Goal: Task Accomplishment & Management: Use online tool/utility

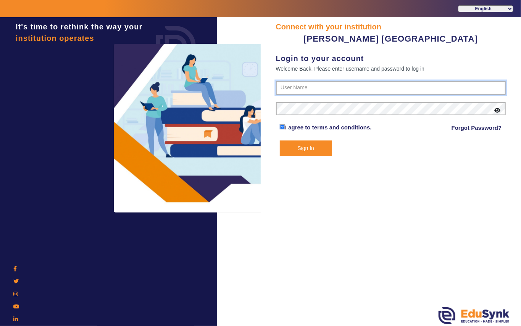
type input "7685859009"
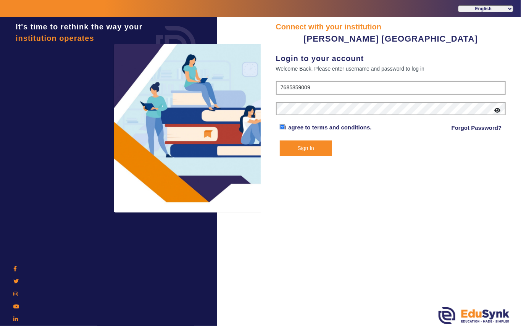
click at [306, 146] on button "Sign In" at bounding box center [306, 148] width 52 height 16
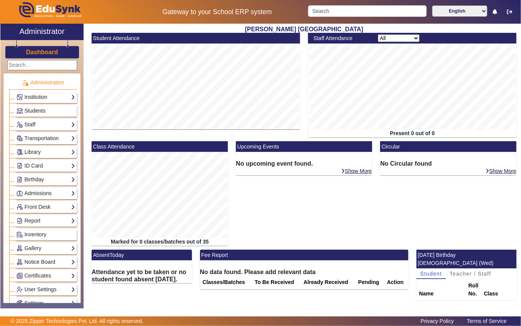
click at [37, 110] on span "Students" at bounding box center [34, 111] width 21 height 6
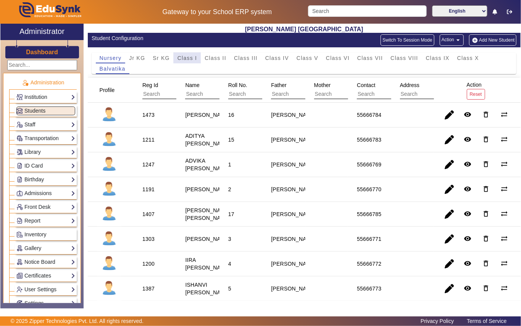
click at [185, 59] on span "Class I" at bounding box center [187, 57] width 20 height 5
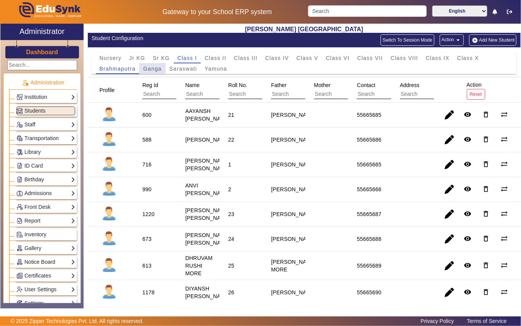
click at [156, 67] on span "Ganga" at bounding box center [152, 68] width 18 height 5
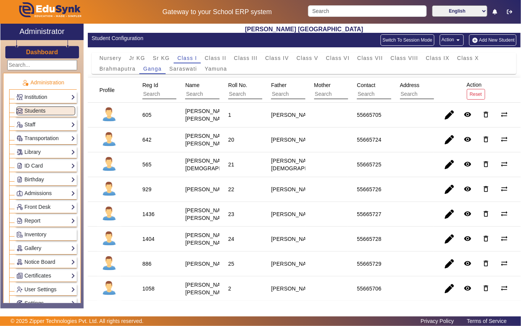
click at [148, 115] on div "605" at bounding box center [146, 115] width 9 height 8
copy div "605"
click at [35, 153] on link "Library" at bounding box center [45, 152] width 59 height 9
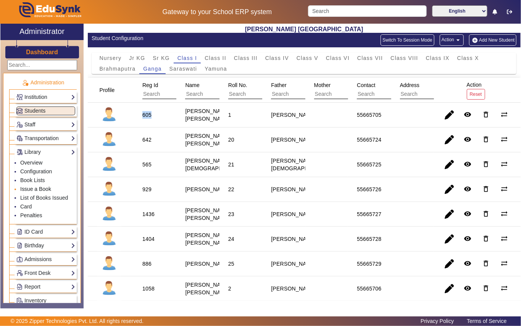
click at [39, 190] on link "Issue a Book" at bounding box center [35, 189] width 31 height 6
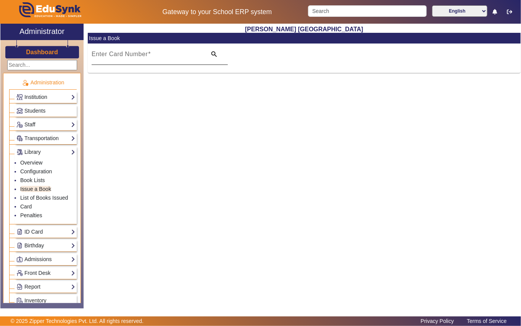
click at [176, 59] on input "Enter Card Number" at bounding box center [147, 57] width 110 height 9
paste input "605"
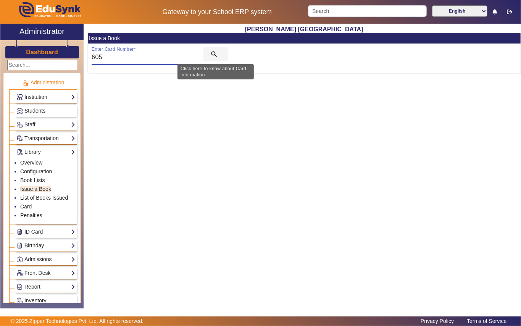
type input "605"
drag, startPoint x: 212, startPoint y: 53, endPoint x: 206, endPoint y: 54, distance: 6.1
click at [211, 53] on mat-icon "search" at bounding box center [214, 54] width 8 height 8
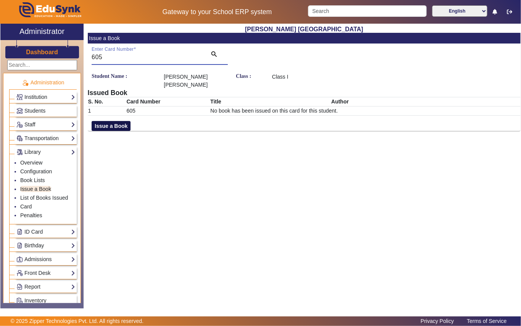
click at [112, 125] on button "Issue a Book" at bounding box center [111, 126] width 39 height 10
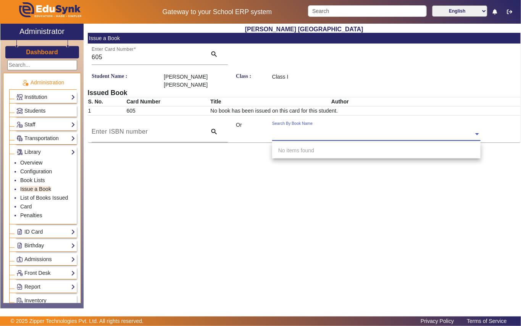
click at [356, 132] on input "text" at bounding box center [376, 134] width 208 height 8
type input "313"
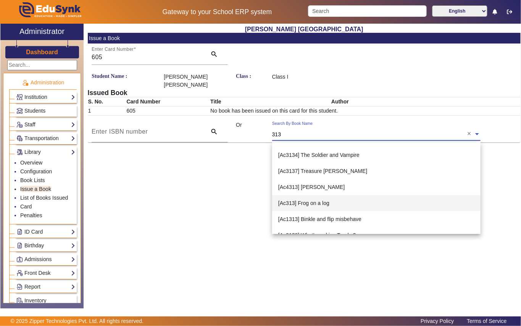
scroll to position [180, 0]
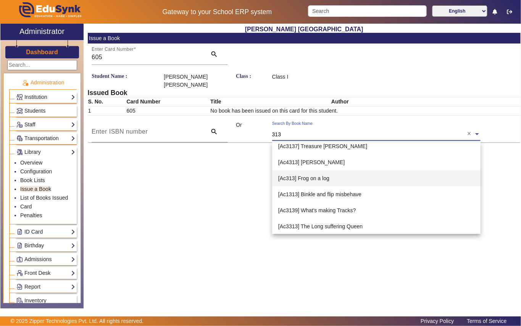
click at [307, 178] on span "[Ac313] Frog on a log" at bounding box center [303, 178] width 51 height 6
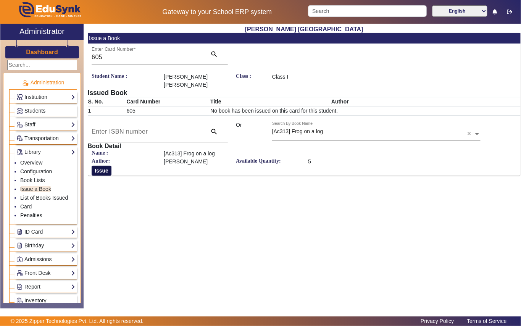
click at [100, 170] on button "Issue" at bounding box center [102, 170] width 20 height 10
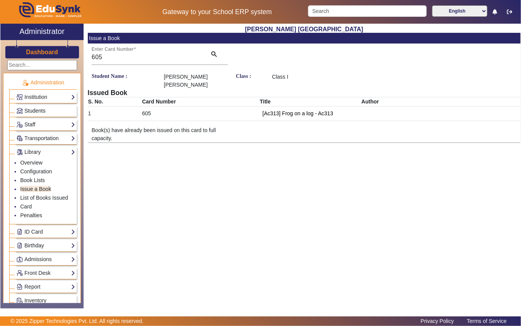
click at [40, 110] on span "Students" at bounding box center [34, 111] width 21 height 6
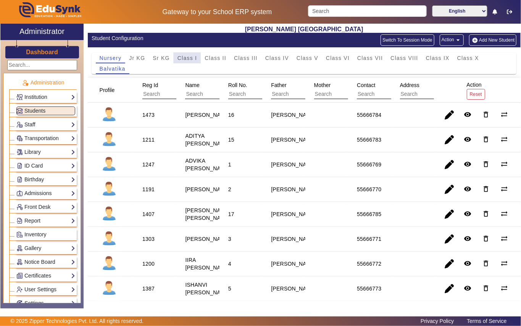
click at [182, 57] on span "Class I" at bounding box center [187, 57] width 20 height 5
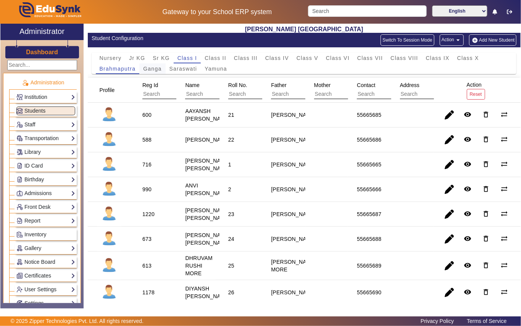
click at [150, 70] on span "Ganga" at bounding box center [152, 68] width 18 height 5
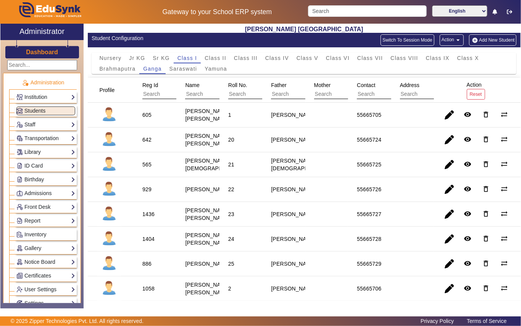
click at [39, 154] on link "Library" at bounding box center [45, 152] width 59 height 9
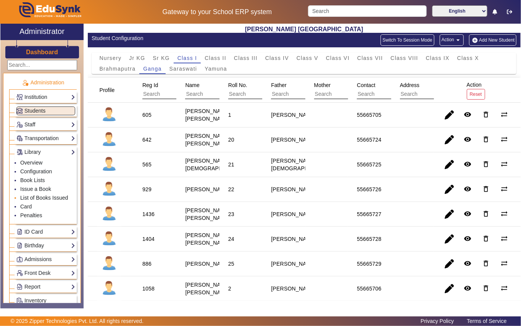
click at [40, 200] on link "List of Books Issued" at bounding box center [44, 197] width 48 height 6
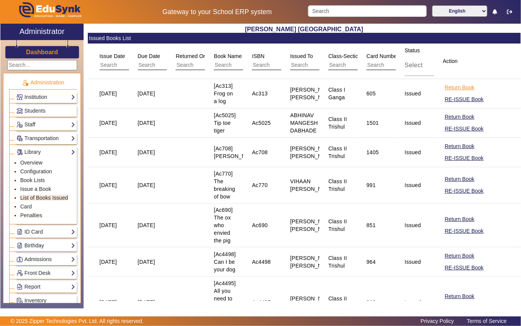
click at [443, 88] on button "Return Book" at bounding box center [458, 88] width 31 height 10
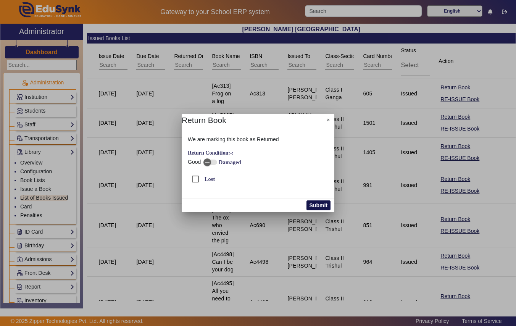
click at [312, 204] on button "Submit" at bounding box center [318, 205] width 24 height 10
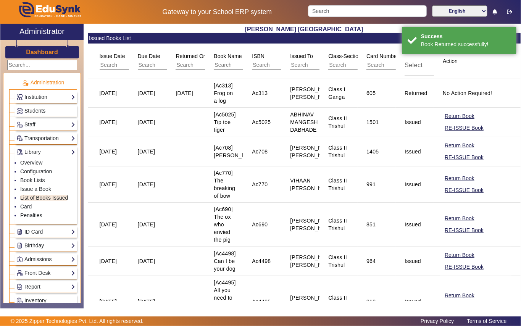
click at [42, 109] on span "Students" at bounding box center [34, 111] width 21 height 6
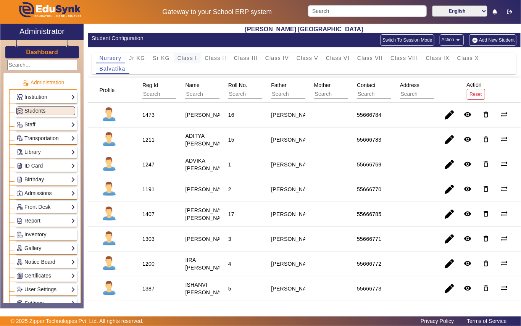
click at [190, 59] on span "Class I" at bounding box center [187, 57] width 20 height 5
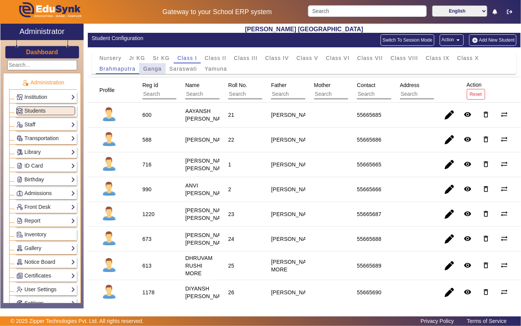
click at [157, 66] on span "Ganga" at bounding box center [152, 68] width 18 height 5
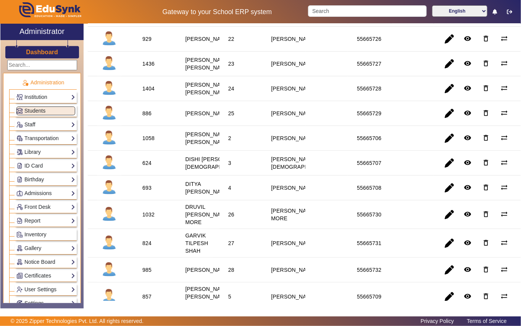
scroll to position [153, 0]
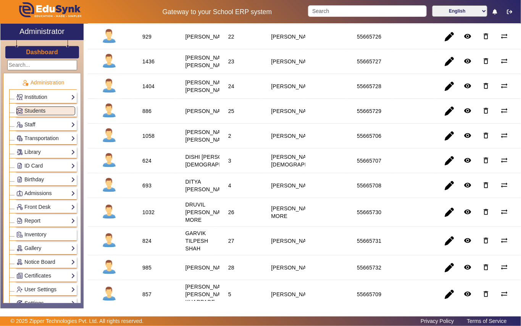
drag, startPoint x: 147, startPoint y: 188, endPoint x: 143, endPoint y: 187, distance: 4.3
click at [146, 164] on div "624" at bounding box center [146, 161] width 9 height 8
click at [140, 167] on div "624" at bounding box center [147, 160] width 14 height 13
click at [144, 164] on div "624" at bounding box center [146, 161] width 9 height 8
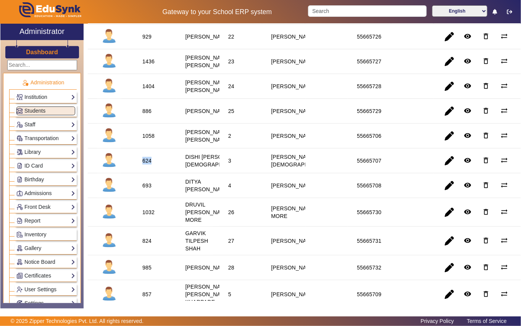
copy div "624"
click at [24, 154] on link "Library" at bounding box center [45, 152] width 59 height 9
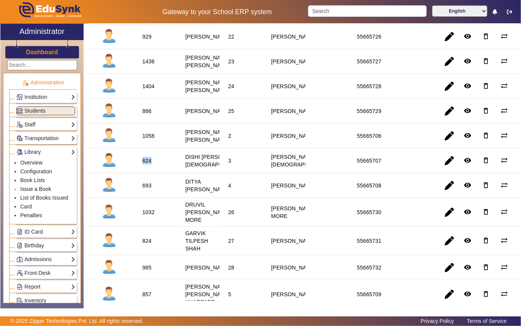
click at [37, 192] on link "Issue a Book" at bounding box center [35, 189] width 31 height 6
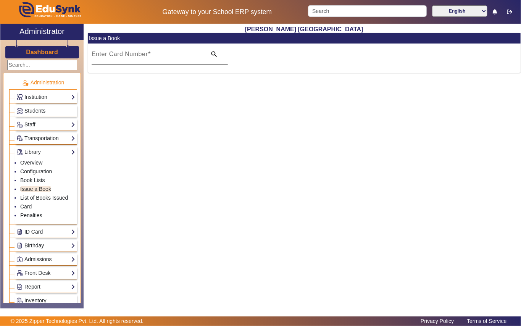
click at [160, 55] on input "Enter Card Number" at bounding box center [147, 57] width 110 height 9
paste input "624"
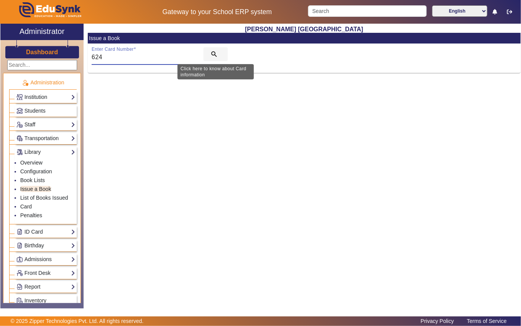
type input "624"
click at [212, 53] on mat-icon "search" at bounding box center [214, 54] width 8 height 8
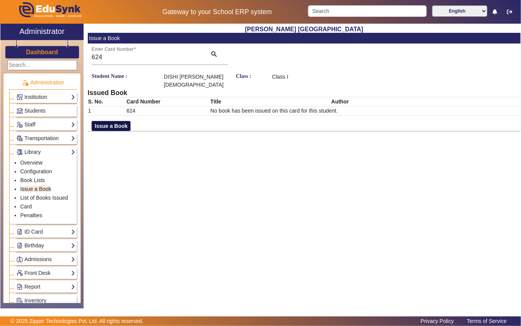
click at [116, 121] on button "Issue a Book" at bounding box center [111, 126] width 39 height 10
click at [344, 130] on input "text" at bounding box center [376, 134] width 208 height 8
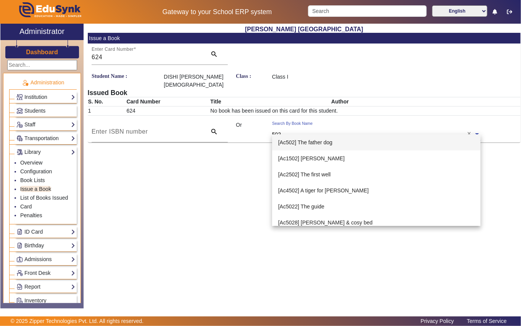
type input "5029"
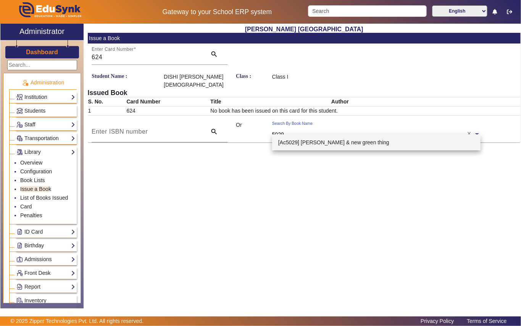
click at [334, 139] on span "[Ac5029] [PERSON_NAME] & new green thing" at bounding box center [333, 142] width 111 height 6
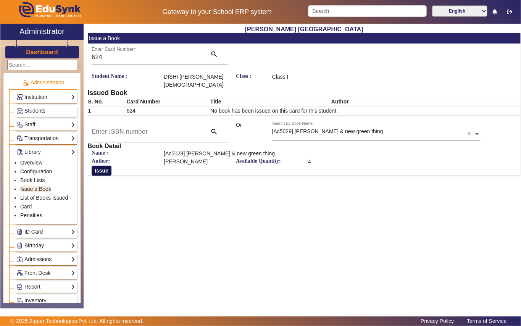
click at [98, 165] on button "Issue" at bounding box center [102, 170] width 20 height 10
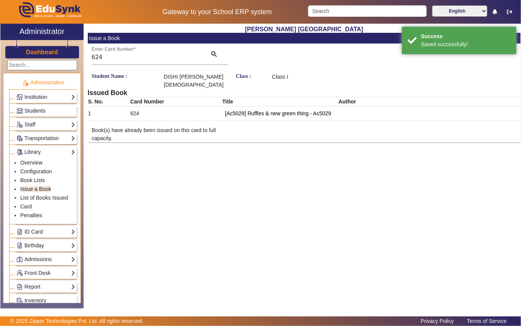
click at [43, 111] on span "Students" at bounding box center [34, 111] width 21 height 6
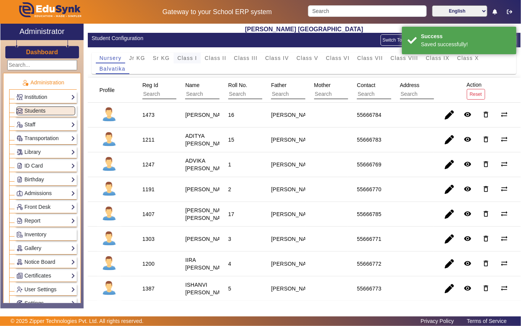
click at [194, 56] on span "Class I" at bounding box center [187, 57] width 20 height 5
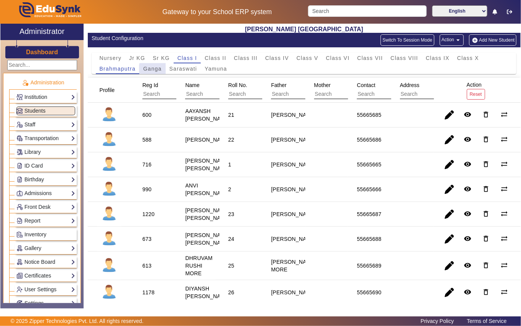
click at [156, 69] on span "Ganga" at bounding box center [152, 68] width 18 height 5
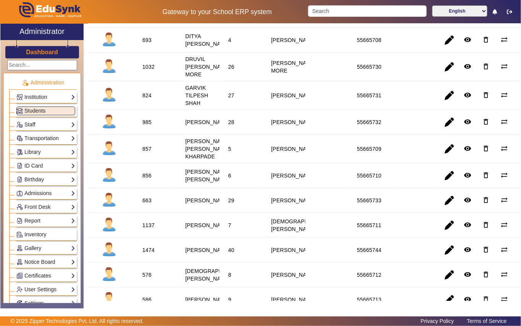
scroll to position [356, 0]
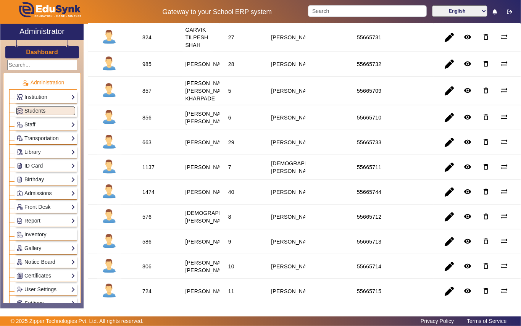
click at [147, 95] on div "857" at bounding box center [146, 91] width 9 height 8
copy div "857"
click at [32, 154] on link "Library" at bounding box center [45, 152] width 59 height 9
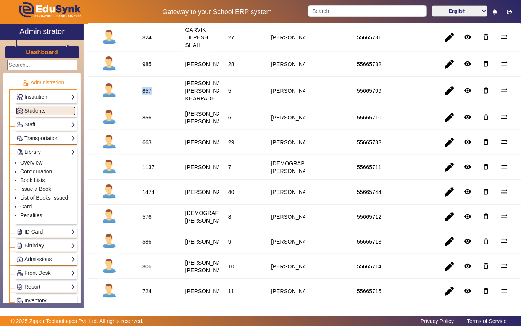
click at [25, 190] on link "Issue a Book" at bounding box center [35, 189] width 31 height 6
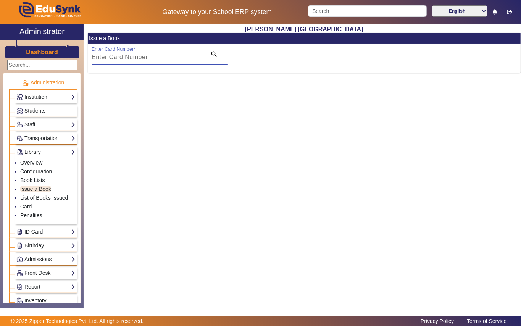
click at [156, 59] on input "Enter Card Number" at bounding box center [147, 57] width 110 height 9
paste input "857"
type input "857"
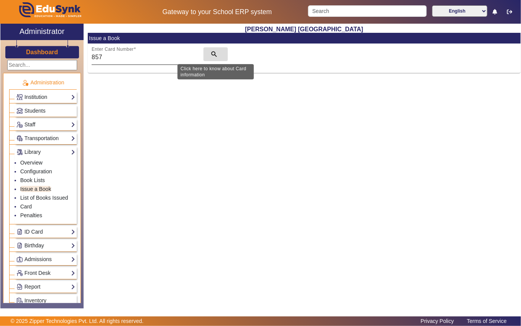
click at [212, 53] on mat-icon "search" at bounding box center [214, 54] width 8 height 8
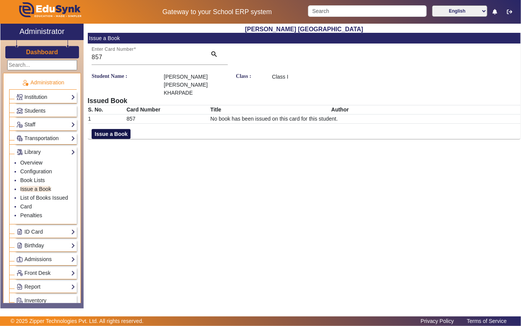
click at [101, 129] on button "Issue a Book" at bounding box center [111, 134] width 39 height 10
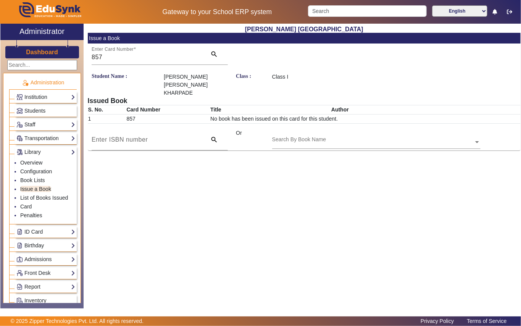
click at [349, 138] on input "text" at bounding box center [376, 142] width 208 height 8
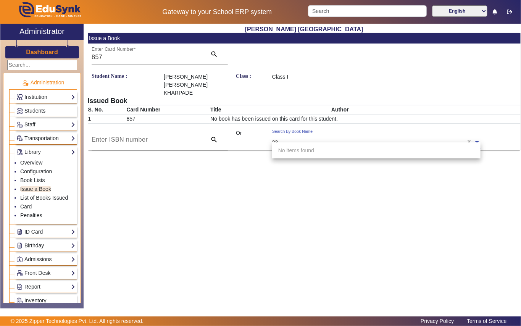
type input "235"
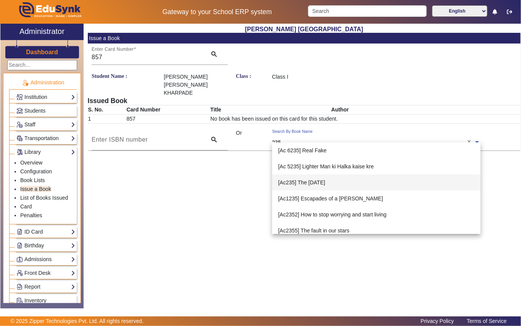
click at [310, 183] on span "[Ac235] The [DATE]" at bounding box center [301, 182] width 47 height 6
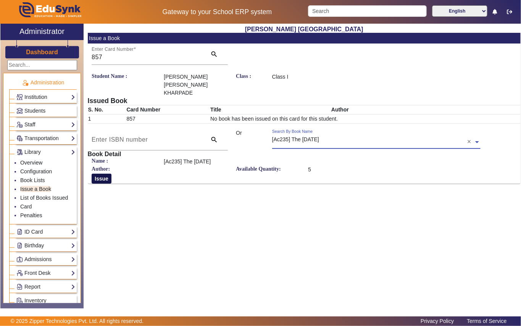
click at [104, 174] on button "Issue" at bounding box center [102, 179] width 20 height 10
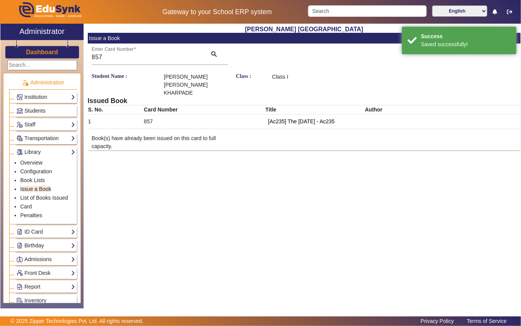
click at [40, 110] on span "Students" at bounding box center [34, 111] width 21 height 6
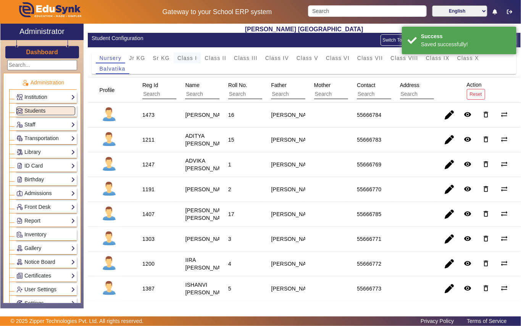
click at [188, 60] on span "Class I" at bounding box center [187, 57] width 20 height 5
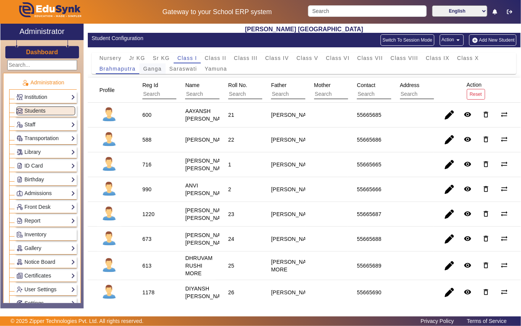
click at [159, 69] on span "Ganga" at bounding box center [152, 68] width 18 height 5
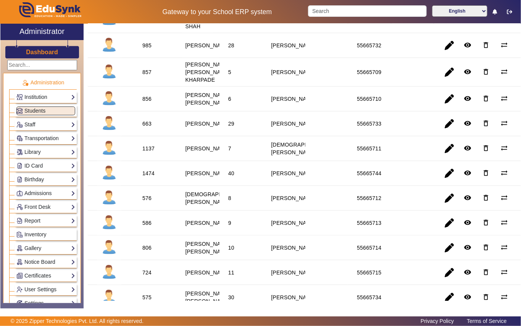
scroll to position [407, 0]
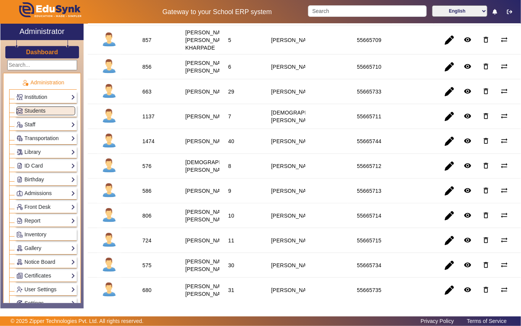
click at [146, 71] on div "856" at bounding box center [146, 67] width 9 height 8
copy div "856"
click at [35, 154] on link "Library" at bounding box center [45, 152] width 59 height 9
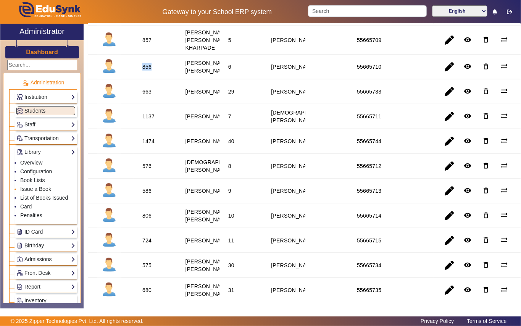
click at [37, 191] on link "Issue a Book" at bounding box center [35, 189] width 31 height 6
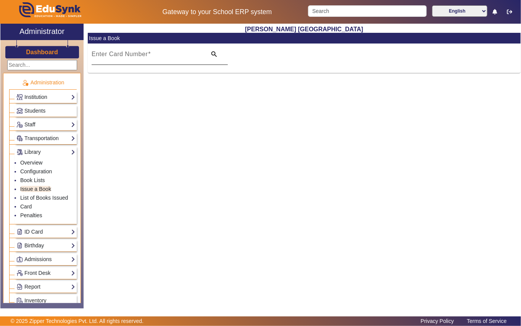
click at [125, 57] on mat-label "Enter Card Number" at bounding box center [120, 54] width 56 height 6
click at [125, 57] on input "Enter Card Number" at bounding box center [147, 57] width 110 height 9
paste input "856"
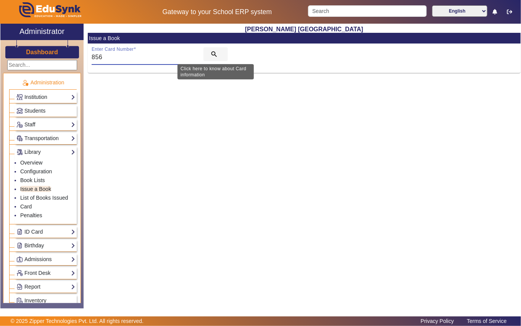
type input "856"
click at [214, 54] on mat-icon "search" at bounding box center [214, 54] width 8 height 8
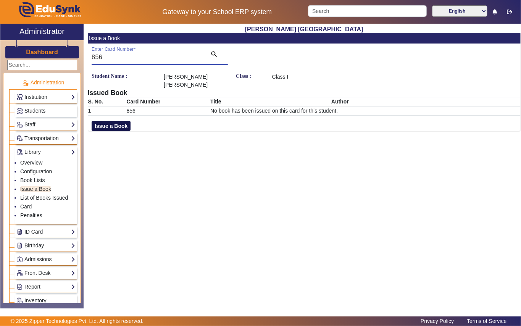
click at [123, 121] on button "Issue a Book" at bounding box center [111, 126] width 39 height 10
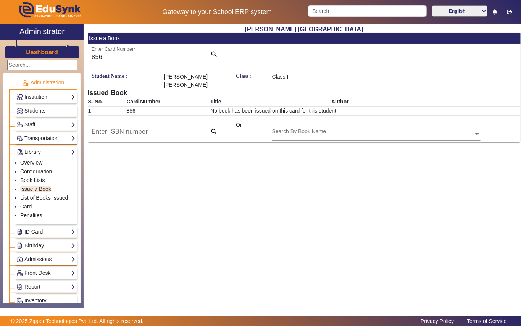
click at [337, 130] on input "text" at bounding box center [376, 134] width 208 height 8
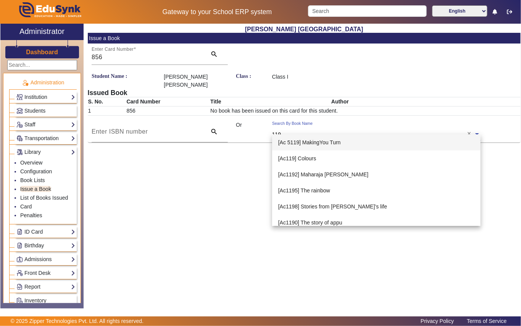
type input "1197"
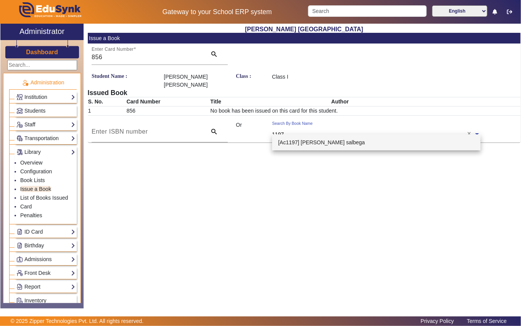
click at [312, 139] on span "[Ac1197] [PERSON_NAME] salbega" at bounding box center [321, 142] width 87 height 6
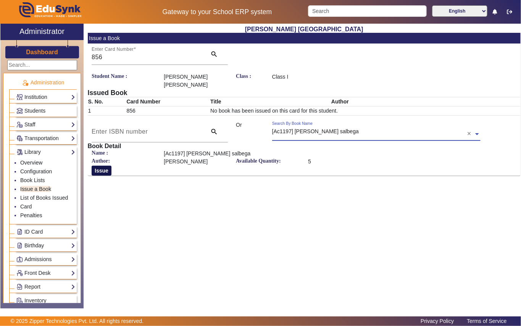
click at [104, 165] on button "Issue" at bounding box center [102, 170] width 20 height 10
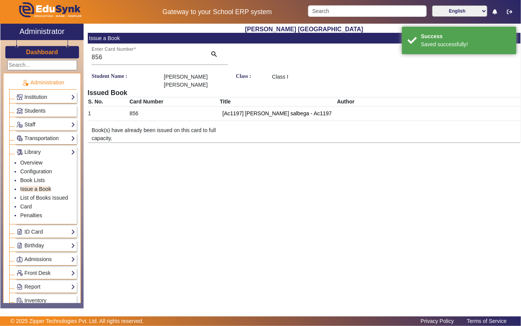
click at [34, 110] on span "Students" at bounding box center [34, 111] width 21 height 6
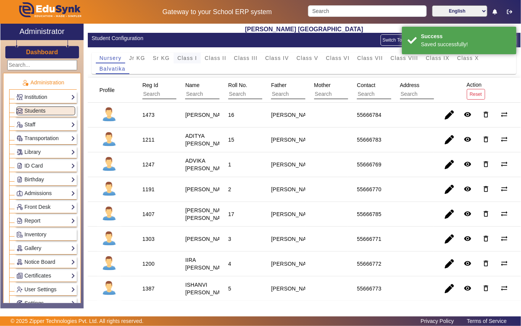
click at [192, 57] on span "Class I" at bounding box center [187, 57] width 20 height 5
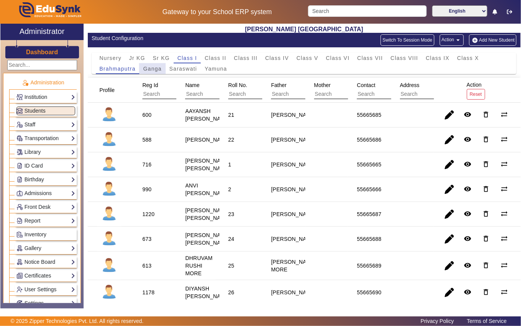
click at [156, 68] on span "Ganga" at bounding box center [152, 68] width 18 height 5
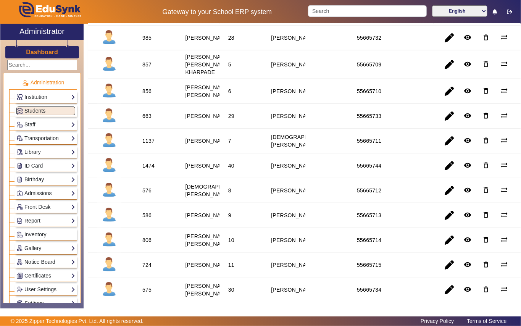
scroll to position [407, 0]
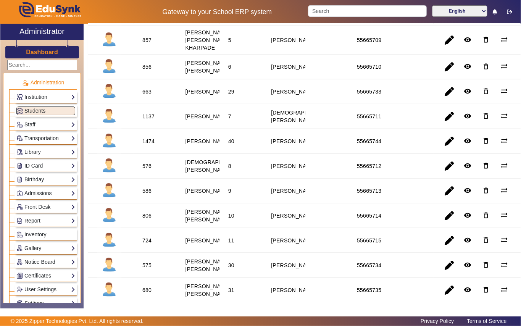
click at [150, 120] on div "1137" at bounding box center [148, 116] width 12 height 8
copy div "1137"
click at [28, 154] on link "Library" at bounding box center [45, 152] width 59 height 9
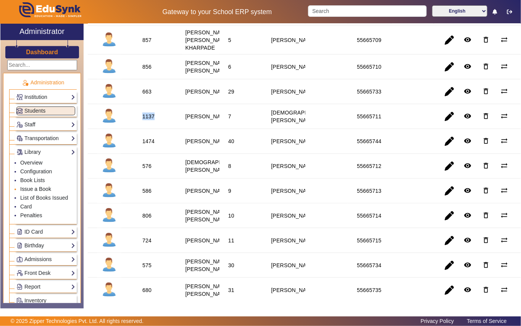
click at [31, 190] on link "Issue a Book" at bounding box center [35, 189] width 31 height 6
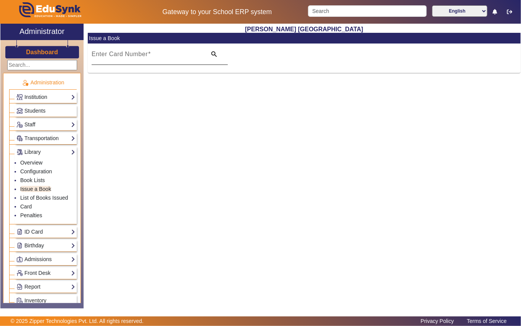
click at [115, 53] on mat-label "Enter Card Number" at bounding box center [120, 54] width 56 height 6
click at [115, 53] on input "Enter Card Number" at bounding box center [147, 57] width 110 height 9
paste input "1137"
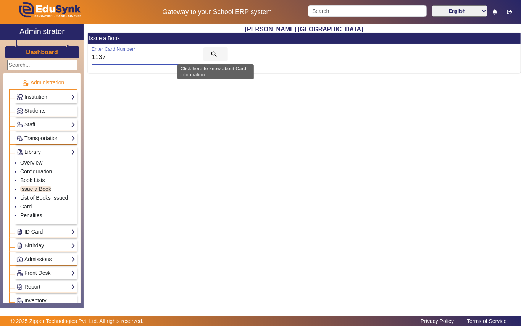
type input "1137"
click at [213, 53] on mat-icon "search" at bounding box center [214, 54] width 8 height 8
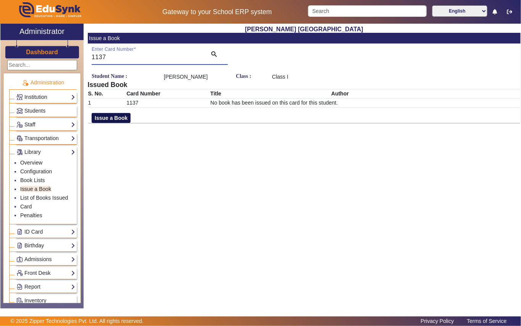
click at [124, 117] on button "Issue a Book" at bounding box center [111, 118] width 39 height 10
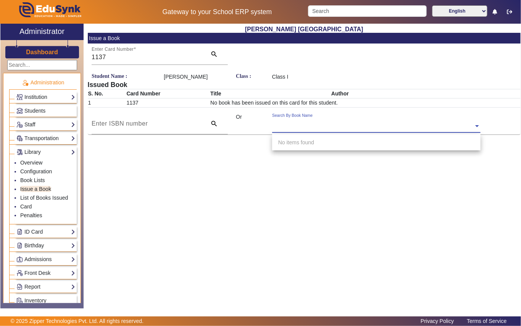
click at [355, 123] on input "text" at bounding box center [376, 126] width 208 height 8
type input "475"
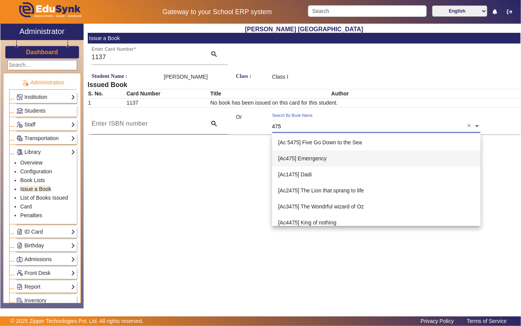
click at [308, 159] on span "[Ac475] Emerrgency" at bounding box center [302, 158] width 48 height 6
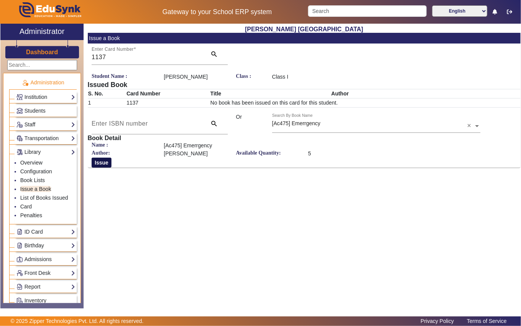
click at [104, 162] on button "Issue" at bounding box center [102, 162] width 20 height 10
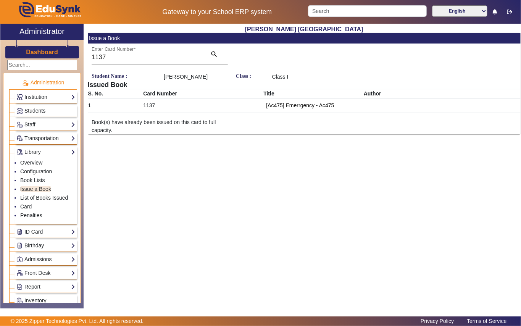
click at [57, 111] on link "Students" at bounding box center [45, 110] width 59 height 9
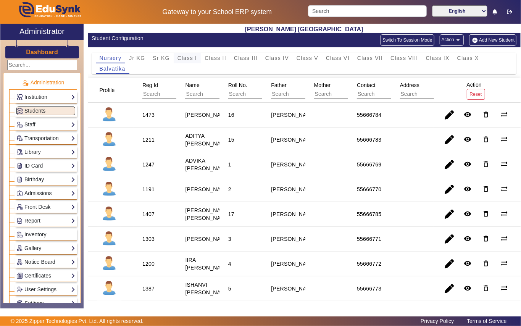
click at [190, 57] on span "Class I" at bounding box center [187, 57] width 20 height 5
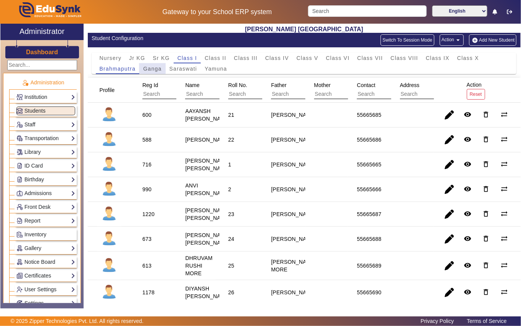
click at [151, 66] on span "Ganga" at bounding box center [152, 68] width 18 height 5
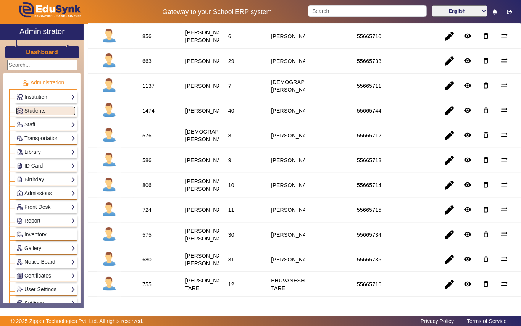
scroll to position [458, 0]
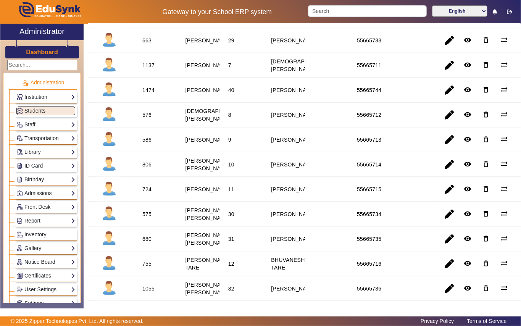
click at [147, 143] on div "586" at bounding box center [146, 140] width 9 height 8
copy div "586"
click at [53, 151] on link "Library" at bounding box center [45, 152] width 59 height 9
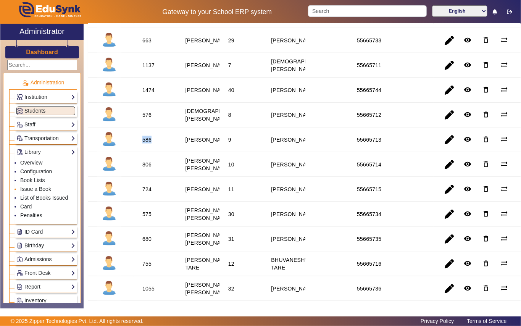
click at [43, 188] on link "Issue a Book" at bounding box center [35, 189] width 31 height 6
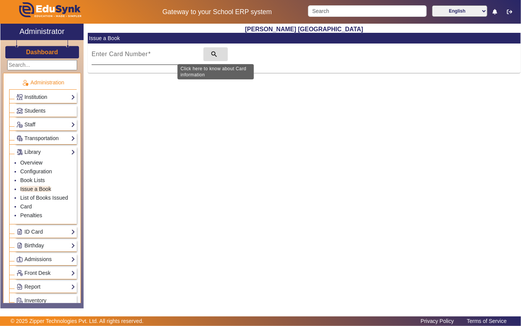
click at [213, 53] on mat-icon "search" at bounding box center [214, 54] width 8 height 8
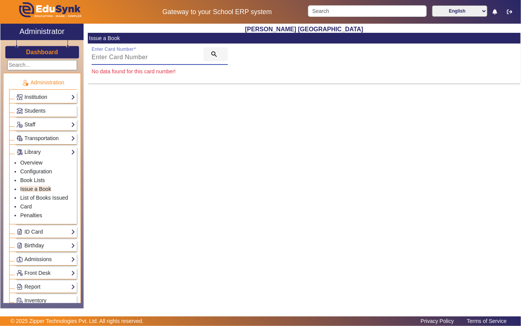
paste input "586"
type input "586"
click at [210, 53] on mat-icon "search" at bounding box center [214, 54] width 8 height 8
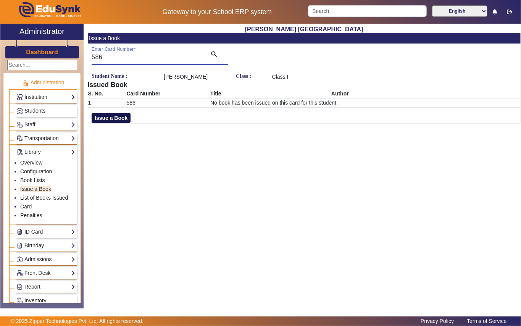
click at [115, 123] on button "Issue a Book" at bounding box center [111, 118] width 39 height 10
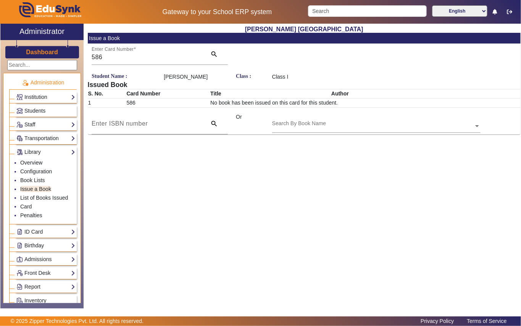
click at [281, 130] on input "text" at bounding box center [376, 126] width 208 height 8
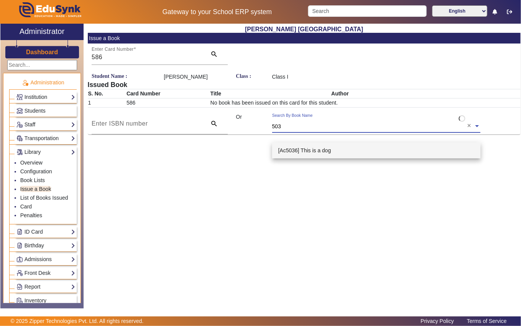
type input "5036"
click at [319, 149] on span "[Ac5036] This is a dog" at bounding box center [304, 150] width 53 height 6
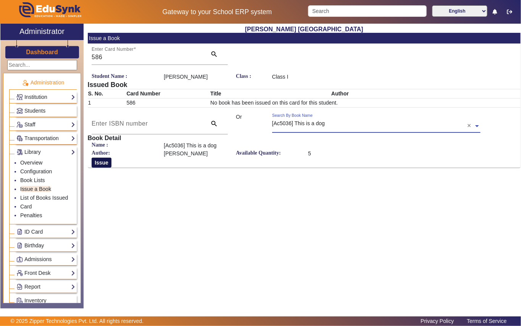
click at [101, 167] on button "Issue" at bounding box center [102, 162] width 20 height 10
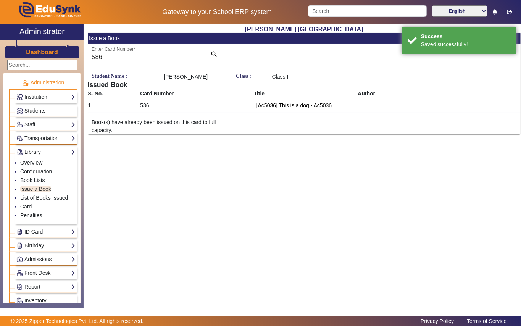
click at [49, 111] on link "Students" at bounding box center [45, 110] width 59 height 9
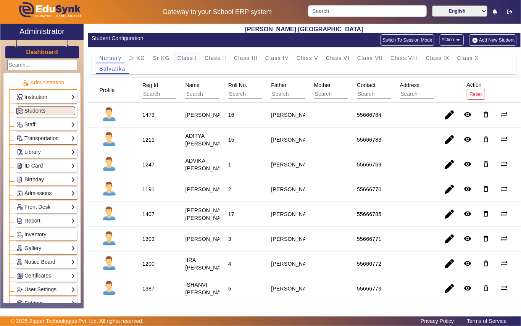
click at [182, 56] on span "Class I" at bounding box center [187, 57] width 20 height 5
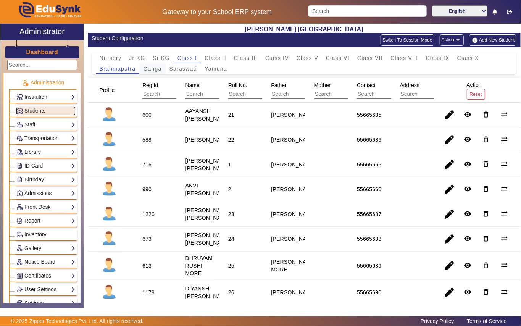
click at [153, 67] on span "Ganga" at bounding box center [152, 68] width 18 height 5
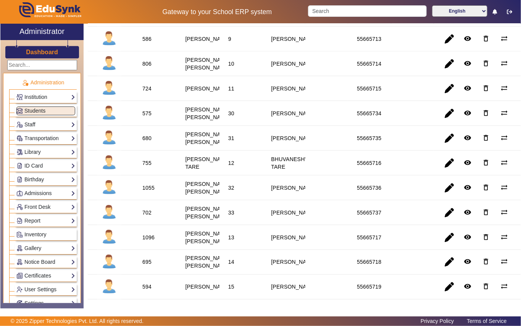
scroll to position [559, 0]
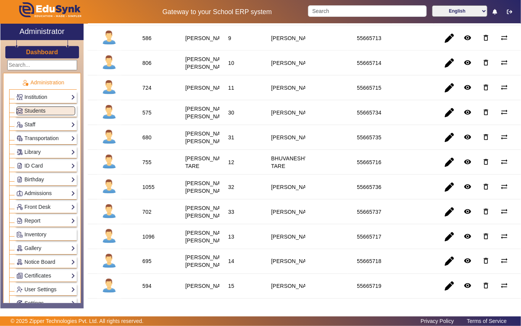
click at [146, 92] on div "724" at bounding box center [146, 88] width 9 height 8
copy div "724"
click at [46, 151] on link "Library" at bounding box center [45, 152] width 59 height 9
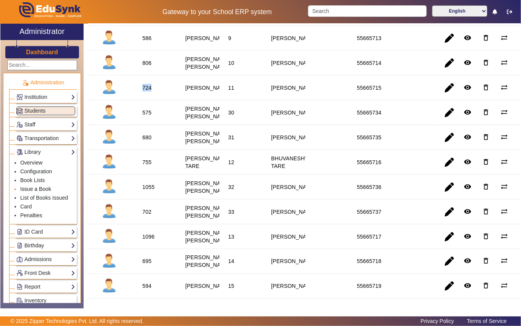
click at [44, 188] on link "Issue a Book" at bounding box center [35, 189] width 31 height 6
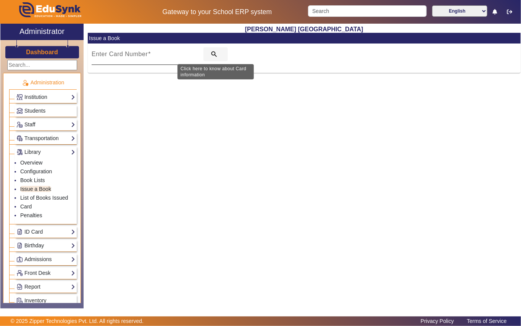
click at [211, 55] on mat-icon "search" at bounding box center [214, 54] width 8 height 8
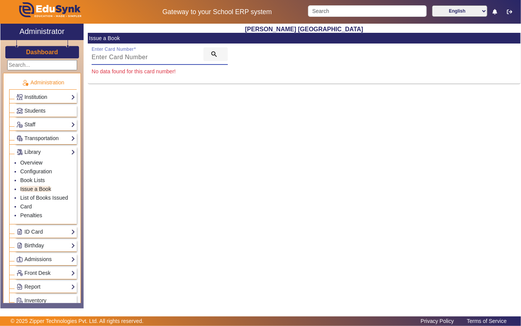
paste input "724"
type input "724"
click at [214, 54] on mat-icon "search" at bounding box center [214, 54] width 8 height 8
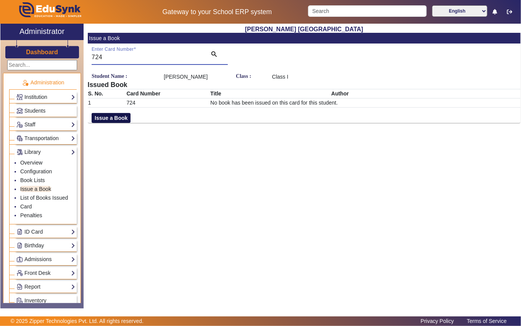
click at [121, 122] on button "Issue a Book" at bounding box center [111, 118] width 39 height 10
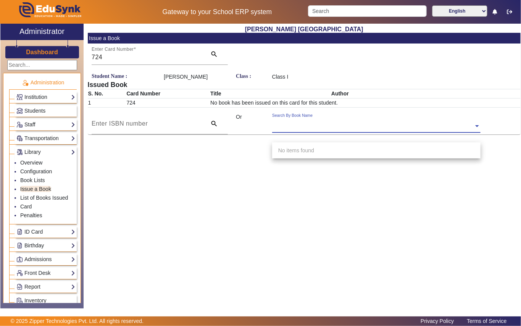
click at [304, 130] on input "text" at bounding box center [376, 126] width 208 height 8
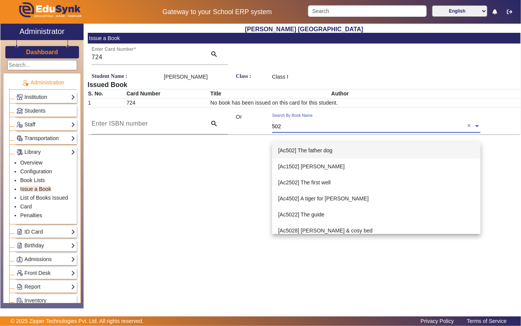
type input "5028"
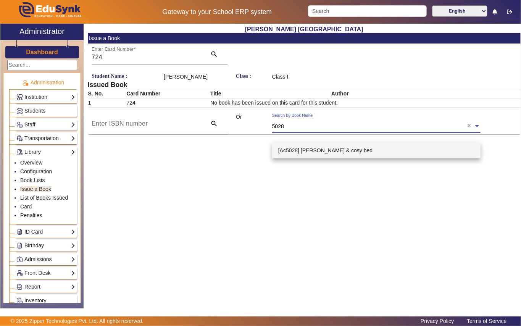
click at [322, 149] on span "[Ac5028] [PERSON_NAME] & cosy bed" at bounding box center [325, 150] width 94 height 6
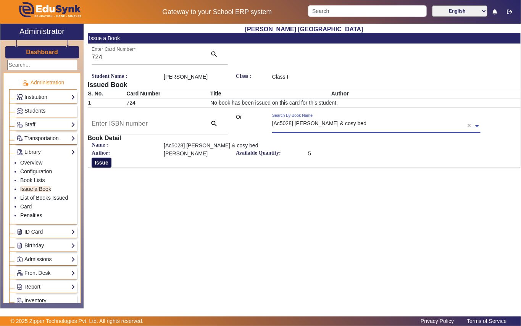
click at [98, 167] on button "Issue" at bounding box center [102, 162] width 20 height 10
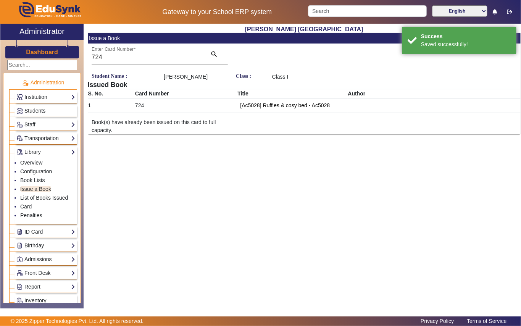
click at [53, 111] on link "Students" at bounding box center [45, 110] width 59 height 9
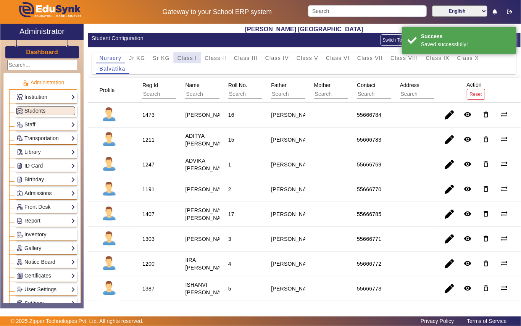
click at [191, 56] on span "Class I" at bounding box center [187, 57] width 20 height 5
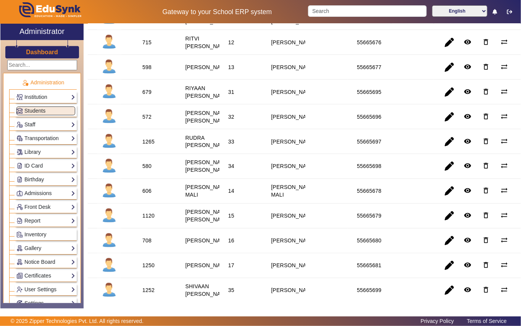
scroll to position [661, 0]
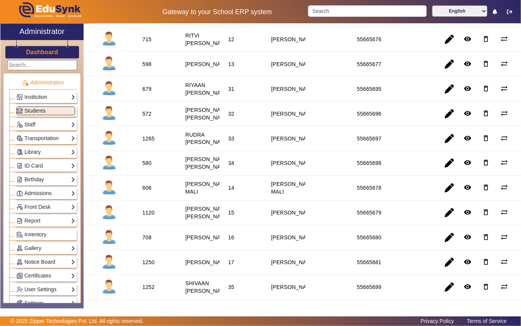
click at [144, 68] on div "598" at bounding box center [146, 64] width 9 height 8
copy div "598"
click at [51, 150] on link "Library" at bounding box center [45, 152] width 59 height 9
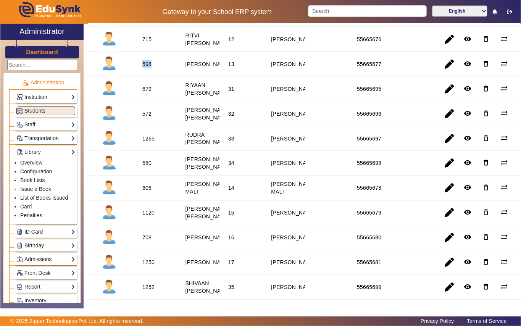
click at [48, 188] on link "Issue a Book" at bounding box center [35, 189] width 31 height 6
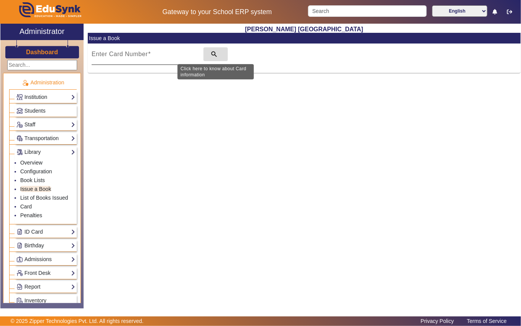
click at [212, 52] on mat-icon "search" at bounding box center [214, 54] width 8 height 8
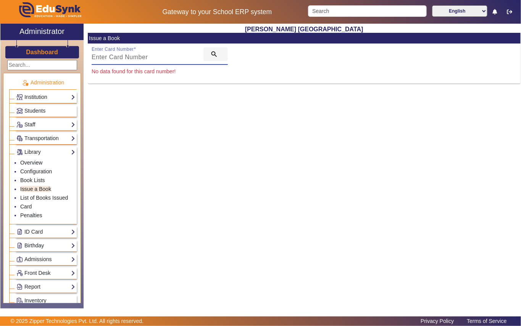
paste input "598"
type input "598"
click at [212, 52] on mat-icon "search" at bounding box center [214, 54] width 8 height 8
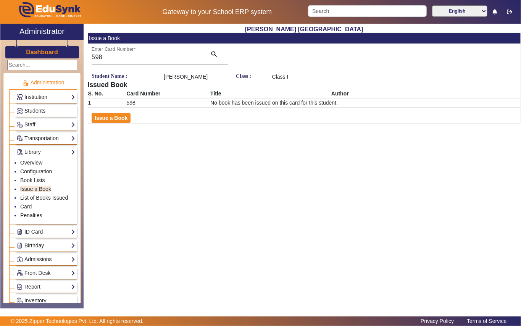
click at [47, 112] on link "Students" at bounding box center [45, 110] width 59 height 9
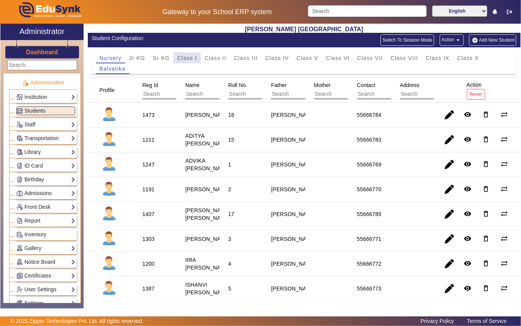
click at [186, 58] on span "Class I" at bounding box center [187, 57] width 20 height 5
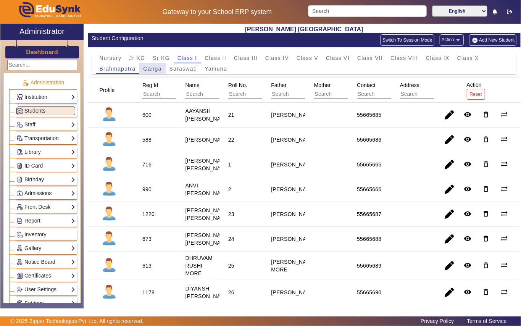
click at [153, 69] on span "Ganga" at bounding box center [152, 68] width 18 height 5
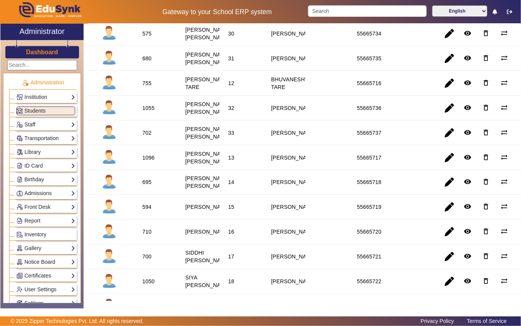
scroll to position [661, 0]
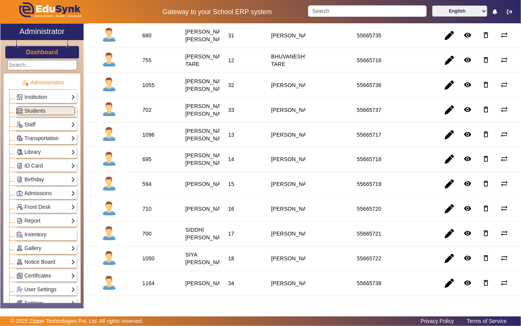
click at [145, 138] on div "1096" at bounding box center [148, 135] width 12 height 8
copy div "1096"
click at [48, 153] on link "Library" at bounding box center [45, 152] width 59 height 9
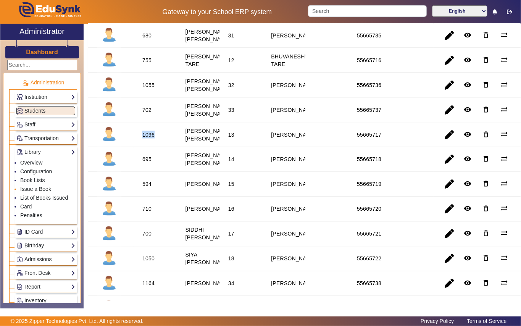
click at [48, 187] on link "Issue a Book" at bounding box center [35, 189] width 31 height 6
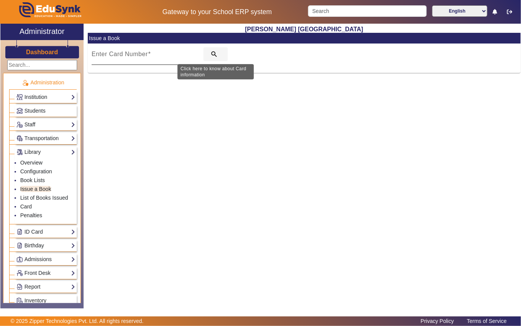
click at [219, 55] on span "search" at bounding box center [215, 54] width 24 height 18
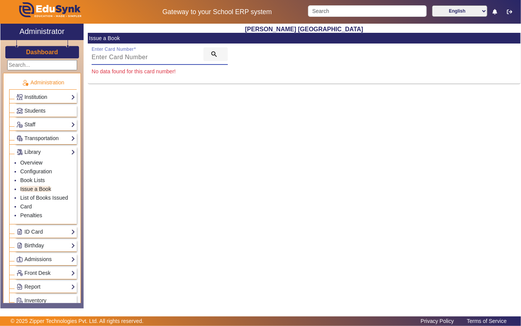
paste input "1096"
type input "1096"
click at [209, 55] on span "search" at bounding box center [215, 54] width 24 height 18
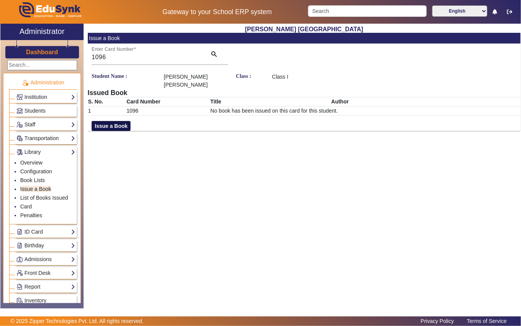
click at [112, 128] on button "Issue a Book" at bounding box center [111, 126] width 39 height 10
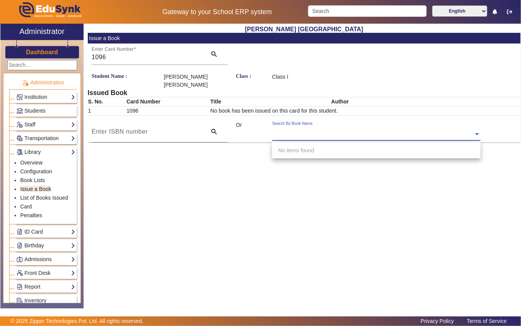
click at [305, 127] on div "Search By Book Name" at bounding box center [372, 125] width 201 height 9
type input "4345"
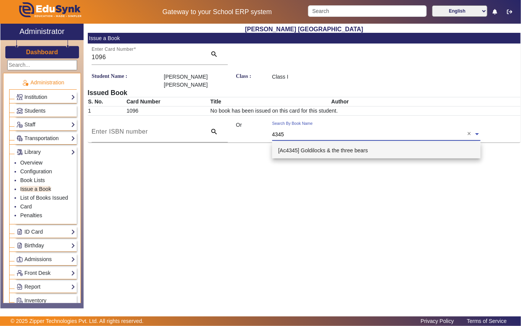
click at [333, 150] on span "[Ac4345] Goldilocks & the three bears" at bounding box center [323, 150] width 90 height 6
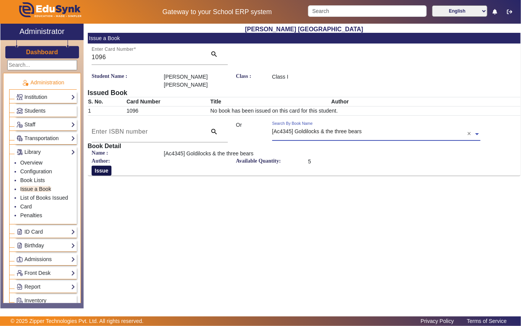
click at [98, 171] on button "Issue" at bounding box center [102, 170] width 20 height 10
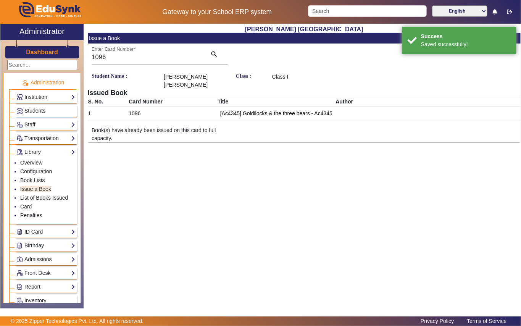
click at [52, 109] on link "Students" at bounding box center [45, 110] width 59 height 9
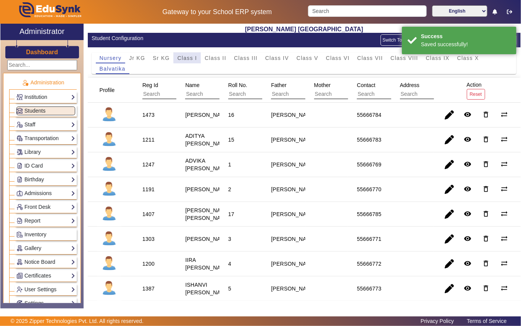
click at [188, 56] on span "Class I" at bounding box center [187, 57] width 20 height 5
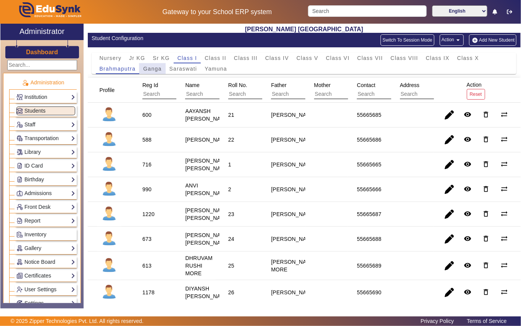
click at [156, 66] on span "Ganga" at bounding box center [152, 68] width 18 height 5
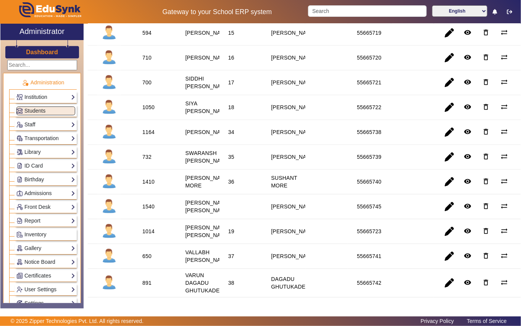
scroll to position [813, 0]
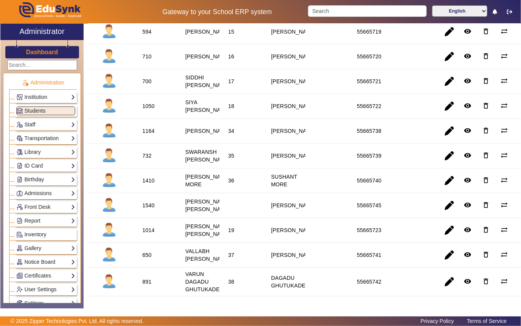
click at [142, 38] on div "594" at bounding box center [147, 31] width 14 height 13
copy div "594"
click at [52, 154] on link "Library" at bounding box center [45, 152] width 59 height 9
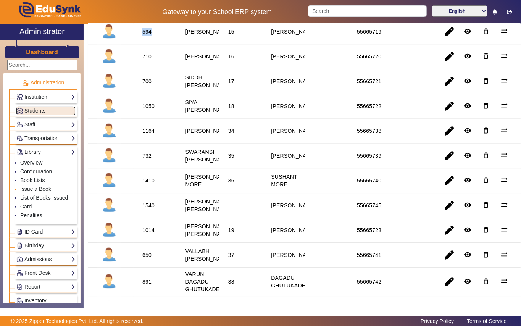
click at [49, 190] on link "Issue a Book" at bounding box center [35, 189] width 31 height 6
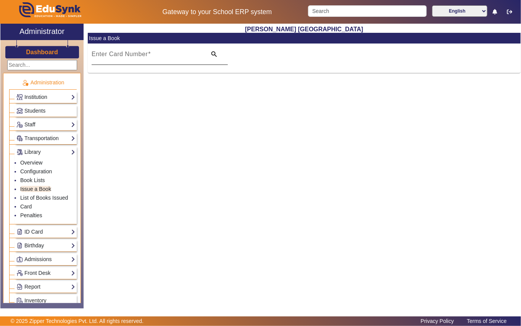
click at [117, 52] on mat-label "Enter Card Number" at bounding box center [120, 54] width 56 height 6
click at [117, 53] on input "Enter Card Number" at bounding box center [147, 57] width 110 height 9
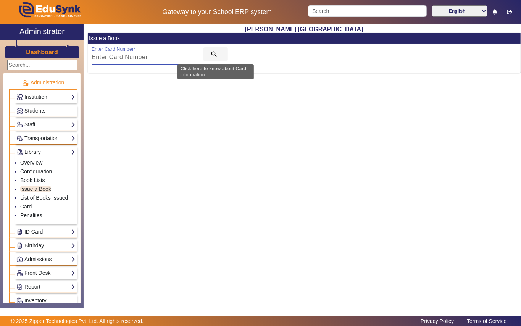
paste input "594"
type input "594"
click at [210, 54] on mat-icon "search" at bounding box center [214, 54] width 8 height 8
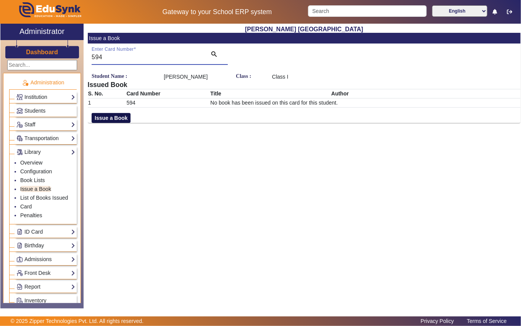
click at [121, 119] on button "Issue a Book" at bounding box center [111, 118] width 39 height 10
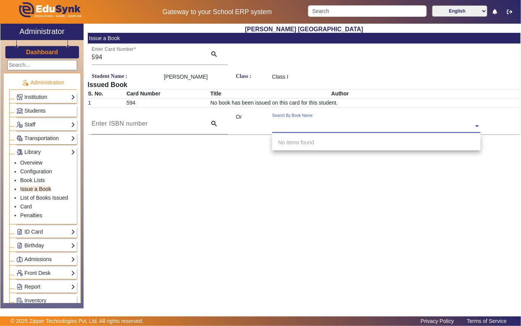
click at [313, 121] on div "Search By Book Name" at bounding box center [372, 117] width 201 height 9
type input "672"
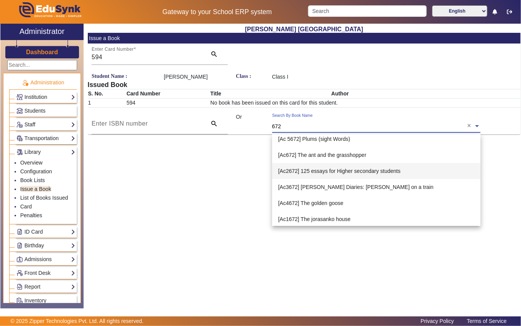
scroll to position [5, 0]
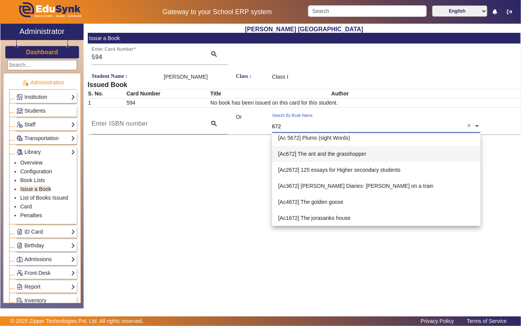
click at [308, 151] on span "[Ac672] The ant and the grasshopper" at bounding box center [322, 154] width 88 height 6
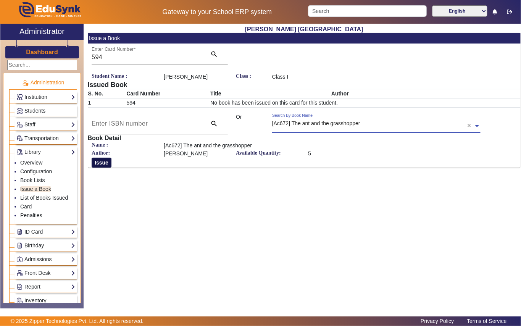
click at [106, 164] on button "Issue" at bounding box center [102, 162] width 20 height 10
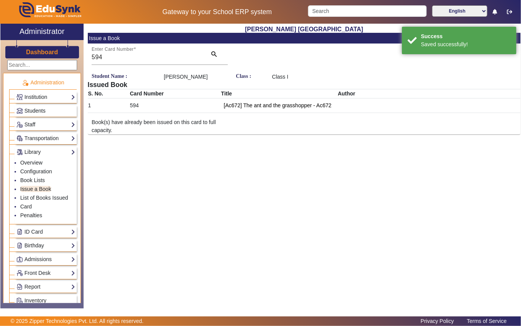
click at [45, 109] on span "Students" at bounding box center [34, 111] width 21 height 6
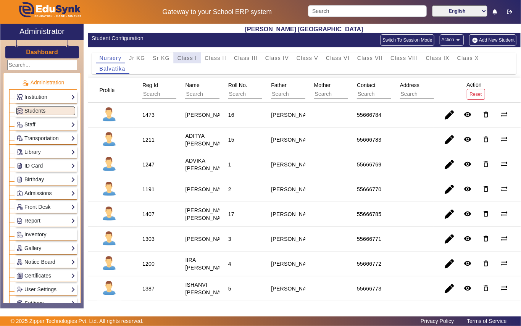
click at [185, 57] on span "Class I" at bounding box center [187, 57] width 20 height 5
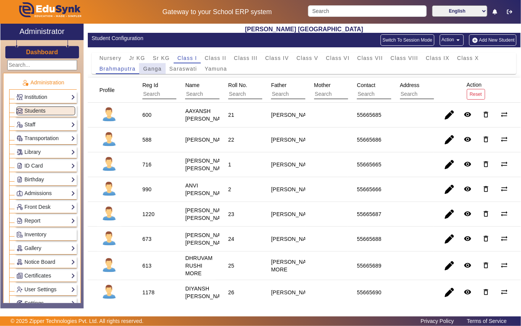
click at [157, 67] on span "Ganga" at bounding box center [152, 68] width 18 height 5
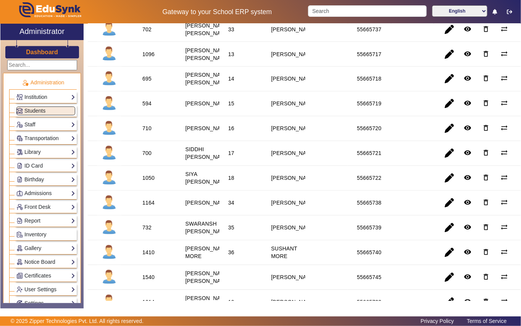
scroll to position [763, 0]
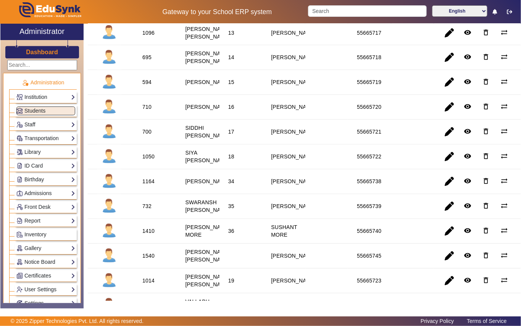
click at [148, 111] on div "710" at bounding box center [146, 107] width 9 height 8
click at [49, 150] on link "Library" at bounding box center [45, 152] width 59 height 9
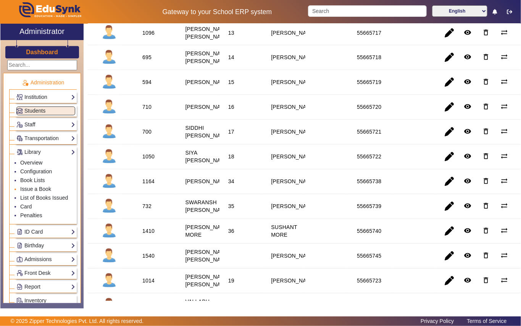
click at [41, 186] on li "Issue a Book" at bounding box center [47, 189] width 55 height 9
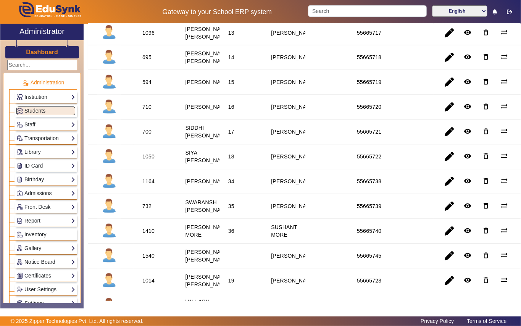
click at [53, 153] on link "Library" at bounding box center [45, 152] width 59 height 9
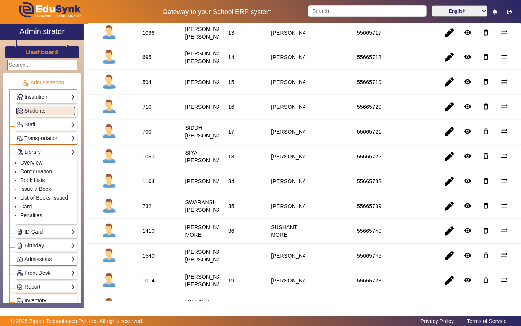
click at [46, 189] on link "Issue a Book" at bounding box center [35, 189] width 31 height 6
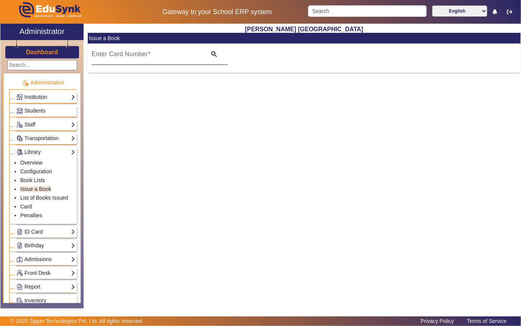
click at [116, 56] on mat-label "Enter Card Number" at bounding box center [120, 54] width 56 height 6
click at [116, 56] on input "Enter Card Number" at bounding box center [147, 57] width 110 height 9
paste input "710"
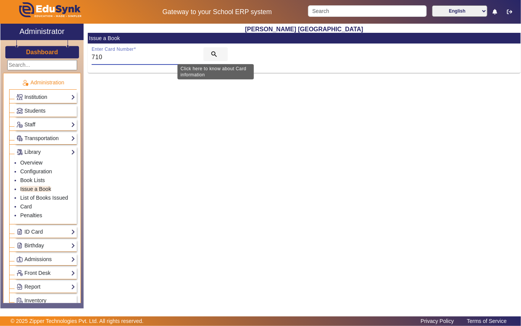
type input "710"
click at [206, 46] on span "search" at bounding box center [215, 54] width 24 height 18
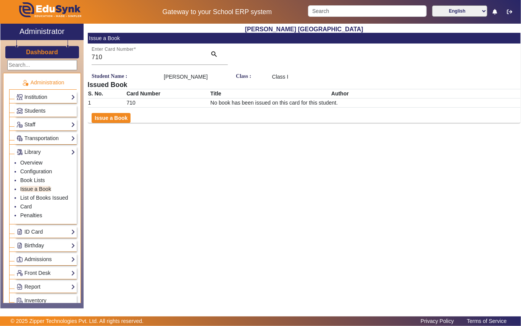
drag, startPoint x: 121, startPoint y: 118, endPoint x: 149, endPoint y: 107, distance: 29.8
click at [124, 116] on button "Issue a Book" at bounding box center [111, 118] width 39 height 10
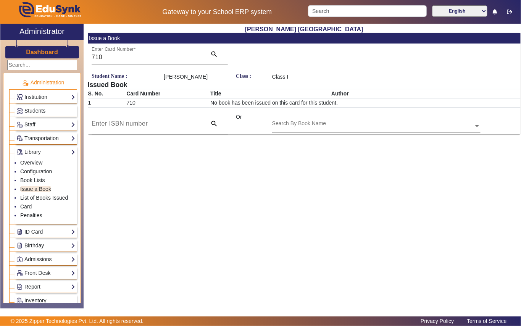
click at [304, 121] on div "Search By Book Name" at bounding box center [299, 123] width 54 height 8
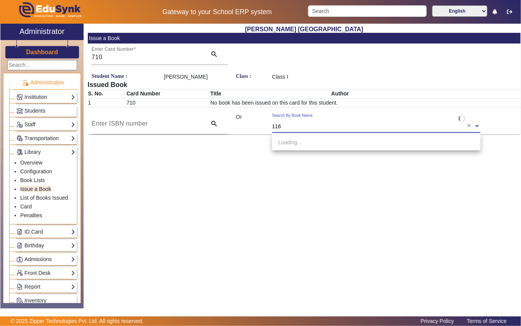
type input "1161"
click at [331, 142] on span "[Ac1161] Colour the language of contrast across the unity" at bounding box center [346, 142] width 136 height 6
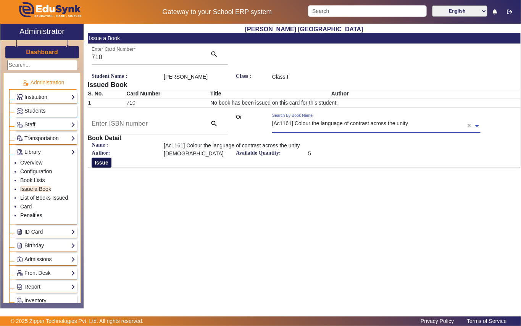
click at [104, 165] on button "Issue" at bounding box center [102, 162] width 20 height 10
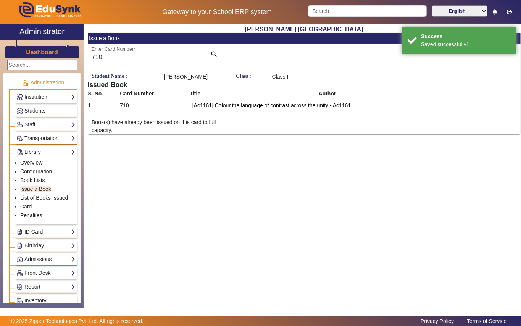
click at [45, 108] on span "Students" at bounding box center [34, 111] width 21 height 6
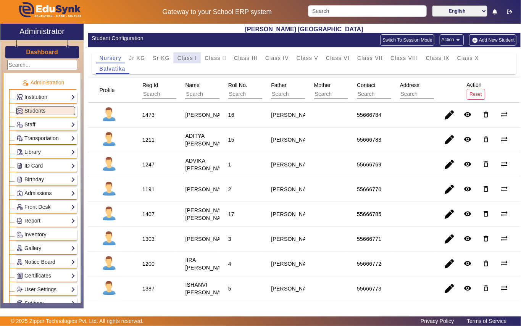
click at [187, 56] on span "Class I" at bounding box center [187, 57] width 20 height 5
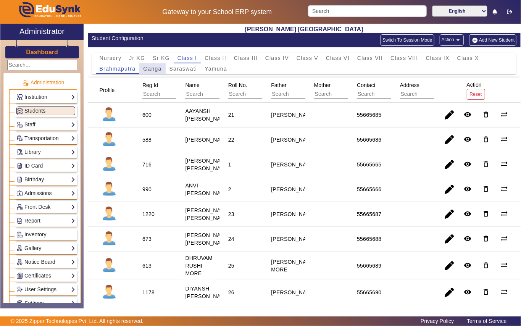
click at [149, 66] on span "Ganga" at bounding box center [152, 68] width 18 height 5
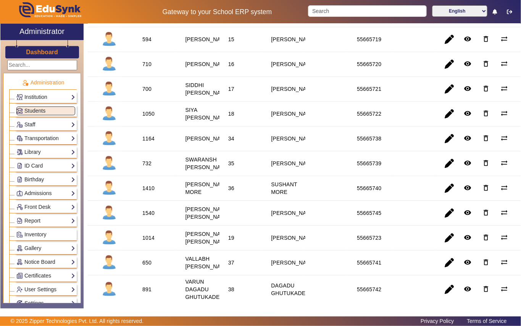
scroll to position [813, 0]
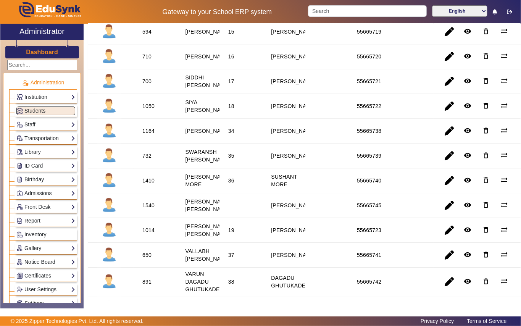
click at [149, 110] on div "1050" at bounding box center [148, 106] width 12 height 8
click at [40, 153] on link "Library" at bounding box center [45, 152] width 59 height 9
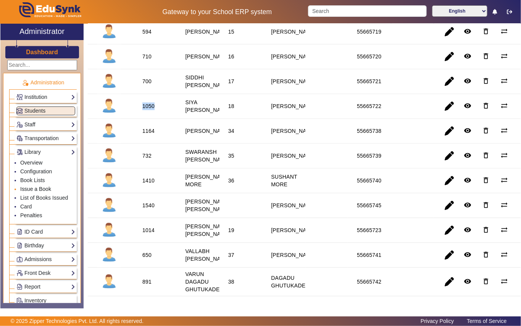
click at [43, 189] on link "Issue a Book" at bounding box center [35, 189] width 31 height 6
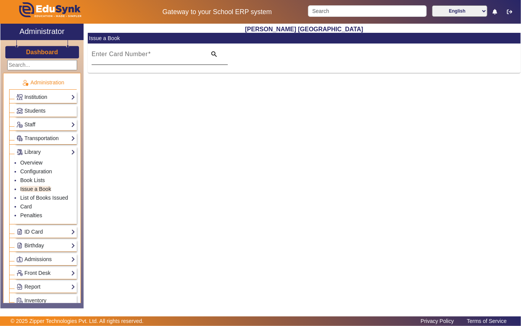
click at [152, 57] on input "Enter Card Number" at bounding box center [147, 57] width 110 height 9
type input "4"
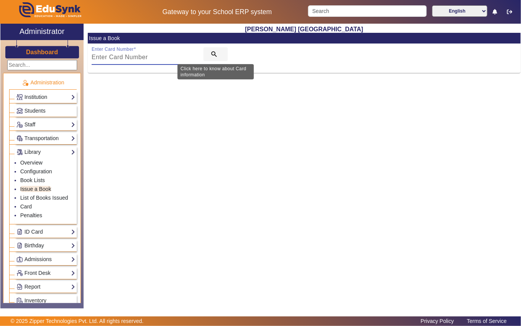
click at [210, 54] on mat-icon "search" at bounding box center [214, 54] width 8 height 8
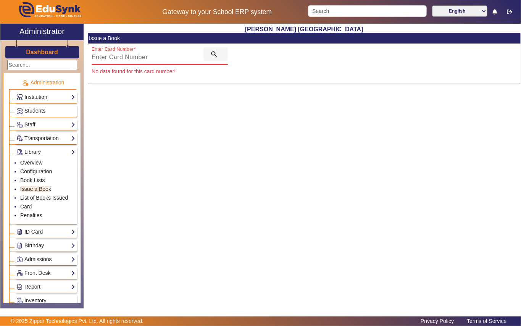
paste input "1050"
type input "1050"
click at [210, 54] on mat-icon "search" at bounding box center [214, 54] width 8 height 8
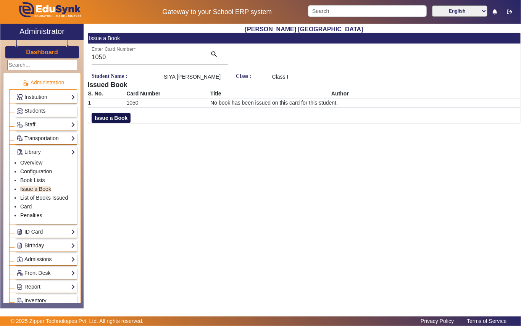
click at [117, 115] on button "Issue a Book" at bounding box center [111, 118] width 39 height 10
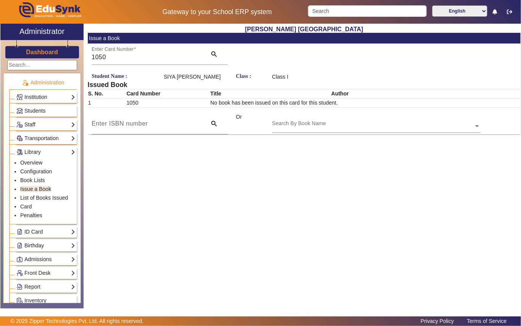
click at [287, 121] on div "Search By Book Name" at bounding box center [299, 123] width 54 height 8
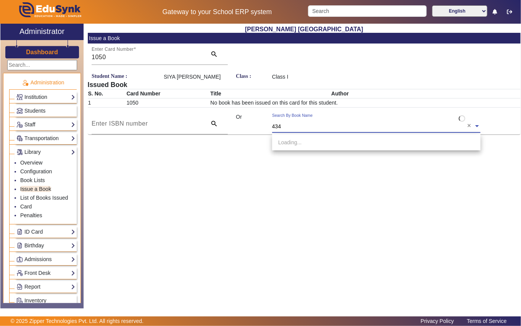
type input "4343"
click at [325, 141] on span "[Ac4343] Jack & the beanstalk" at bounding box center [314, 142] width 72 height 6
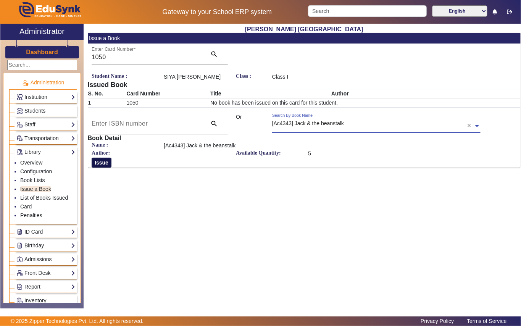
click at [98, 163] on button "Issue" at bounding box center [102, 162] width 20 height 10
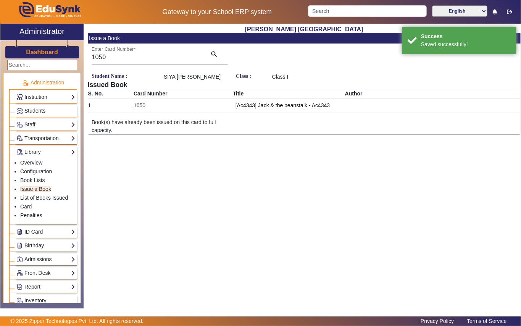
drag, startPoint x: 40, startPoint y: 109, endPoint x: 47, endPoint y: 98, distance: 12.4
click at [40, 109] on span "Students" at bounding box center [34, 111] width 21 height 6
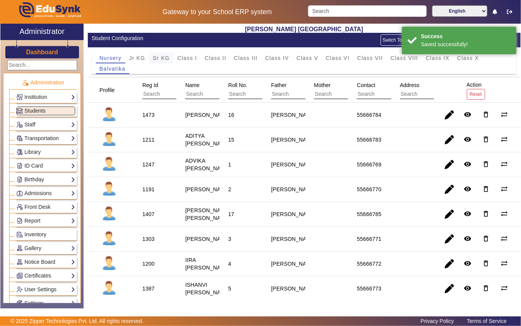
drag, startPoint x: 184, startPoint y: 55, endPoint x: 173, endPoint y: 62, distance: 13.0
click at [185, 55] on span "Class I" at bounding box center [187, 57] width 20 height 5
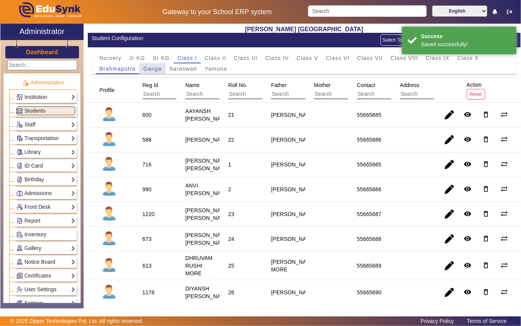
click at [156, 71] on span "Ganga" at bounding box center [152, 68] width 18 height 5
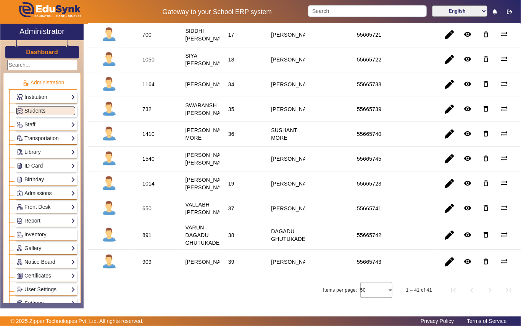
scroll to position [915, 0]
click at [149, 187] on div "1014" at bounding box center [148, 184] width 12 height 8
click at [42, 153] on link "Library" at bounding box center [45, 152] width 59 height 9
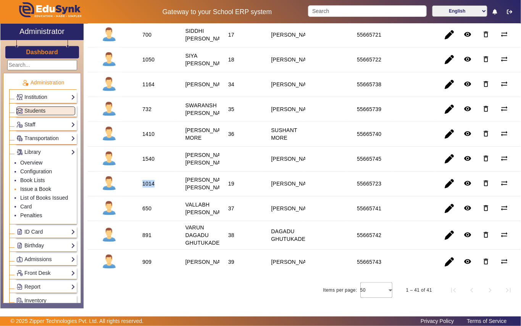
click at [50, 191] on link "Issue a Book" at bounding box center [35, 189] width 31 height 6
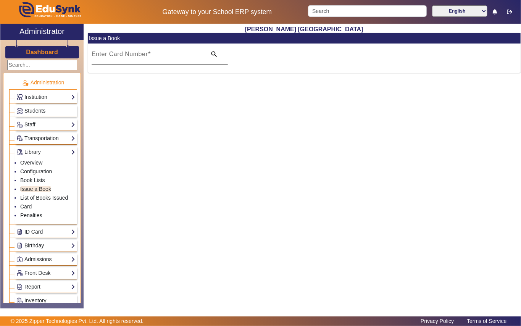
click at [141, 50] on div "Enter Card Number" at bounding box center [147, 53] width 110 height 21
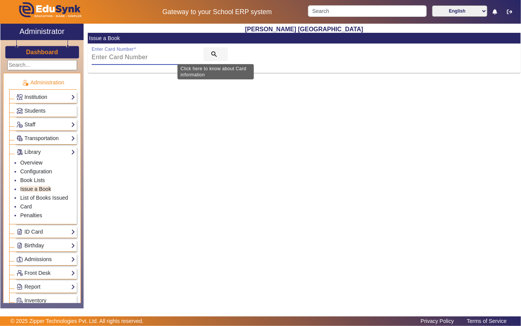
paste input "1014"
type input "1014"
click at [212, 54] on mat-icon "search" at bounding box center [214, 54] width 8 height 8
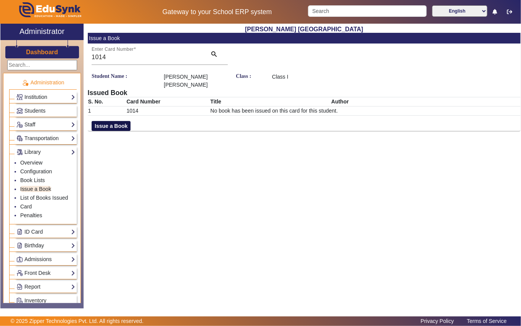
click at [103, 121] on button "Issue a Book" at bounding box center [111, 126] width 39 height 10
click at [313, 130] on input "text" at bounding box center [376, 134] width 208 height 8
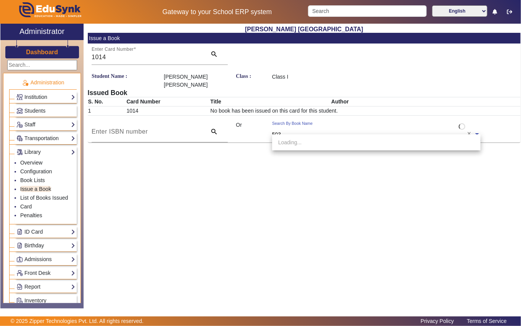
type input "5033"
click at [322, 139] on span "[Ac5033] This is not a unicorn" at bounding box center [313, 142] width 70 height 6
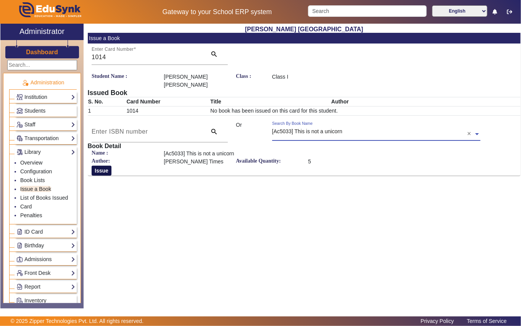
click at [100, 165] on button "Issue" at bounding box center [102, 170] width 20 height 10
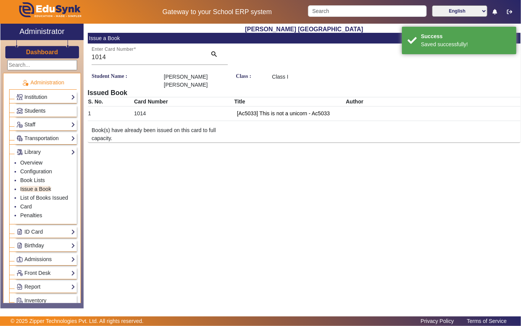
click at [50, 111] on link "Students" at bounding box center [45, 110] width 59 height 9
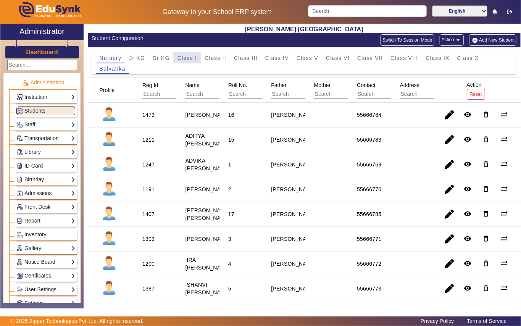
click at [185, 57] on span "Class I" at bounding box center [187, 57] width 20 height 5
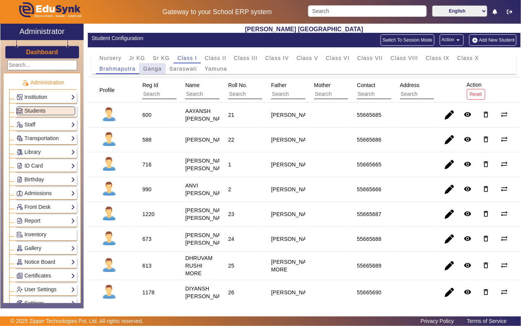
click at [154, 71] on span "Ganga" at bounding box center [152, 68] width 18 height 5
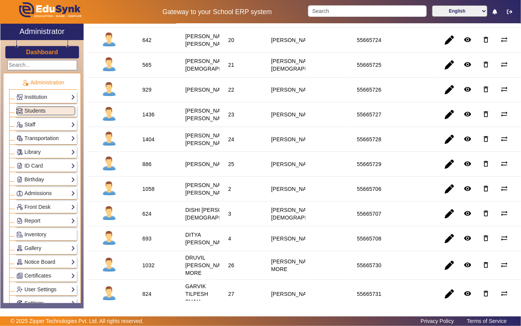
scroll to position [101, 0]
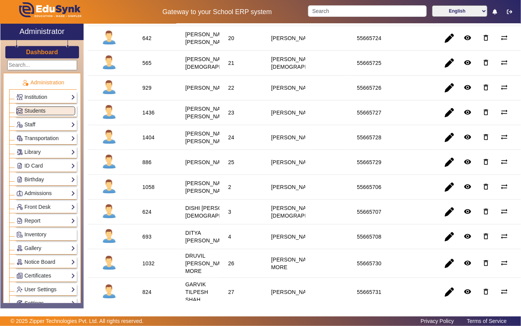
click at [148, 67] on div "565" at bounding box center [146, 63] width 9 height 8
click at [50, 153] on link "Library" at bounding box center [45, 152] width 59 height 9
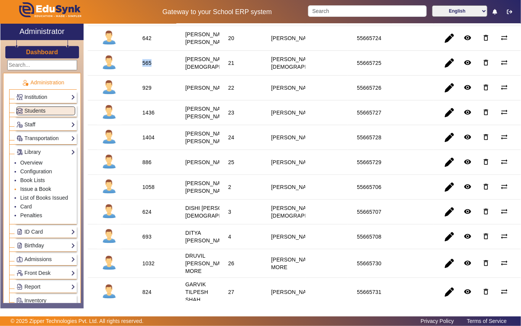
click at [45, 188] on link "Issue a Book" at bounding box center [35, 189] width 31 height 6
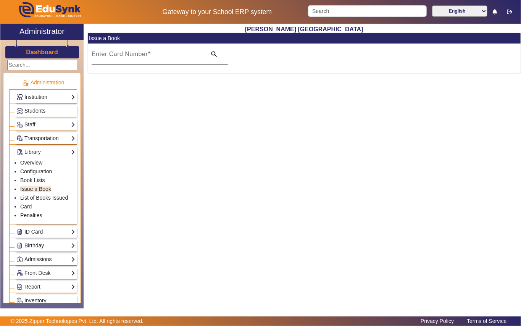
click at [108, 51] on mat-label "Enter Card Number" at bounding box center [120, 54] width 56 height 6
click at [108, 53] on input "Enter Card Number" at bounding box center [147, 57] width 110 height 9
paste input "565"
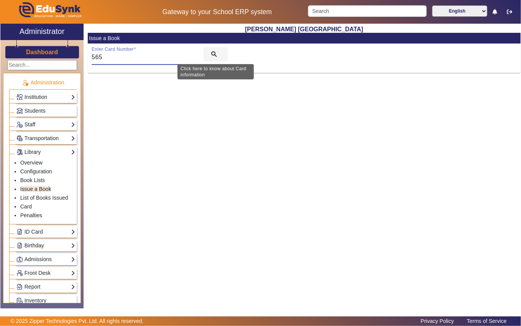
type input "565"
click at [214, 51] on mat-icon "search" at bounding box center [214, 54] width 8 height 8
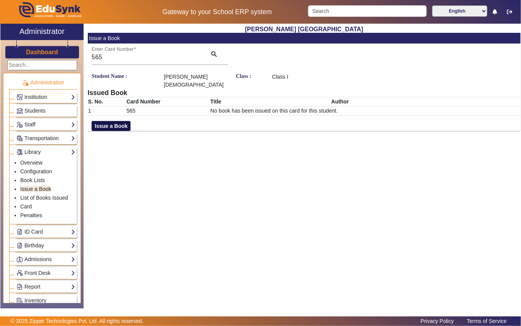
click at [123, 121] on button "Issue a Book" at bounding box center [111, 126] width 39 height 10
click at [293, 127] on div "Search By Book Name" at bounding box center [299, 131] width 54 height 8
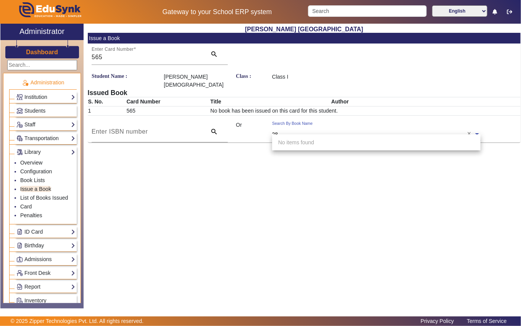
type input "286"
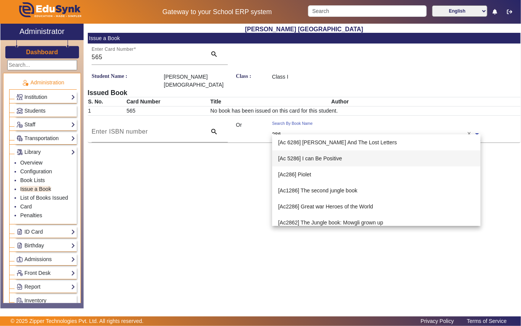
click at [315, 165] on div "[Ac 5286] I can Be Positive" at bounding box center [376, 158] width 208 height 16
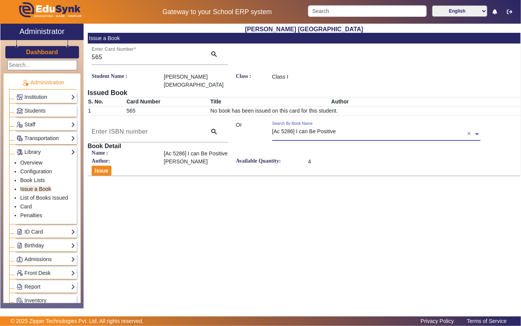
click at [337, 121] on div "Search By Book Name × [Ac 5286] I can Be Positive" at bounding box center [369, 129] width 195 height 17
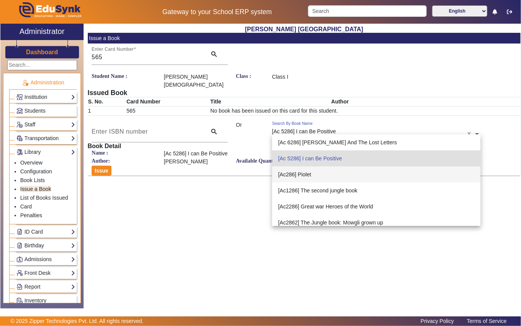
click at [307, 171] on span "[Ac286] Piolet" at bounding box center [294, 174] width 33 height 6
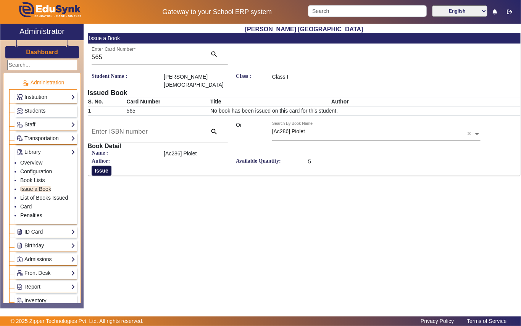
click at [101, 165] on button "Issue" at bounding box center [102, 170] width 20 height 10
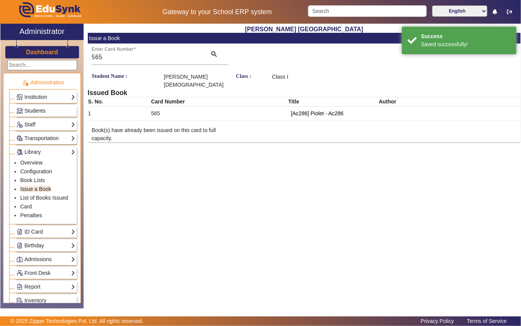
click at [45, 106] on link "Students" at bounding box center [45, 110] width 59 height 9
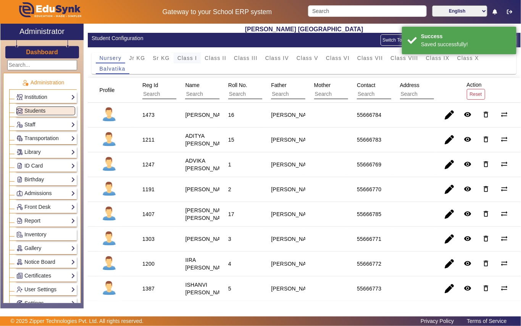
click at [187, 56] on span "Class I" at bounding box center [187, 57] width 20 height 5
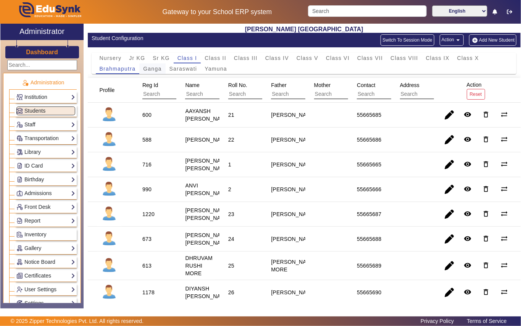
click at [153, 69] on span "Ganga" at bounding box center [152, 68] width 18 height 5
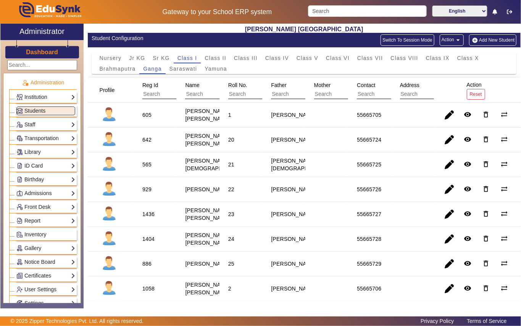
click at [148, 193] on div "929" at bounding box center [146, 189] width 9 height 8
click at [52, 151] on link "Library" at bounding box center [45, 152] width 59 height 9
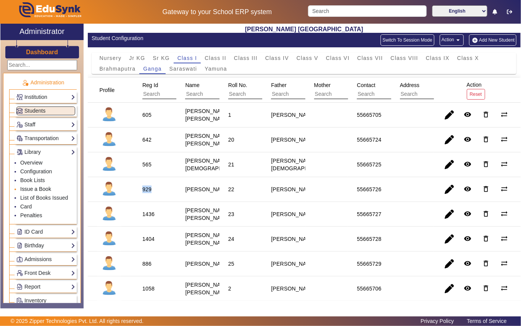
click at [46, 188] on link "Issue a Book" at bounding box center [35, 189] width 31 height 6
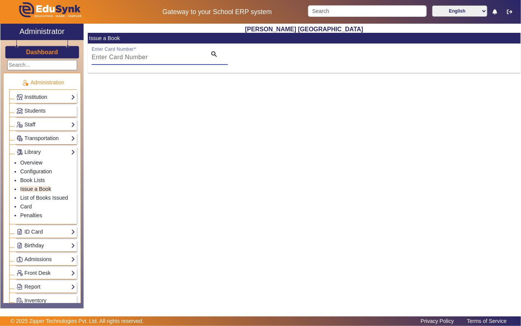
click at [159, 54] on input "Enter Card Number" at bounding box center [147, 57] width 110 height 9
paste input "929"
type input "929"
click at [217, 58] on mat-icon "search" at bounding box center [214, 54] width 8 height 8
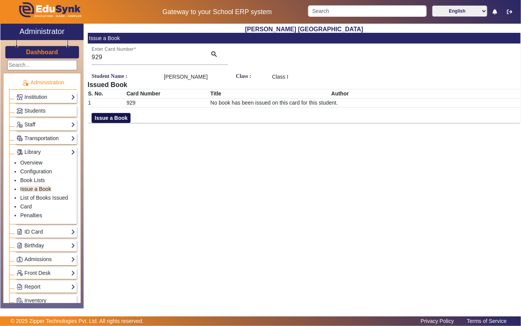
click at [117, 123] on button "Issue a Book" at bounding box center [111, 118] width 39 height 10
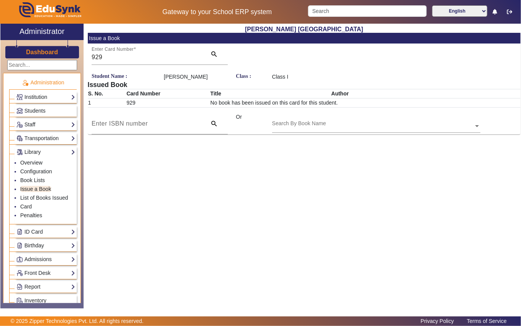
click at [337, 130] on input "text" at bounding box center [376, 126] width 208 height 8
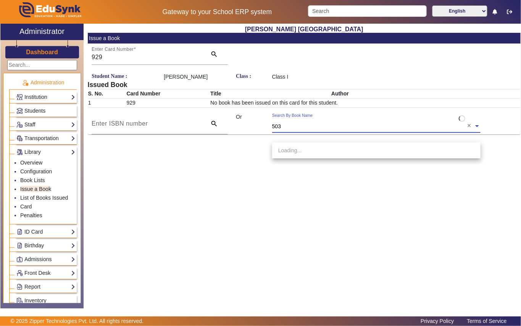
type input "5032"
click at [327, 149] on span "[Ac5032] Ruffles & the red coat" at bounding box center [315, 150] width 74 height 6
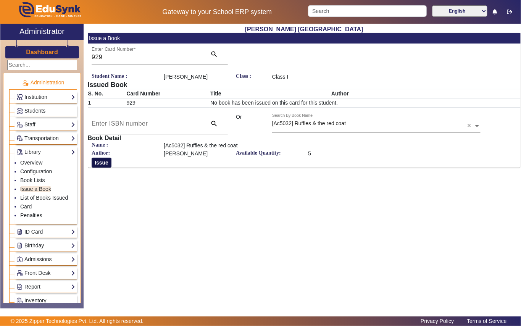
click at [104, 167] on button "Issue" at bounding box center [102, 162] width 20 height 10
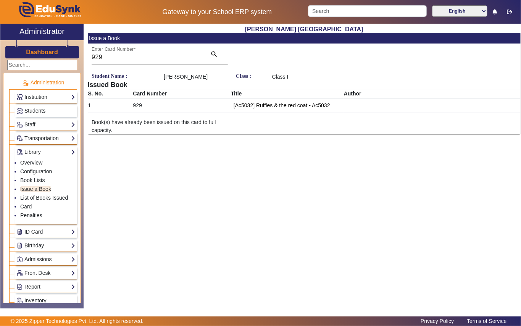
click at [37, 111] on span "Students" at bounding box center [34, 111] width 21 height 6
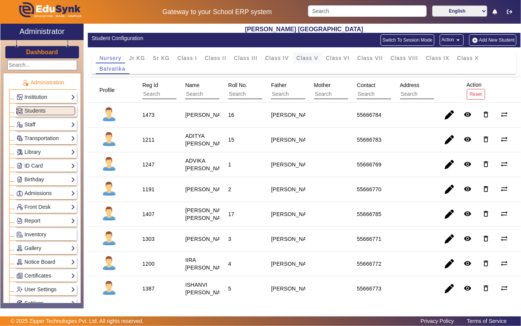
click at [307, 58] on span "Class V" at bounding box center [307, 57] width 22 height 5
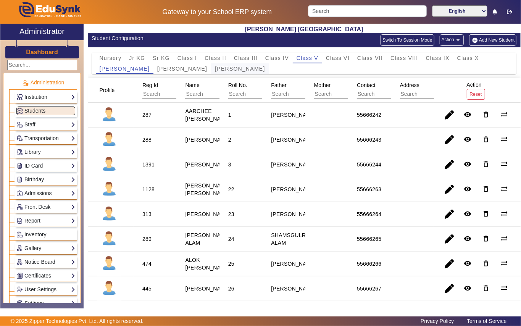
click at [215, 69] on span "[PERSON_NAME]" at bounding box center [240, 68] width 50 height 5
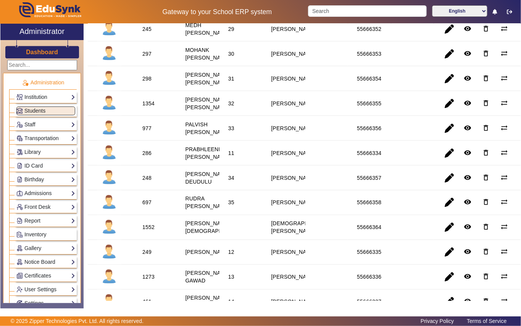
scroll to position [661, 0]
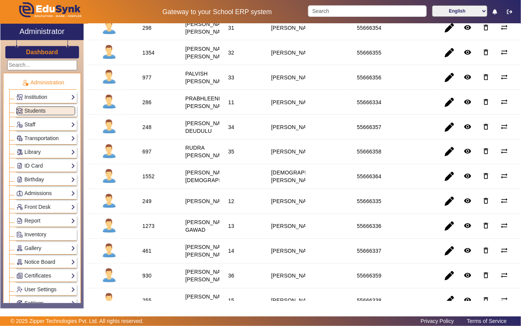
click at [148, 81] on div "977" at bounding box center [146, 78] width 9 height 8
click at [40, 156] on link "Library" at bounding box center [45, 152] width 59 height 9
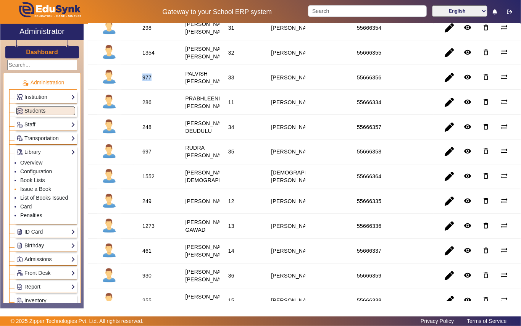
click at [40, 191] on link "Issue a Book" at bounding box center [35, 189] width 31 height 6
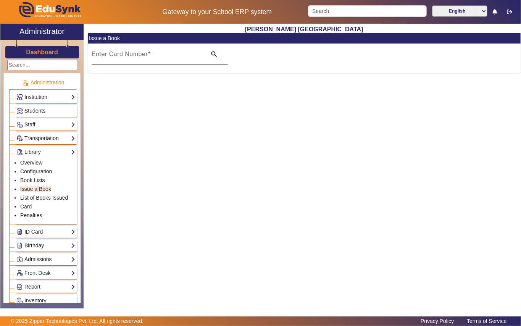
click at [172, 55] on input "Enter Card Number" at bounding box center [147, 57] width 110 height 9
paste input "977"
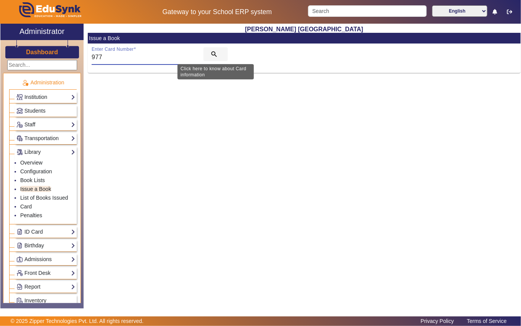
type input "977"
click at [214, 53] on mat-icon "search" at bounding box center [214, 54] width 8 height 8
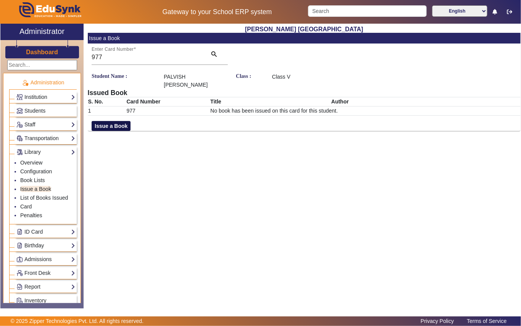
click at [111, 121] on button "Issue a Book" at bounding box center [111, 126] width 39 height 10
click at [344, 130] on input "text" at bounding box center [376, 134] width 208 height 8
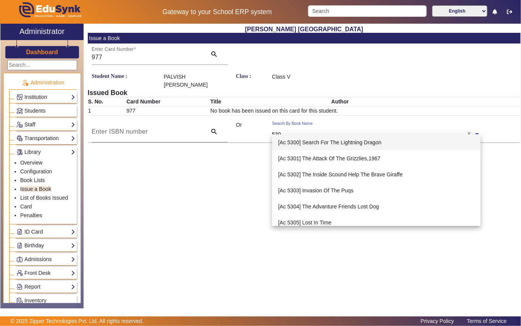
type input "5302"
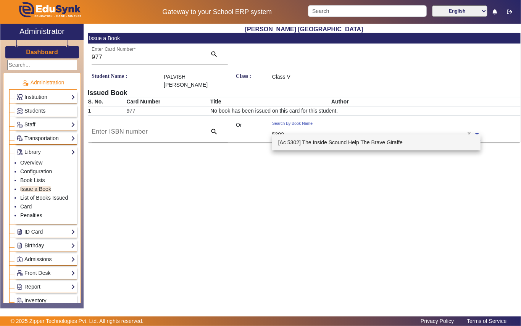
click at [325, 143] on span "[Ac 5302] The Inside Scound Help The Brave Giraffe" at bounding box center [340, 142] width 124 height 6
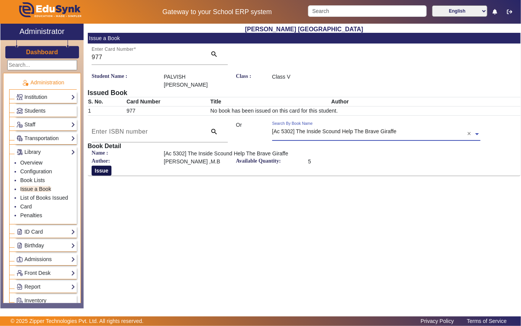
click at [98, 165] on button "Issue" at bounding box center [102, 170] width 20 height 10
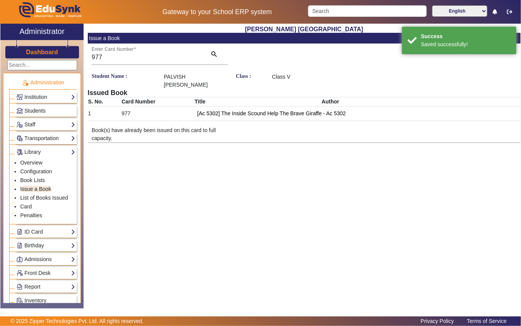
click at [36, 112] on span "Students" at bounding box center [34, 111] width 21 height 6
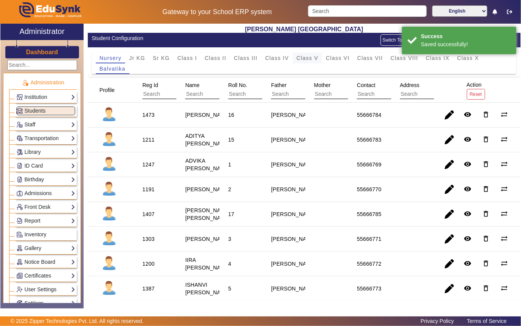
click at [309, 60] on span "Class V" at bounding box center [307, 57] width 22 height 5
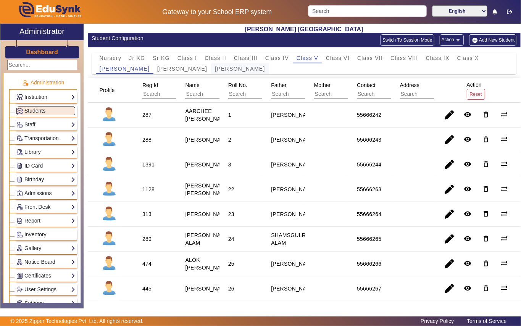
click at [216, 66] on span "[PERSON_NAME]" at bounding box center [240, 68] width 50 height 5
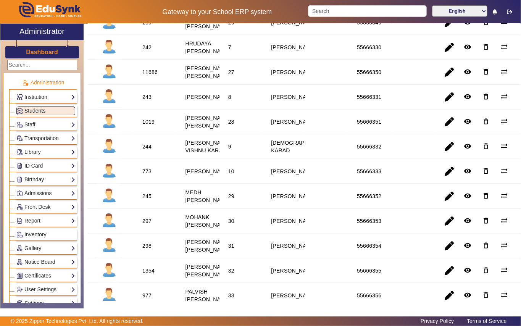
scroll to position [392, 0]
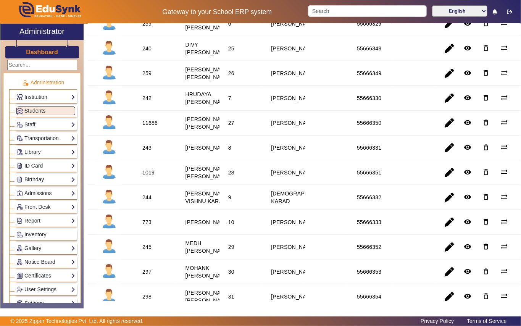
click at [147, 52] on div "240" at bounding box center [146, 49] width 9 height 8
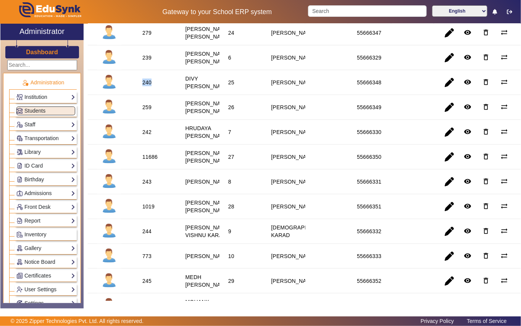
scroll to position [342, 0]
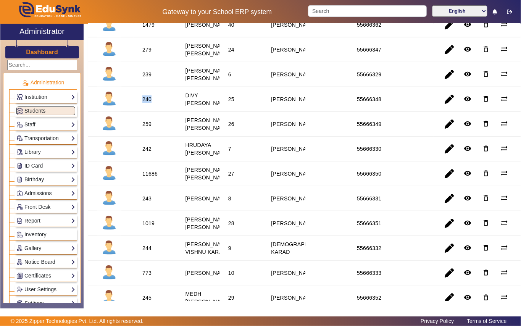
click at [31, 156] on link "Library" at bounding box center [45, 152] width 59 height 9
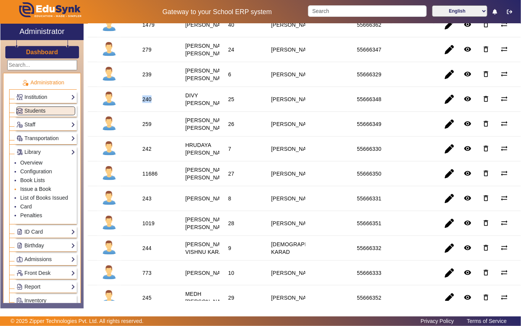
click at [41, 191] on link "Issue a Book" at bounding box center [35, 189] width 31 height 6
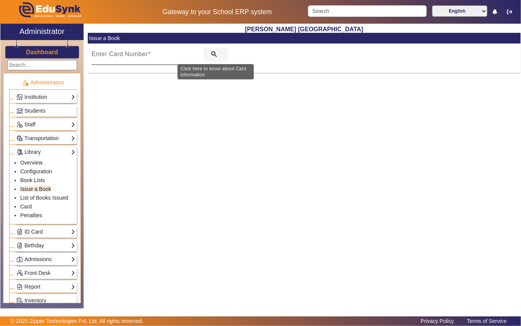
click at [204, 57] on span "search" at bounding box center [215, 54] width 24 height 18
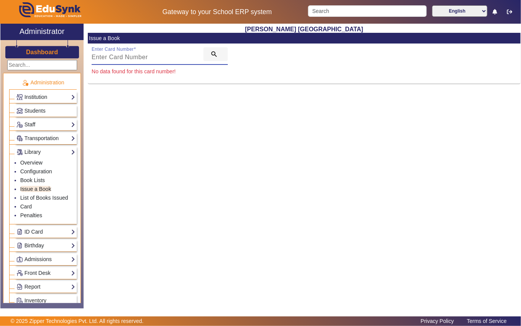
paste input "240"
type input "240"
click at [212, 51] on mat-icon "search" at bounding box center [214, 54] width 8 height 8
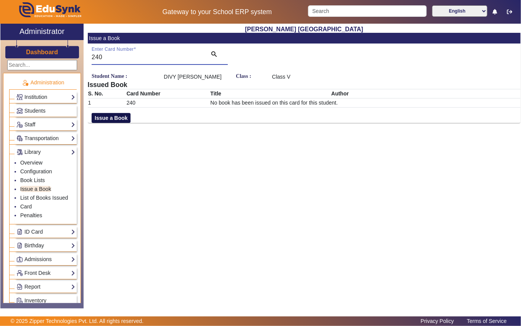
click at [110, 117] on button "Issue a Book" at bounding box center [111, 118] width 39 height 10
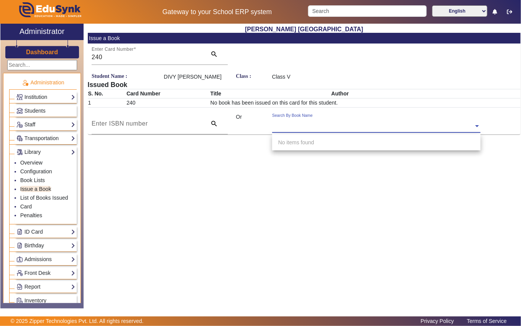
click at [339, 117] on div "Search By Book Name" at bounding box center [372, 117] width 201 height 9
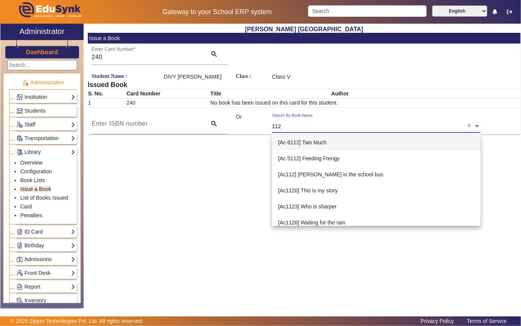
type input "1121"
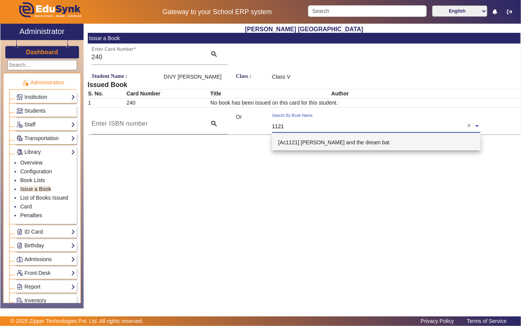
click at [337, 144] on span "[Ac1121] [PERSON_NAME] and the dream bat" at bounding box center [333, 142] width 111 height 6
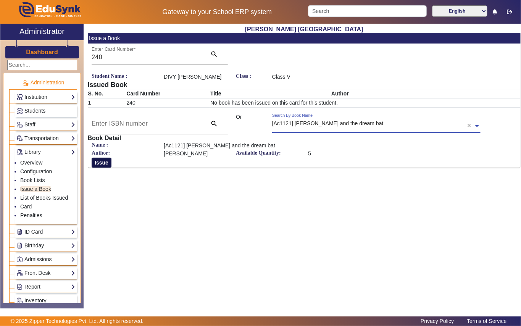
click at [109, 163] on button "Issue" at bounding box center [102, 162] width 20 height 10
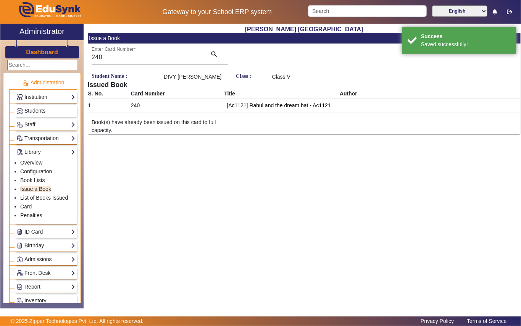
click at [44, 109] on span "Students" at bounding box center [34, 111] width 21 height 6
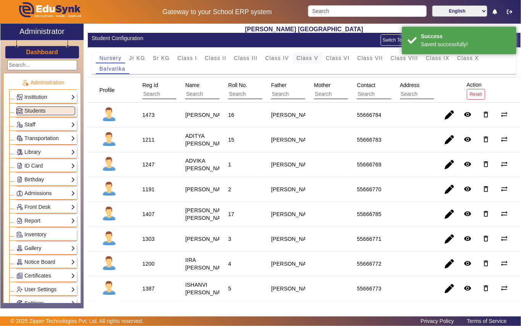
click at [309, 58] on span "Class V" at bounding box center [307, 57] width 22 height 5
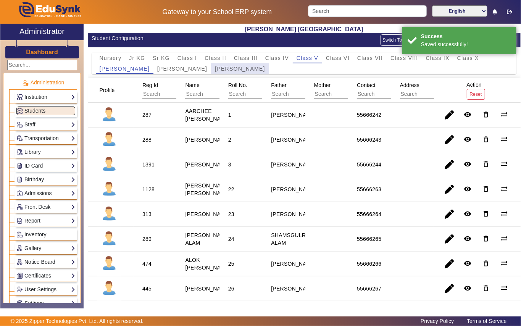
click at [220, 69] on span "[PERSON_NAME]" at bounding box center [240, 68] width 50 height 5
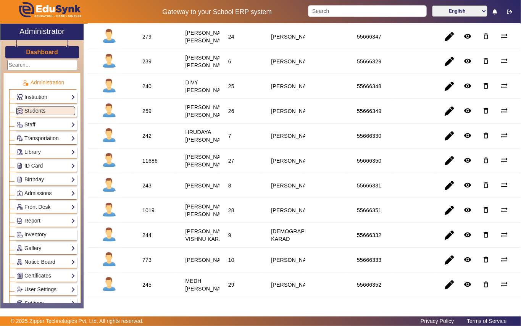
scroll to position [356, 0]
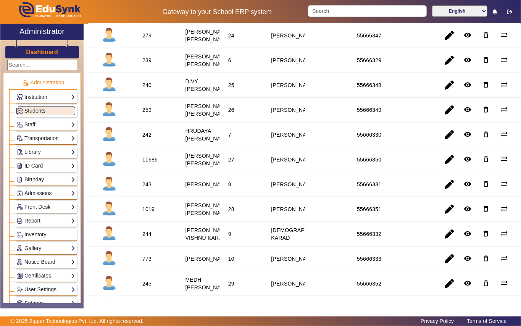
click at [149, 114] on div "259" at bounding box center [146, 110] width 9 height 8
click at [147, 114] on div "259" at bounding box center [146, 110] width 9 height 8
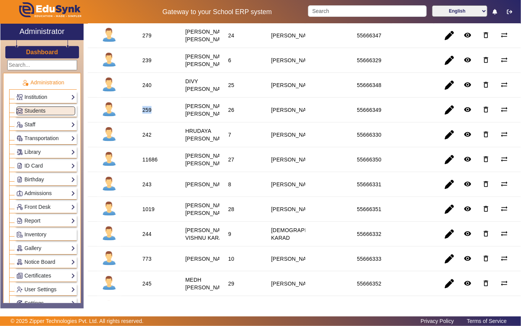
click at [147, 114] on div "259" at bounding box center [146, 110] width 9 height 8
click at [44, 151] on link "Library" at bounding box center [45, 152] width 59 height 9
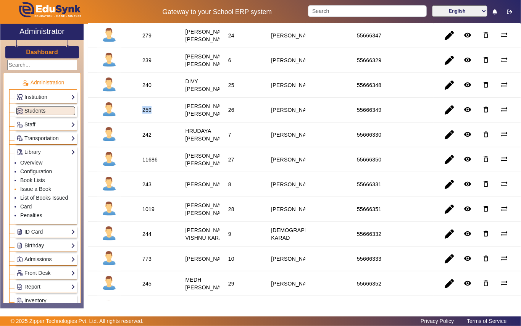
click at [33, 190] on link "Issue a Book" at bounding box center [35, 189] width 31 height 6
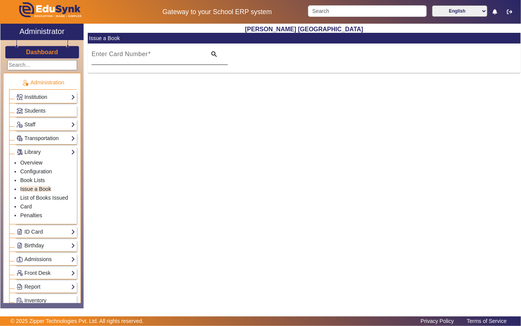
click at [164, 56] on input "Enter Card Number" at bounding box center [147, 57] width 110 height 9
paste input "259"
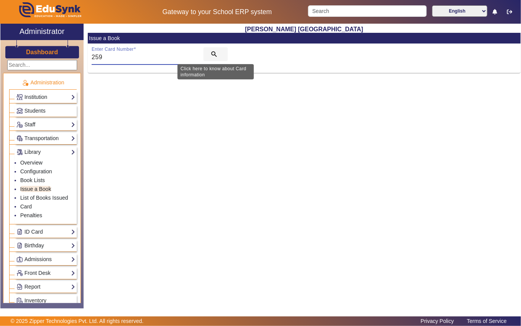
type input "259"
click at [212, 54] on mat-icon "search" at bounding box center [214, 54] width 8 height 8
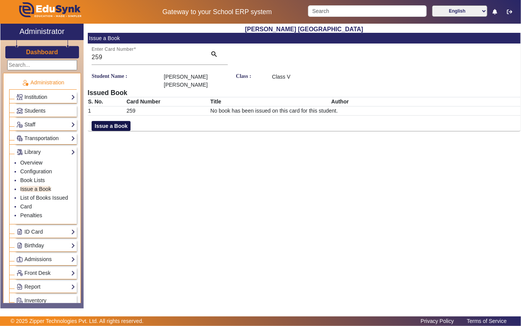
click at [104, 127] on button "Issue a Book" at bounding box center [111, 126] width 39 height 10
click at [345, 133] on input "text" at bounding box center [376, 134] width 208 height 8
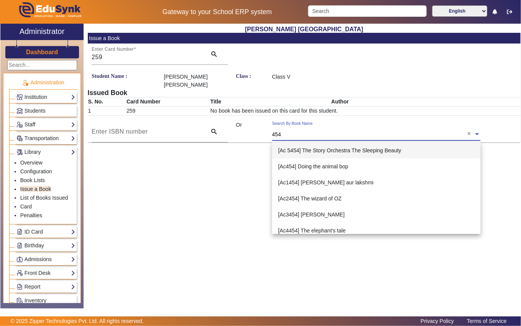
type input "4546"
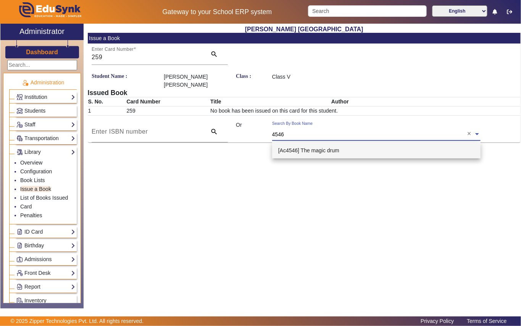
click at [334, 150] on span "[Ac4546] The magic drum" at bounding box center [308, 150] width 61 height 6
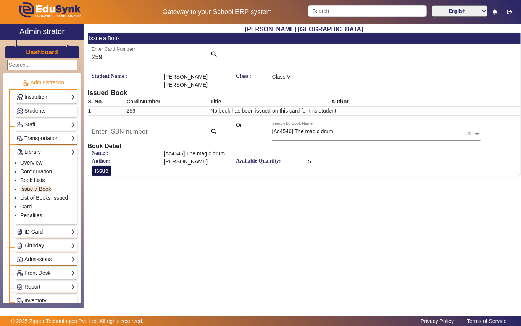
click at [108, 171] on button "Issue" at bounding box center [102, 170] width 20 height 10
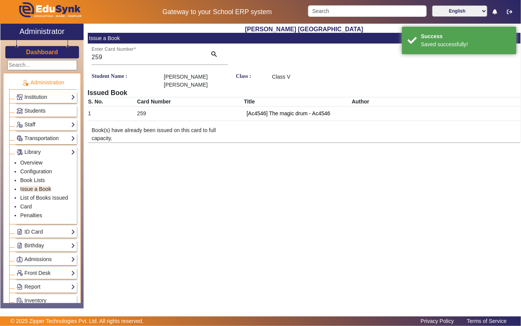
click at [48, 109] on link "Students" at bounding box center [45, 110] width 59 height 9
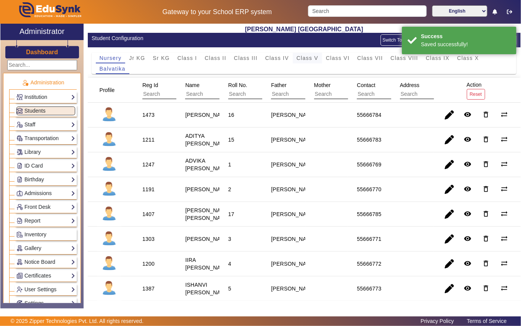
click at [305, 60] on span "Class V" at bounding box center [307, 57] width 22 height 5
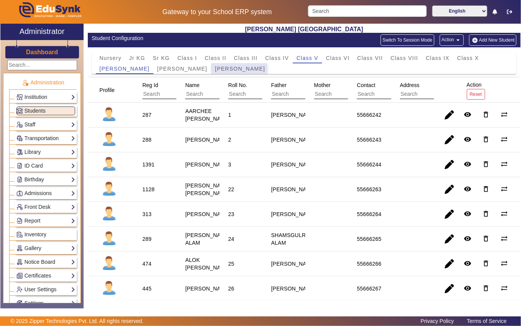
click at [217, 69] on span "[PERSON_NAME]" at bounding box center [240, 68] width 50 height 5
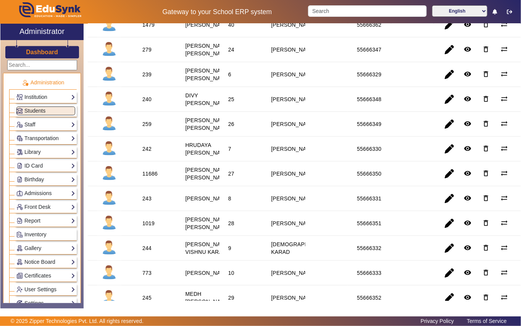
scroll to position [291, 0]
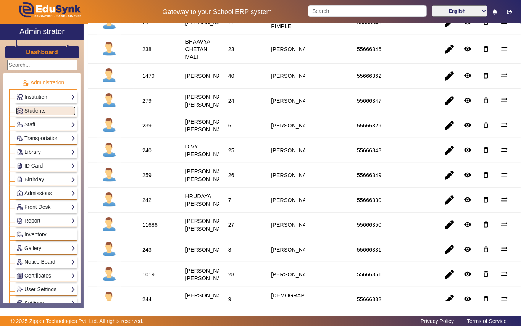
click at [148, 80] on div "1479" at bounding box center [148, 76] width 12 height 8
click at [39, 153] on link "Library" at bounding box center [45, 152] width 59 height 9
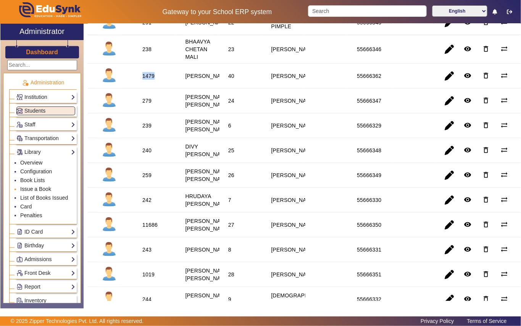
click at [37, 190] on link "Issue a Book" at bounding box center [35, 189] width 31 height 6
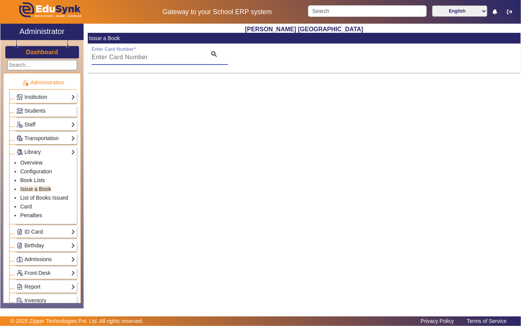
click at [174, 55] on input "Enter Card Number" at bounding box center [147, 57] width 110 height 9
paste input "1479"
type input "1479"
click at [214, 53] on mat-icon "search" at bounding box center [214, 54] width 8 height 8
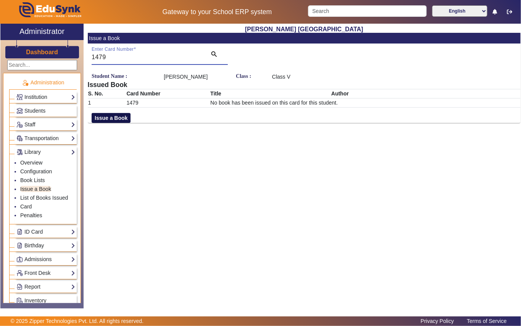
click at [116, 123] on button "Issue a Book" at bounding box center [111, 118] width 39 height 10
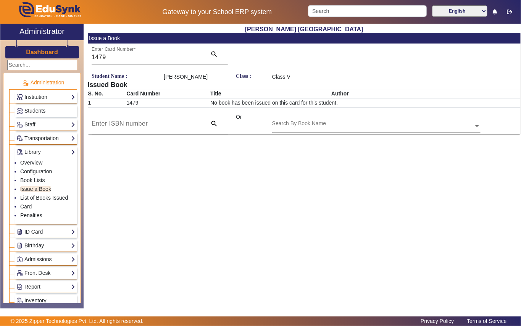
click at [342, 122] on div "Search By Book Name" at bounding box center [372, 117] width 201 height 9
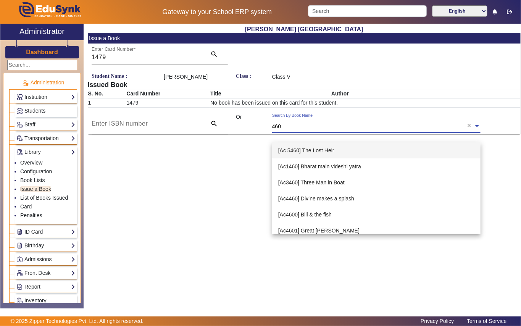
type input "4608"
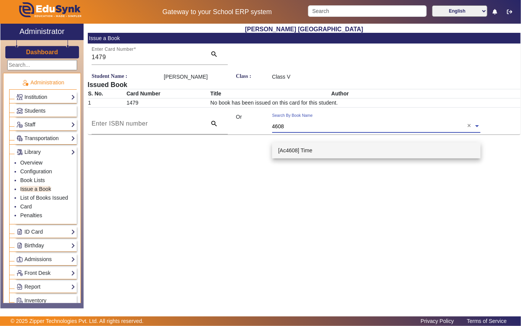
click at [304, 151] on span "[Ac4608] Time" at bounding box center [295, 150] width 34 height 6
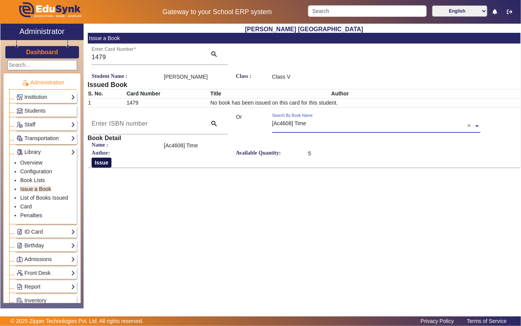
click at [97, 167] on button "Issue" at bounding box center [102, 162] width 20 height 10
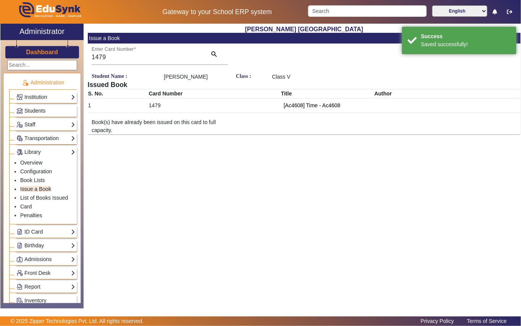
click at [41, 112] on span "Students" at bounding box center [34, 111] width 21 height 6
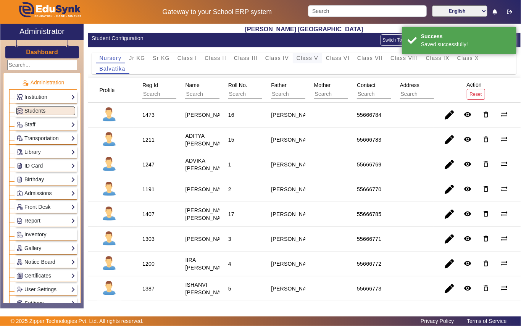
click at [306, 56] on span "Class V" at bounding box center [307, 57] width 22 height 5
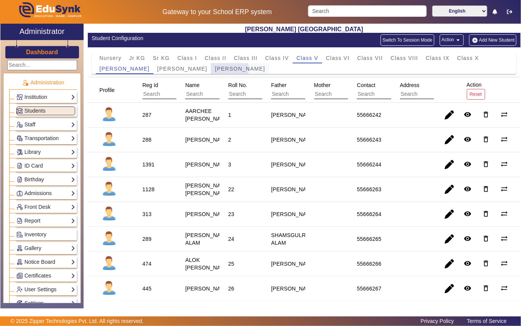
click at [215, 69] on span "[PERSON_NAME]" at bounding box center [240, 68] width 50 height 5
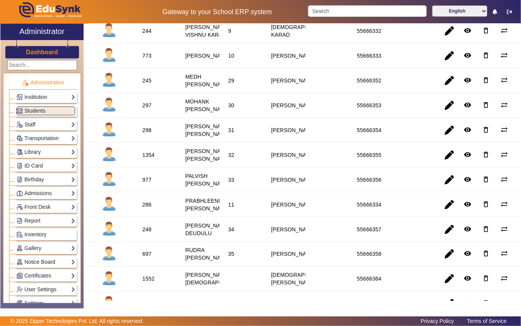
scroll to position [559, 0]
click at [148, 84] on div "245" at bounding box center [146, 80] width 9 height 8
click at [43, 154] on link "Library" at bounding box center [45, 152] width 59 height 9
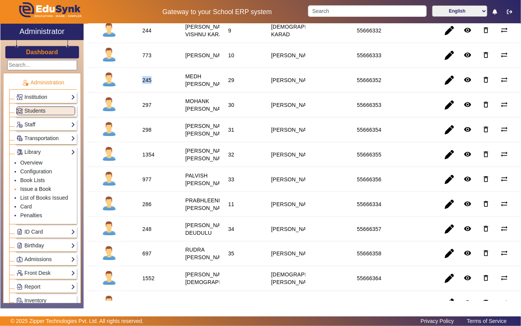
click at [41, 189] on link "Issue a Book" at bounding box center [35, 189] width 31 height 6
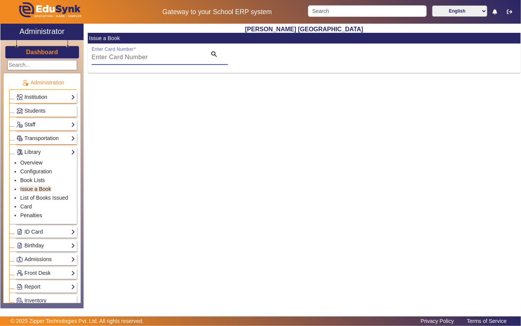
click at [162, 59] on input "Enter Card Number" at bounding box center [147, 57] width 110 height 9
paste input "245"
type input "245"
click at [214, 55] on mat-icon "search" at bounding box center [214, 54] width 8 height 8
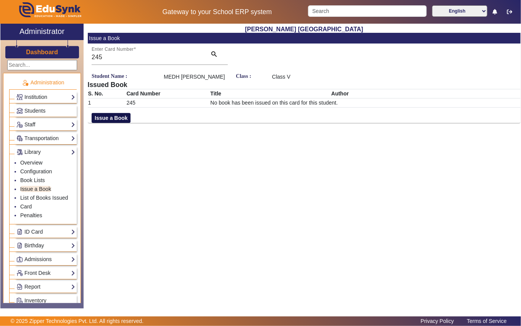
click at [124, 120] on button "Issue a Book" at bounding box center [111, 118] width 39 height 10
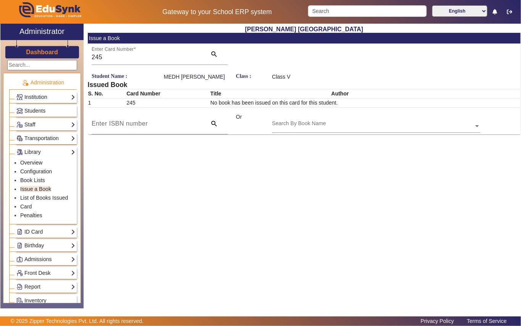
click at [342, 121] on div "Search By Book Name" at bounding box center [372, 117] width 201 height 9
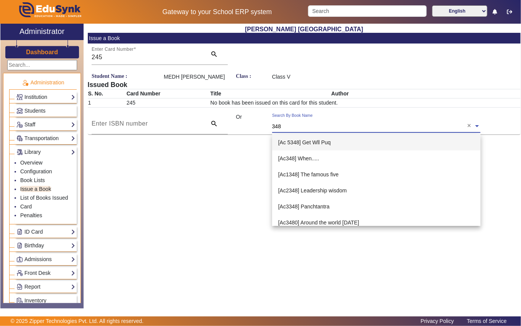
type input "3484"
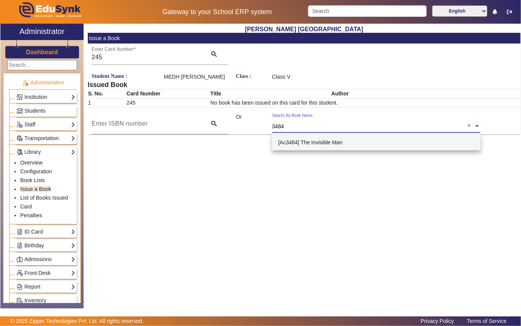
click at [326, 139] on span "[Ac3484] The Invisible Man" at bounding box center [310, 142] width 64 height 6
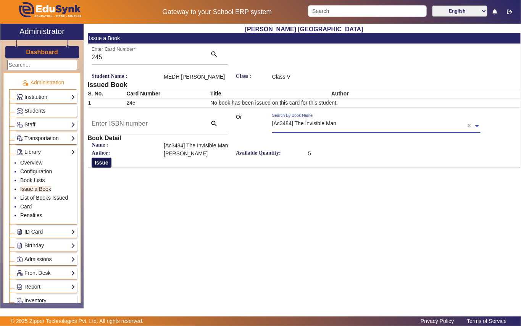
click at [103, 161] on button "Issue" at bounding box center [102, 162] width 20 height 10
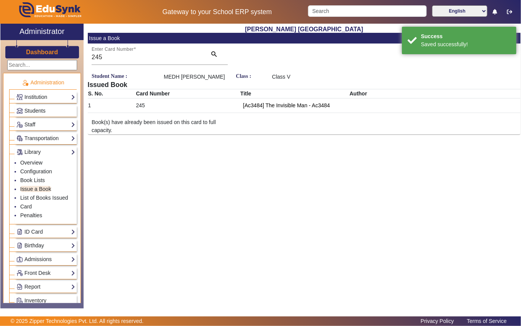
click at [41, 109] on span "Students" at bounding box center [34, 111] width 21 height 6
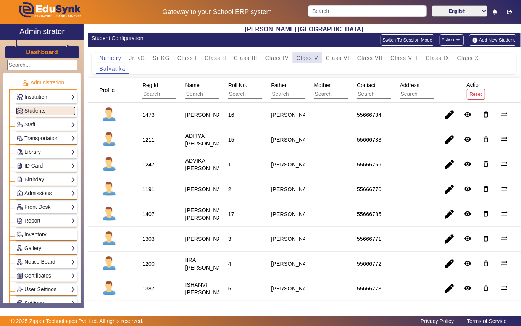
click at [303, 62] on span "Class V" at bounding box center [307, 58] width 22 height 11
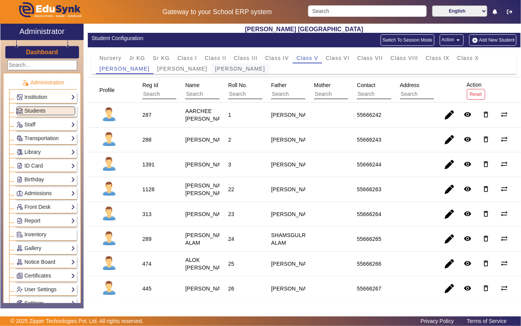
click at [215, 69] on span "[PERSON_NAME]" at bounding box center [240, 68] width 50 height 5
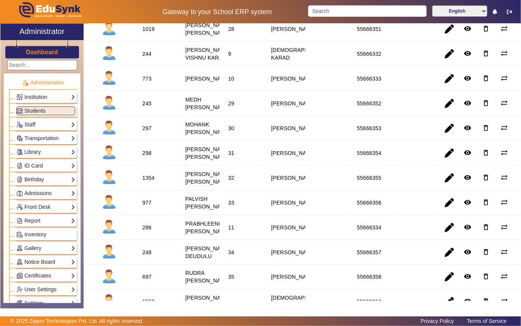
scroll to position [559, 0]
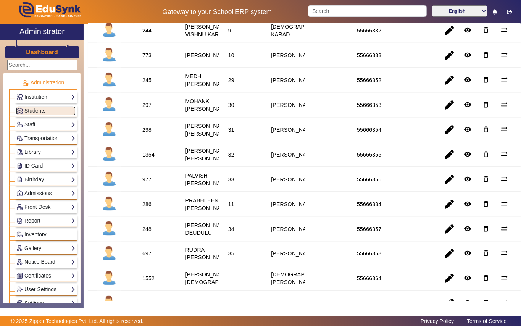
click at [145, 109] on div "297" at bounding box center [146, 105] width 9 height 8
click at [35, 154] on link "Library" at bounding box center [45, 152] width 59 height 9
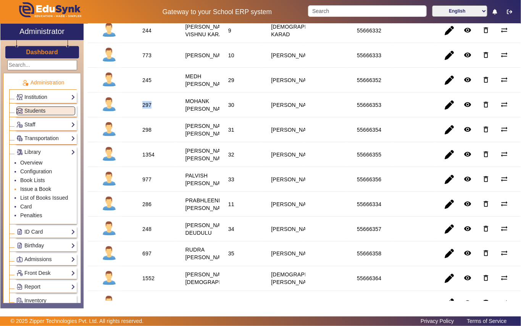
click at [33, 188] on link "Issue a Book" at bounding box center [35, 189] width 31 height 6
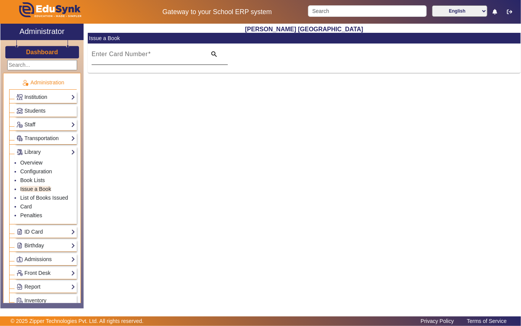
click at [153, 58] on input "Enter Card Number" at bounding box center [147, 57] width 110 height 9
paste input "297"
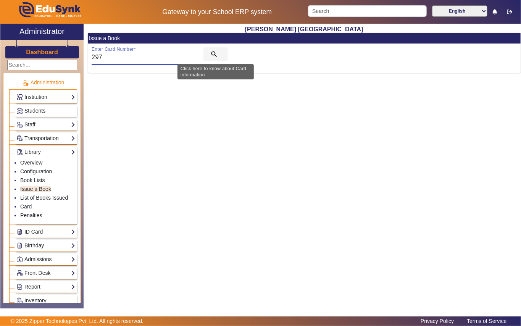
type input "297"
click at [212, 53] on mat-icon "search" at bounding box center [214, 54] width 8 height 8
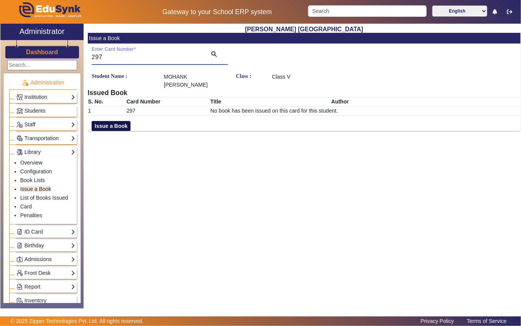
click at [93, 121] on button "Issue a Book" at bounding box center [111, 126] width 39 height 10
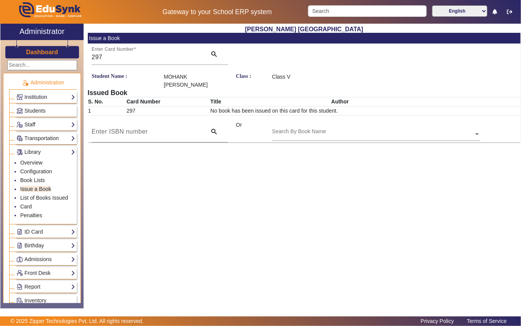
click at [351, 121] on div "Search By Book Name" at bounding box center [372, 125] width 201 height 9
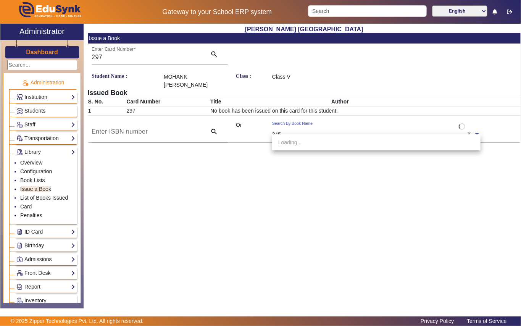
type input "3451"
click at [330, 143] on span "[Ac3451] The Three Musketeers" at bounding box center [316, 142] width 76 height 6
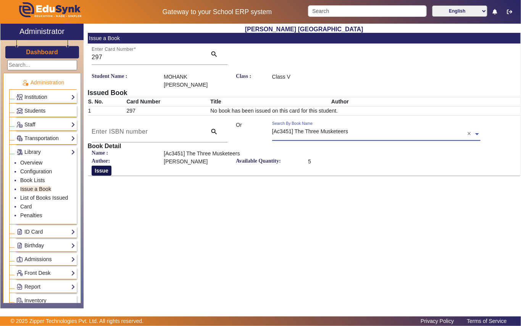
click at [102, 165] on button "Issue" at bounding box center [102, 170] width 20 height 10
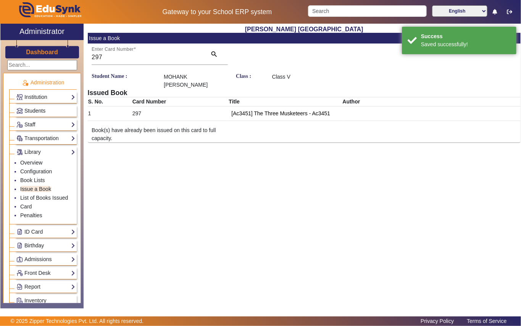
click at [34, 109] on span "Students" at bounding box center [34, 111] width 21 height 6
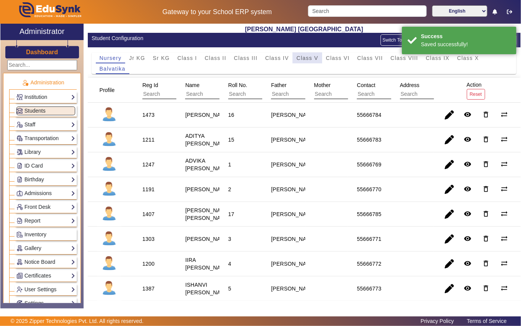
click at [299, 59] on span "Class V" at bounding box center [307, 57] width 22 height 5
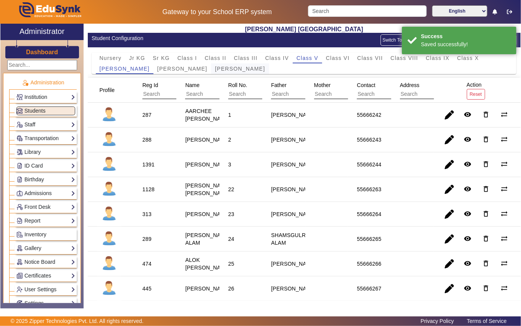
click at [215, 68] on span "[PERSON_NAME]" at bounding box center [240, 68] width 50 height 5
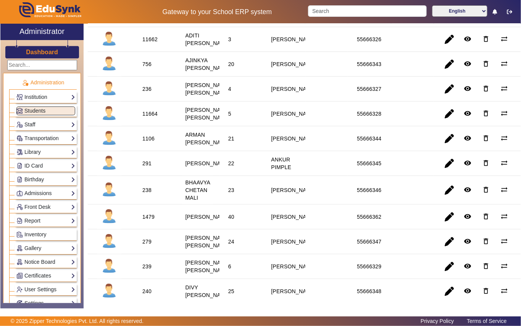
scroll to position [153, 0]
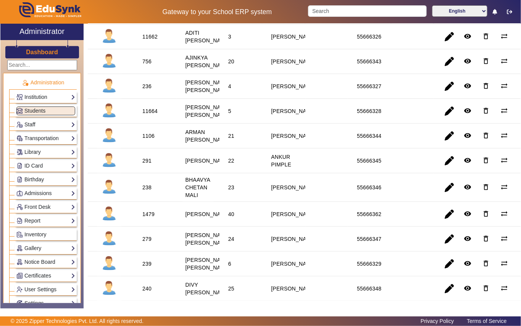
click at [148, 65] on div "756" at bounding box center [146, 62] width 9 height 8
click at [43, 153] on link "Library" at bounding box center [45, 152] width 59 height 9
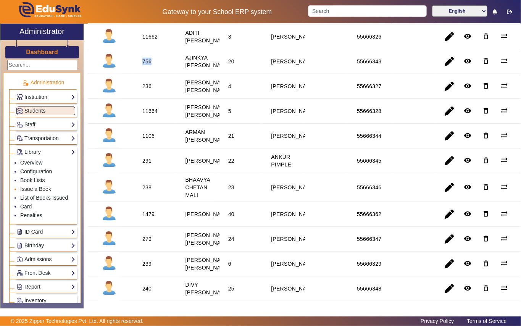
click at [50, 189] on link "Issue a Book" at bounding box center [35, 189] width 31 height 6
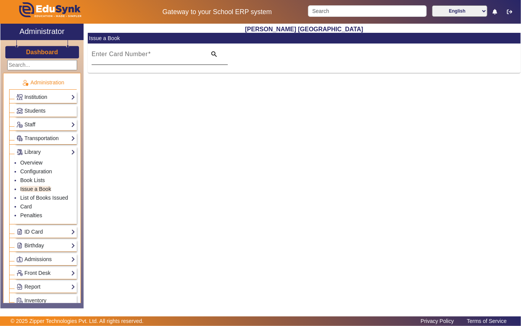
click at [173, 62] on div "Enter Card Number" at bounding box center [147, 53] width 110 height 21
paste input "756"
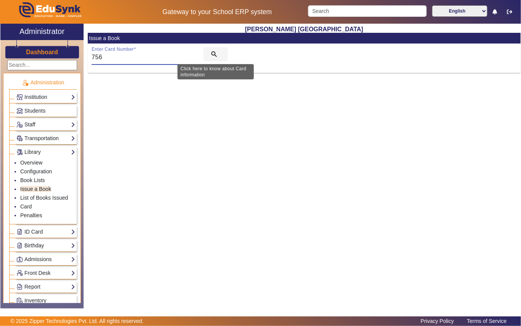
type input "756"
click at [212, 52] on mat-icon "search" at bounding box center [214, 54] width 8 height 8
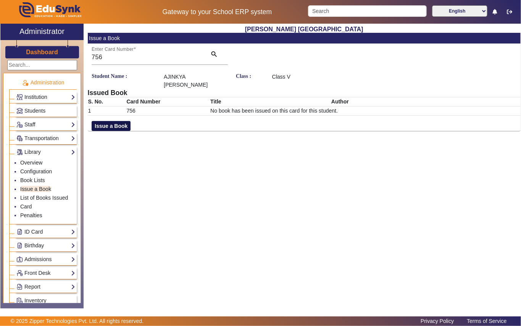
click at [107, 124] on button "Issue a Book" at bounding box center [111, 126] width 39 height 10
click at [330, 127] on div "Search By Book Name" at bounding box center [372, 125] width 201 height 9
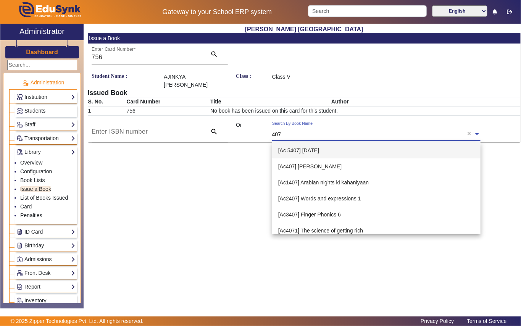
type input "4073"
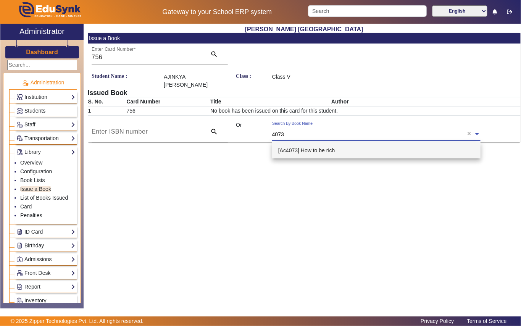
click at [316, 149] on span "[Ac4073] How to be rich" at bounding box center [306, 150] width 57 height 6
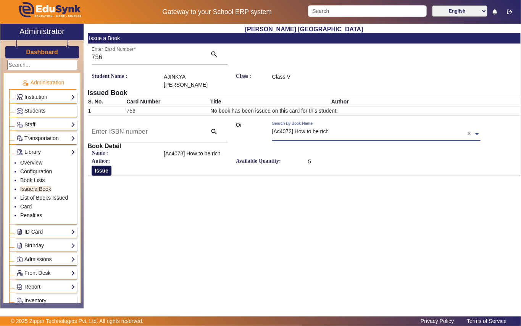
click at [104, 169] on button "Issue" at bounding box center [102, 170] width 20 height 10
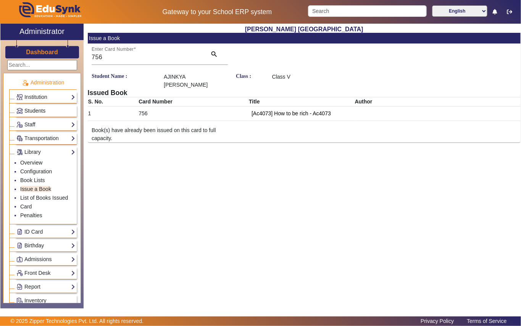
click at [42, 111] on span "Students" at bounding box center [34, 111] width 21 height 6
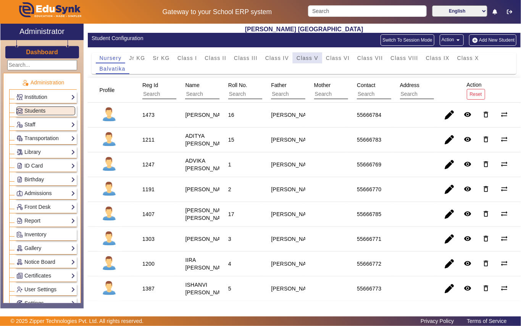
click at [300, 58] on span "Class V" at bounding box center [307, 57] width 22 height 5
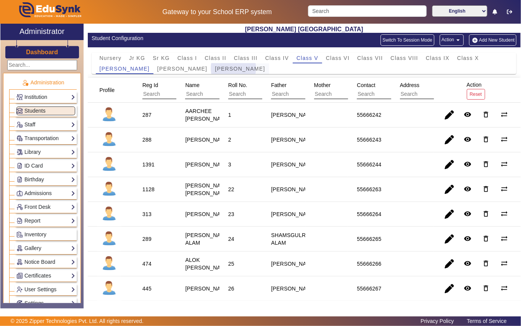
click at [215, 69] on span "[PERSON_NAME]" at bounding box center [240, 68] width 50 height 5
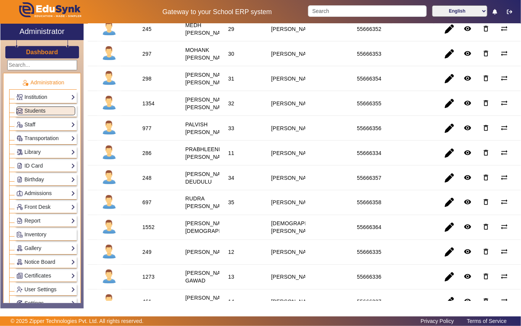
scroll to position [661, 0]
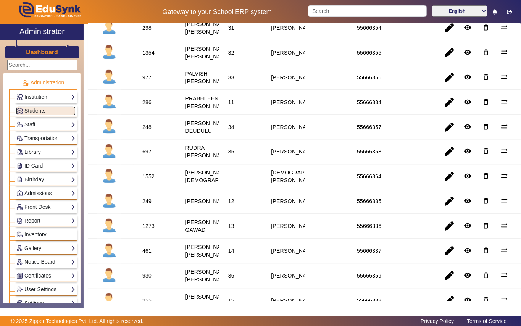
click at [148, 56] on div "1354" at bounding box center [148, 53] width 12 height 8
click at [45, 154] on link "Library" at bounding box center [45, 152] width 59 height 9
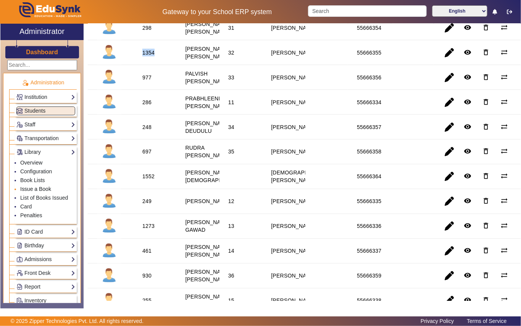
click at [37, 188] on link "Issue a Book" at bounding box center [35, 189] width 31 height 6
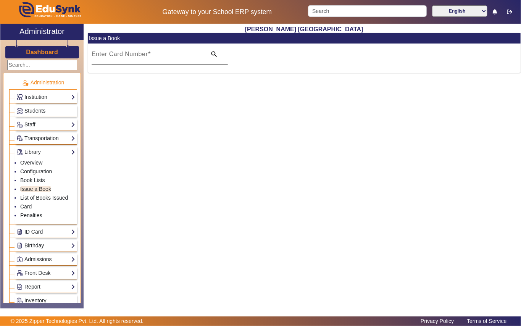
click at [160, 58] on input "Enter Card Number" at bounding box center [147, 57] width 110 height 9
paste input "1354"
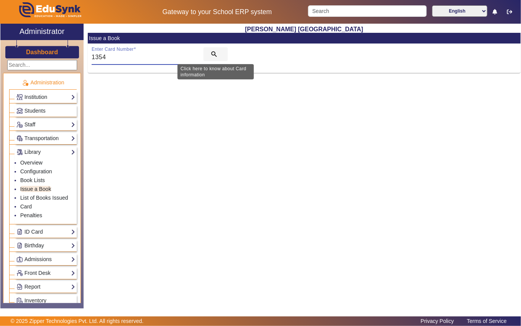
type input "1354"
click at [214, 53] on mat-icon "search" at bounding box center [214, 54] width 8 height 8
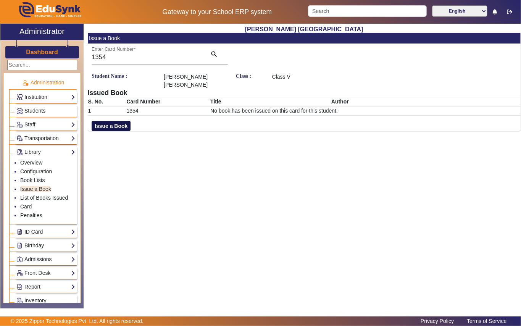
click at [125, 121] on button "Issue a Book" at bounding box center [111, 126] width 39 height 10
click at [357, 130] on input "text" at bounding box center [376, 134] width 208 height 8
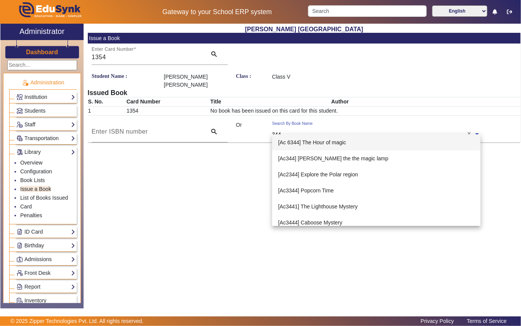
type input "3449"
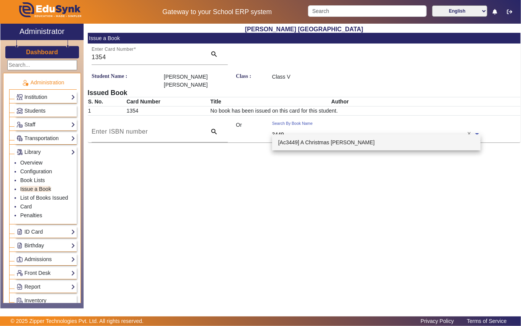
click at [318, 142] on span "[Ac3449] A Christmas [PERSON_NAME]" at bounding box center [326, 142] width 96 height 6
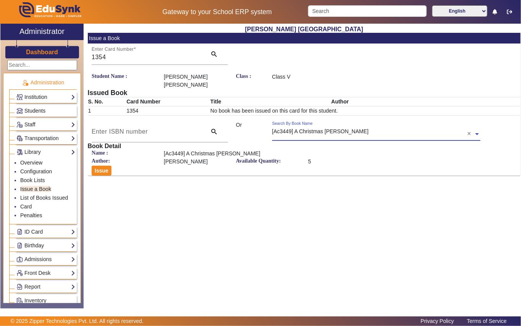
click at [39, 110] on span "Students" at bounding box center [34, 111] width 21 height 6
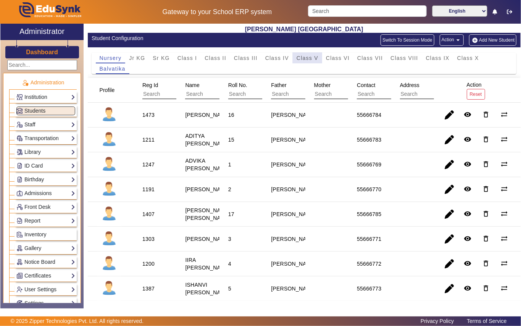
click at [303, 58] on span "Class V" at bounding box center [307, 57] width 22 height 5
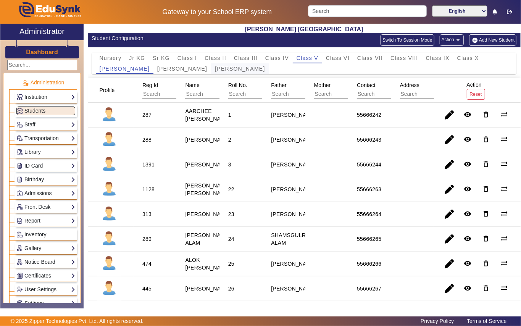
click at [215, 69] on span "[PERSON_NAME]" at bounding box center [240, 68] width 50 height 5
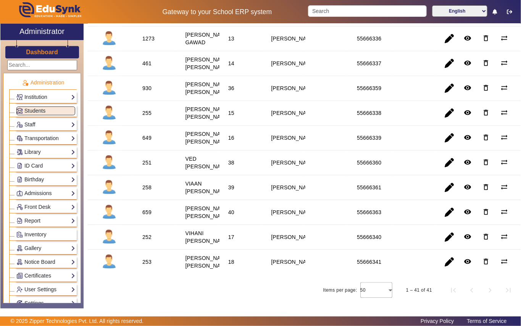
scroll to position [1003, 0]
click at [147, 183] on div "258" at bounding box center [146, 187] width 9 height 8
click at [32, 153] on link "Library" at bounding box center [45, 152] width 59 height 9
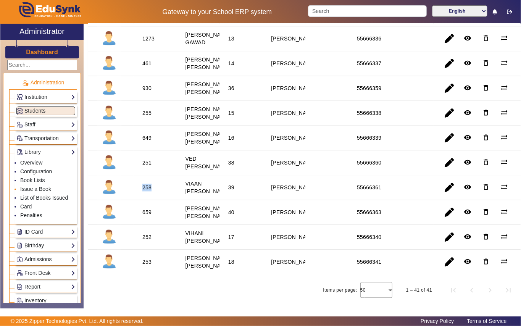
click at [35, 190] on link "Issue a Book" at bounding box center [35, 189] width 31 height 6
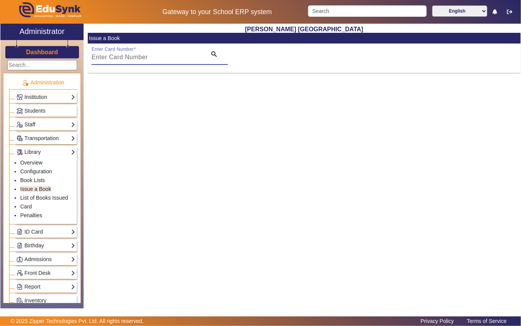
click at [159, 59] on input "Enter Card Number" at bounding box center [147, 57] width 110 height 9
paste input "258"
type input "258"
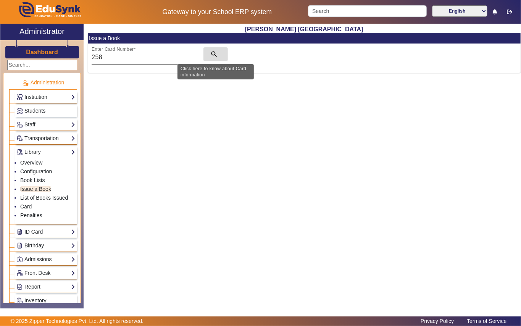
click at [212, 52] on mat-icon "search" at bounding box center [214, 54] width 8 height 8
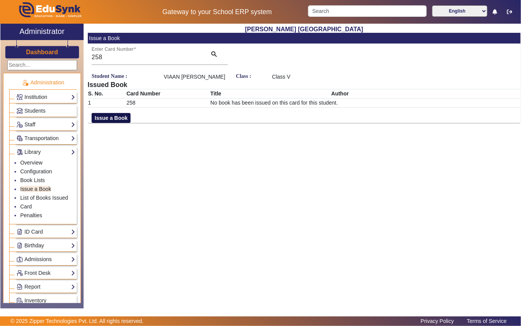
click at [117, 123] on button "Issue a Book" at bounding box center [111, 118] width 39 height 10
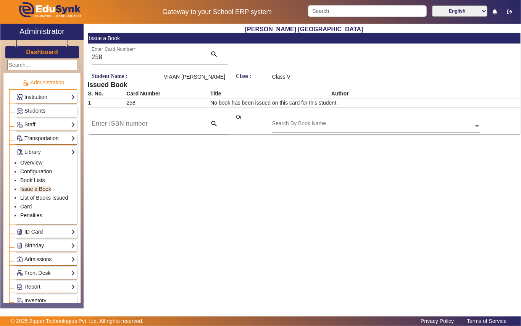
click at [377, 122] on div "Search By Book Name" at bounding box center [372, 117] width 201 height 9
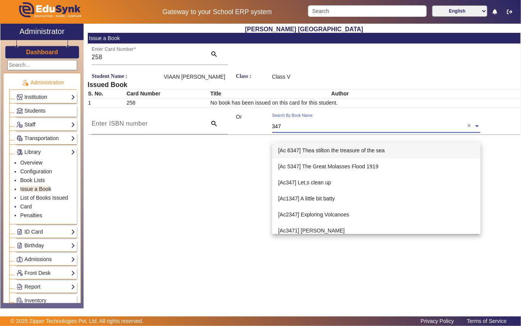
type input "3470"
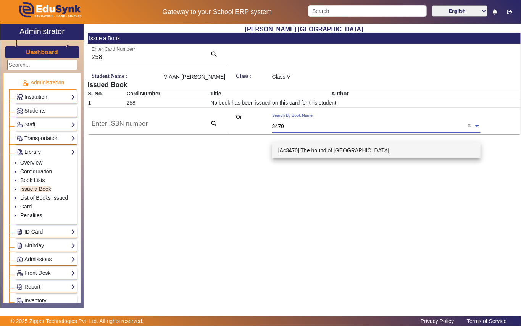
click at [333, 147] on span "[Ac3470] The hound of [GEOGRAPHIC_DATA]" at bounding box center [333, 150] width 111 height 6
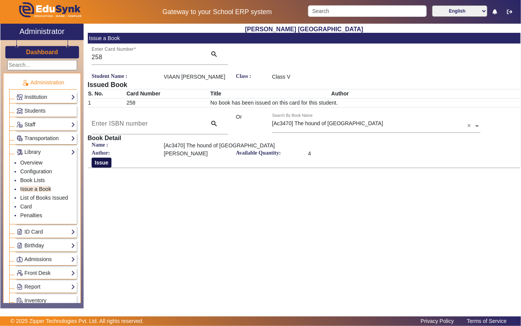
click at [100, 167] on button "Issue" at bounding box center [102, 162] width 20 height 10
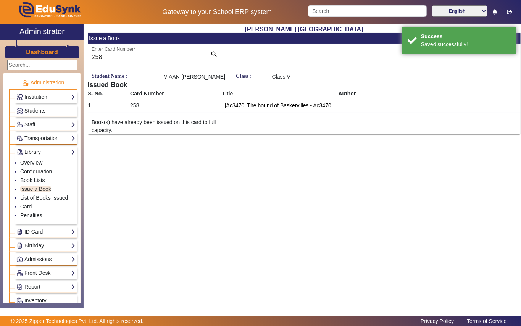
click at [43, 110] on span "Students" at bounding box center [34, 111] width 21 height 6
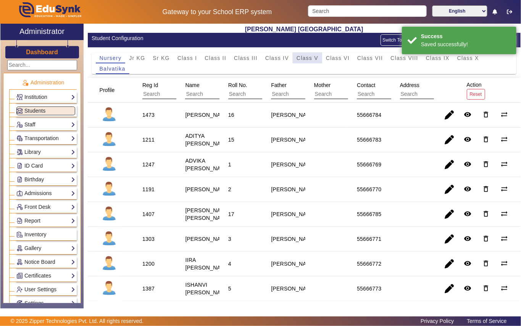
click at [310, 57] on span "Class V" at bounding box center [307, 57] width 22 height 5
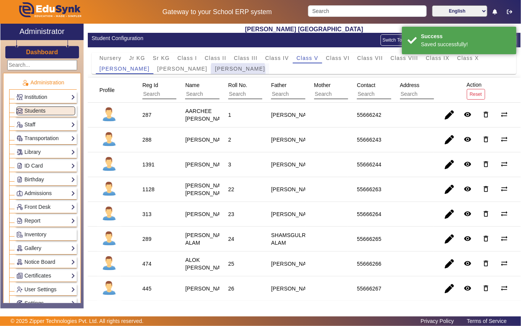
click at [216, 71] on span "[PERSON_NAME]" at bounding box center [240, 68] width 50 height 5
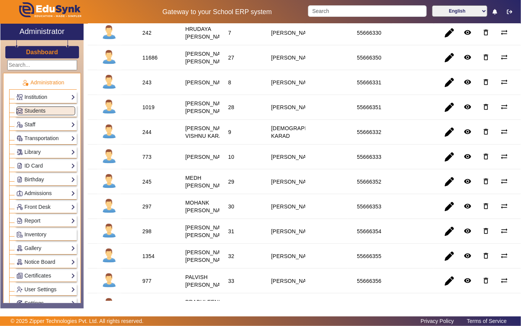
scroll to position [508, 0]
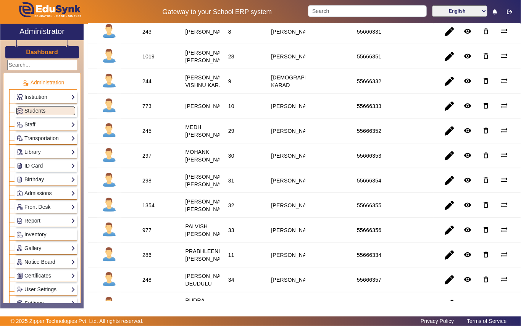
click at [153, 11] on div "11686" at bounding box center [149, 7] width 15 height 8
click at [42, 155] on link "Library" at bounding box center [45, 152] width 59 height 9
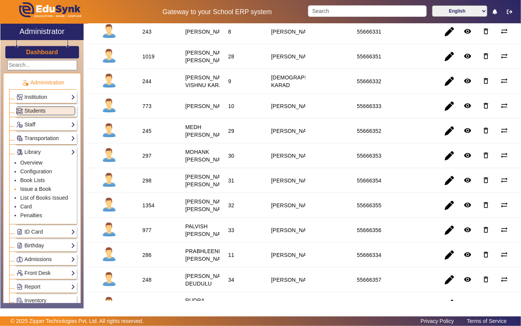
click at [40, 190] on link "Issue a Book" at bounding box center [35, 189] width 31 height 6
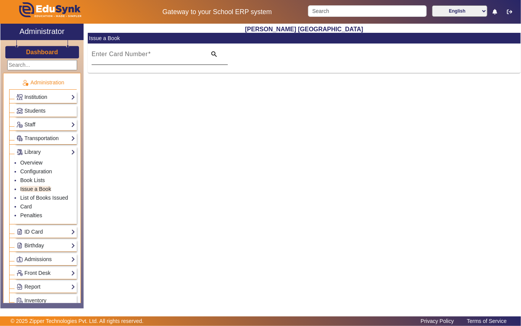
click at [159, 58] on input "Enter Card Number" at bounding box center [147, 57] width 110 height 9
paste input "11686"
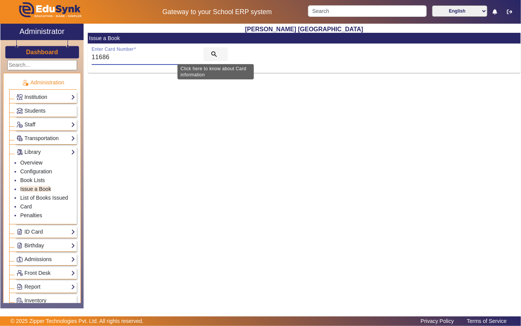
type input "11686"
click at [214, 53] on mat-icon "search" at bounding box center [214, 54] width 8 height 8
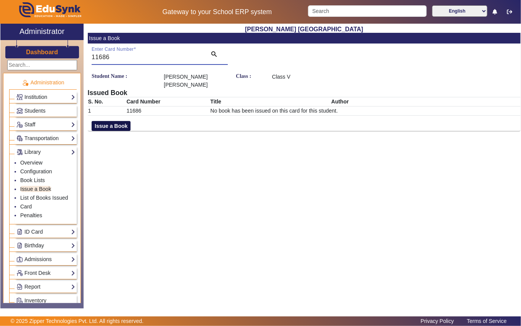
click at [114, 121] on button "Issue a Book" at bounding box center [111, 126] width 39 height 10
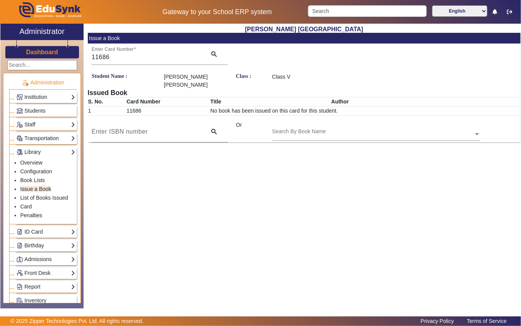
click at [340, 121] on div "Search By Book Name" at bounding box center [372, 125] width 201 height 9
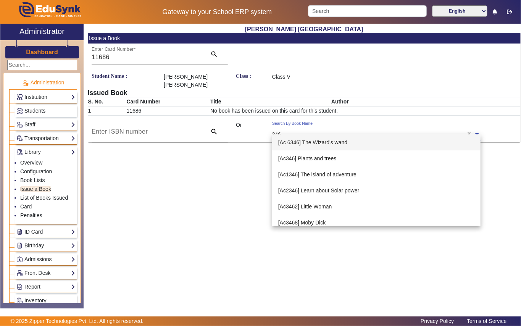
type input "3469"
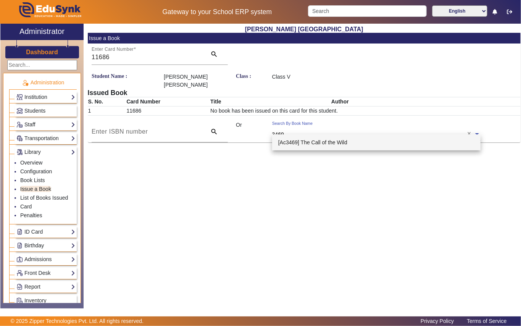
click at [328, 139] on span "[Ac3469] The Call of the Wild" at bounding box center [312, 142] width 69 height 6
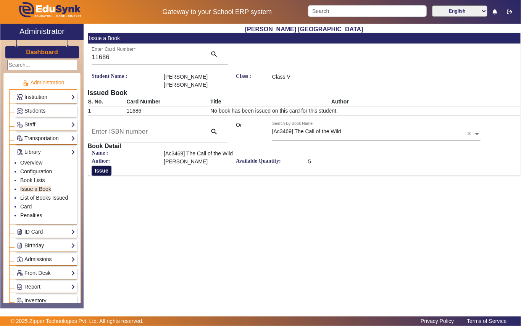
click at [103, 165] on button "Issue" at bounding box center [102, 170] width 20 height 10
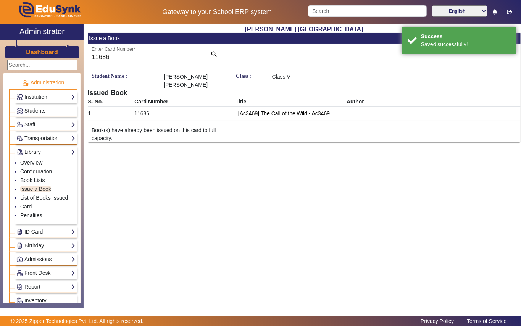
click at [43, 110] on span "Students" at bounding box center [34, 111] width 21 height 6
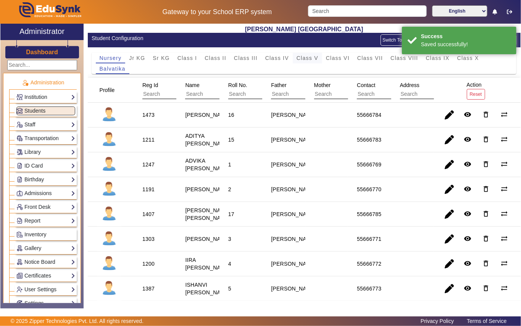
click at [304, 58] on span "Class V" at bounding box center [307, 57] width 22 height 5
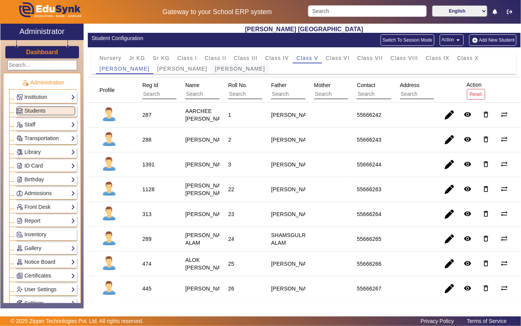
click at [215, 69] on span "[PERSON_NAME]" at bounding box center [240, 68] width 50 height 5
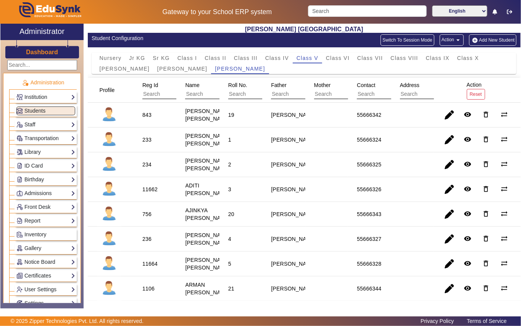
click at [149, 117] on div "843" at bounding box center [146, 115] width 9 height 8
click at [45, 149] on link "Library" at bounding box center [45, 152] width 59 height 9
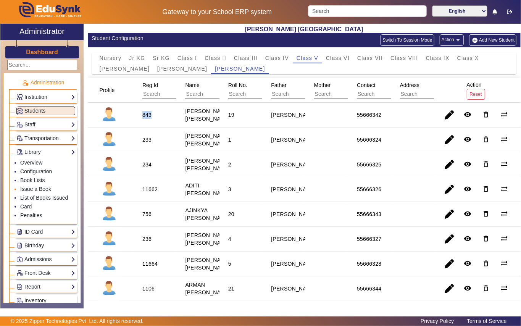
click at [37, 190] on link "Issue a Book" at bounding box center [35, 189] width 31 height 6
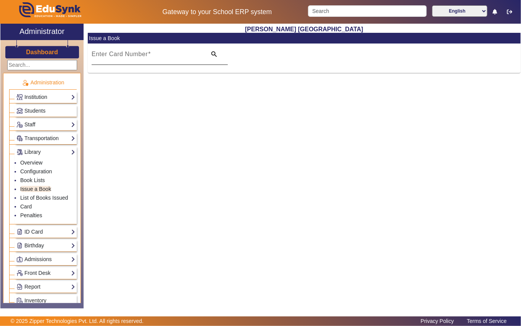
click at [188, 60] on input "Enter Card Number" at bounding box center [147, 57] width 110 height 9
paste input "843"
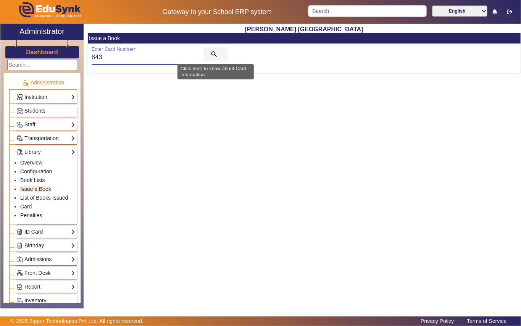
type input "843"
click at [212, 55] on mat-icon "search" at bounding box center [214, 54] width 8 height 8
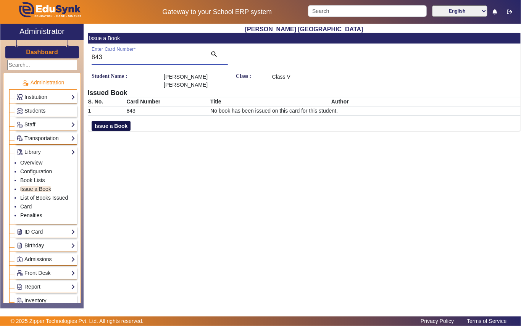
click at [117, 124] on button "Issue a Book" at bounding box center [111, 126] width 39 height 10
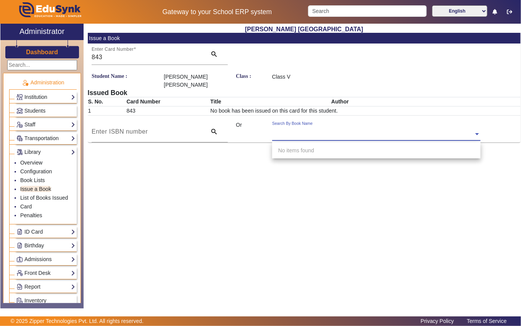
click at [358, 135] on input "text" at bounding box center [376, 134] width 208 height 8
type input "3452"
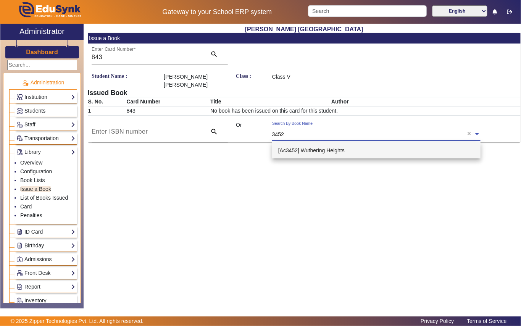
click at [341, 150] on span "[Ac3452] Wuthering Heights" at bounding box center [311, 150] width 66 height 6
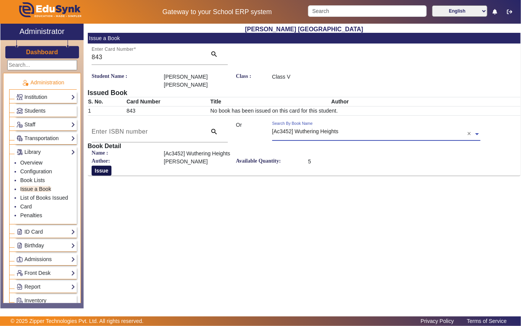
click at [104, 168] on button "Issue" at bounding box center [102, 170] width 20 height 10
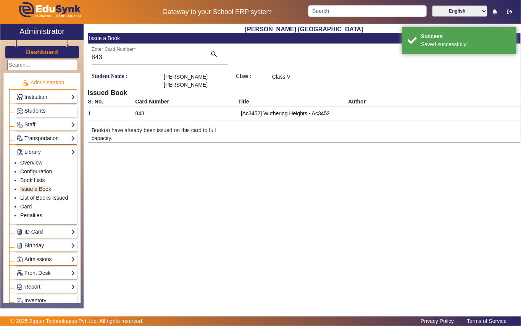
click at [40, 110] on span "Students" at bounding box center [34, 111] width 21 height 6
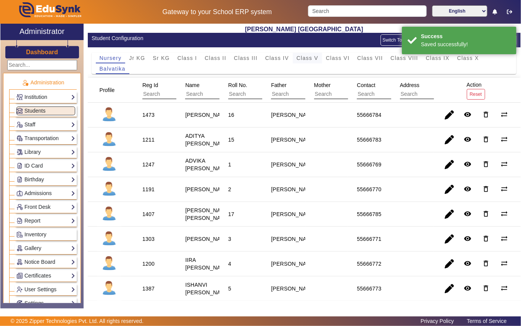
click at [310, 58] on span "Class V" at bounding box center [307, 57] width 22 height 5
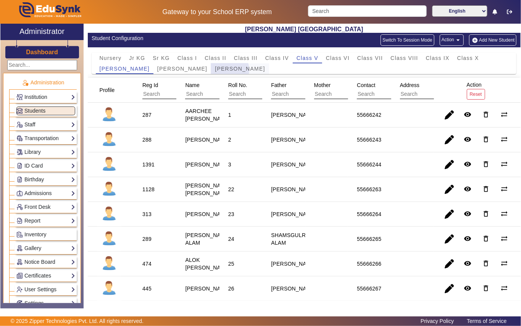
click at [215, 70] on span "[PERSON_NAME]" at bounding box center [240, 68] width 50 height 5
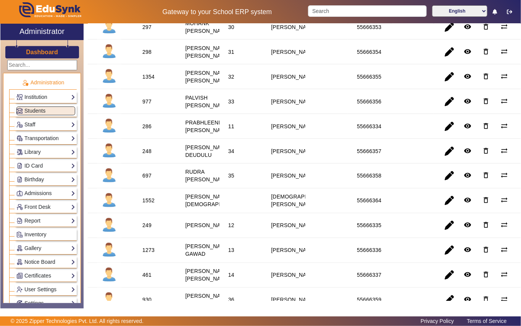
scroll to position [661, 0]
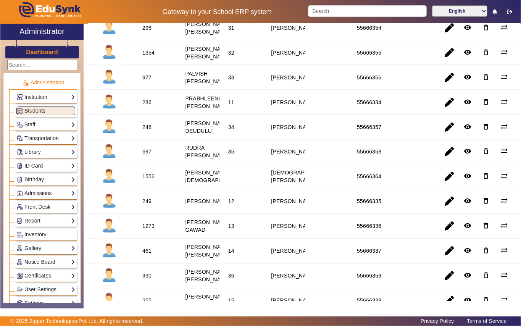
click at [146, 32] on div "298" at bounding box center [146, 28] width 9 height 8
click at [40, 153] on link "Library" at bounding box center [45, 152] width 59 height 9
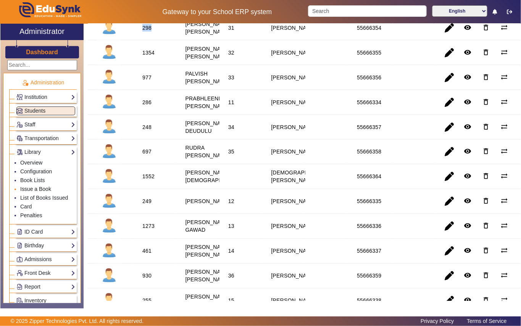
click at [35, 188] on link "Issue a Book" at bounding box center [35, 189] width 31 height 6
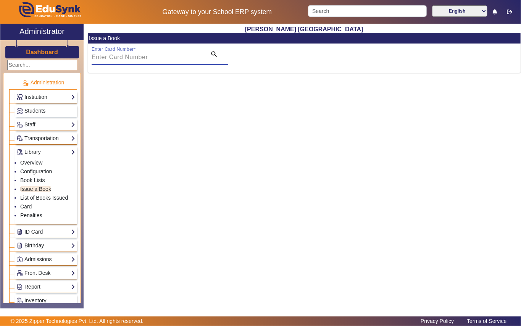
click at [156, 60] on input "Enter Card Number" at bounding box center [147, 57] width 110 height 9
paste input "298"
type input "298"
click at [214, 53] on mat-icon "search" at bounding box center [214, 54] width 8 height 8
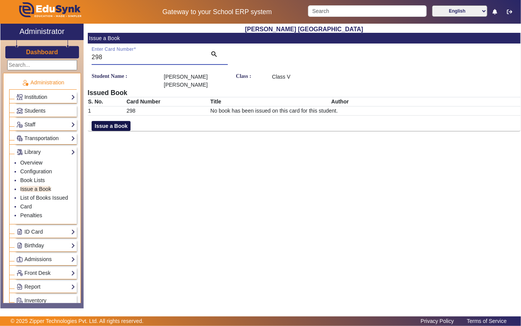
click at [125, 121] on button "Issue a Book" at bounding box center [111, 126] width 39 height 10
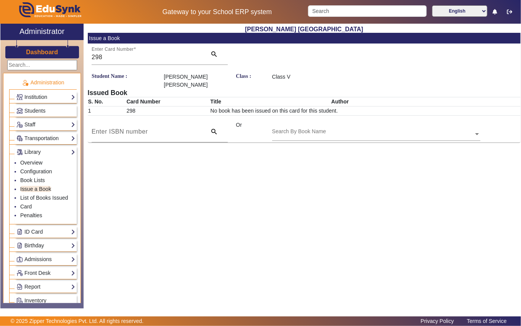
click at [324, 121] on div "Search By Book Name" at bounding box center [372, 125] width 201 height 9
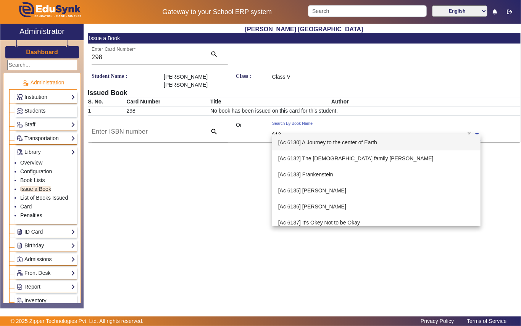
type input "6130"
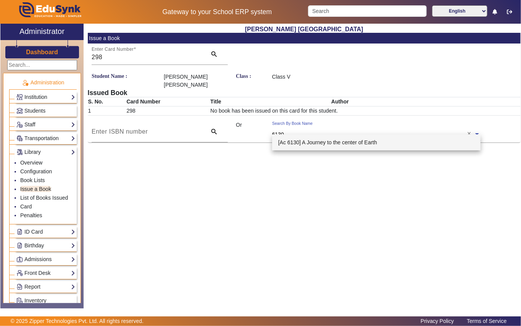
click at [334, 142] on span "[Ac 6130] A Journey to the center of Earth" at bounding box center [327, 142] width 99 height 6
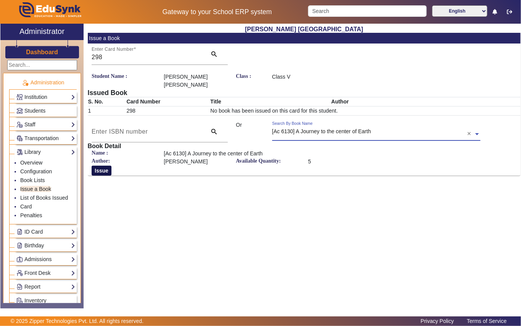
click at [104, 165] on button "Issue" at bounding box center [102, 170] width 20 height 10
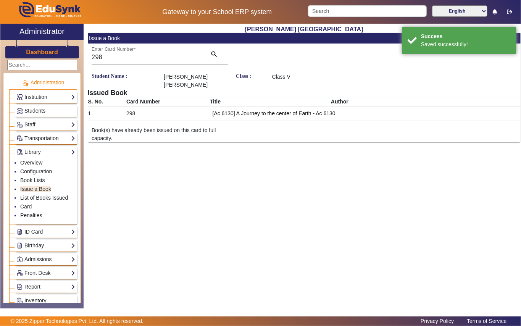
click at [39, 113] on span "Students" at bounding box center [34, 111] width 21 height 6
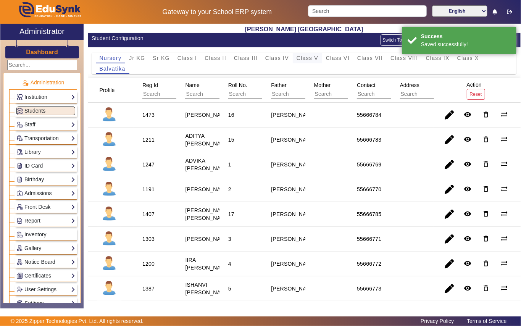
click at [302, 57] on span "Class V" at bounding box center [307, 57] width 22 height 5
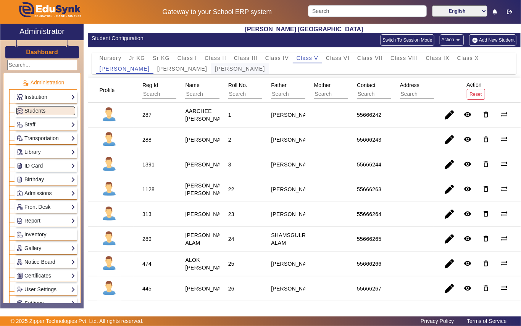
click at [215, 70] on span "[PERSON_NAME]" at bounding box center [240, 68] width 50 height 5
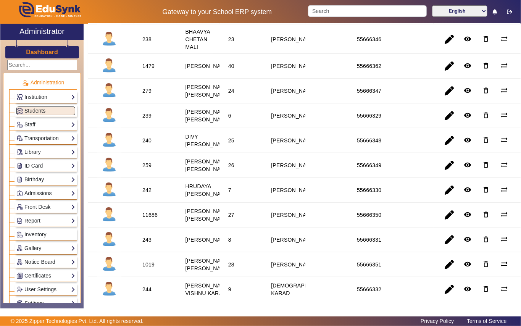
scroll to position [305, 0]
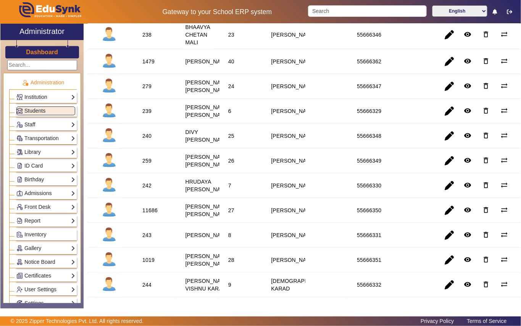
click at [147, 39] on div "238" at bounding box center [146, 35] width 9 height 8
click at [42, 154] on link "Library" at bounding box center [45, 152] width 59 height 9
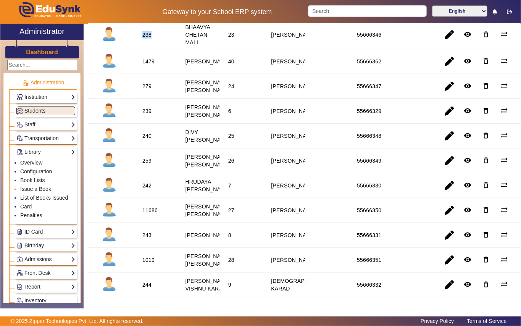
click at [47, 190] on link "Issue a Book" at bounding box center [35, 189] width 31 height 6
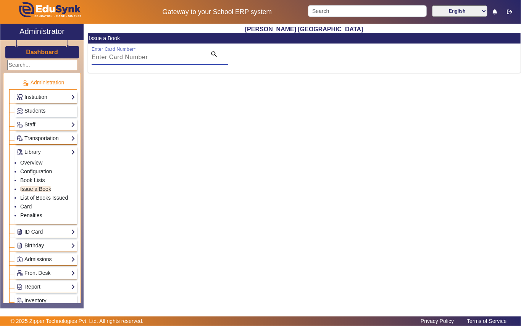
click at [174, 55] on input "Enter Card Number" at bounding box center [147, 57] width 110 height 9
paste input "238"
type input "238"
click at [215, 54] on mat-icon "search" at bounding box center [214, 54] width 8 height 8
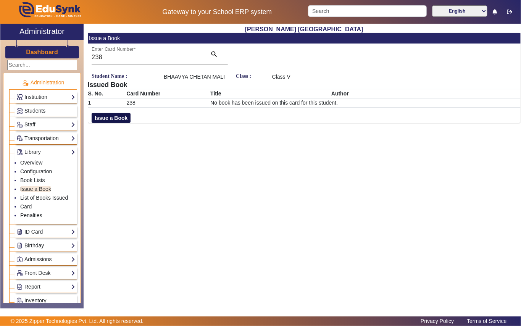
click at [121, 119] on button "Issue a Book" at bounding box center [111, 118] width 39 height 10
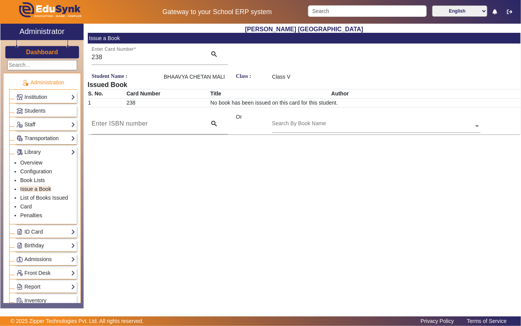
click at [350, 117] on div "Search By Book Name" at bounding box center [372, 117] width 201 height 9
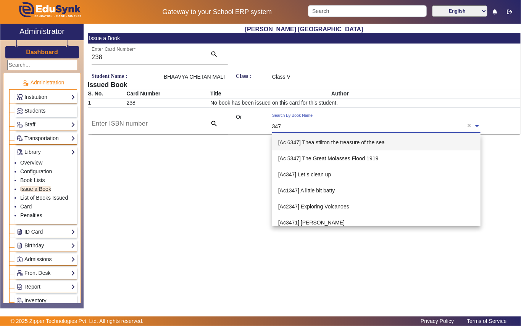
type input "3472"
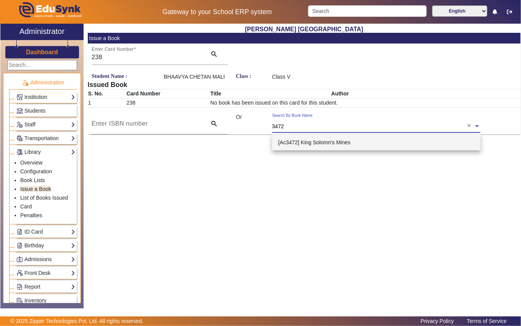
click at [327, 140] on span "[Ac3472] King Solomn's Mines" at bounding box center [314, 142] width 72 height 6
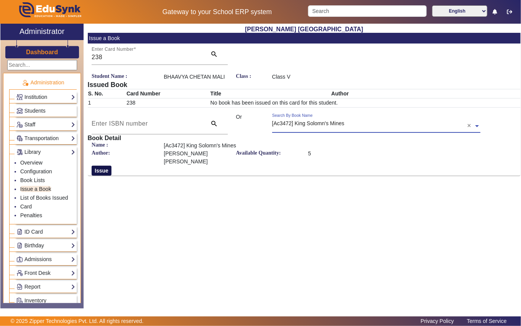
click at [100, 165] on button "Issue" at bounding box center [102, 170] width 20 height 10
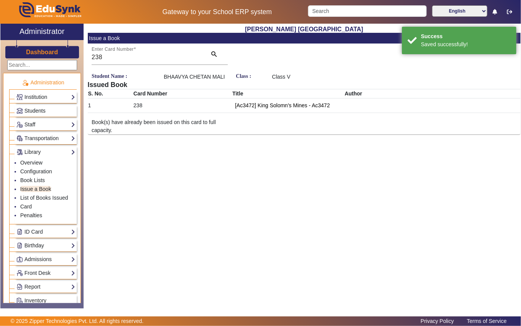
click at [41, 108] on span "Students" at bounding box center [34, 111] width 21 height 6
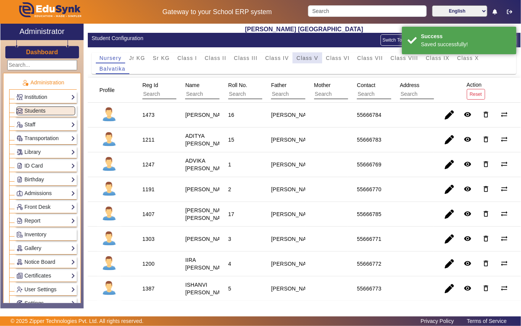
click at [302, 55] on span "Class V" at bounding box center [307, 57] width 22 height 5
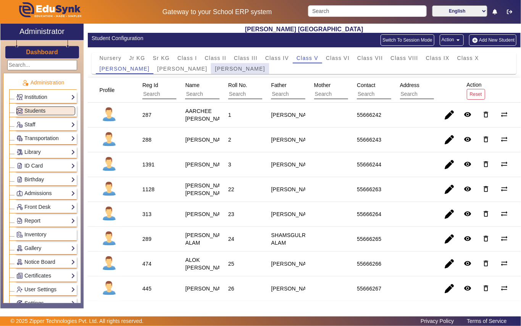
click at [219, 67] on span "[PERSON_NAME]" at bounding box center [240, 68] width 50 height 5
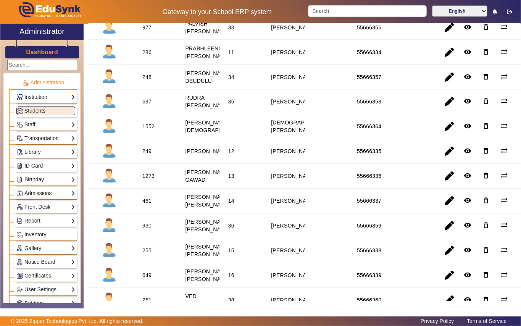
scroll to position [712, 0]
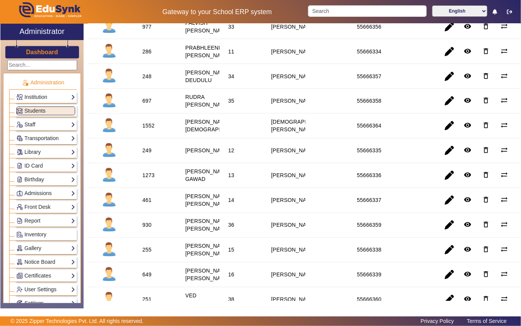
click at [149, 105] on div "697" at bounding box center [146, 101] width 9 height 8
click at [49, 153] on link "Library" at bounding box center [45, 152] width 59 height 9
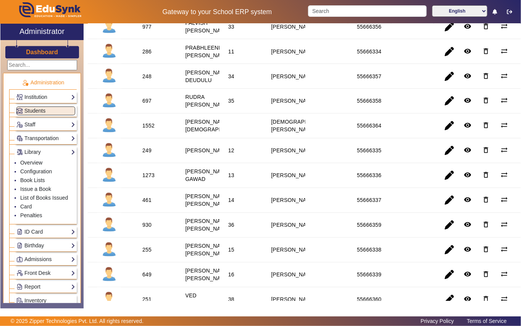
drag, startPoint x: 53, startPoint y: 187, endPoint x: 82, endPoint y: 150, distance: 47.0
click at [53, 188] on li "Issue a Book" at bounding box center [47, 189] width 55 height 9
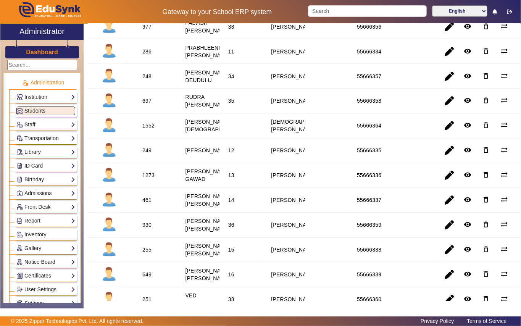
click at [45, 154] on link "Library" at bounding box center [45, 152] width 59 height 9
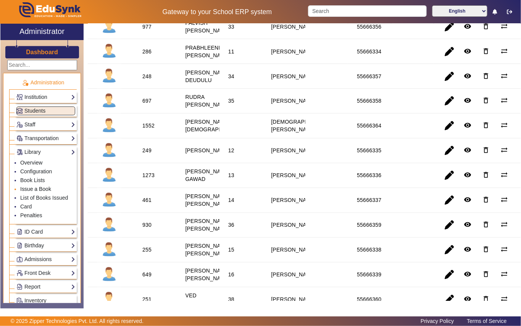
click at [45, 190] on link "Issue a Book" at bounding box center [35, 189] width 31 height 6
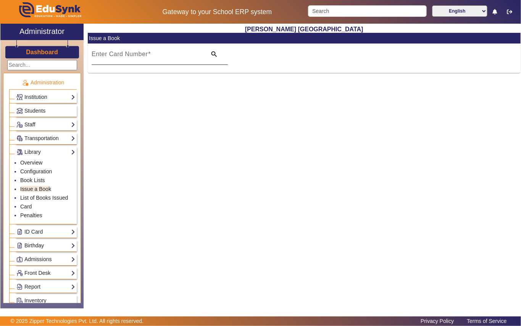
click at [174, 54] on input "Enter Card Number" at bounding box center [147, 57] width 110 height 9
paste input "697"
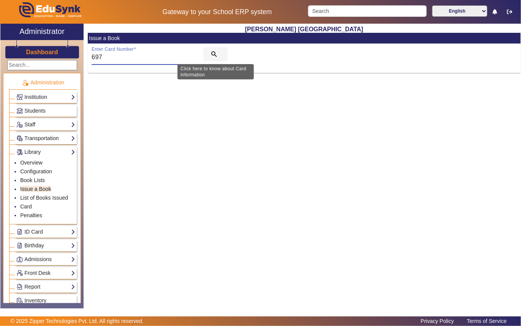
type input "697"
click at [210, 54] on mat-icon "search" at bounding box center [214, 54] width 8 height 8
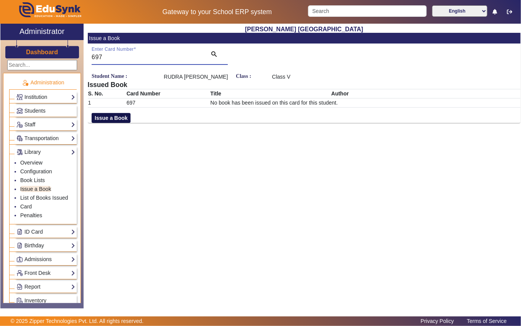
click at [116, 123] on button "Issue a Book" at bounding box center [111, 118] width 39 height 10
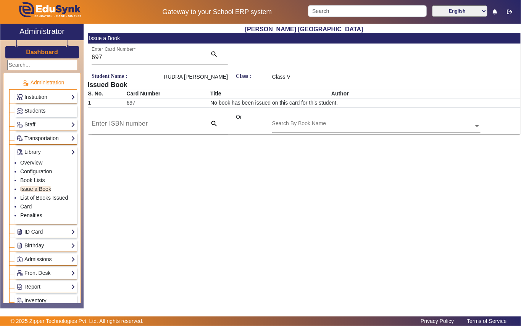
click at [361, 122] on div "Search By Book Name" at bounding box center [372, 117] width 201 height 9
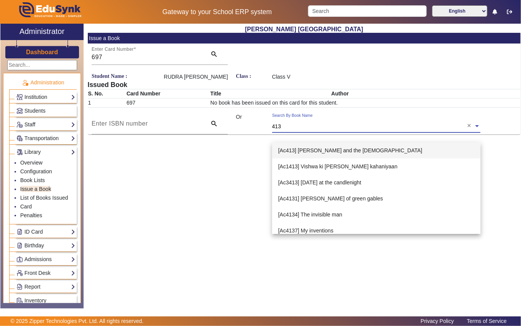
type input "4135"
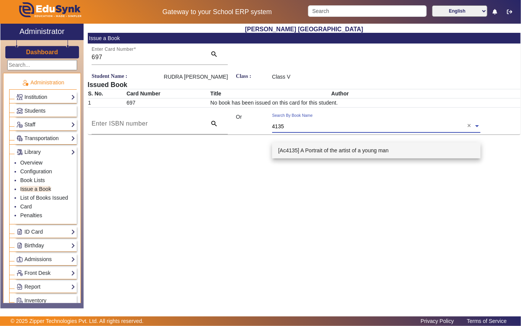
click at [350, 150] on span "[Ac4135] A Portrait of the artist of a young man" at bounding box center [333, 150] width 111 height 6
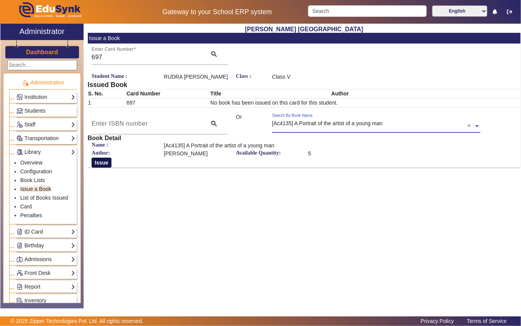
click at [96, 167] on button "Issue" at bounding box center [102, 162] width 20 height 10
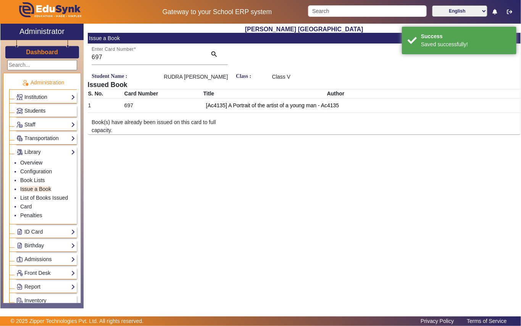
click at [39, 110] on span "Students" at bounding box center [34, 111] width 21 height 6
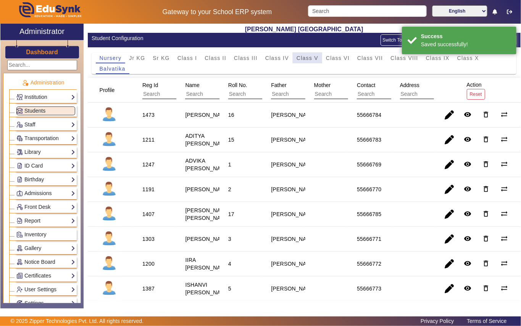
click at [300, 59] on span "Class V" at bounding box center [307, 57] width 22 height 5
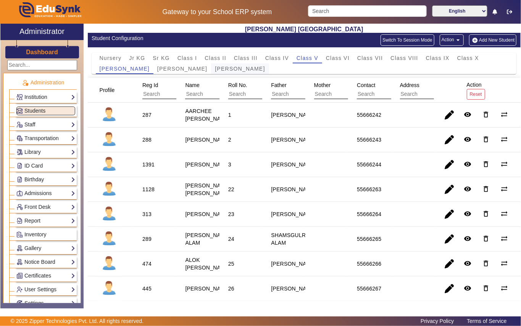
click at [215, 69] on span "[PERSON_NAME]" at bounding box center [240, 68] width 50 height 5
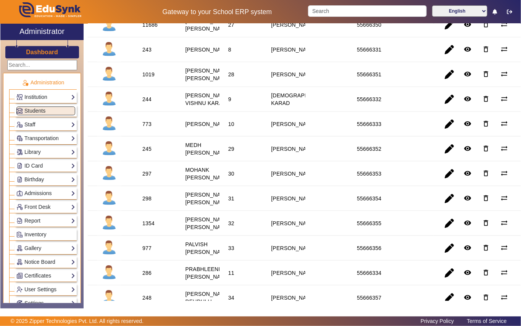
scroll to position [508, 0]
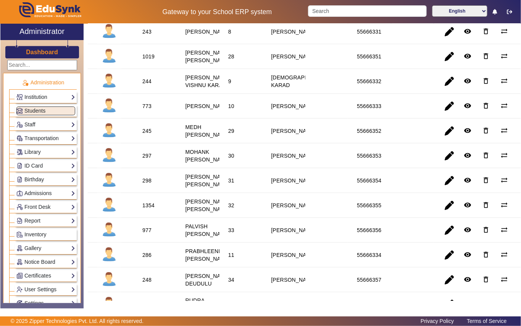
click at [148, 85] on div "244" at bounding box center [146, 81] width 9 height 8
click at [48, 153] on link "Library" at bounding box center [45, 152] width 59 height 9
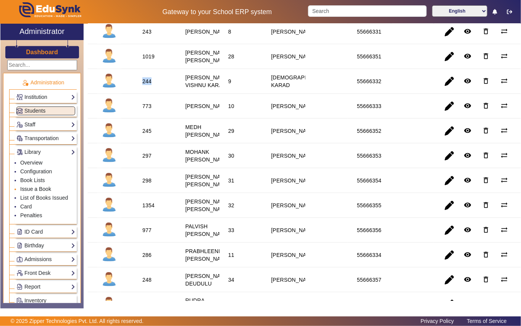
click at [46, 189] on link "Issue a Book" at bounding box center [35, 189] width 31 height 6
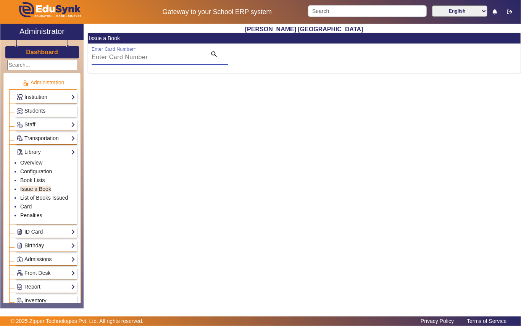
click at [181, 57] on input "Enter Card Number" at bounding box center [147, 57] width 110 height 9
paste input "244"
type input "244"
click at [214, 54] on mat-icon "search" at bounding box center [214, 54] width 8 height 8
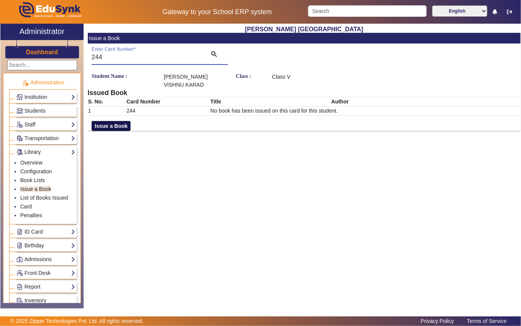
click at [125, 125] on button "Issue a Book" at bounding box center [111, 126] width 39 height 10
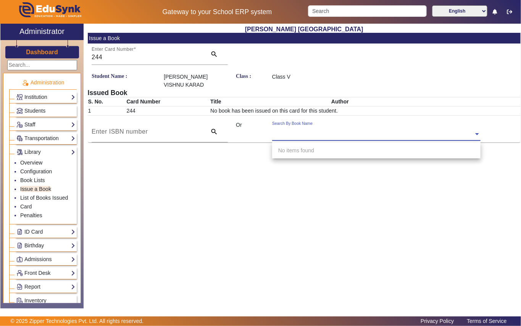
click at [339, 132] on input "text" at bounding box center [376, 134] width 208 height 8
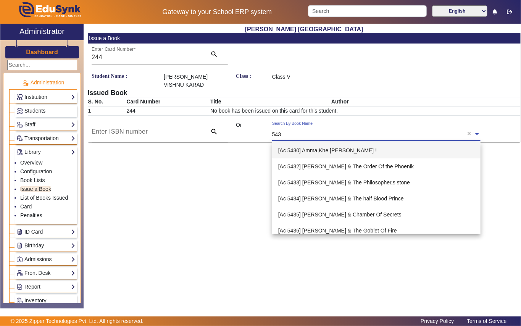
type input "5439"
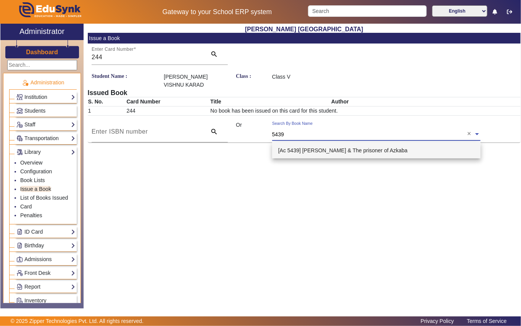
click at [326, 147] on span "[Ac 5439] [PERSON_NAME] & The prisoner of Azkaba" at bounding box center [342, 150] width 129 height 6
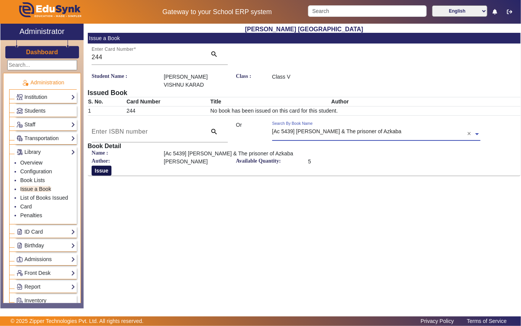
click at [98, 167] on button "Issue" at bounding box center [102, 170] width 20 height 10
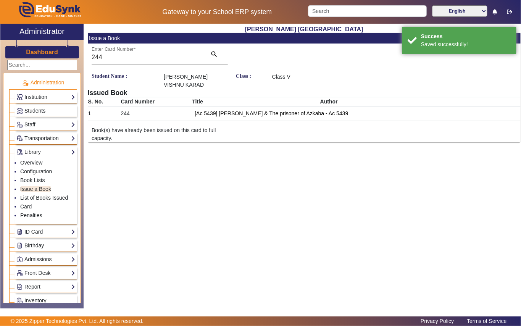
click at [39, 113] on span "Students" at bounding box center [34, 111] width 21 height 6
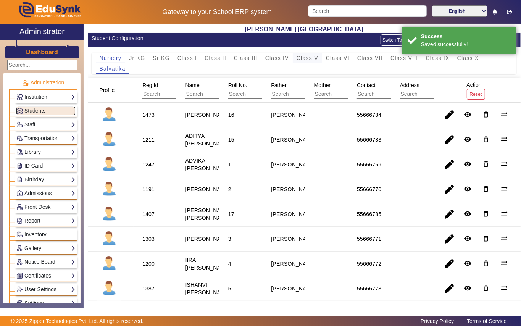
click at [311, 59] on span "Class V" at bounding box center [307, 57] width 22 height 5
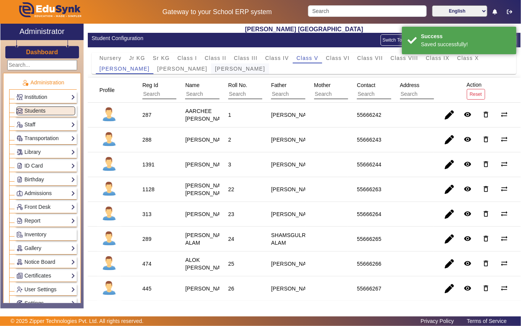
click at [215, 66] on span "[PERSON_NAME]" at bounding box center [240, 68] width 50 height 5
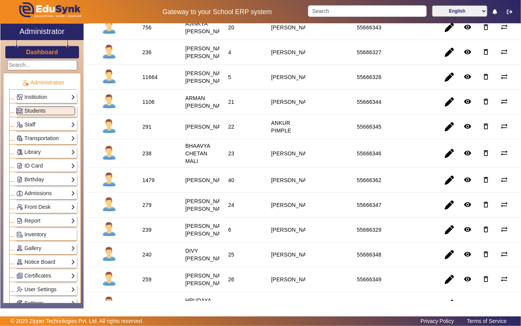
scroll to position [203, 0]
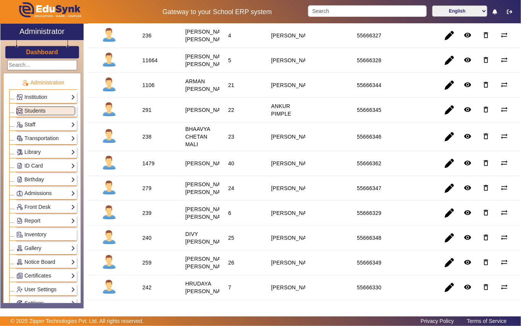
click at [149, 89] on div "1106" at bounding box center [148, 85] width 12 height 8
click at [49, 154] on link "Library" at bounding box center [45, 152] width 59 height 9
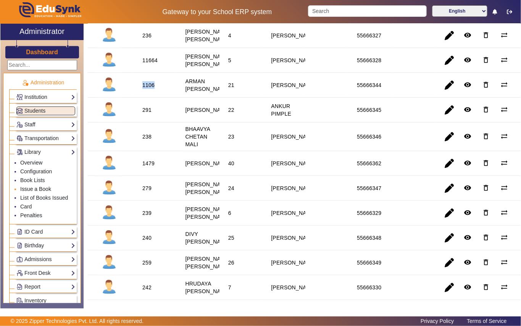
click at [45, 188] on link "Issue a Book" at bounding box center [35, 189] width 31 height 6
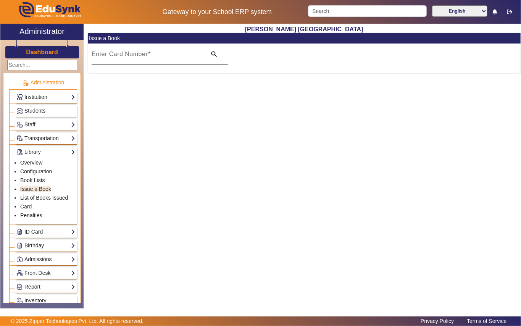
click at [191, 59] on input "Enter Card Number" at bounding box center [147, 57] width 110 height 9
paste input "1106"
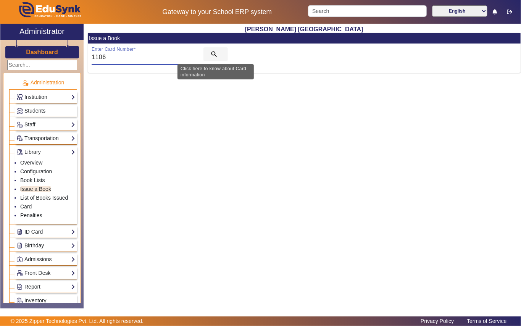
type input "1106"
click at [211, 53] on mat-icon "search" at bounding box center [214, 54] width 8 height 8
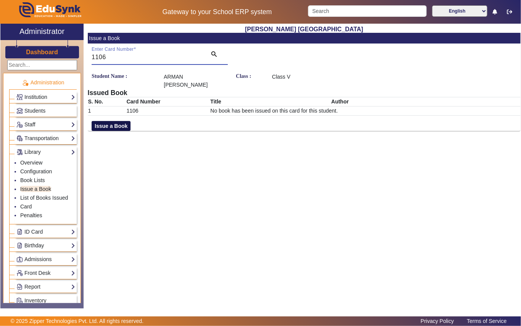
click at [122, 127] on button "Issue a Book" at bounding box center [111, 126] width 39 height 10
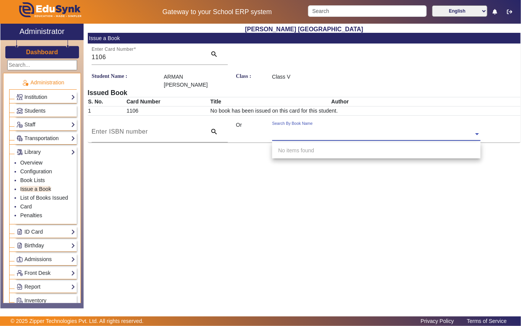
click at [339, 132] on input "text" at bounding box center [376, 134] width 208 height 8
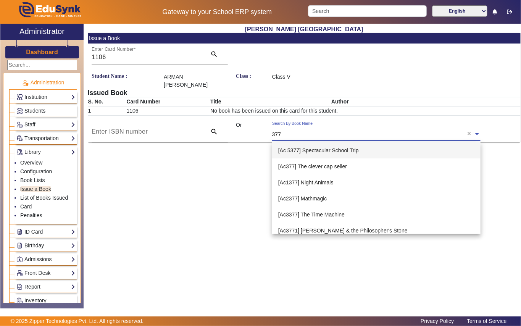
type input "3770"
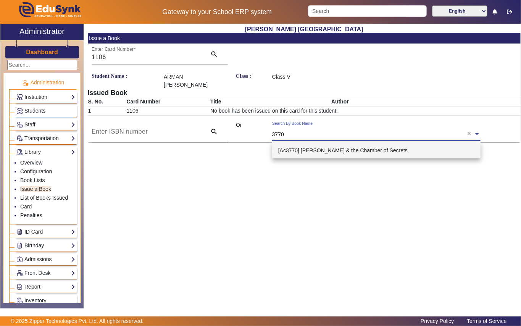
click at [328, 151] on span "[Ac3770] [PERSON_NAME] & the Chamber of Secrets" at bounding box center [342, 150] width 129 height 6
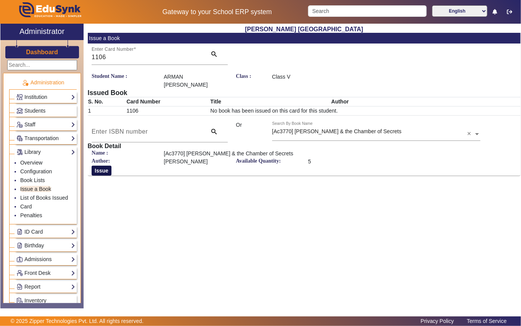
click at [107, 170] on button "Issue" at bounding box center [102, 170] width 20 height 10
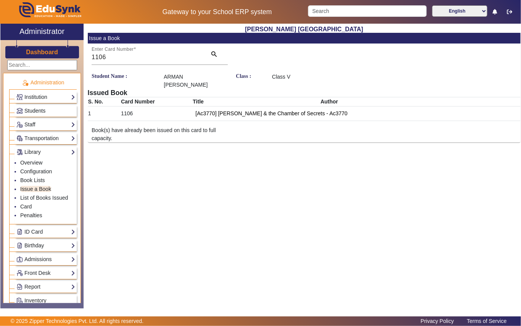
click at [42, 110] on span "Students" at bounding box center [34, 111] width 21 height 6
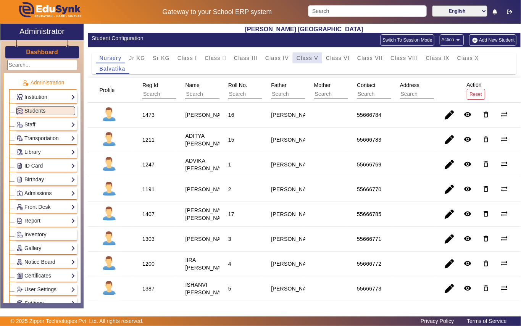
click at [309, 58] on span "Class V" at bounding box center [307, 57] width 22 height 5
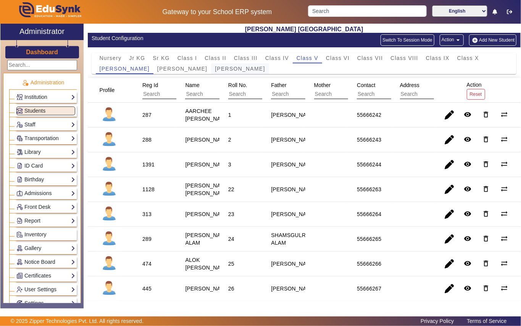
click at [215, 69] on span "[PERSON_NAME]" at bounding box center [240, 68] width 50 height 5
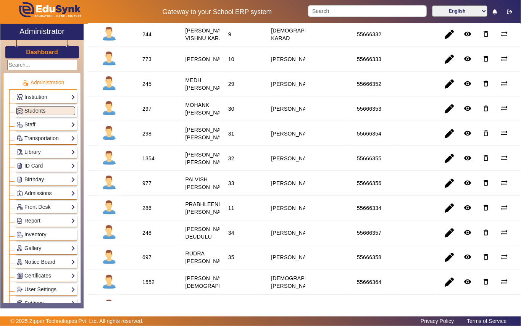
scroll to position [559, 0]
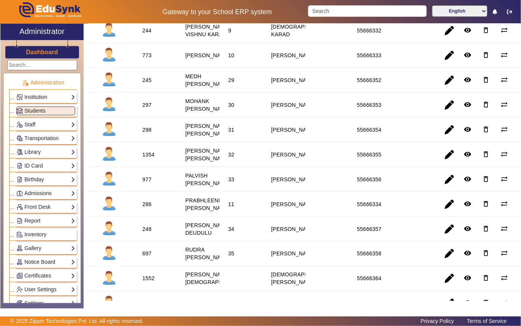
click at [151, 10] on div "1019" at bounding box center [148, 6] width 12 height 8
click at [35, 151] on link "Library" at bounding box center [45, 152] width 59 height 9
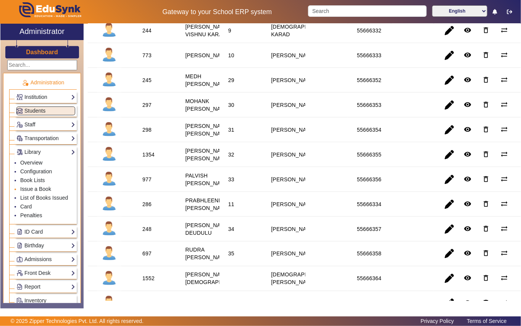
click at [53, 190] on li "Issue a Book" at bounding box center [47, 189] width 55 height 9
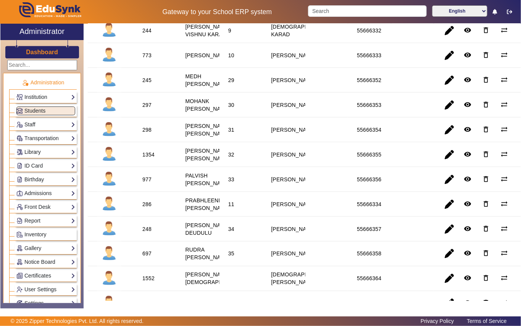
click at [42, 153] on link "Library" at bounding box center [45, 152] width 59 height 9
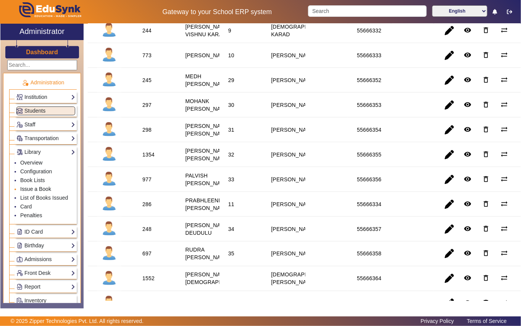
click at [37, 190] on link "Issue a Book" at bounding box center [35, 189] width 31 height 6
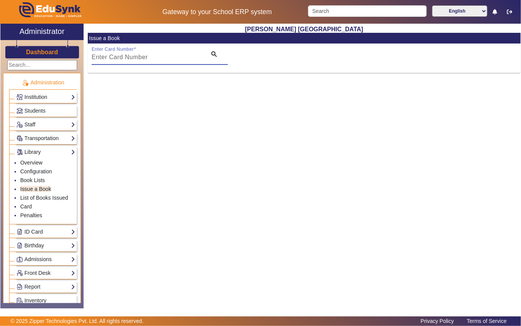
click at [161, 53] on input "Enter Card Number" at bounding box center [147, 57] width 110 height 9
paste input "1019"
type input "1019"
click at [212, 54] on mat-icon "search" at bounding box center [214, 54] width 8 height 8
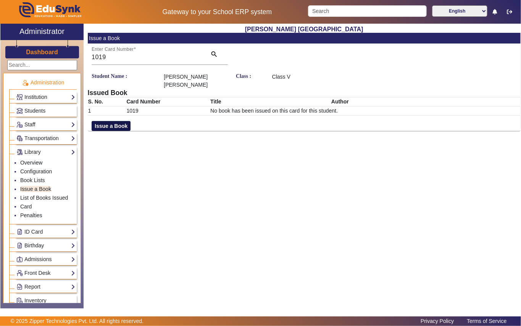
click at [124, 125] on button "Issue a Book" at bounding box center [111, 126] width 39 height 10
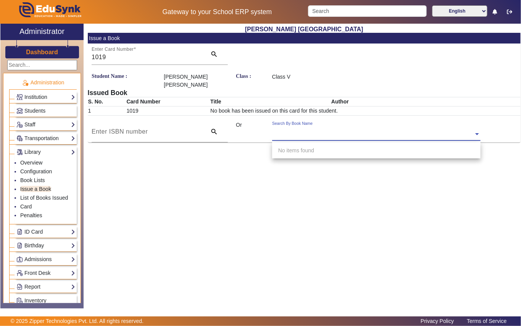
click at [334, 132] on input "text" at bounding box center [376, 134] width 208 height 8
type input "3914"
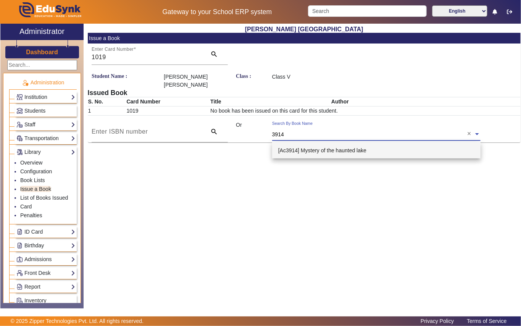
click at [320, 147] on span "[Ac3914] Mystery of the haunted lake" at bounding box center [322, 150] width 88 height 6
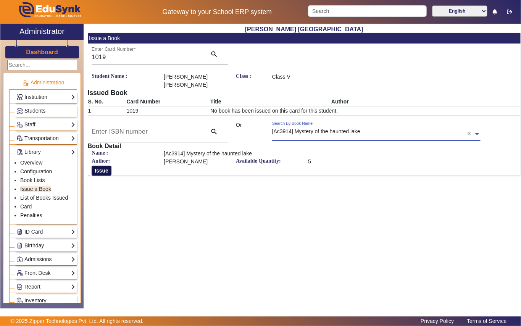
click at [106, 170] on button "Issue" at bounding box center [102, 170] width 20 height 10
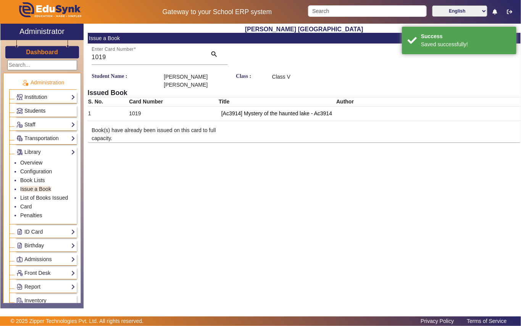
click at [37, 110] on span "Students" at bounding box center [34, 111] width 21 height 6
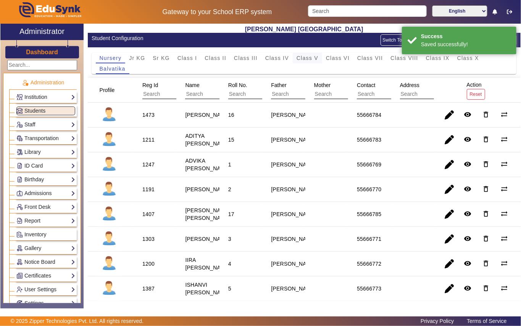
click at [315, 59] on span "Class V" at bounding box center [307, 57] width 22 height 5
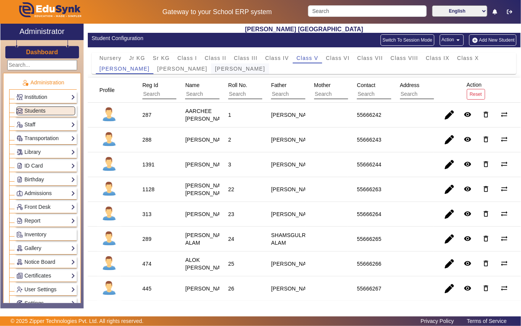
click at [215, 66] on span "[PERSON_NAME]" at bounding box center [240, 68] width 50 height 5
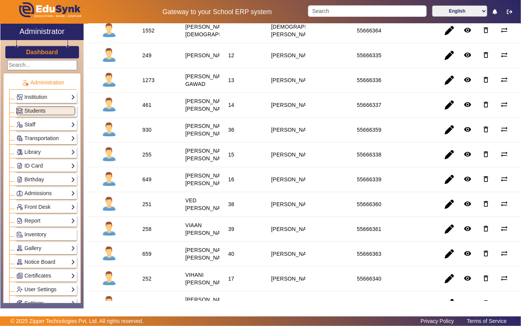
scroll to position [813, 0]
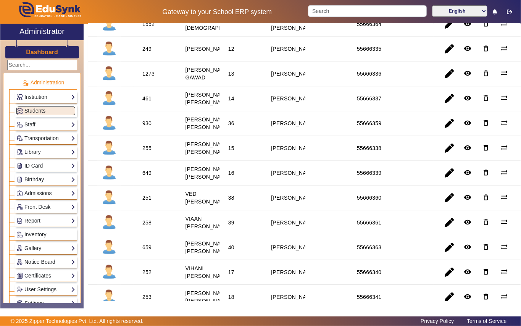
click at [146, 53] on div "249" at bounding box center [146, 49] width 9 height 8
click at [43, 154] on link "Library" at bounding box center [45, 152] width 59 height 9
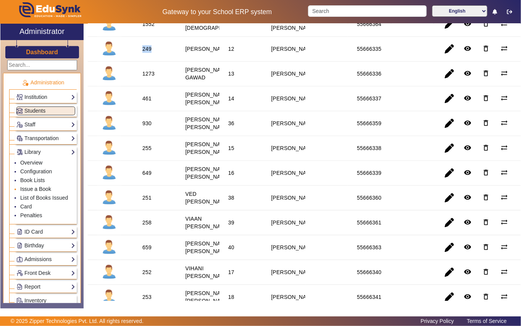
click at [40, 188] on link "Issue a Book" at bounding box center [35, 189] width 31 height 6
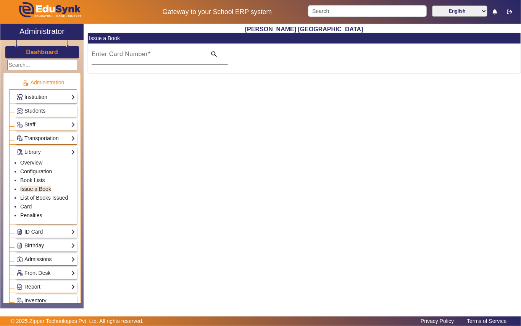
click at [159, 56] on input "Enter Card Number" at bounding box center [147, 57] width 110 height 9
paste input "249"
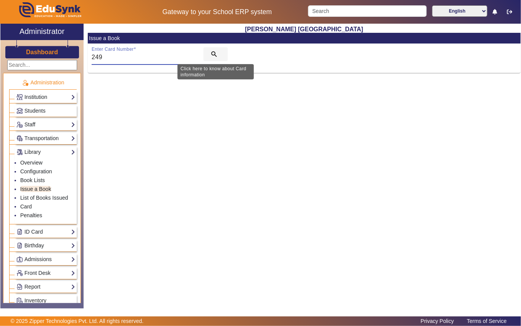
type input "249"
click at [212, 53] on mat-icon "search" at bounding box center [214, 54] width 8 height 8
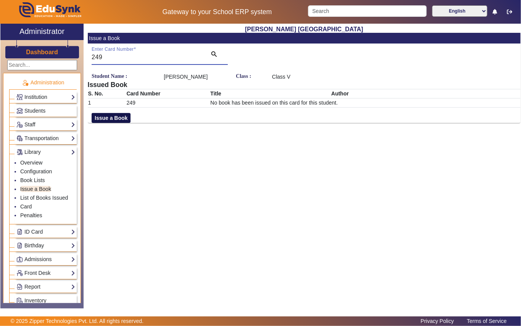
click at [126, 123] on button "Issue a Book" at bounding box center [111, 118] width 39 height 10
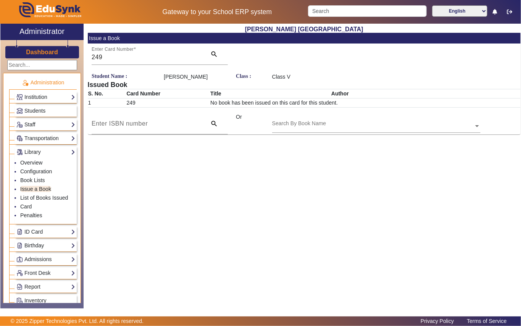
click at [342, 130] on input "text" at bounding box center [376, 126] width 208 height 8
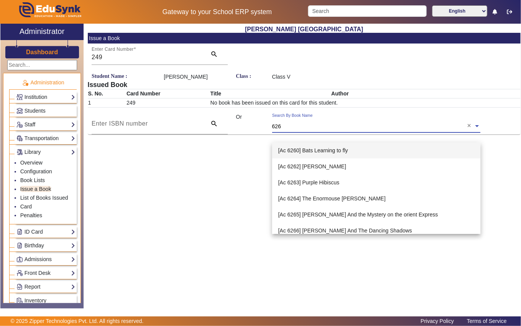
type input "6269"
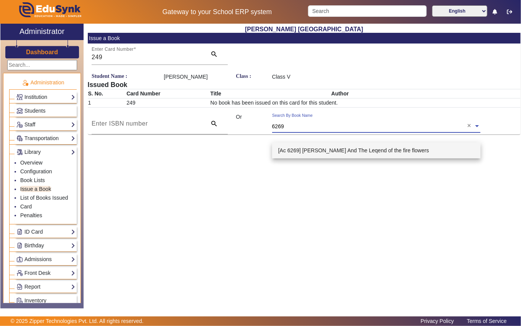
click at [311, 149] on span "[Ac 6269] [PERSON_NAME] And The Leqend of the fire flowers" at bounding box center [353, 150] width 151 height 6
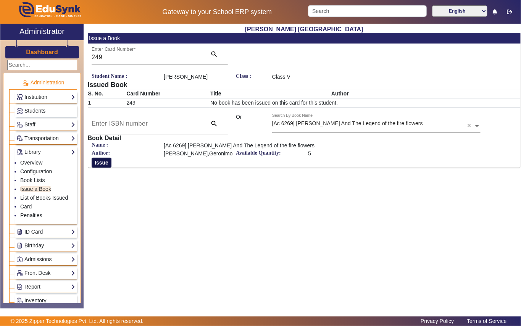
click at [100, 167] on button "Issue" at bounding box center [102, 162] width 20 height 10
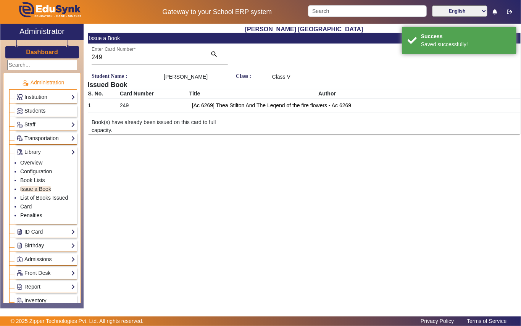
click at [37, 110] on span "Students" at bounding box center [34, 111] width 21 height 6
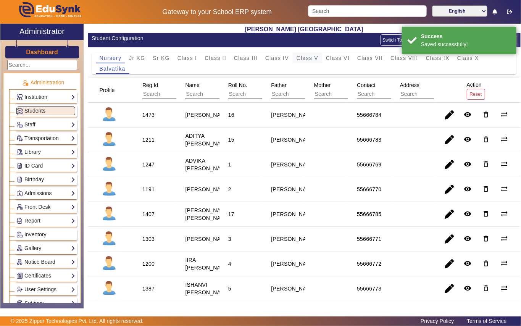
click at [309, 57] on span "Class V" at bounding box center [307, 57] width 22 height 5
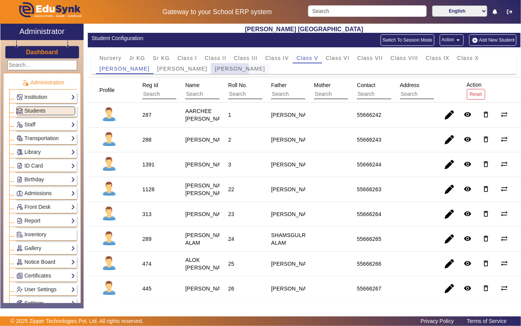
click at [215, 71] on span "[PERSON_NAME]" at bounding box center [240, 68] width 50 height 5
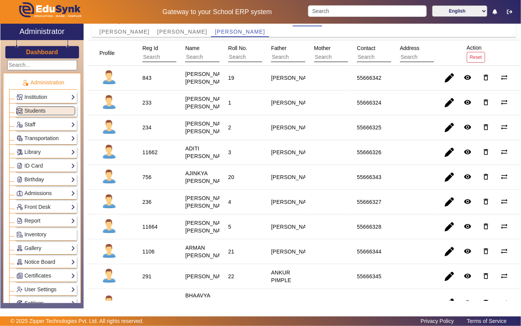
scroll to position [51, 0]
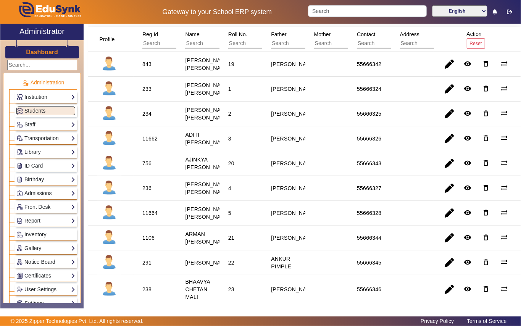
click at [146, 192] on div "236" at bounding box center [146, 188] width 9 height 8
click at [54, 148] on link "Library" at bounding box center [45, 152] width 59 height 9
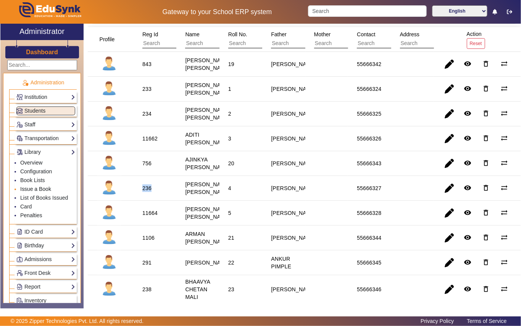
click at [37, 191] on link "Issue a Book" at bounding box center [35, 189] width 31 height 6
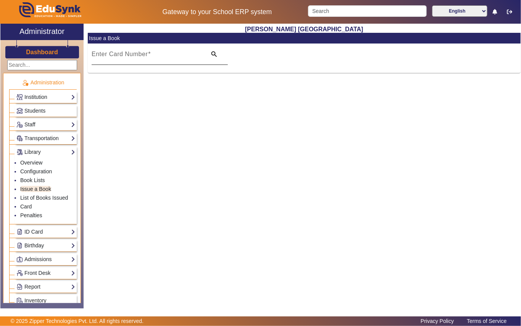
click at [188, 49] on div "Enter Card Number" at bounding box center [147, 53] width 110 height 21
paste input "236"
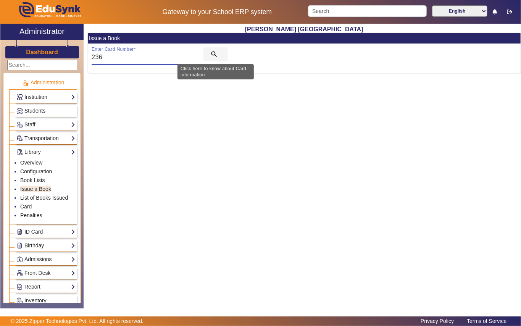
type input "236"
click at [211, 55] on mat-icon "search" at bounding box center [214, 54] width 8 height 8
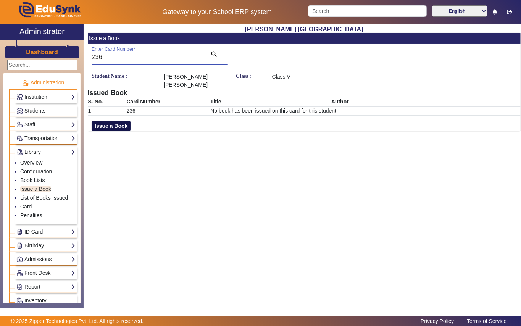
click at [127, 121] on button "Issue a Book" at bounding box center [111, 126] width 39 height 10
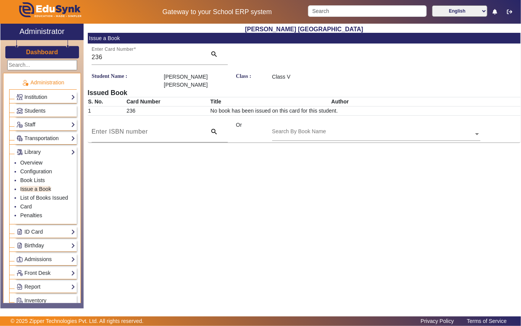
click at [336, 130] on input "text" at bounding box center [376, 134] width 208 height 8
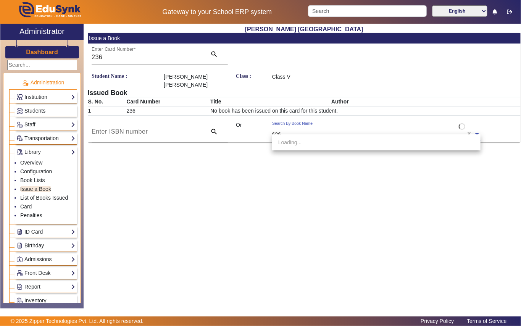
type input "6266"
click at [363, 143] on span "[Ac 6266] [PERSON_NAME] And The Dancing Shadows" at bounding box center [345, 142] width 134 height 6
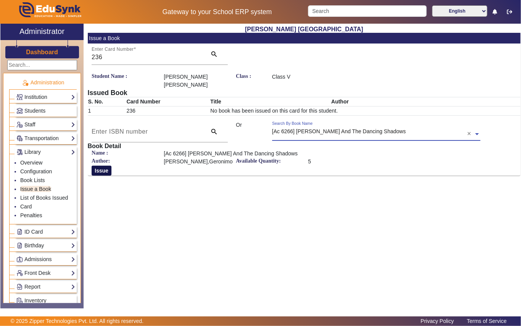
click at [95, 165] on button "Issue" at bounding box center [102, 170] width 20 height 10
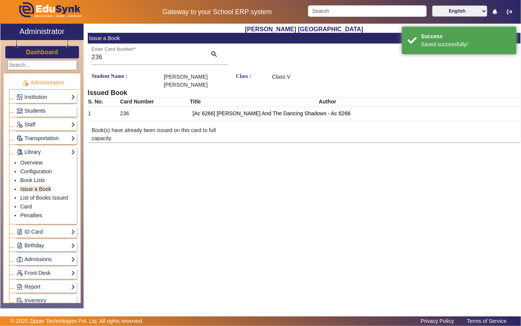
click at [48, 106] on link "Students" at bounding box center [45, 110] width 59 height 9
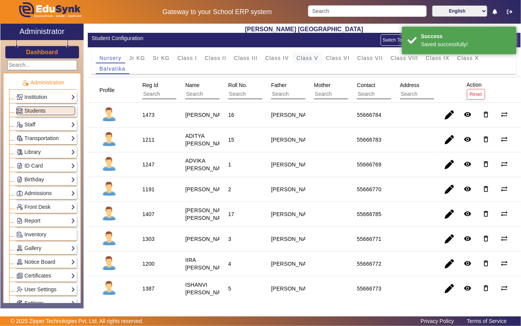
click at [298, 60] on span "Class V" at bounding box center [307, 57] width 22 height 5
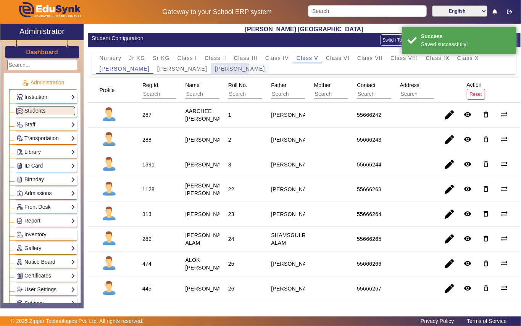
click at [215, 68] on span "[PERSON_NAME]" at bounding box center [240, 68] width 50 height 5
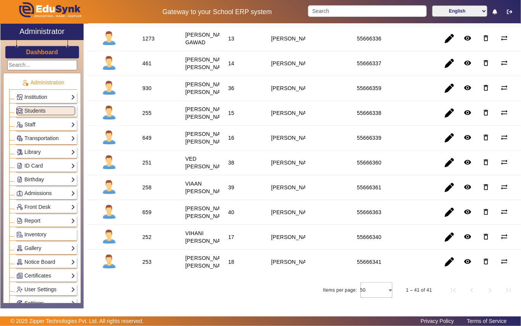
scroll to position [1003, 0]
click at [146, 258] on div "253" at bounding box center [146, 262] width 9 height 8
click at [44, 156] on link "Library" at bounding box center [45, 152] width 59 height 9
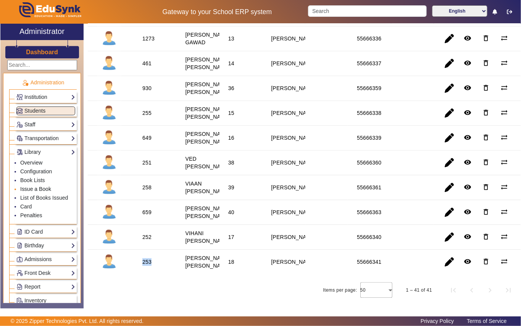
click at [43, 188] on link "Issue a Book" at bounding box center [35, 189] width 31 height 6
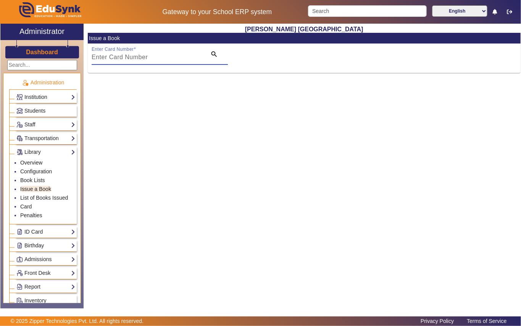
click at [182, 56] on input "Enter Card Number" at bounding box center [147, 57] width 110 height 9
paste input "253"
type input "253"
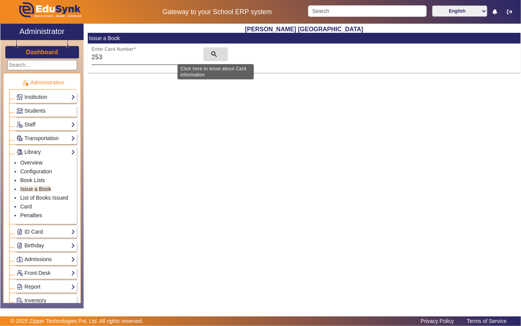
drag, startPoint x: 212, startPoint y: 53, endPoint x: 202, endPoint y: 56, distance: 10.5
click at [210, 54] on mat-icon "search" at bounding box center [214, 54] width 8 height 8
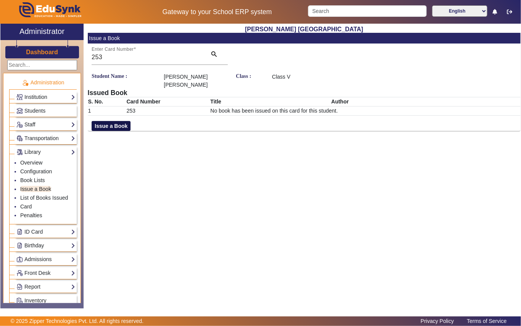
click at [127, 121] on button "Issue a Book" at bounding box center [111, 126] width 39 height 10
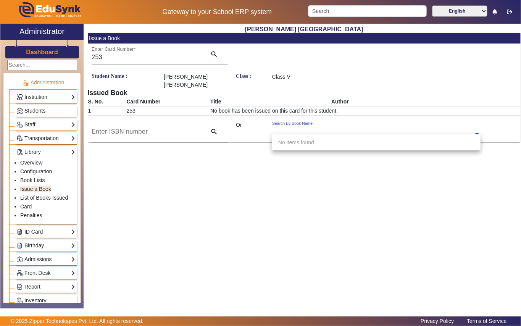
click at [354, 130] on input "text" at bounding box center [376, 134] width 208 height 8
type input "4965"
click at [322, 145] on span "[Ac4965] Esmergence" at bounding box center [304, 142] width 53 height 6
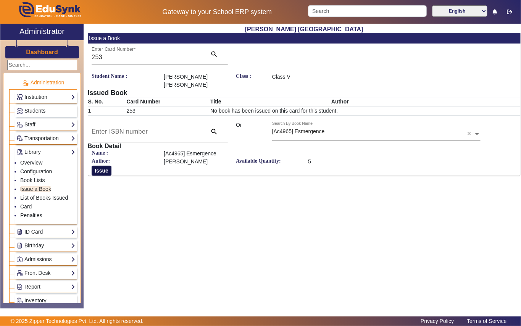
click at [108, 165] on button "Issue" at bounding box center [102, 170] width 20 height 10
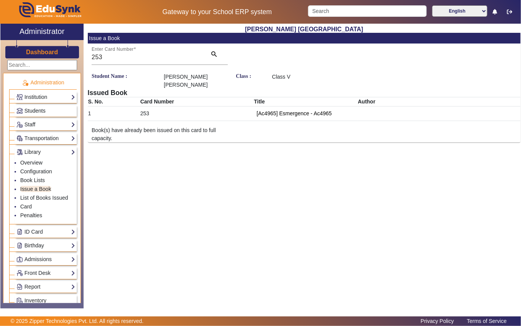
click at [39, 111] on span "Students" at bounding box center [34, 111] width 21 height 6
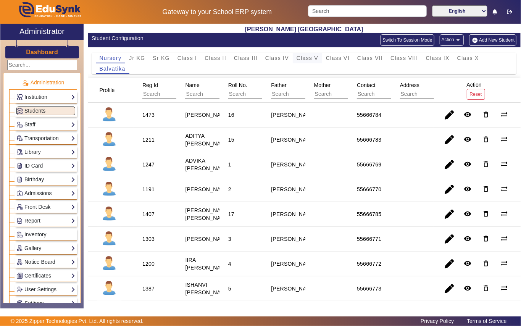
click at [315, 57] on span "Class V" at bounding box center [307, 57] width 22 height 5
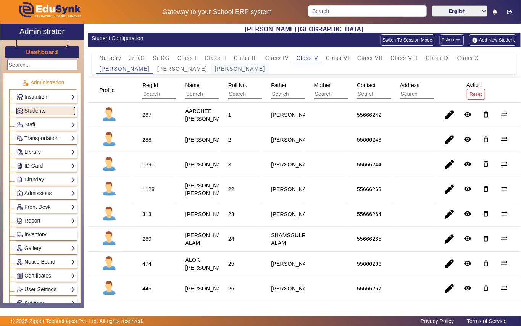
click at [218, 70] on span "[PERSON_NAME]" at bounding box center [240, 68] width 50 height 5
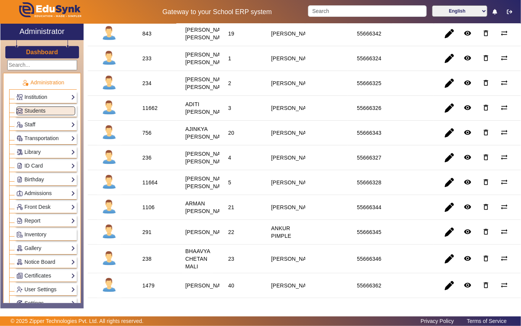
scroll to position [101, 0]
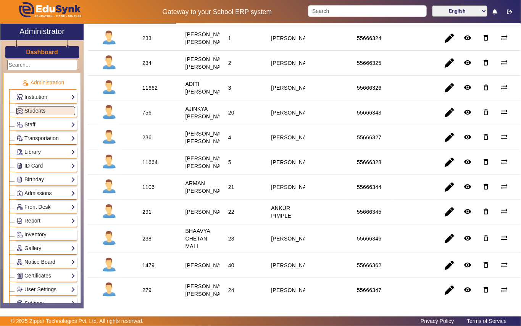
click at [154, 166] on div "11664" at bounding box center [149, 162] width 15 height 8
click at [37, 150] on link "Library" at bounding box center [45, 152] width 59 height 9
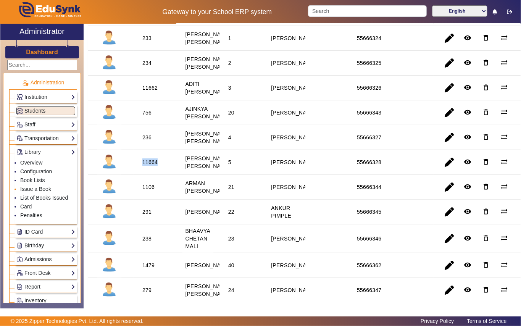
click at [43, 190] on link "Issue a Book" at bounding box center [35, 189] width 31 height 6
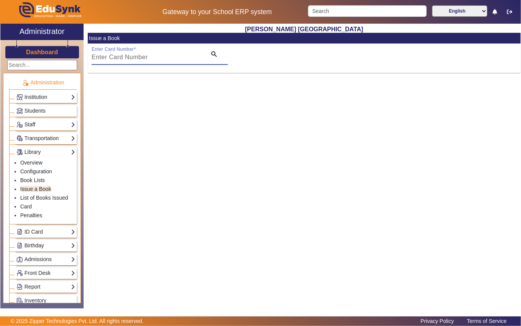
click at [194, 55] on input "Enter Card Number" at bounding box center [147, 57] width 110 height 9
paste input "11664"
type input "11664"
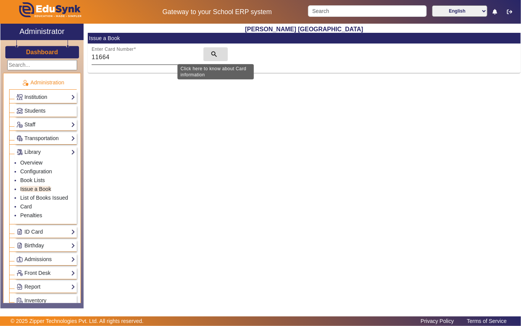
click at [211, 55] on mat-icon "search" at bounding box center [214, 54] width 8 height 8
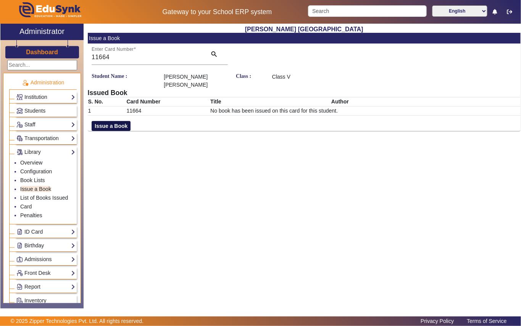
click at [124, 121] on button "Issue a Book" at bounding box center [111, 126] width 39 height 10
click at [342, 130] on input "text" at bounding box center [376, 134] width 208 height 8
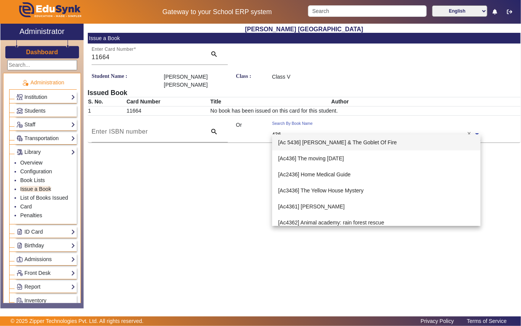
type input "4363"
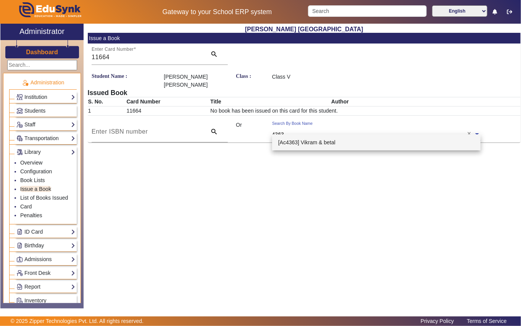
click at [328, 141] on span "[Ac4363] Vikram & betal" at bounding box center [306, 142] width 57 height 6
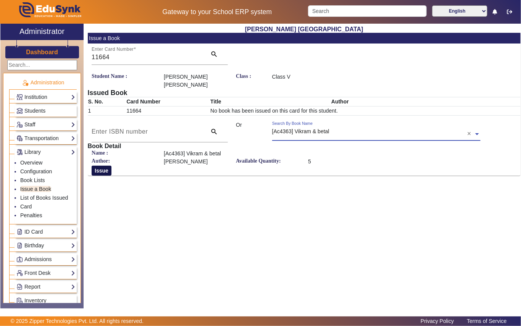
click at [102, 165] on button "Issue" at bounding box center [102, 170] width 20 height 10
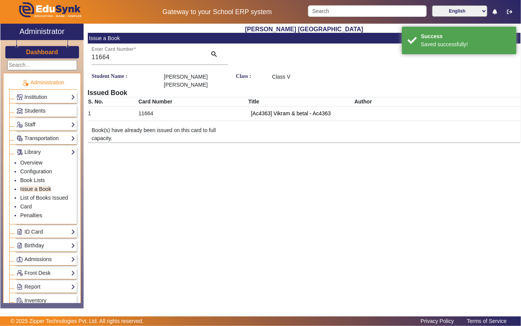
click at [49, 108] on link "Students" at bounding box center [45, 110] width 59 height 9
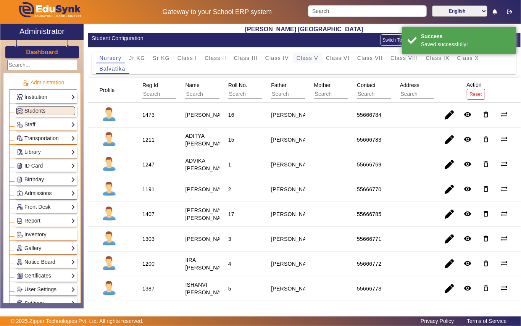
click at [300, 57] on span "Class V" at bounding box center [307, 57] width 22 height 5
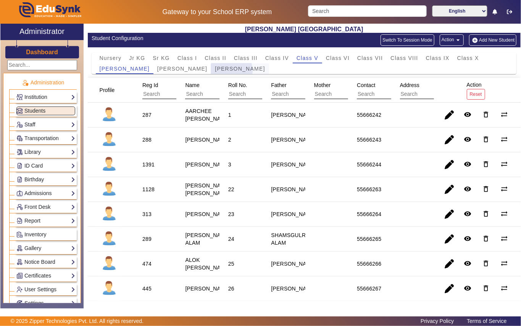
click at [215, 71] on span "[PERSON_NAME]" at bounding box center [240, 68] width 50 height 5
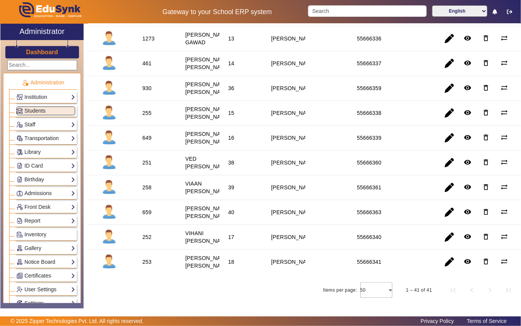
scroll to position [1003, 0]
click at [150, 233] on div "252" at bounding box center [146, 237] width 9 height 8
click at [144, 233] on div "252" at bounding box center [146, 237] width 9 height 8
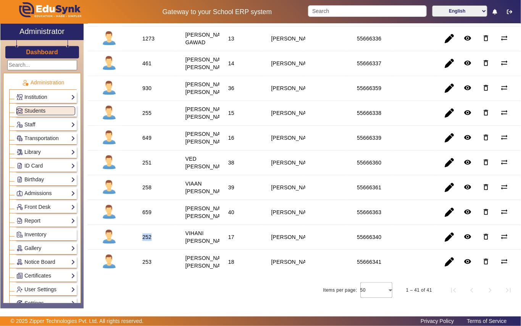
click at [53, 153] on link "Library" at bounding box center [45, 152] width 59 height 9
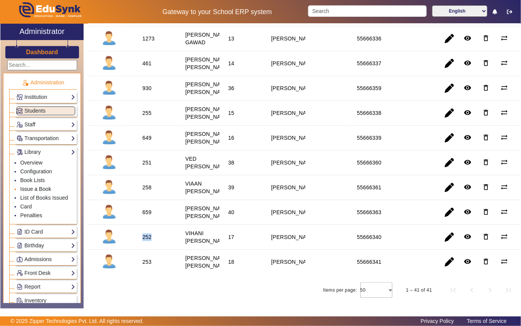
click at [42, 189] on link "Issue a Book" at bounding box center [35, 189] width 31 height 6
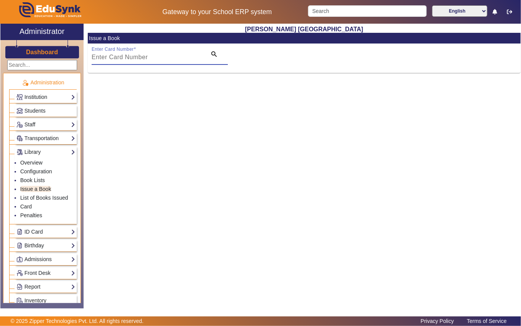
click at [168, 53] on input "Enter Card Number" at bounding box center [147, 57] width 110 height 9
paste input "252"
type input "252"
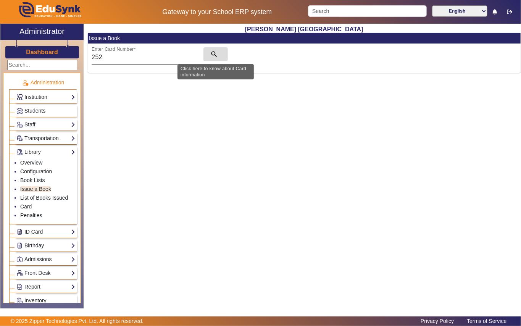
click at [212, 55] on mat-icon "search" at bounding box center [214, 54] width 8 height 8
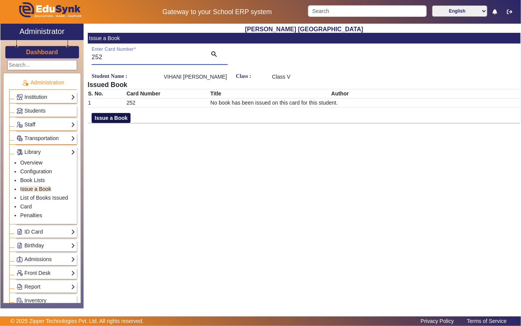
click at [114, 123] on button "Issue a Book" at bounding box center [111, 118] width 39 height 10
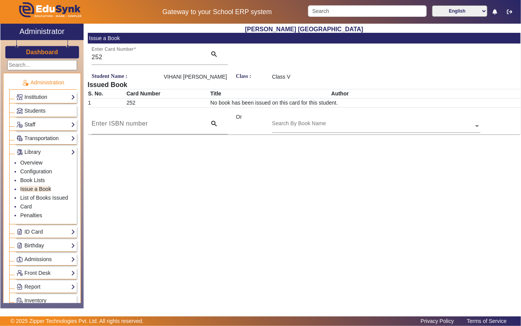
click at [342, 122] on div "Search By Book Name" at bounding box center [372, 117] width 201 height 9
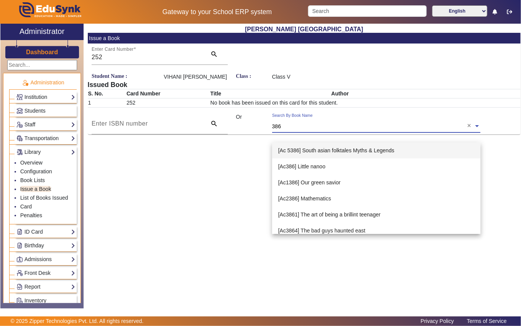
type input "3863"
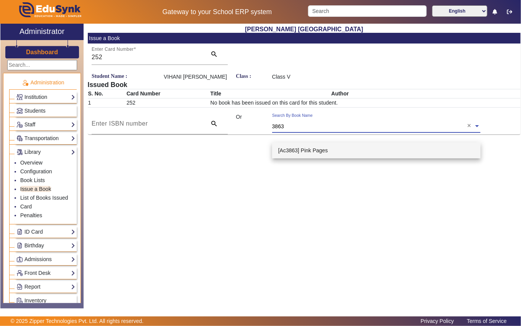
click at [309, 149] on span "[Ac3863] Pink Pages" at bounding box center [303, 150] width 50 height 6
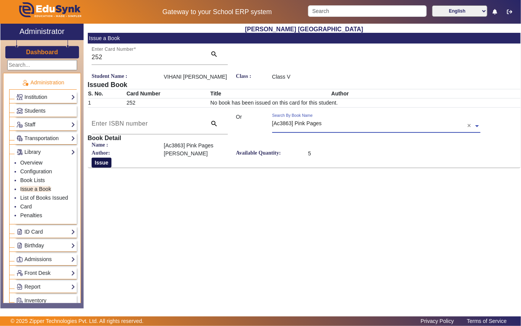
click at [109, 167] on button "Issue" at bounding box center [102, 162] width 20 height 10
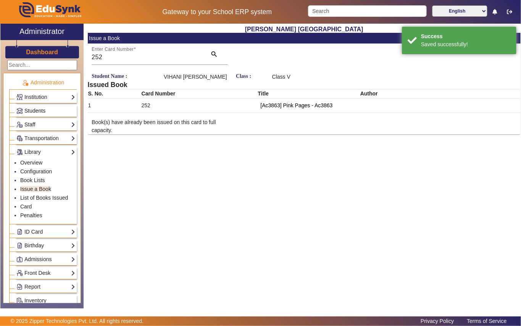
click at [40, 109] on span "Students" at bounding box center [34, 111] width 21 height 6
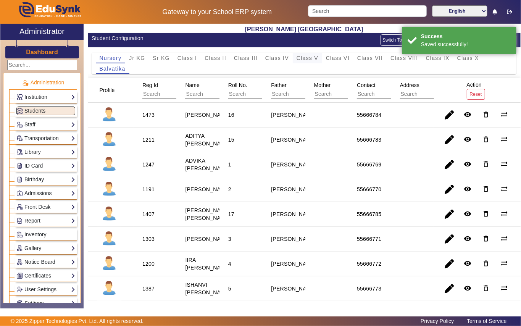
click at [307, 57] on span "Class V" at bounding box center [307, 57] width 22 height 5
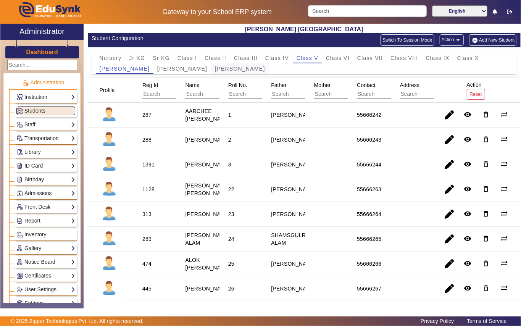
click at [215, 69] on span "[PERSON_NAME]" at bounding box center [240, 68] width 50 height 5
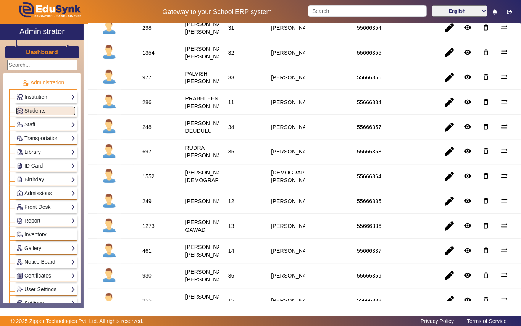
scroll to position [712, 0]
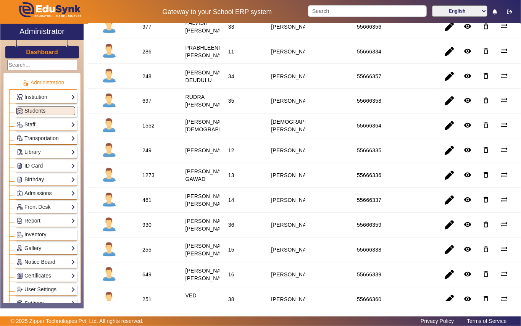
click at [146, 55] on div "286" at bounding box center [146, 52] width 9 height 8
click at [46, 148] on div "Library Overview Configuration Book Lists Issue a Book List of Books Issued Car…" at bounding box center [46, 152] width 62 height 12
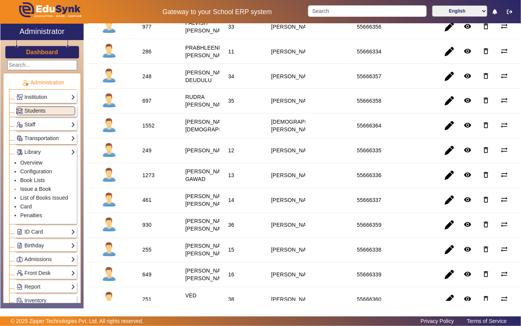
click at [45, 190] on link "Issue a Book" at bounding box center [35, 189] width 31 height 6
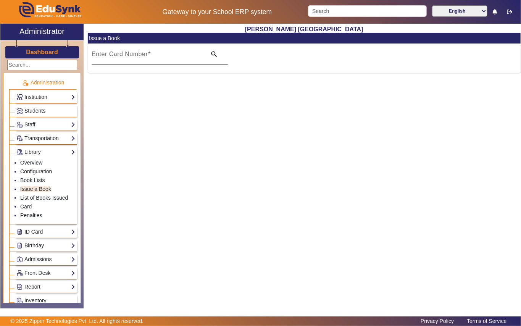
click at [198, 59] on input "Enter Card Number" at bounding box center [147, 57] width 110 height 9
paste input "286"
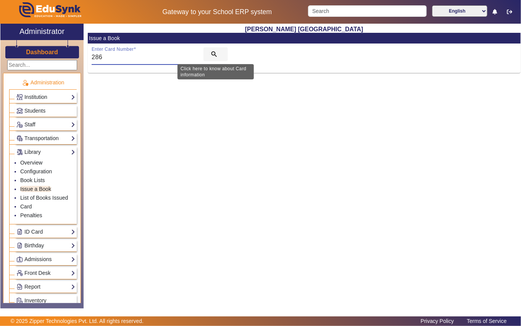
type input "286"
click at [215, 54] on mat-icon "search" at bounding box center [214, 54] width 8 height 8
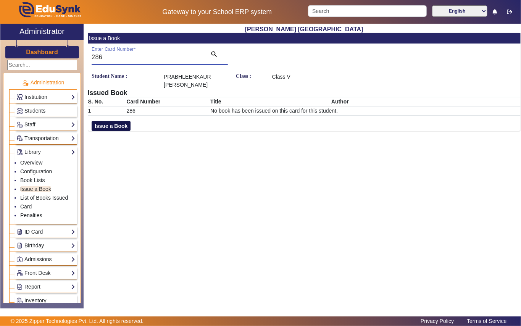
click at [129, 126] on button "Issue a Book" at bounding box center [111, 126] width 39 height 10
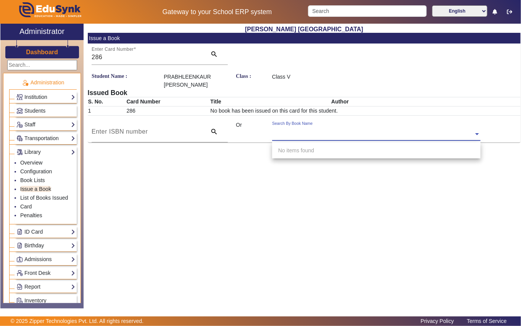
click at [339, 129] on div "Search By Book Name" at bounding box center [372, 125] width 201 height 9
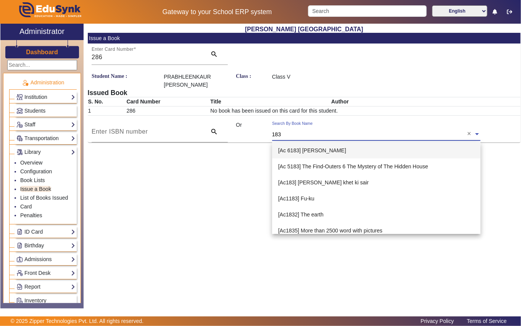
type input "1832"
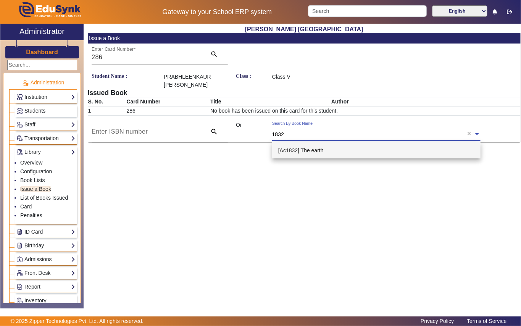
click at [315, 151] on span "[Ac1832] The earth" at bounding box center [300, 150] width 45 height 6
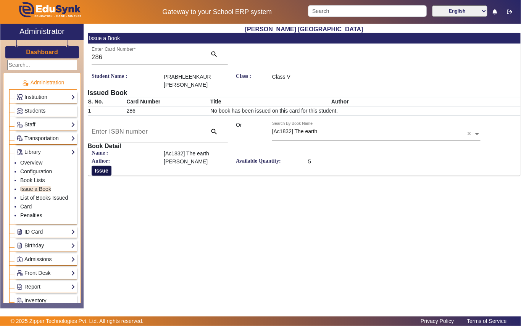
click at [104, 172] on button "Issue" at bounding box center [102, 170] width 20 height 10
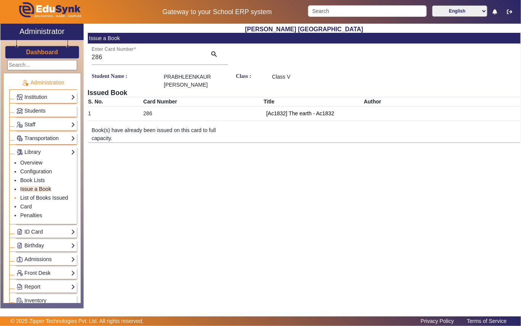
click at [54, 199] on link "List of Books Issued" at bounding box center [44, 197] width 48 height 6
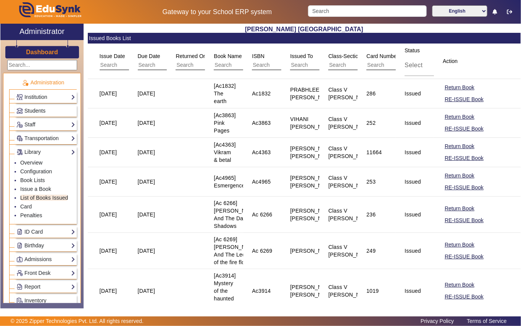
click at [37, 111] on span "Students" at bounding box center [34, 111] width 21 height 6
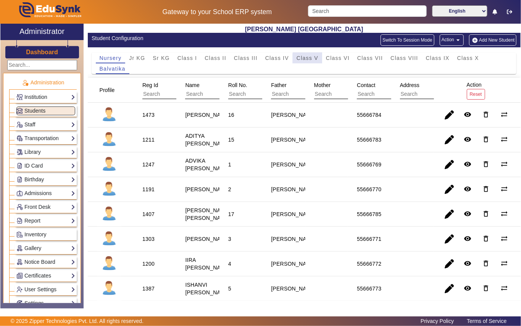
click at [313, 59] on span "Class V" at bounding box center [307, 57] width 22 height 5
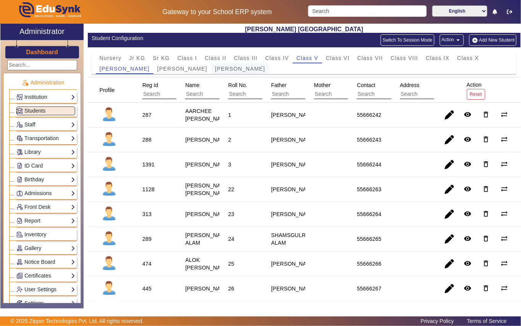
click at [220, 69] on span "[PERSON_NAME]" at bounding box center [240, 68] width 50 height 5
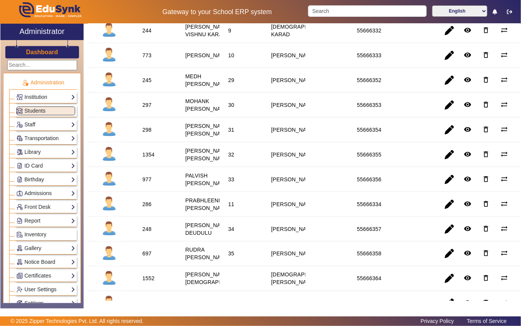
scroll to position [661, 0]
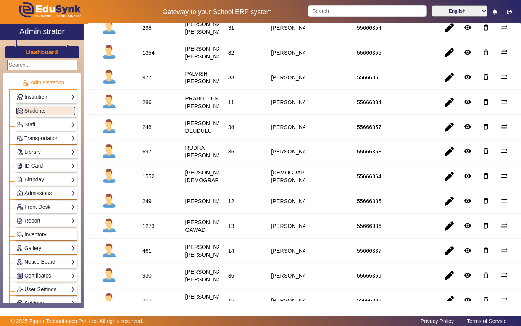
click at [145, 56] on div "1354" at bounding box center [148, 53] width 12 height 8
click at [39, 153] on link "Library" at bounding box center [45, 152] width 59 height 9
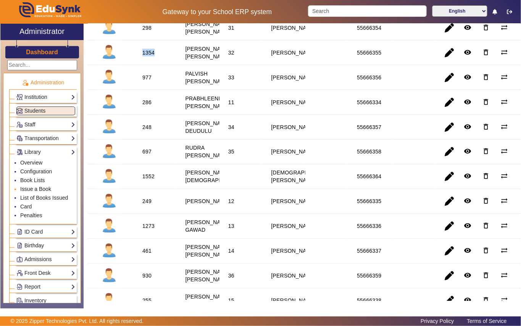
click at [40, 188] on link "Issue a Book" at bounding box center [35, 189] width 31 height 6
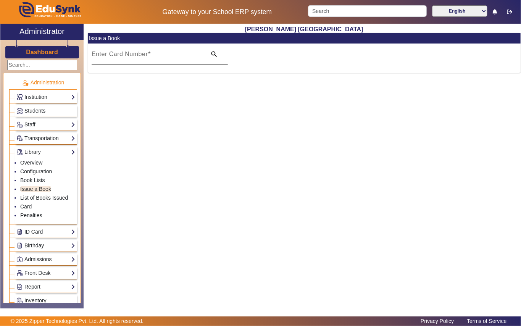
click at [156, 58] on input "Enter Card Number" at bounding box center [147, 57] width 110 height 9
paste input "1354"
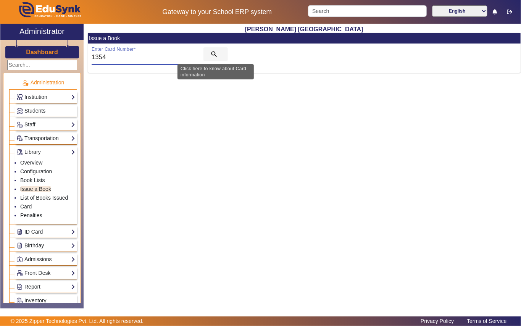
type input "1354"
click at [212, 53] on mat-icon "search" at bounding box center [214, 54] width 8 height 8
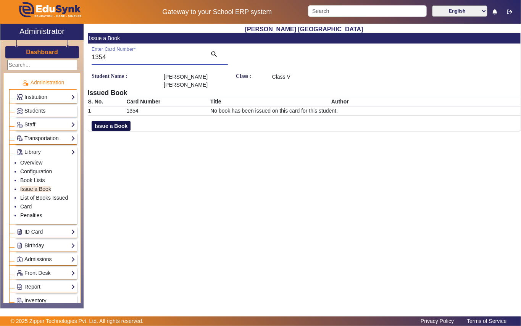
click at [108, 121] on button "Issue a Book" at bounding box center [111, 126] width 39 height 10
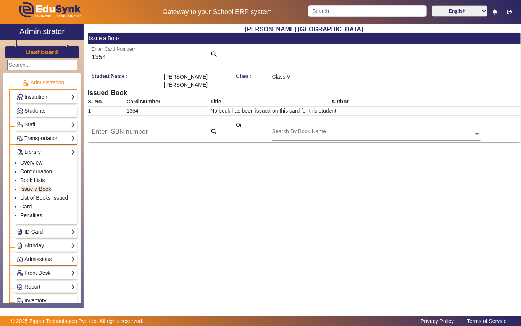
click at [354, 121] on div "Search By Book Name" at bounding box center [372, 125] width 201 height 9
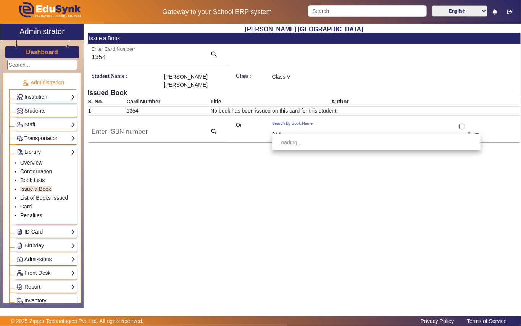
type input "3449"
click at [319, 138] on div "[Ac3449] A Christmas [PERSON_NAME]" at bounding box center [376, 142] width 208 height 16
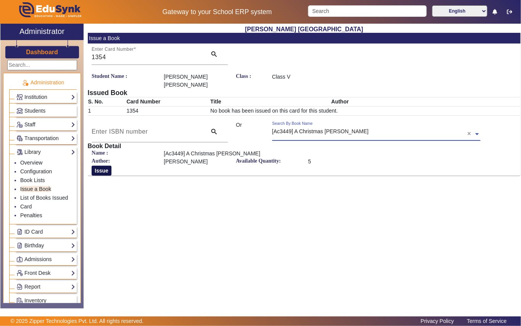
click at [102, 165] on button "Issue" at bounding box center [102, 170] width 20 height 10
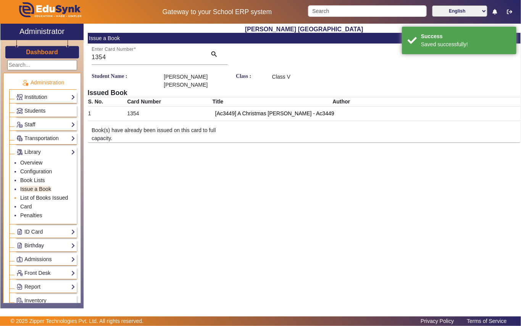
click at [45, 200] on link "List of Books Issued" at bounding box center [44, 197] width 48 height 6
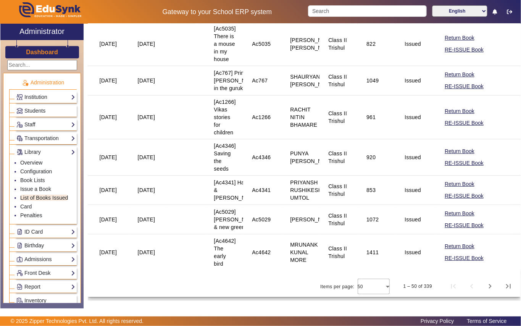
scroll to position [1823, 0]
click at [26, 108] on span "Students" at bounding box center [34, 111] width 21 height 6
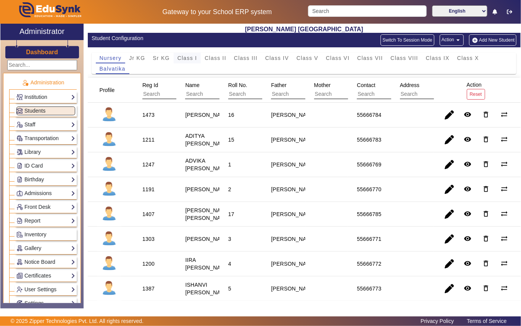
click at [193, 58] on span "Class I" at bounding box center [187, 57] width 20 height 5
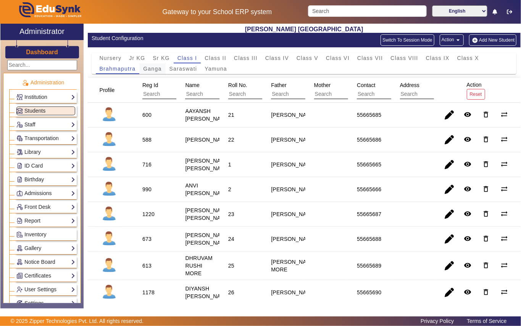
click at [158, 70] on span "Ganga" at bounding box center [152, 68] width 18 height 5
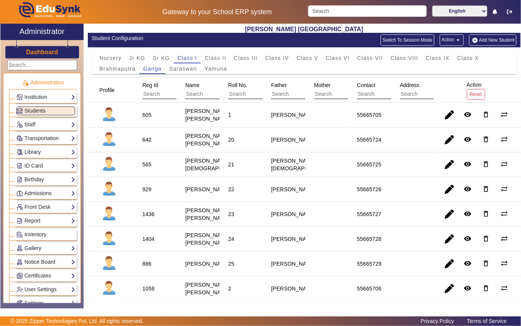
click at [37, 153] on link "Library" at bounding box center [45, 152] width 59 height 9
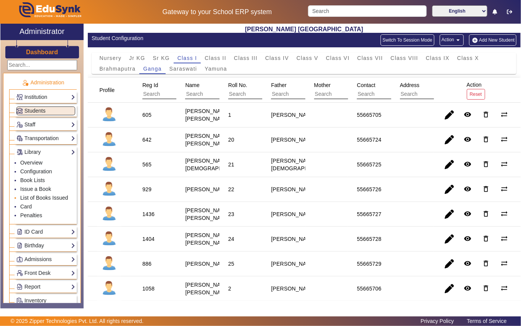
click at [41, 199] on link "List of Books Issued" at bounding box center [44, 197] width 48 height 6
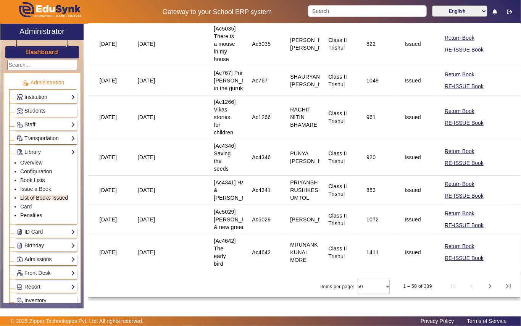
scroll to position [1823, 0]
click at [484, 286] on span "Next page" at bounding box center [489, 286] width 18 height 18
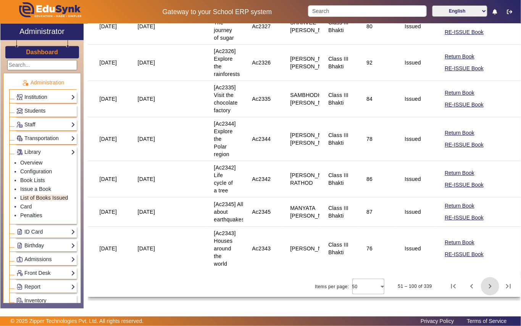
scroll to position [1620, 0]
click at [466, 286] on span "Previous page" at bounding box center [471, 286] width 18 height 18
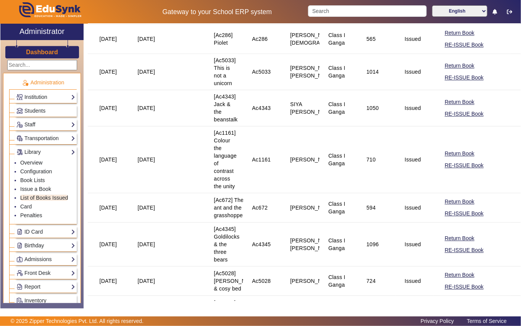
scroll to position [915, 0]
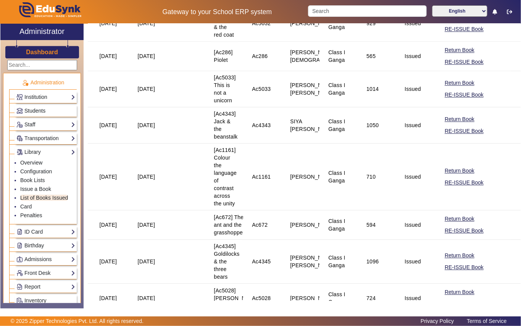
click at [37, 112] on span "Students" at bounding box center [34, 111] width 21 height 6
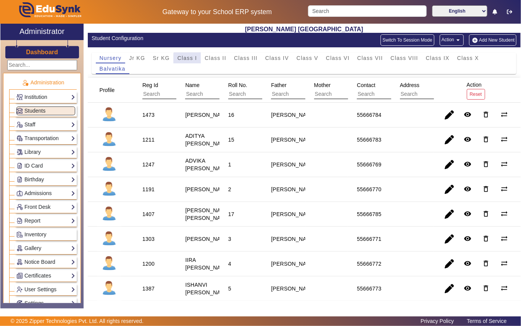
click at [188, 60] on span "Class I" at bounding box center [187, 57] width 20 height 5
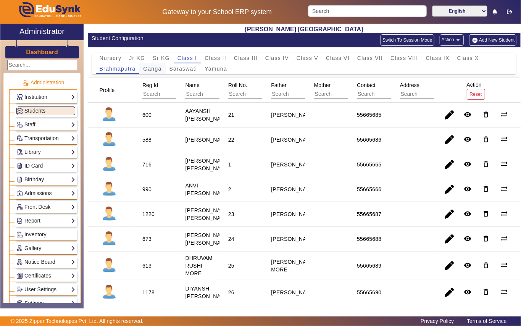
click at [156, 70] on span "Ganga" at bounding box center [152, 68] width 18 height 5
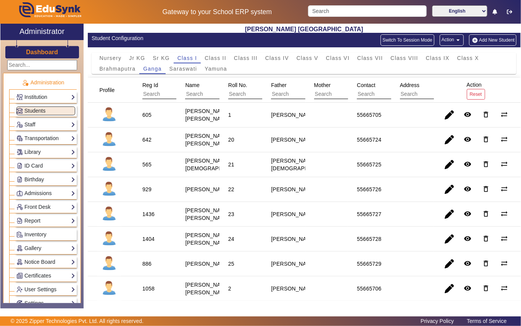
click at [150, 218] on div "1436" at bounding box center [148, 214] width 12 height 8
click at [45, 156] on link "Library" at bounding box center [45, 152] width 59 height 9
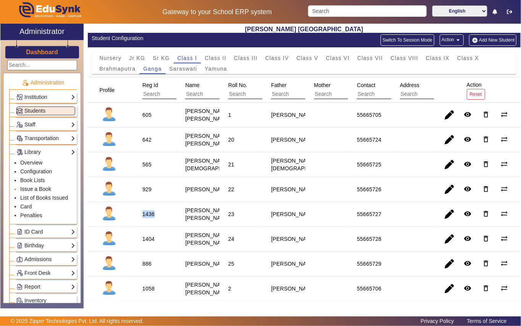
click at [26, 191] on link "Issue a Book" at bounding box center [35, 189] width 31 height 6
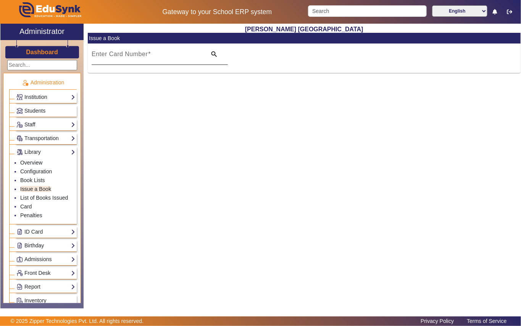
click at [194, 54] on input "Enter Card Number" at bounding box center [147, 57] width 110 height 9
paste input "1436"
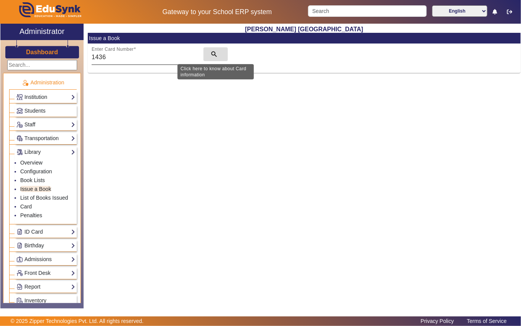
click at [211, 54] on mat-icon "search" at bounding box center [214, 54] width 8 height 8
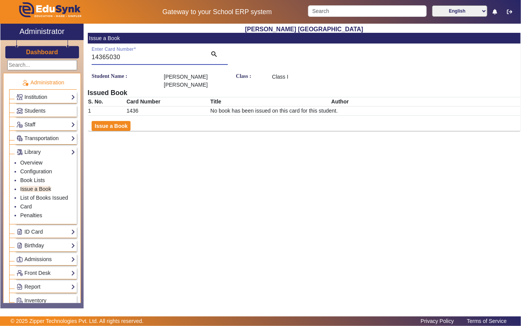
click at [355, 122] on div "Issue a Book" at bounding box center [304, 126] width 432 height 10
click at [188, 54] on input "14365030" at bounding box center [147, 57] width 110 height 9
type input "1436"
click at [368, 122] on div "Issue a Book" at bounding box center [304, 126] width 432 height 10
click at [212, 52] on mat-icon "search" at bounding box center [214, 54] width 8 height 8
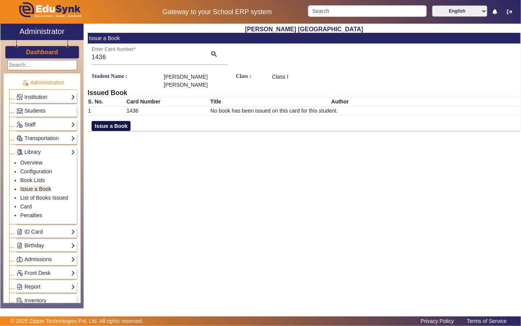
click at [115, 124] on button "Issue a Book" at bounding box center [111, 126] width 39 height 10
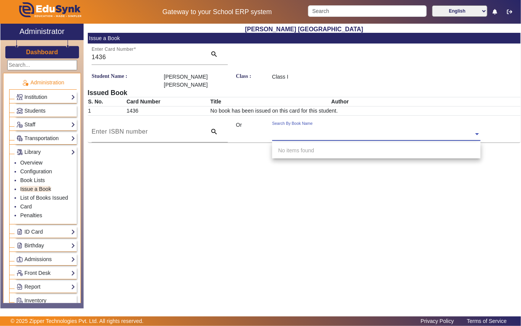
click at [334, 130] on div "Search By Book Name" at bounding box center [372, 125] width 201 height 9
type input "5030"
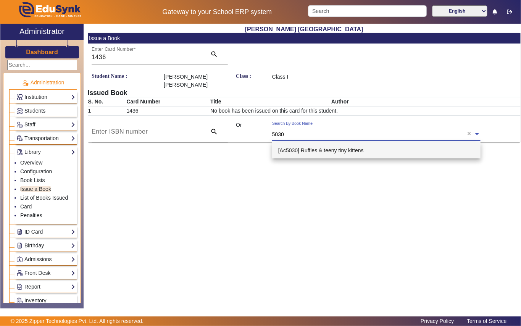
click at [339, 148] on span "[Ac5030] Ruffles & teeny tiny kittens" at bounding box center [320, 150] width 85 height 6
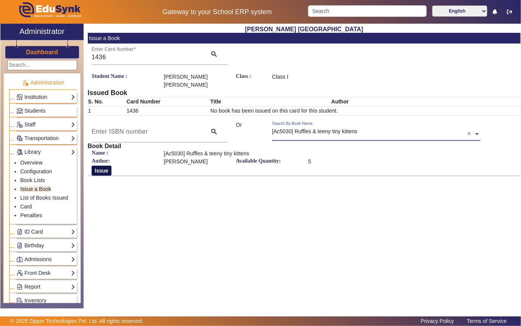
click at [100, 169] on button "Issue" at bounding box center [102, 170] width 20 height 10
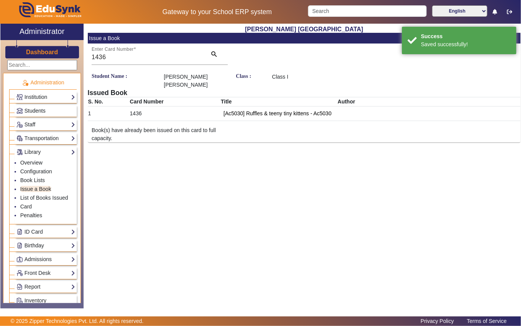
click at [49, 108] on link "Students" at bounding box center [45, 110] width 59 height 9
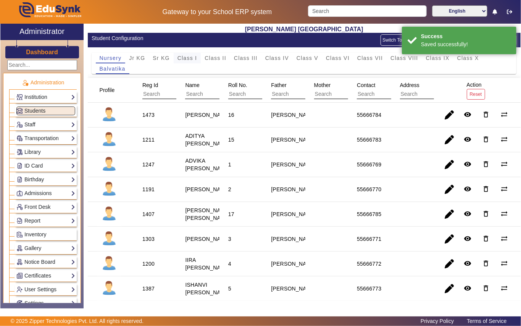
drag, startPoint x: 192, startPoint y: 59, endPoint x: 182, endPoint y: 63, distance: 11.0
click at [191, 58] on span "Class I" at bounding box center [187, 57] width 20 height 5
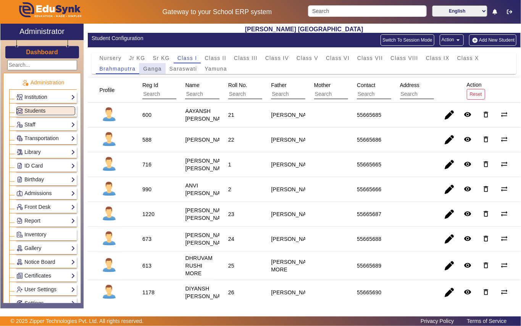
click at [161, 69] on span "Ganga" at bounding box center [152, 68] width 18 height 5
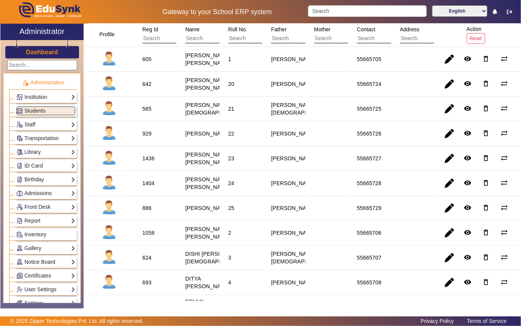
scroll to position [101, 0]
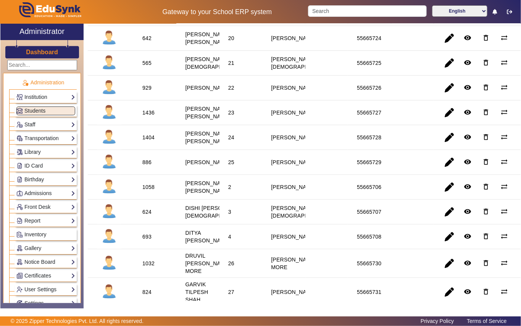
click at [153, 141] on div "1404" at bounding box center [148, 137] width 12 height 8
click at [148, 141] on div "1404" at bounding box center [148, 137] width 12 height 8
click at [47, 153] on link "Library" at bounding box center [45, 152] width 59 height 9
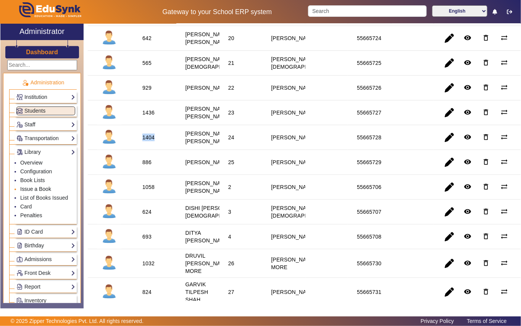
click at [44, 190] on link "Issue a Book" at bounding box center [35, 189] width 31 height 6
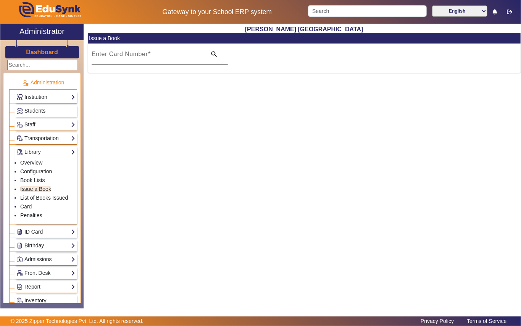
click at [174, 56] on input "Enter Card Number" at bounding box center [147, 57] width 110 height 9
paste input "1404"
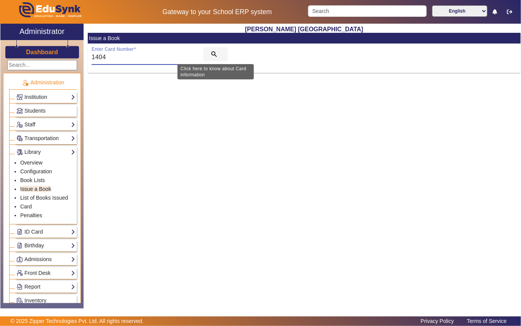
type input "1404"
click at [212, 53] on mat-icon "search" at bounding box center [214, 54] width 8 height 8
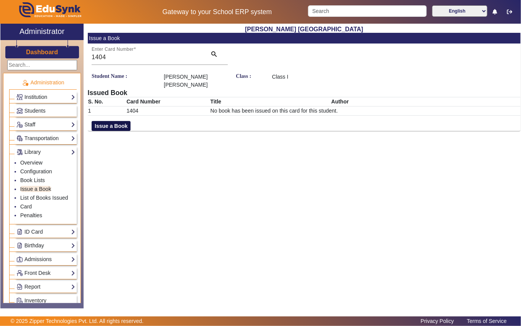
click at [125, 124] on button "Issue a Book" at bounding box center [111, 126] width 39 height 10
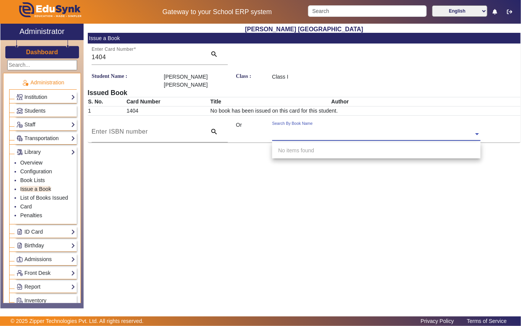
click at [371, 135] on input "text" at bounding box center [376, 134] width 208 height 8
type input "6115"
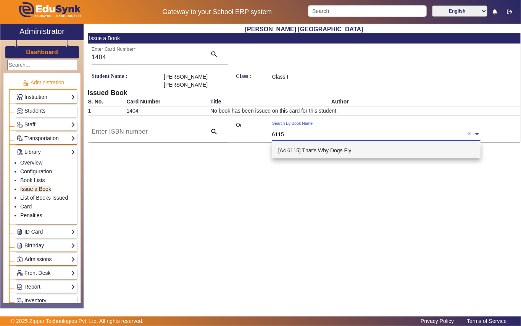
click at [333, 149] on span "[Ac 6115] That's Why Dogs Fly" at bounding box center [314, 150] width 73 height 6
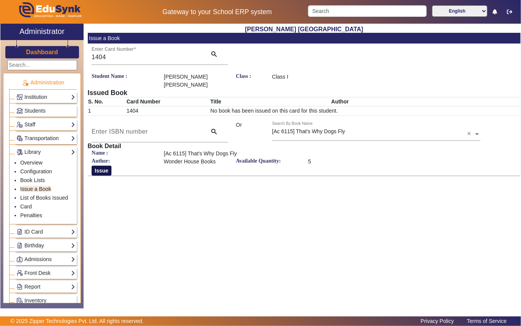
click at [106, 170] on button "Issue" at bounding box center [102, 170] width 20 height 10
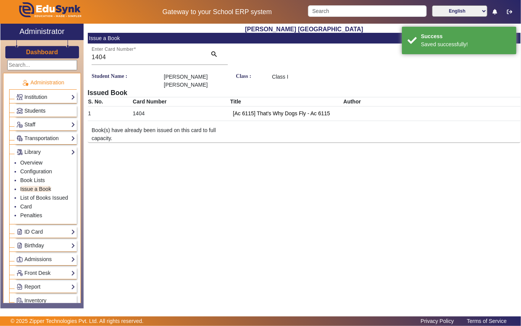
click at [44, 110] on span "Students" at bounding box center [34, 111] width 21 height 6
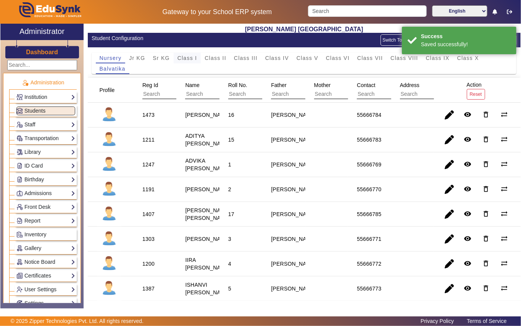
click at [191, 61] on span "Class I" at bounding box center [187, 57] width 20 height 5
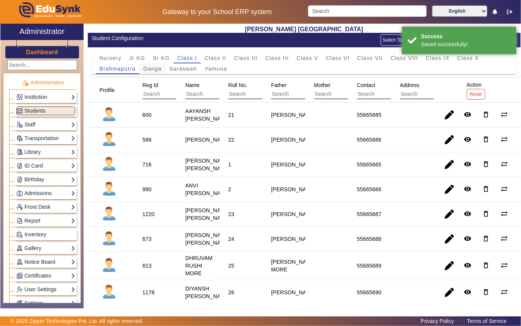
click at [151, 69] on span "Ganga" at bounding box center [152, 68] width 18 height 5
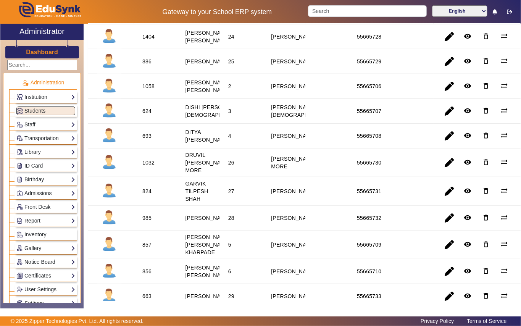
scroll to position [203, 0]
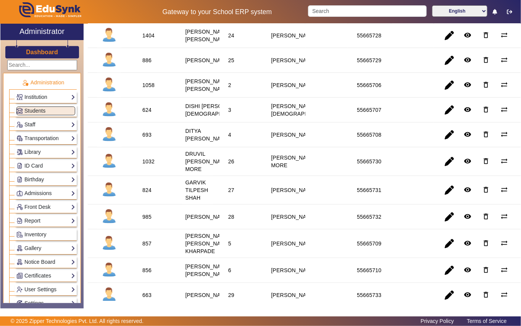
click at [145, 165] on div "1032" at bounding box center [148, 161] width 12 height 8
click at [39, 149] on link "Library" at bounding box center [45, 152] width 59 height 9
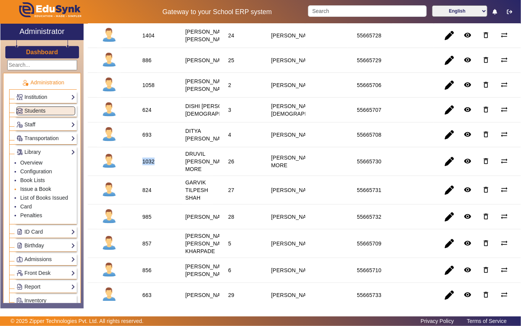
click at [37, 190] on link "Issue a Book" at bounding box center [35, 189] width 31 height 6
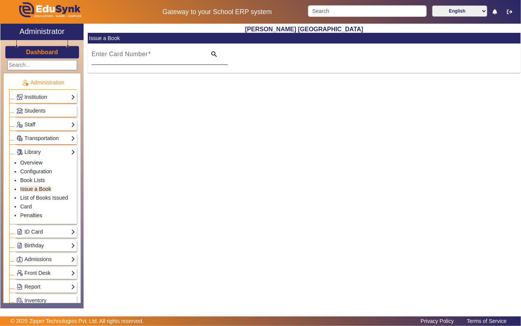
click at [160, 57] on input "Enter Card Number" at bounding box center [147, 57] width 110 height 9
paste input "1032"
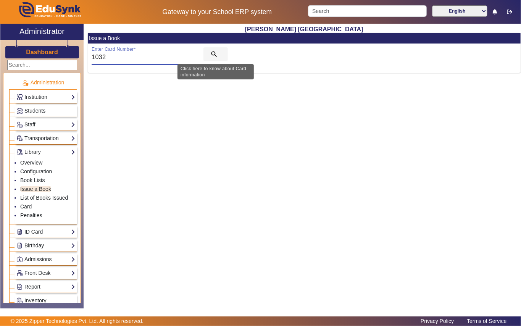
type input "1032"
click at [212, 54] on mat-icon "search" at bounding box center [214, 54] width 8 height 8
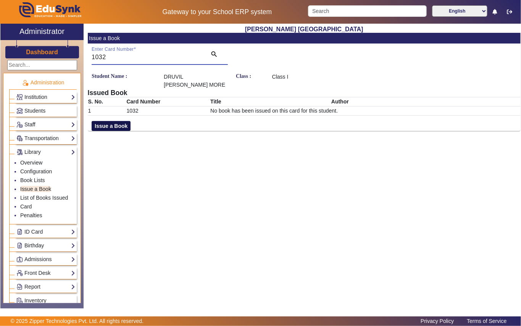
click at [123, 121] on button "Issue a Book" at bounding box center [111, 126] width 39 height 10
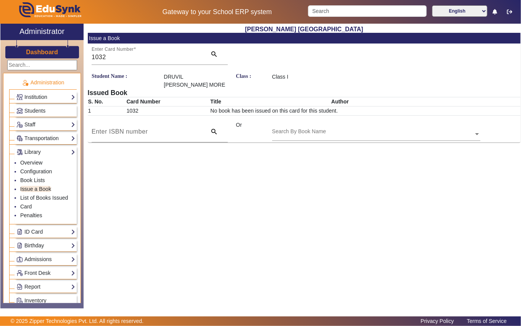
click at [354, 130] on input "text" at bounding box center [376, 134] width 208 height 8
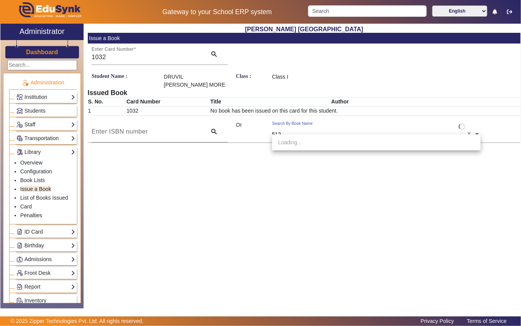
type input "5129"
click at [302, 145] on div "[Ac 5129] In Time" at bounding box center [376, 142] width 208 height 16
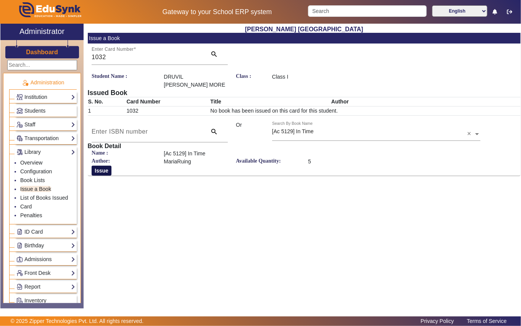
click at [96, 165] on button "Issue" at bounding box center [102, 170] width 20 height 10
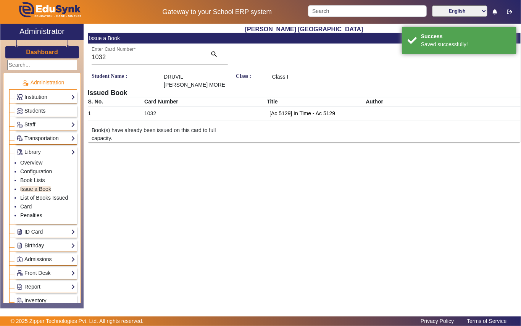
click at [42, 110] on span "Students" at bounding box center [34, 111] width 21 height 6
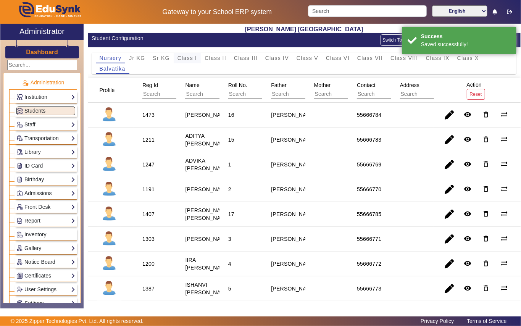
click at [189, 57] on span "Class I" at bounding box center [187, 57] width 20 height 5
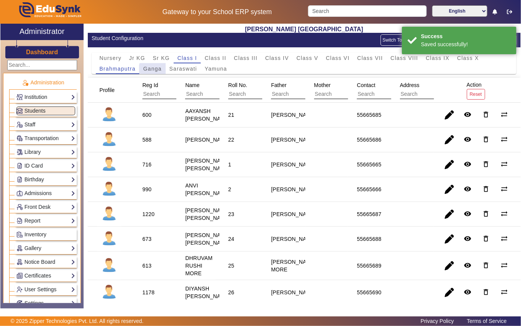
click at [156, 71] on span "Ganga" at bounding box center [152, 68] width 18 height 5
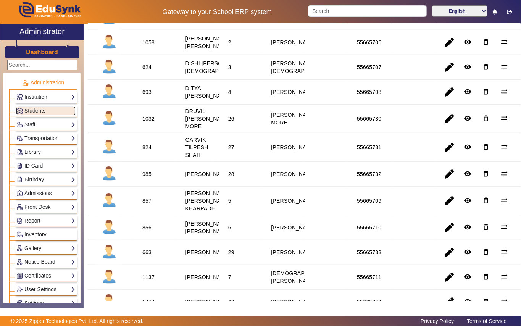
scroll to position [254, 0]
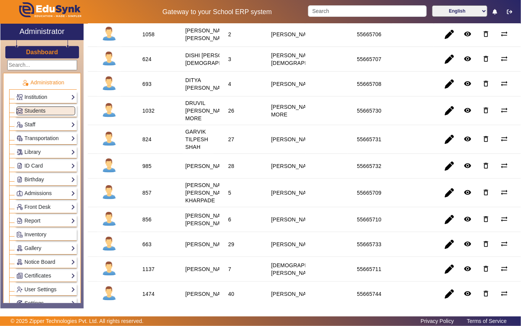
click at [146, 170] on div "985" at bounding box center [146, 166] width 9 height 8
click at [44, 154] on link "Library" at bounding box center [45, 152] width 59 height 9
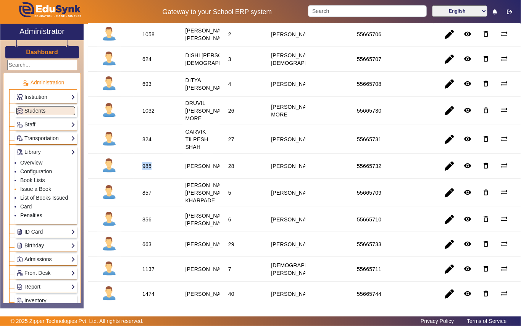
click at [38, 191] on link "Issue a Book" at bounding box center [35, 189] width 31 height 6
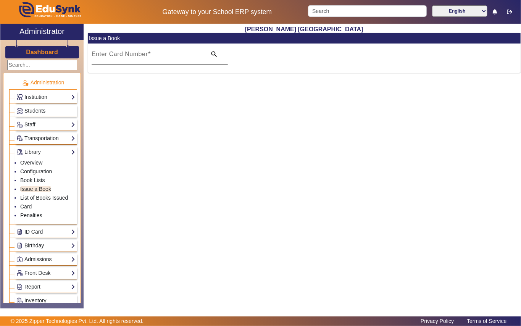
click at [162, 60] on input "Enter Card Number" at bounding box center [147, 57] width 110 height 9
paste input "985"
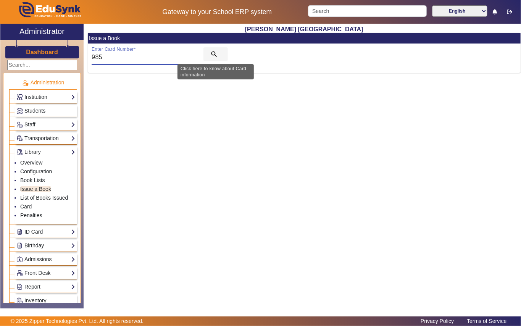
type input "985"
click at [212, 53] on mat-icon "search" at bounding box center [214, 54] width 8 height 8
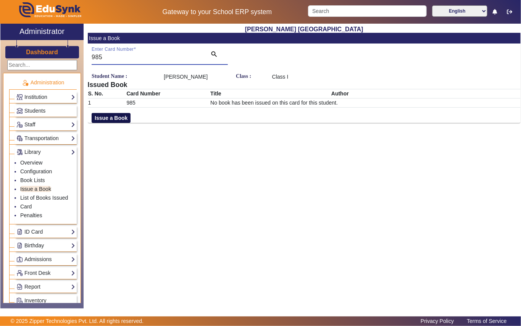
click at [121, 123] on button "Issue a Book" at bounding box center [111, 118] width 39 height 10
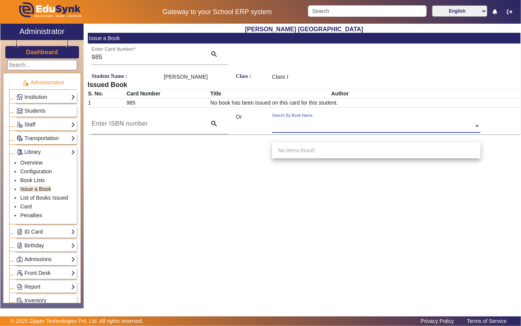
click at [347, 130] on input "text" at bounding box center [376, 126] width 208 height 8
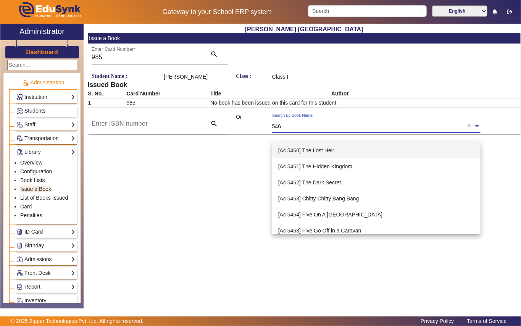
type input "5463"
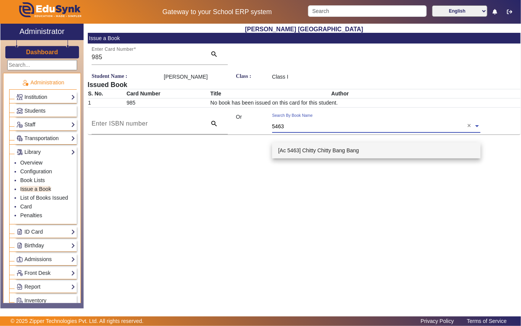
click at [343, 149] on span "[Ac 5463] Chitty Chitty Bang Bang" at bounding box center [318, 150] width 81 height 6
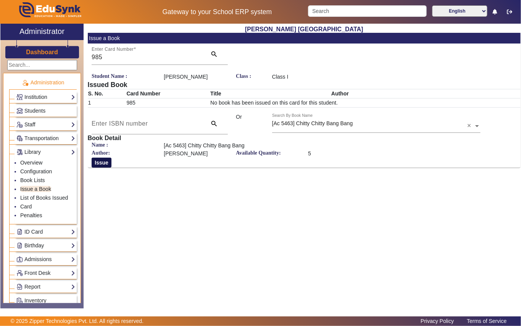
click at [103, 167] on button "Issue" at bounding box center [102, 162] width 20 height 10
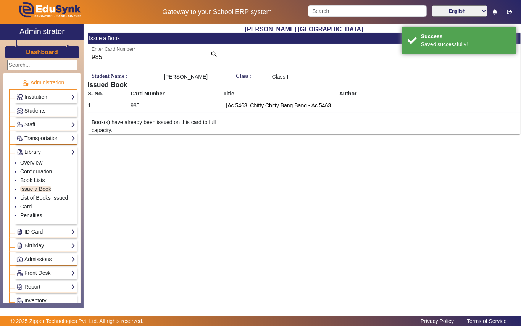
click at [41, 111] on span "Students" at bounding box center [34, 111] width 21 height 6
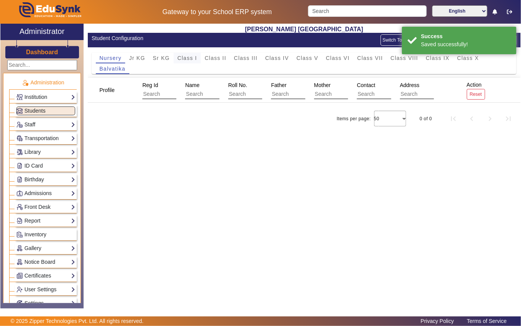
click at [194, 59] on span "Class I" at bounding box center [187, 57] width 20 height 5
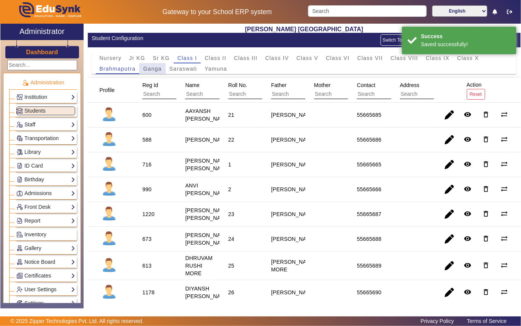
click at [154, 69] on span "Ganga" at bounding box center [152, 68] width 18 height 5
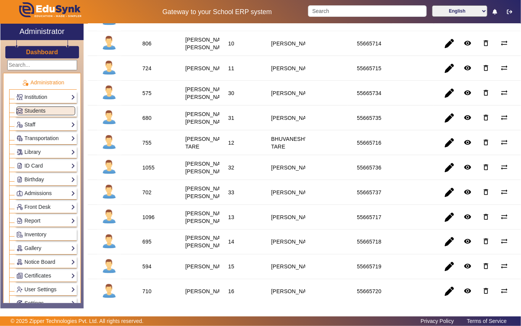
scroll to position [610, 0]
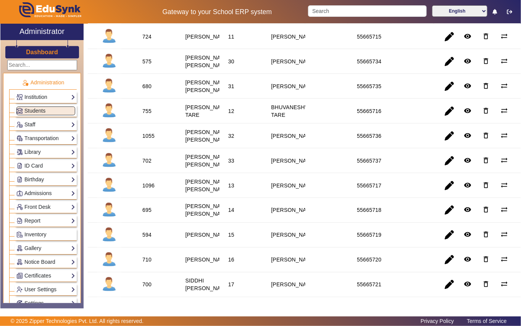
click at [149, 140] on div "1055" at bounding box center [148, 136] width 12 height 8
click at [148, 140] on div "1055" at bounding box center [148, 136] width 12 height 8
click at [42, 153] on link "Library" at bounding box center [45, 152] width 59 height 9
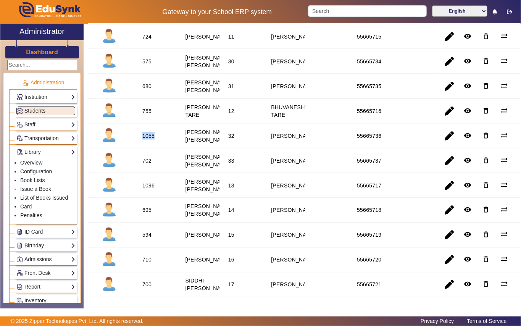
click at [40, 188] on link "Issue a Book" at bounding box center [35, 189] width 31 height 6
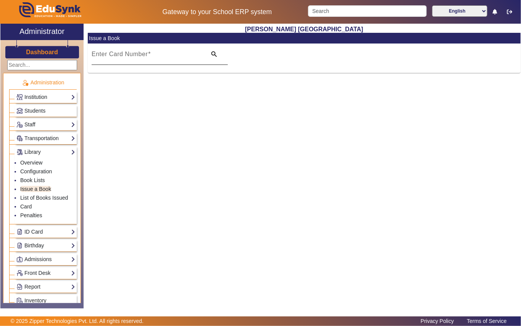
click at [169, 61] on input "Enter Card Number" at bounding box center [147, 57] width 110 height 9
paste input "1055"
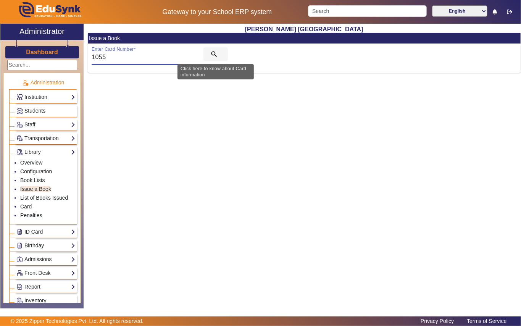
type input "1055"
click at [211, 52] on mat-icon "search" at bounding box center [214, 54] width 8 height 8
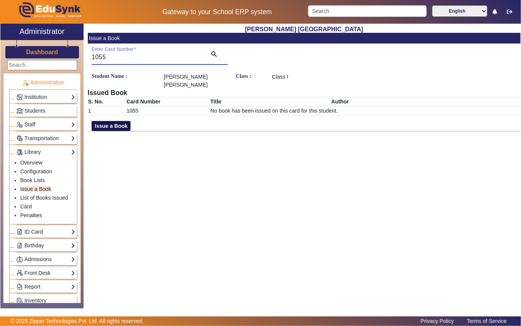
click at [109, 125] on button "Issue a Book" at bounding box center [111, 126] width 39 height 10
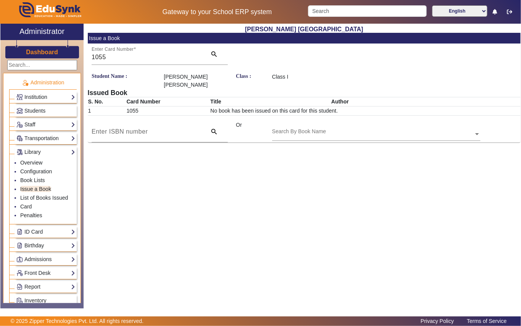
click at [355, 130] on input "text" at bounding box center [376, 134] width 208 height 8
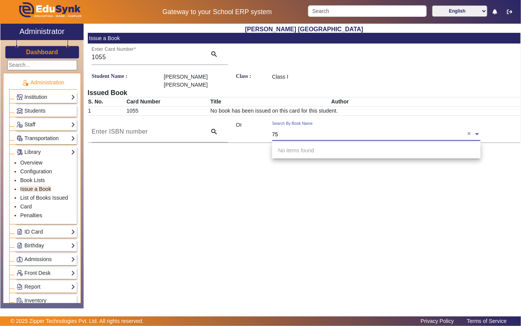
type input "755"
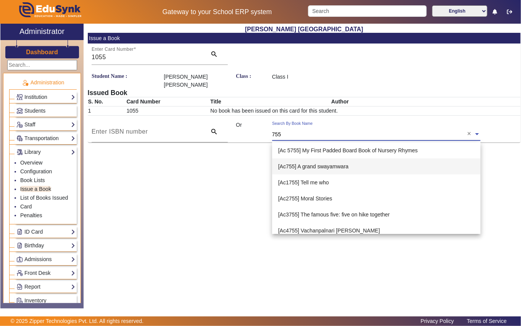
click at [308, 166] on span "[Ac755] A grand swayamwara" at bounding box center [313, 166] width 70 height 6
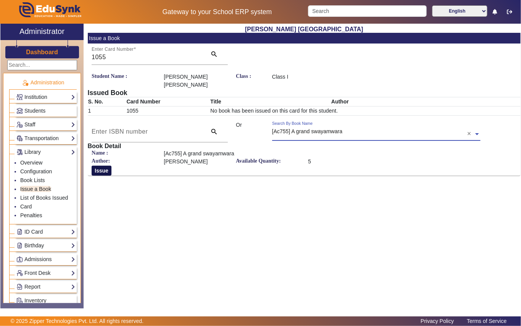
click at [100, 171] on button "Issue" at bounding box center [102, 170] width 20 height 10
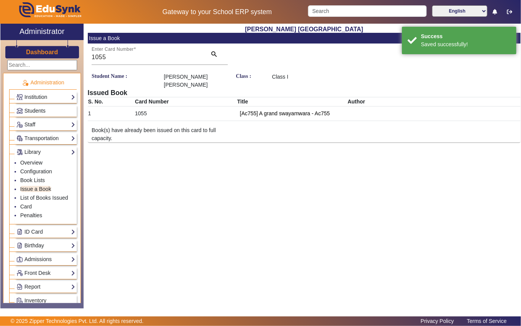
click at [41, 111] on span "Students" at bounding box center [34, 111] width 21 height 6
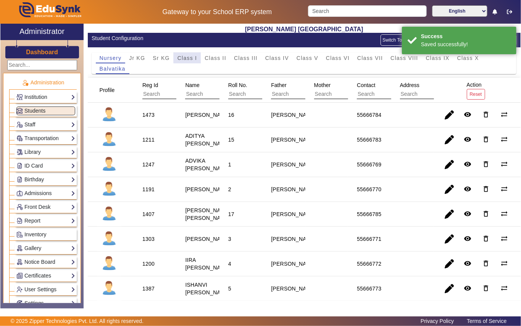
click at [195, 57] on span "Class I" at bounding box center [187, 57] width 20 height 5
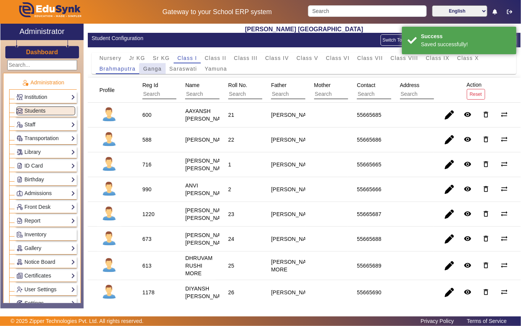
click at [155, 70] on span "Ganga" at bounding box center [152, 68] width 18 height 5
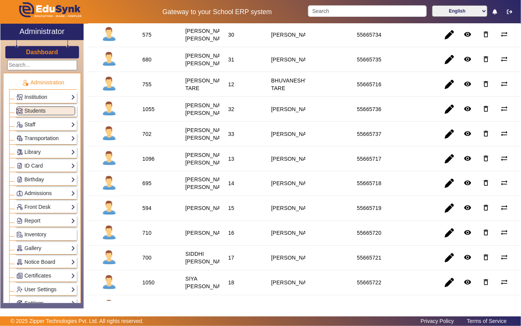
scroll to position [661, 0]
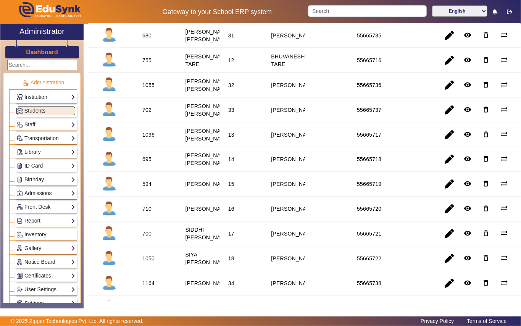
click at [150, 114] on div "702" at bounding box center [146, 110] width 9 height 8
click at [145, 114] on div "702" at bounding box center [146, 110] width 9 height 8
click at [31, 155] on link "Library" at bounding box center [45, 152] width 59 height 9
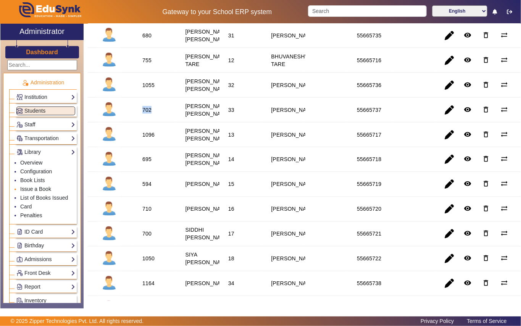
click at [35, 190] on link "Issue a Book" at bounding box center [35, 189] width 31 height 6
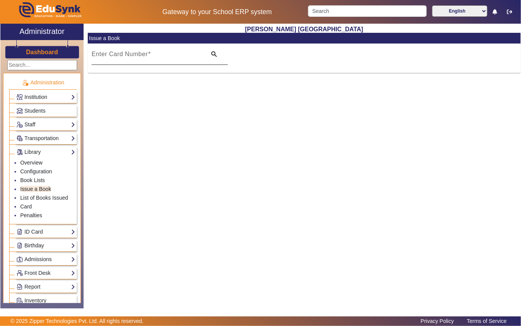
click at [173, 57] on input "Enter Card Number" at bounding box center [147, 57] width 110 height 9
paste input "702"
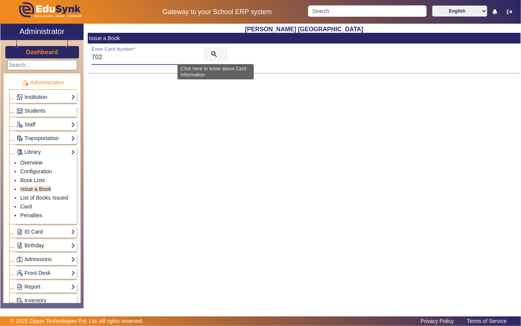
type input "702"
click at [212, 52] on mat-icon "search" at bounding box center [214, 54] width 8 height 8
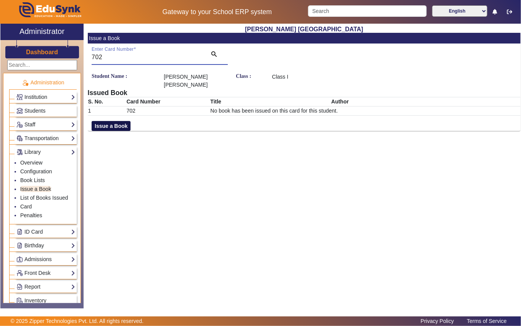
click at [104, 125] on button "Issue a Book" at bounding box center [111, 126] width 39 height 10
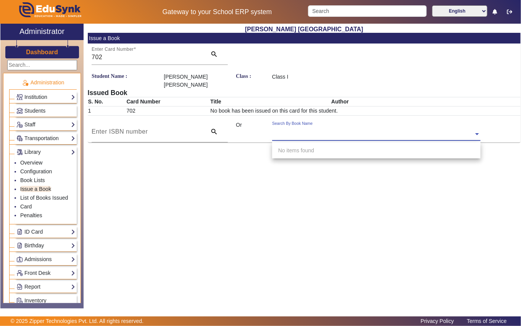
click at [349, 127] on div "Search By Book Name" at bounding box center [372, 125] width 201 height 9
type input "263"
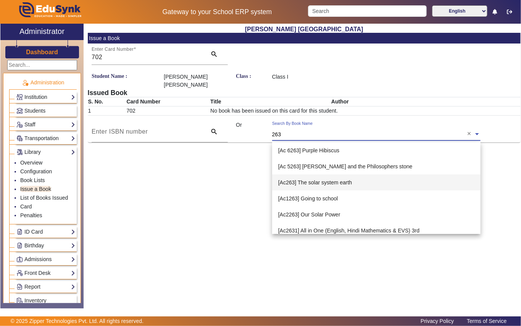
click at [319, 184] on span "[Ac263] The solar system earth" at bounding box center [315, 182] width 74 height 6
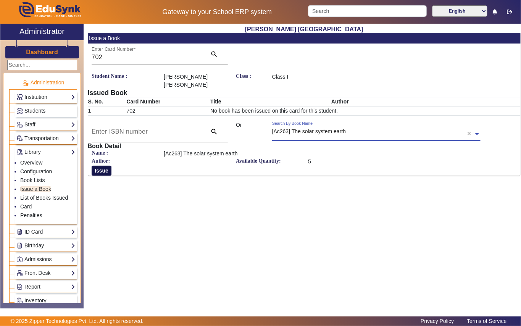
click at [100, 167] on button "Issue" at bounding box center [102, 170] width 20 height 10
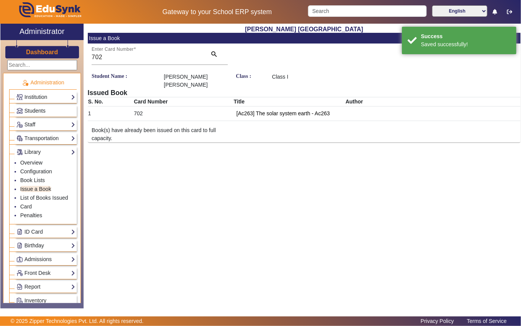
click at [37, 110] on span "Students" at bounding box center [34, 111] width 21 height 6
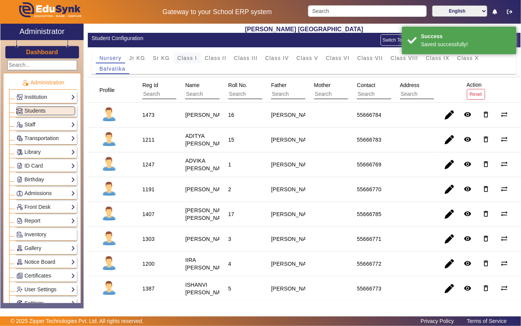
click at [193, 58] on span "Class I" at bounding box center [187, 57] width 20 height 5
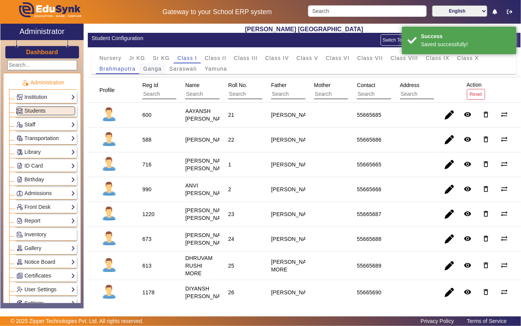
click at [153, 69] on span "Ganga" at bounding box center [152, 68] width 18 height 5
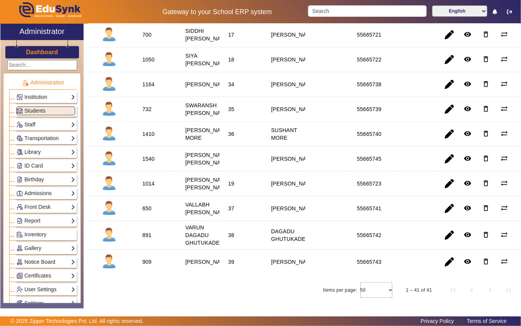
scroll to position [915, 0]
click at [146, 88] on div "1164" at bounding box center [148, 84] width 12 height 8
click at [36, 154] on link "Library" at bounding box center [45, 152] width 59 height 9
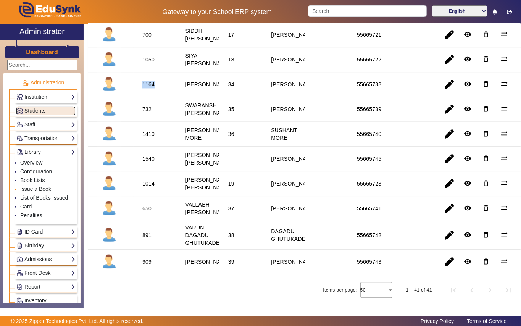
click at [34, 191] on link "Issue a Book" at bounding box center [35, 189] width 31 height 6
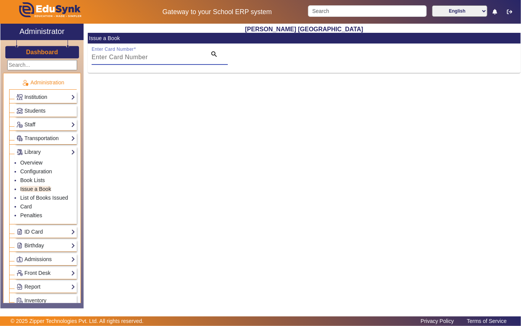
click at [162, 56] on input "Enter Card Number" at bounding box center [147, 57] width 110 height 9
paste input "1164"
type input "1164"
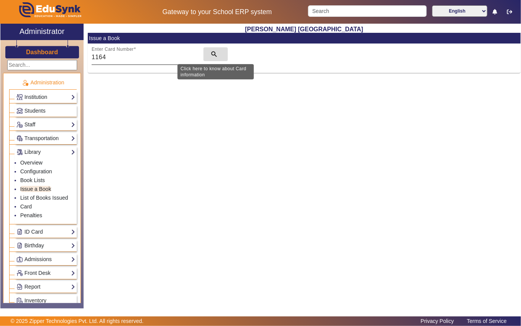
click at [212, 53] on mat-icon "search" at bounding box center [214, 54] width 8 height 8
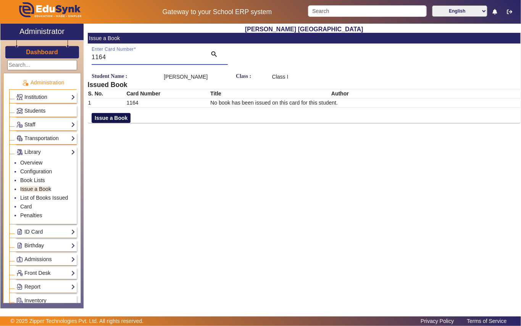
click at [116, 120] on button "Issue a Book" at bounding box center [111, 118] width 39 height 10
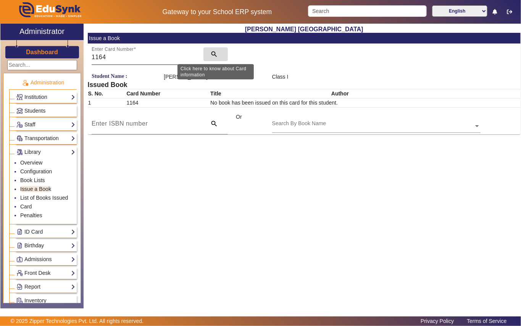
click at [214, 53] on mat-icon "search" at bounding box center [214, 54] width 8 height 8
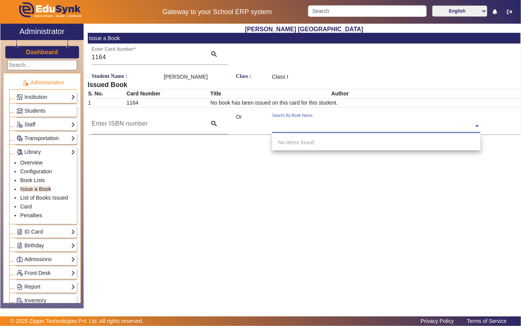
click at [359, 125] on input "text" at bounding box center [376, 126] width 208 height 8
type input "294"
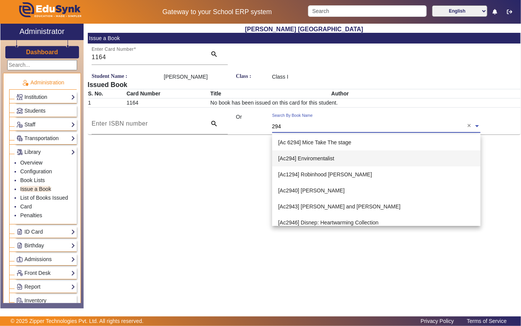
click at [309, 159] on span "[Ac294] Enviromentalist" at bounding box center [306, 158] width 56 height 6
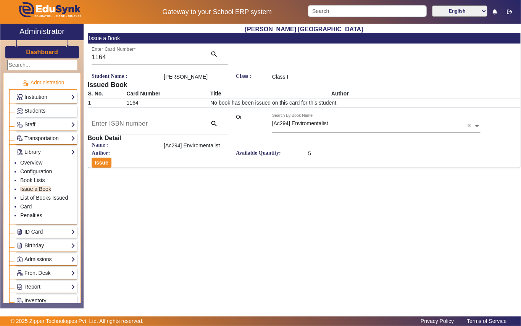
click at [49, 109] on link "Students" at bounding box center [45, 110] width 59 height 9
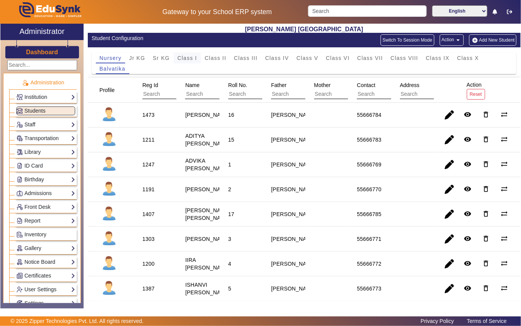
click at [185, 58] on span "Class I" at bounding box center [187, 57] width 20 height 5
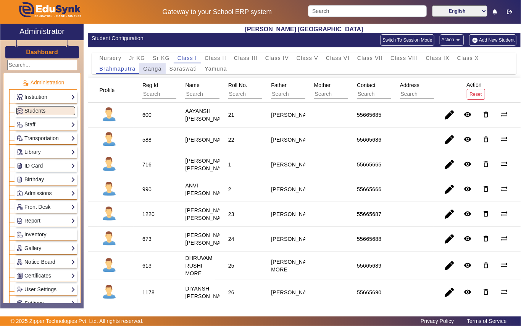
click at [159, 69] on span "Ganga" at bounding box center [152, 68] width 18 height 5
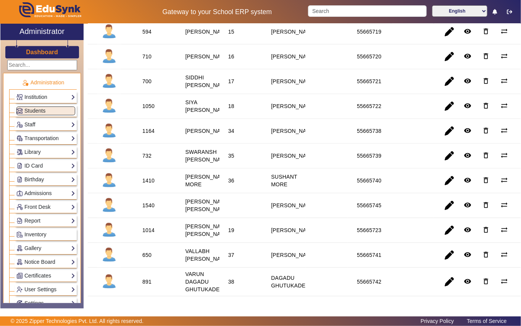
scroll to position [864, 0]
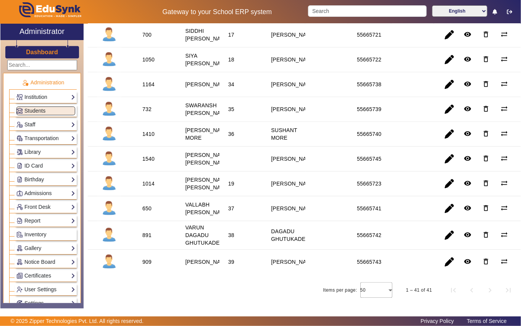
click at [143, 113] on div "732" at bounding box center [146, 109] width 9 height 8
click at [37, 151] on link "Library" at bounding box center [45, 152] width 59 height 9
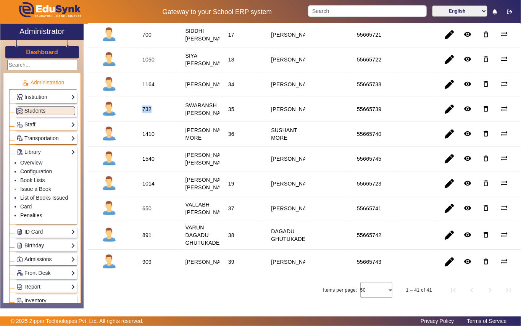
click at [46, 191] on link "Issue a Book" at bounding box center [35, 189] width 31 height 6
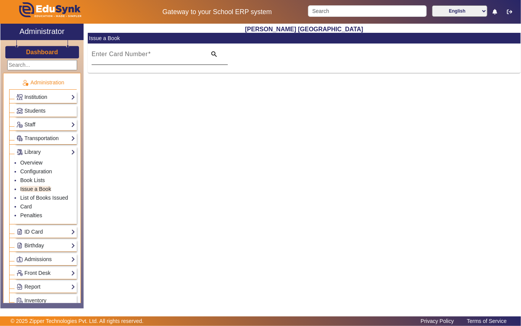
click at [158, 56] on input "Enter Card Number" at bounding box center [147, 57] width 110 height 9
paste input "732"
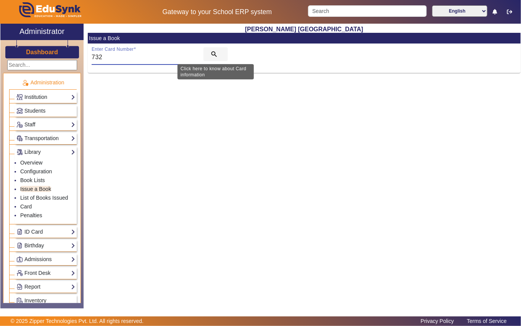
type input "732"
click at [213, 54] on mat-icon "search" at bounding box center [214, 54] width 8 height 8
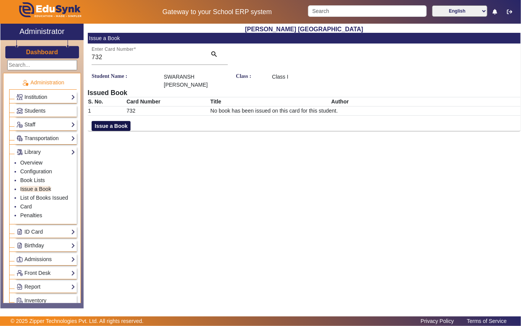
click at [126, 129] on button "Issue a Book" at bounding box center [111, 126] width 39 height 10
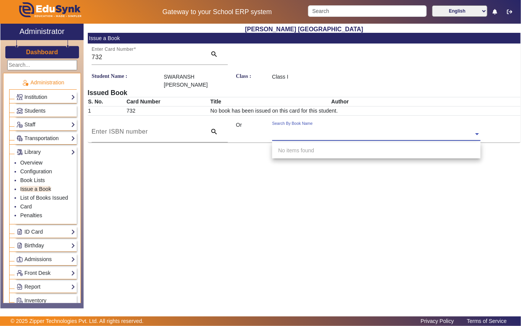
click at [345, 135] on input "text" at bounding box center [376, 134] width 208 height 8
type input "5"
type input "1"
type input "5"
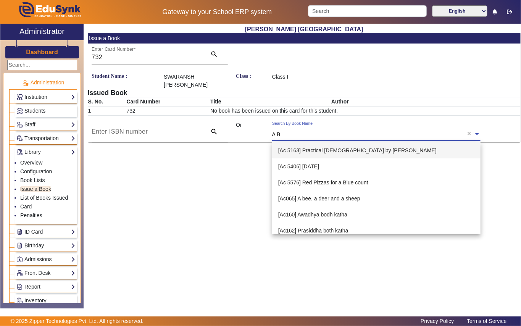
type input "A Bu"
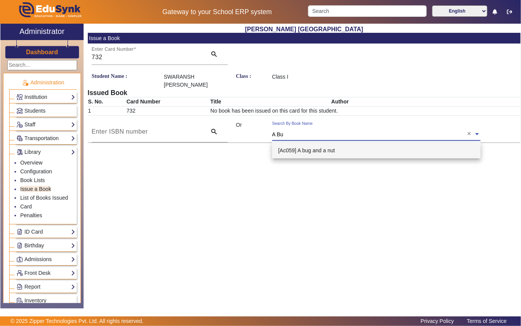
click at [302, 149] on span "[Ac059] A bug and a nut" at bounding box center [306, 150] width 57 height 6
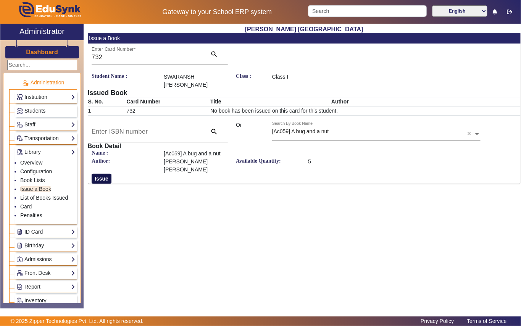
click at [107, 174] on button "Issue" at bounding box center [102, 179] width 20 height 10
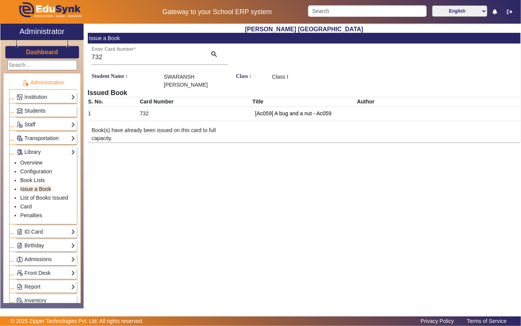
click at [43, 107] on link "Students" at bounding box center [45, 110] width 59 height 9
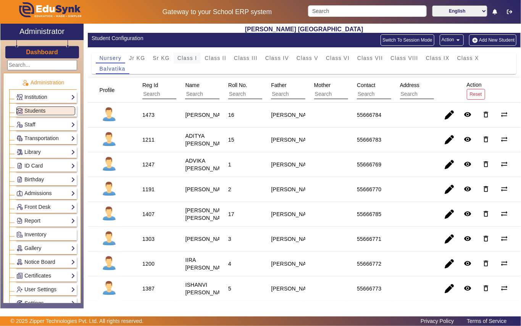
click at [192, 59] on span "Class I" at bounding box center [187, 57] width 20 height 5
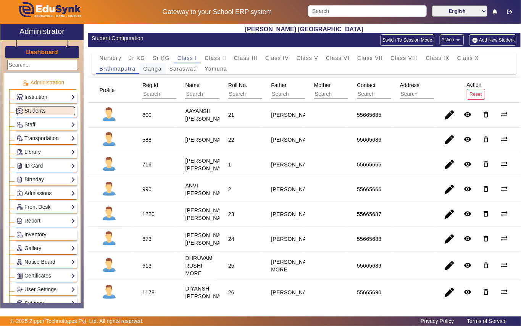
click at [157, 69] on span "Ganga" at bounding box center [152, 68] width 18 height 5
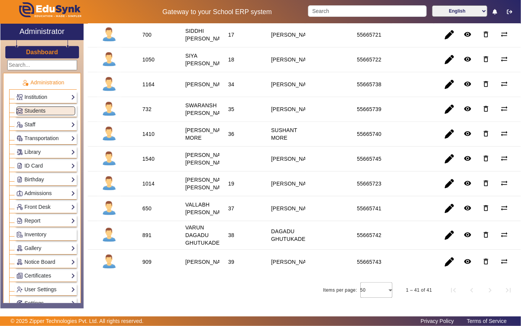
scroll to position [1010, 0]
click at [145, 204] on div "650" at bounding box center [146, 208] width 9 height 8
click at [49, 154] on link "Library" at bounding box center [45, 152] width 59 height 9
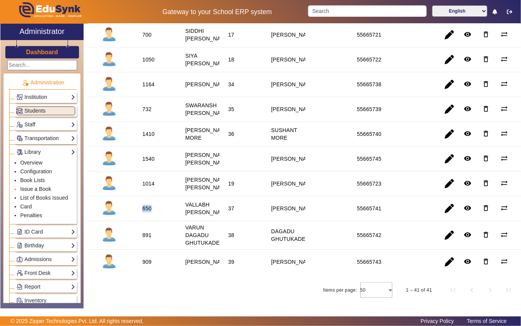
click at [42, 188] on link "Issue a Book" at bounding box center [35, 189] width 31 height 6
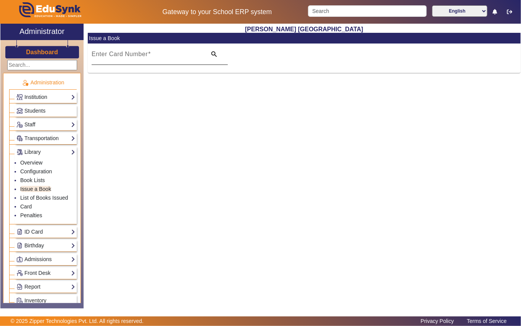
click at [161, 59] on input "Enter Card Number" at bounding box center [147, 57] width 110 height 9
paste input "650"
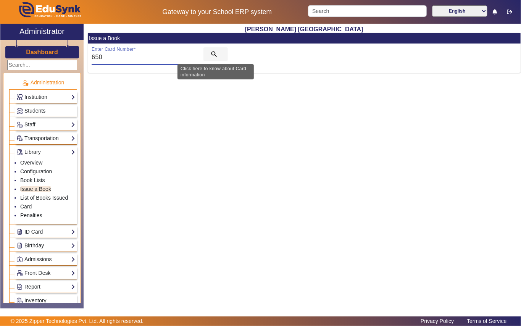
type input "650"
click at [213, 54] on mat-icon "search" at bounding box center [214, 54] width 8 height 8
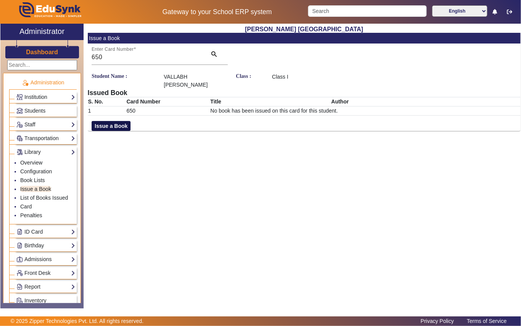
click at [102, 127] on button "Issue a Book" at bounding box center [111, 126] width 39 height 10
click at [359, 136] on input "text" at bounding box center [376, 134] width 208 height 8
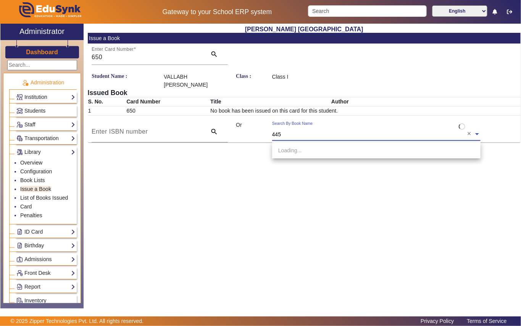
type input "4452"
click at [317, 151] on span "[Ac4452] How we doit" at bounding box center [303, 150] width 51 height 6
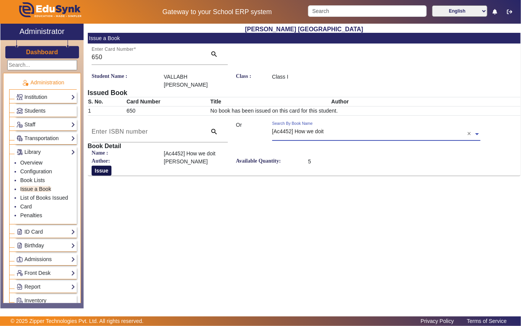
click at [104, 171] on button "Issue" at bounding box center [102, 170] width 20 height 10
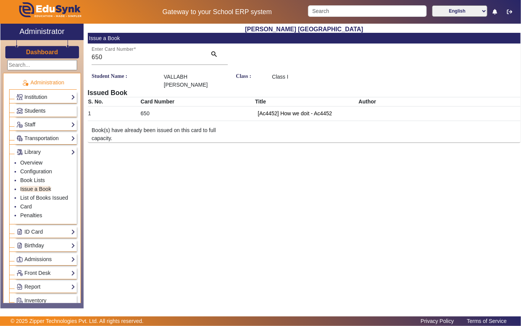
click at [40, 109] on span "Students" at bounding box center [34, 111] width 21 height 6
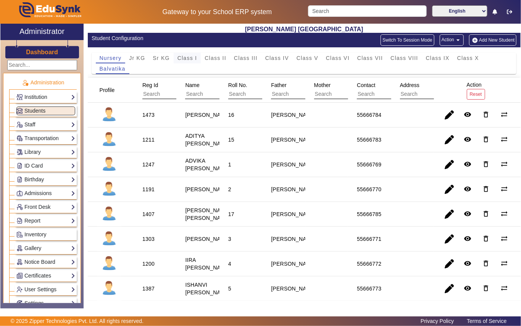
click at [189, 58] on span "Class I" at bounding box center [187, 57] width 20 height 5
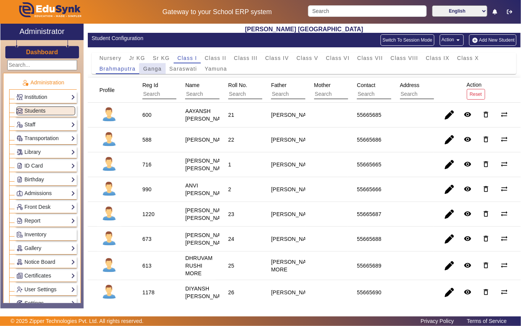
click at [154, 69] on span "Ganga" at bounding box center [152, 68] width 18 height 5
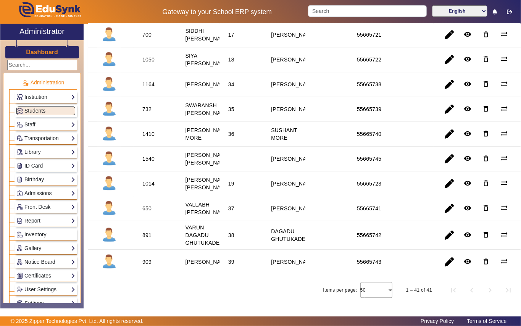
scroll to position [1010, 0]
click at [144, 231] on div "891" at bounding box center [146, 235] width 9 height 8
click at [40, 153] on link "Library" at bounding box center [45, 152] width 59 height 9
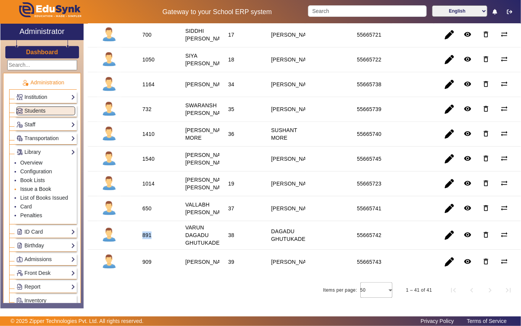
click at [38, 191] on link "Issue a Book" at bounding box center [35, 189] width 31 height 6
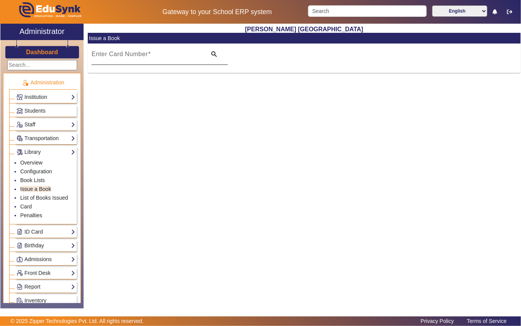
click at [155, 57] on input "Enter Card Number" at bounding box center [147, 57] width 110 height 9
paste input "891"
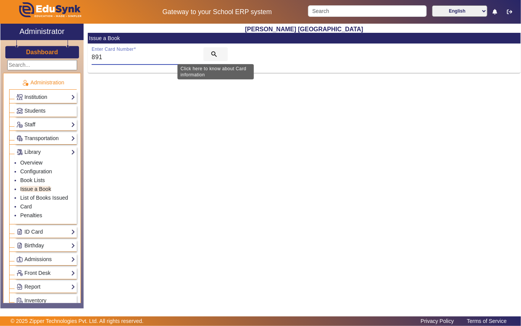
type input "891"
click at [215, 53] on mat-icon "search" at bounding box center [214, 54] width 8 height 8
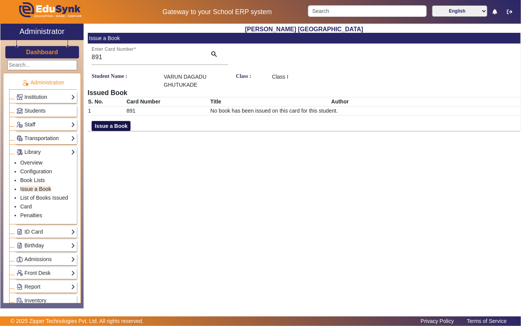
click at [102, 126] on button "Issue a Book" at bounding box center [111, 126] width 39 height 10
click at [359, 129] on div "Search By Book Name" at bounding box center [372, 125] width 201 height 9
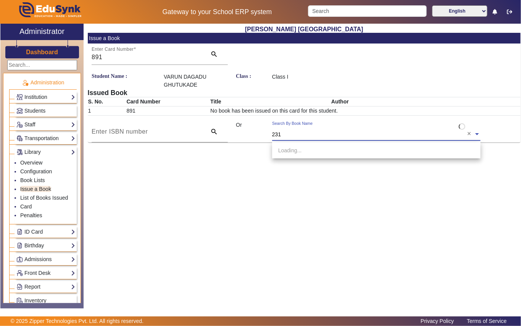
type input "2319"
click at [305, 150] on span "[Ac2319] Love" at bounding box center [295, 150] width 34 height 6
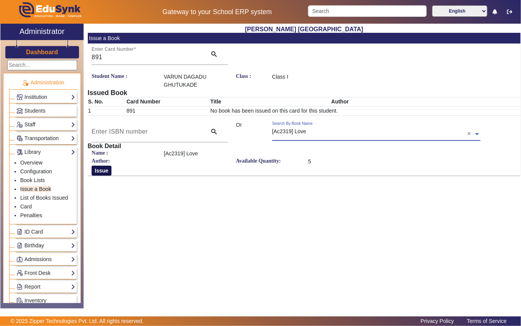
click at [109, 169] on button "Issue" at bounding box center [102, 170] width 20 height 10
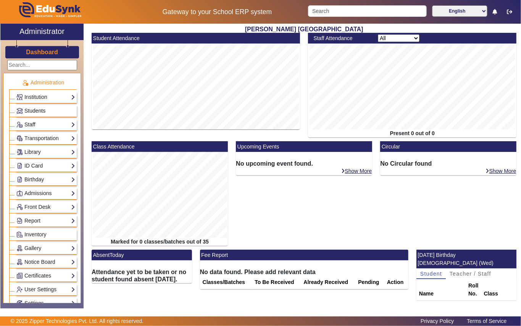
click at [31, 110] on span "Students" at bounding box center [34, 111] width 21 height 6
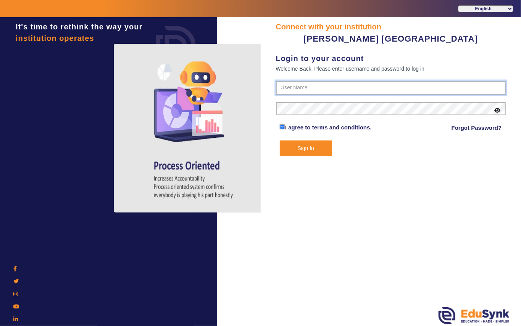
type input "7685859009"
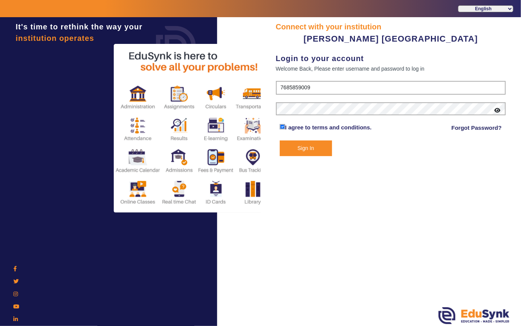
click at [300, 147] on button "Sign In" at bounding box center [306, 148] width 52 height 16
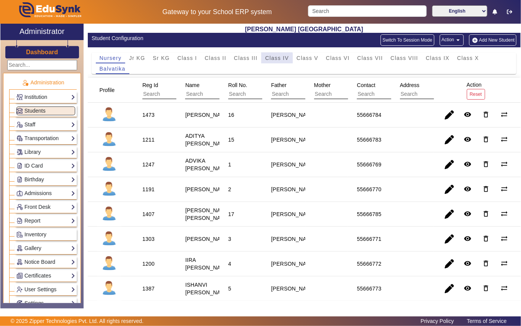
click at [270, 59] on span "Class IV" at bounding box center [277, 57] width 24 height 5
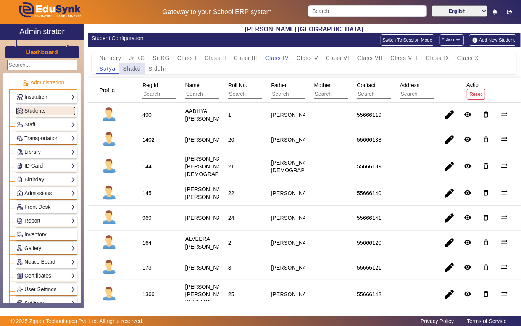
click at [131, 70] on span "Shakti" at bounding box center [132, 68] width 18 height 5
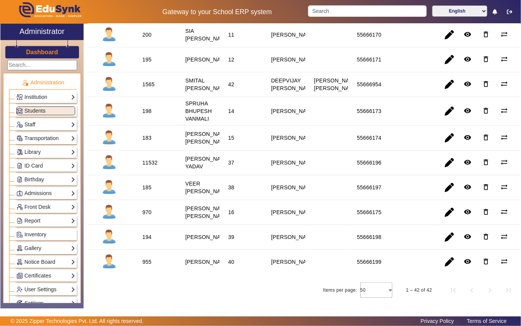
scroll to position [1017, 0]
click at [154, 161] on div "11532" at bounding box center [149, 163] width 15 height 8
copy div "11532"
click at [41, 150] on link "Library" at bounding box center [45, 152] width 59 height 9
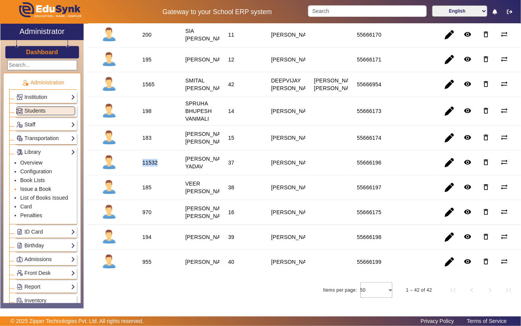
click at [43, 190] on link "Issue a Book" at bounding box center [35, 189] width 31 height 6
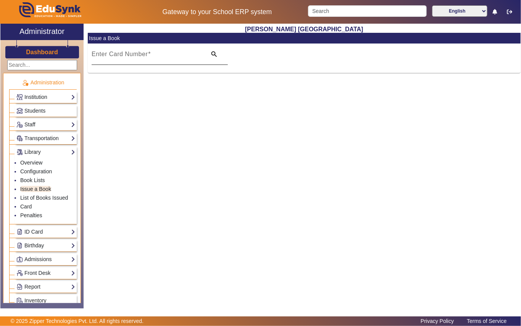
click at [154, 61] on input "Enter Card Number" at bounding box center [147, 57] width 110 height 9
paste input "11532"
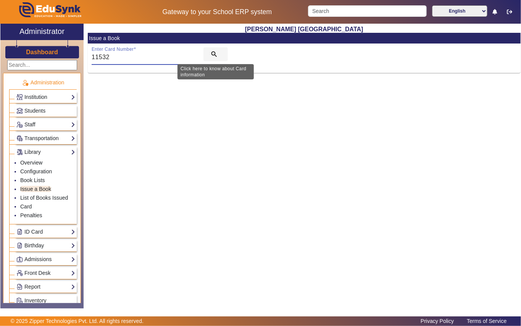
type input "11532"
click at [211, 52] on mat-icon "search" at bounding box center [214, 54] width 8 height 8
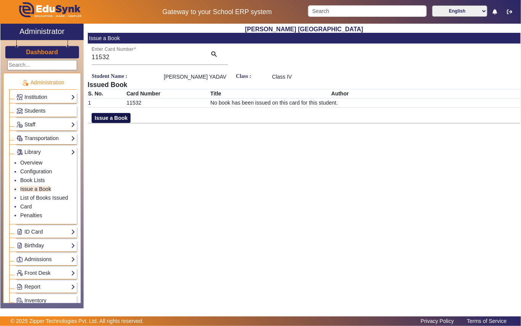
click at [116, 123] on button "Issue a Book" at bounding box center [111, 118] width 39 height 10
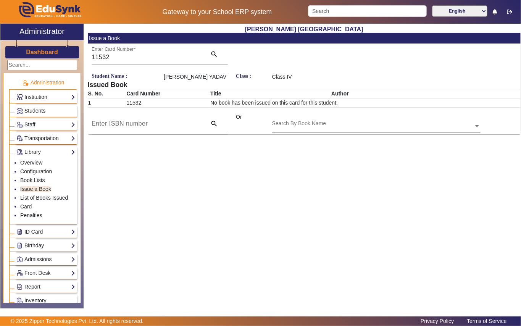
click at [295, 122] on div "Search By Book Name" at bounding box center [372, 117] width 201 height 9
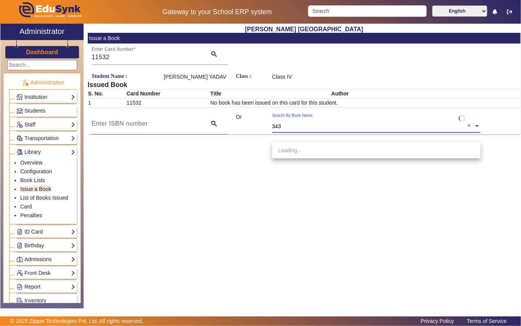
type input "3432"
click at [317, 147] on span "[Ac3432] Soccer onSunday" at bounding box center [310, 150] width 65 height 6
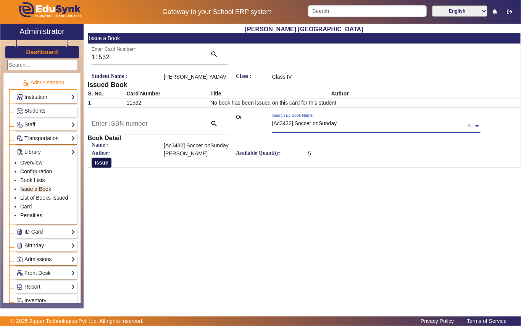
click at [101, 167] on button "Issue" at bounding box center [102, 162] width 20 height 10
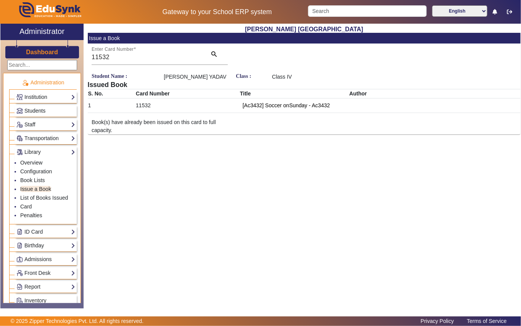
click at [54, 107] on link "Students" at bounding box center [45, 110] width 59 height 9
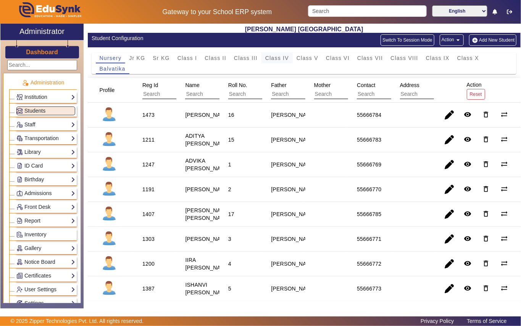
drag, startPoint x: 279, startPoint y: 55, endPoint x: 267, endPoint y: 61, distance: 13.3
click at [275, 57] on span "Class IV" at bounding box center [277, 57] width 24 height 5
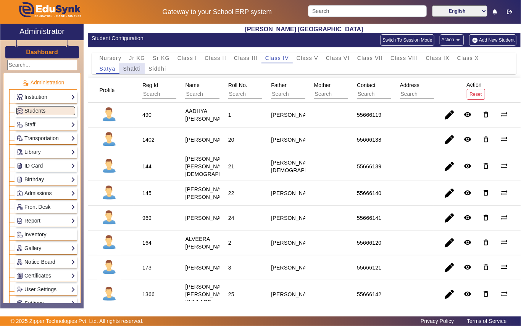
click at [136, 66] on span "Shakti" at bounding box center [132, 68] width 18 height 5
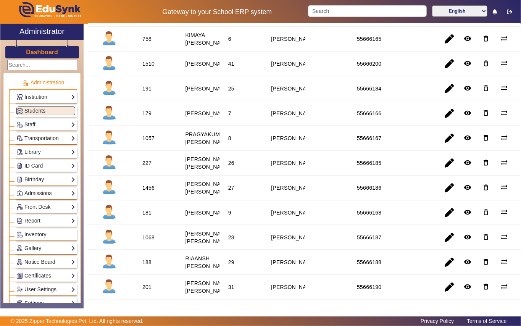
scroll to position [458, 0]
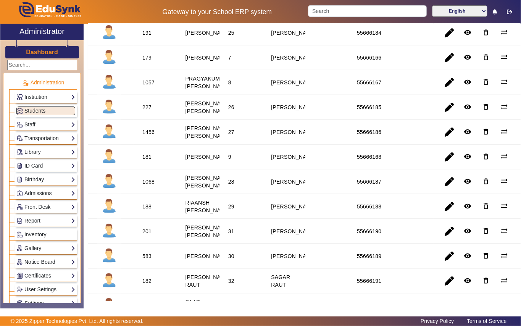
click at [146, 111] on div "227" at bounding box center [146, 107] width 9 height 8
copy div "227"
click at [55, 153] on link "Library" at bounding box center [45, 152] width 59 height 9
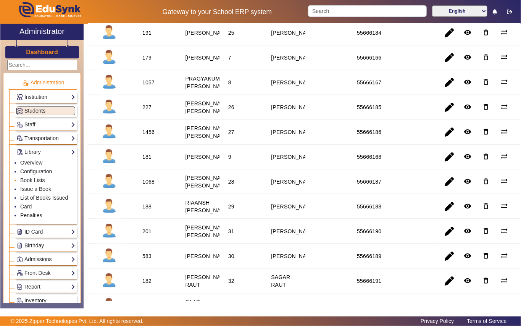
click at [47, 185] on li "Book Lists" at bounding box center [47, 180] width 55 height 9
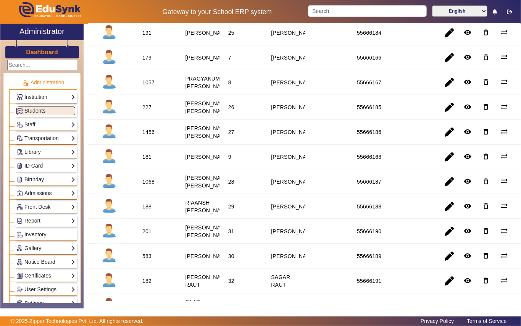
click at [53, 148] on div "Library Overview Configuration Book Lists Issue a Book List of Books Issued Car…" at bounding box center [46, 152] width 62 height 12
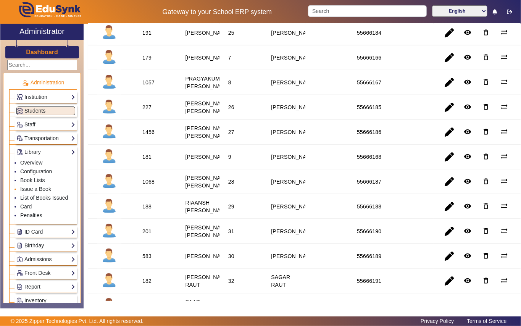
click at [46, 190] on link "Issue a Book" at bounding box center [35, 189] width 31 height 6
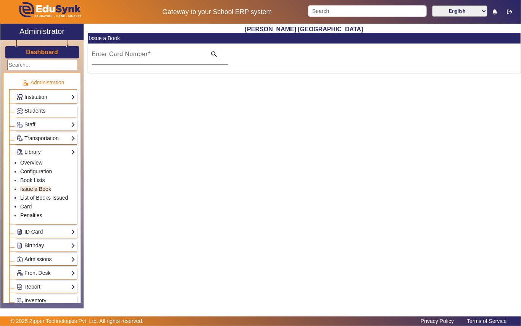
click at [144, 51] on mat-label "Enter Card Number" at bounding box center [120, 54] width 56 height 6
click at [144, 53] on input "Enter Card Number" at bounding box center [147, 57] width 110 height 9
paste input "227"
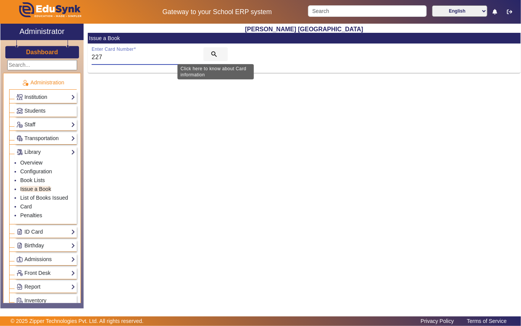
type input "227"
click at [219, 51] on span "search" at bounding box center [215, 54] width 24 height 18
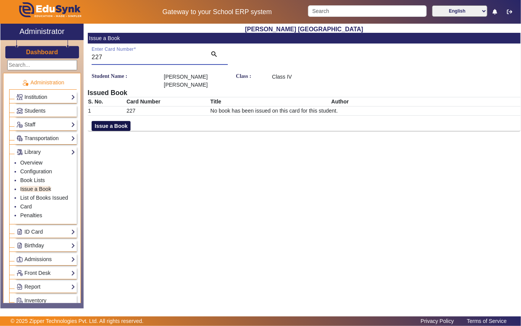
click at [115, 127] on button "Issue a Book" at bounding box center [111, 126] width 39 height 10
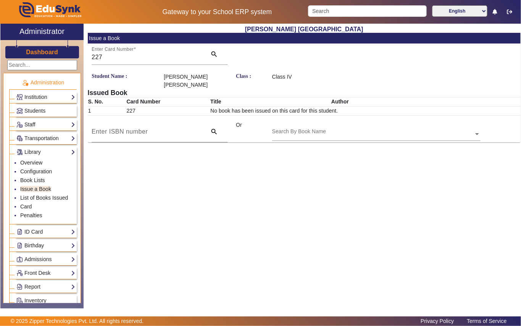
click at [290, 133] on input "text" at bounding box center [376, 134] width 208 height 8
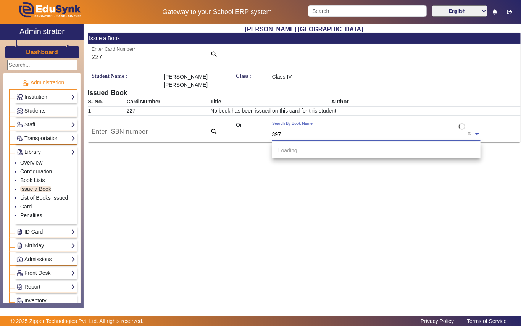
type input "3970"
click at [312, 149] on span "[Ac3970] wild wave" at bounding box center [301, 150] width 46 height 6
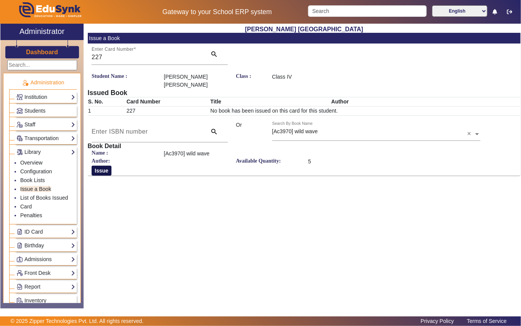
click at [108, 170] on button "Issue" at bounding box center [102, 170] width 20 height 10
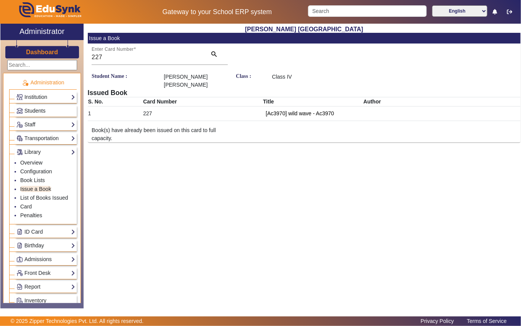
click at [51, 111] on link "Students" at bounding box center [45, 110] width 59 height 9
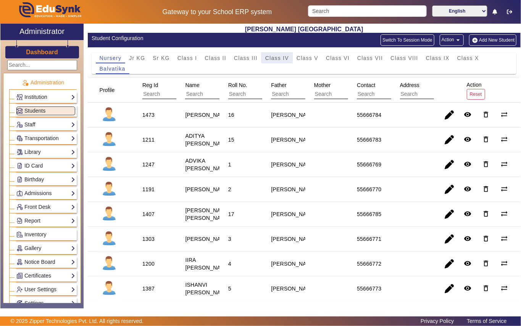
drag, startPoint x: 281, startPoint y: 55, endPoint x: 186, endPoint y: 80, distance: 98.4
click at [278, 58] on span "Class IV" at bounding box center [277, 57] width 24 height 5
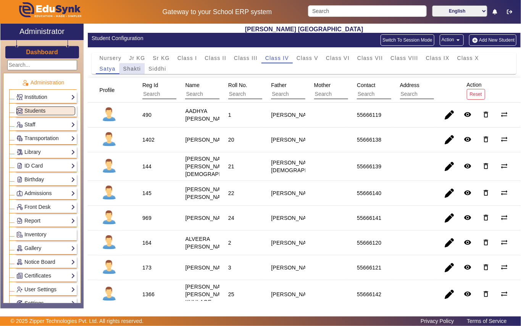
click at [137, 70] on span "Shakti" at bounding box center [132, 68] width 18 height 5
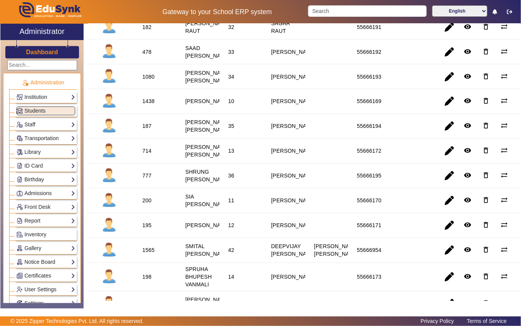
scroll to position [712, 0]
click at [145, 55] on div "478" at bounding box center [146, 52] width 9 height 8
copy div "478"
click at [50, 153] on link "Library" at bounding box center [45, 152] width 59 height 9
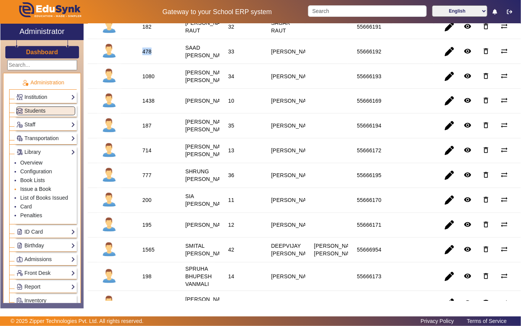
click at [48, 190] on link "Issue a Book" at bounding box center [35, 189] width 31 height 6
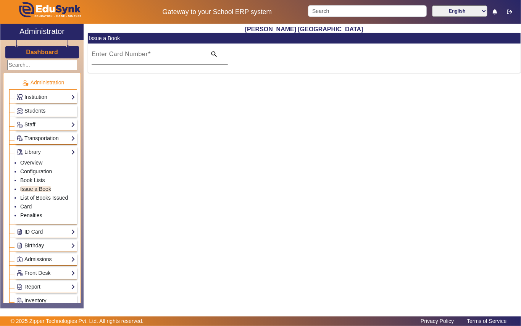
click at [165, 48] on div "Enter Card Number" at bounding box center [147, 53] width 110 height 21
paste input "478"
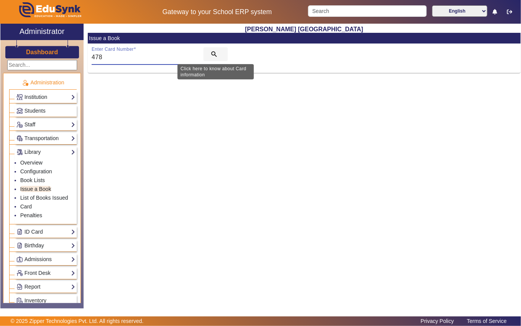
type input "478"
click at [219, 52] on span "search" at bounding box center [215, 54] width 24 height 18
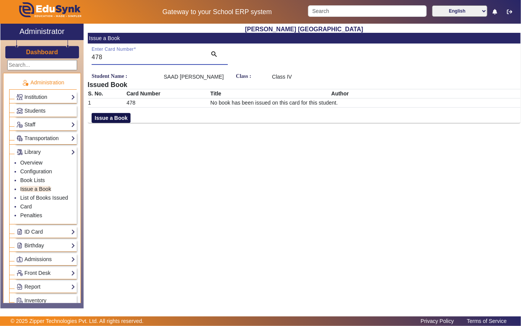
click at [119, 116] on button "Issue a Book" at bounding box center [111, 118] width 39 height 10
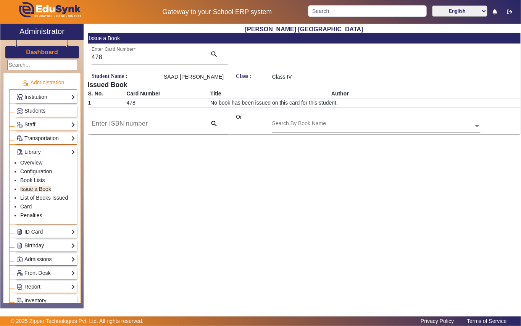
click at [305, 117] on div "Search By Book Name" at bounding box center [372, 117] width 201 height 9
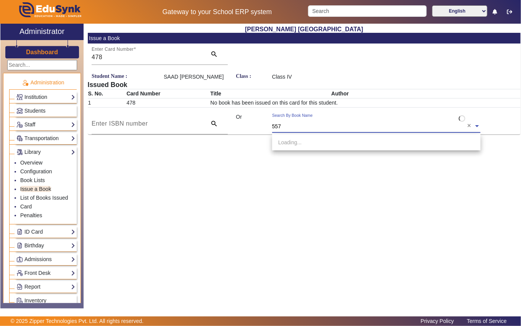
type input "5576"
click at [328, 143] on span "[Ac 5576] Red Pizzas for a Blue count" at bounding box center [323, 142] width 90 height 6
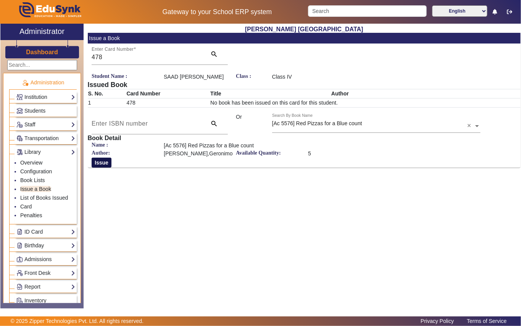
click at [98, 161] on button "Issue" at bounding box center [102, 162] width 20 height 10
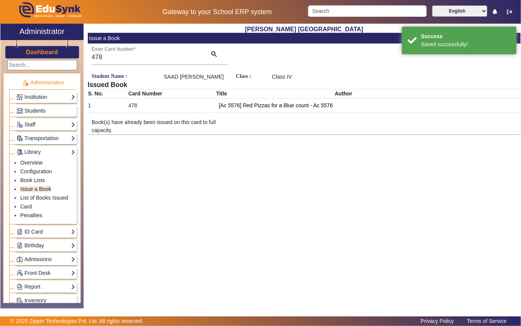
click at [55, 107] on link "Students" at bounding box center [45, 110] width 59 height 9
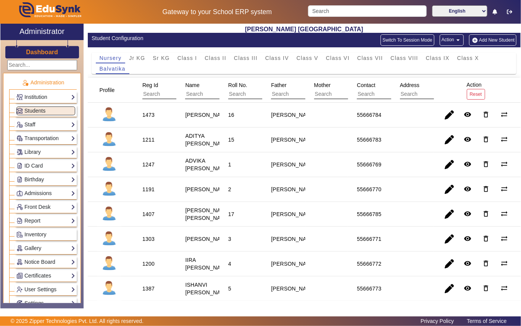
click at [270, 60] on span "Class IV" at bounding box center [277, 57] width 24 height 5
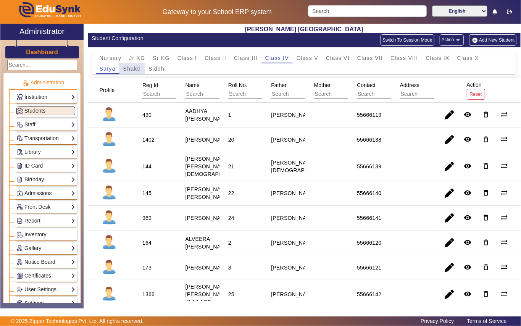
click at [135, 68] on span "Shakti" at bounding box center [132, 68] width 18 height 5
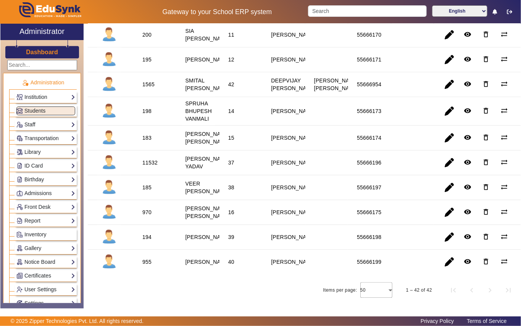
scroll to position [1035, 0]
click at [145, 261] on div "955" at bounding box center [146, 262] width 9 height 8
copy div "955"
click at [43, 149] on link "Library" at bounding box center [45, 152] width 59 height 9
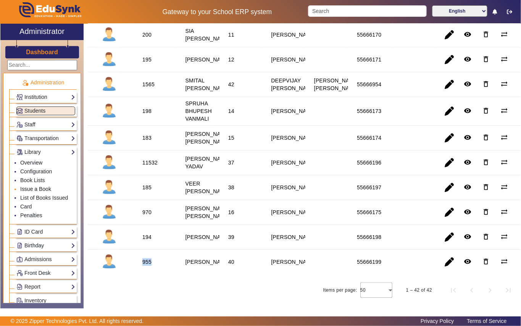
click at [48, 186] on link "Issue a Book" at bounding box center [35, 189] width 31 height 6
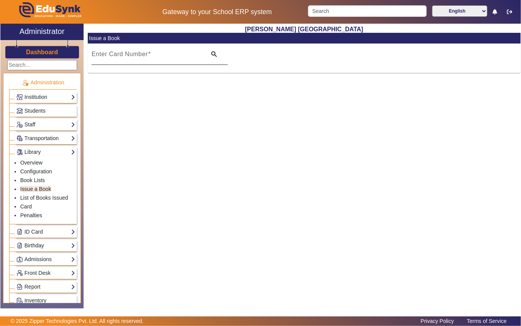
click at [148, 48] on div "Enter Card Number" at bounding box center [147, 53] width 110 height 21
paste input "955"
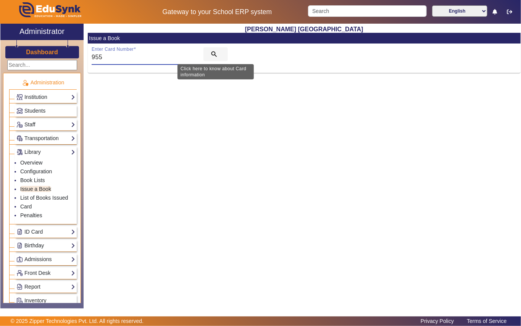
type input "955"
click at [212, 51] on mat-icon "search" at bounding box center [214, 54] width 8 height 8
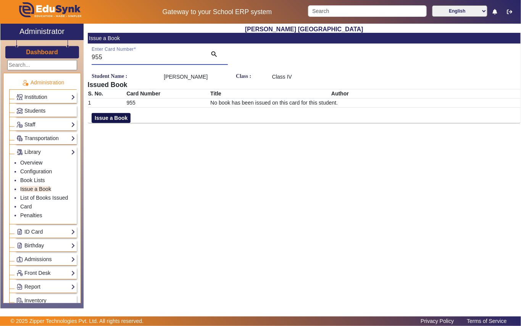
click at [113, 123] on button "Issue a Book" at bounding box center [111, 118] width 39 height 10
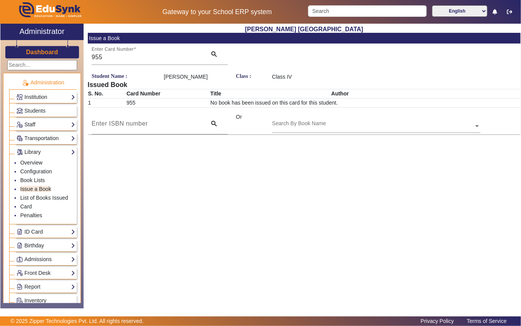
click at [323, 122] on div "Search By Book Name" at bounding box center [372, 117] width 201 height 9
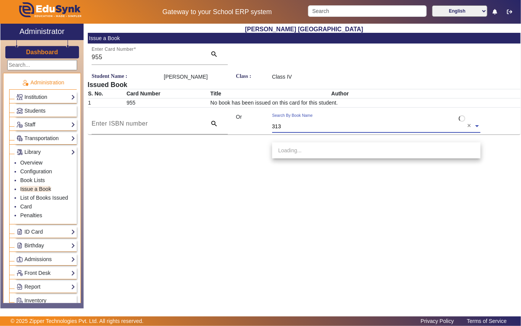
type input "3133"
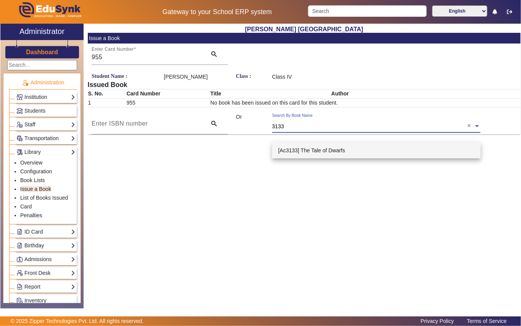
click at [327, 150] on span "[Ac3133] The Tale of Dwarfs" at bounding box center [311, 150] width 67 height 6
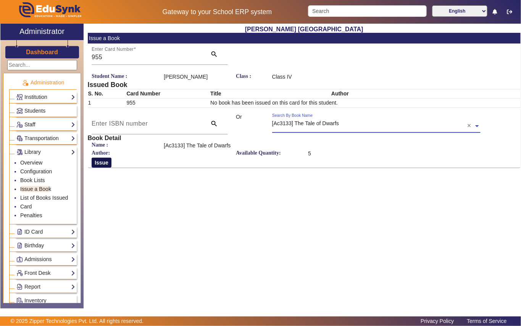
click at [100, 167] on button "Issue" at bounding box center [102, 162] width 20 height 10
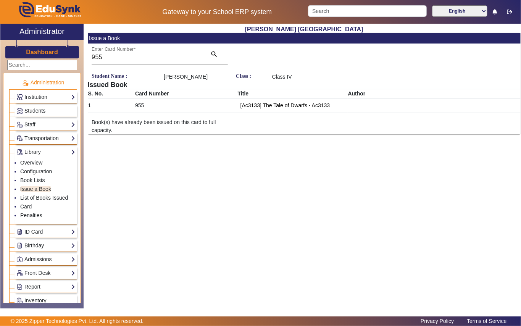
click at [51, 106] on link "Students" at bounding box center [45, 110] width 59 height 9
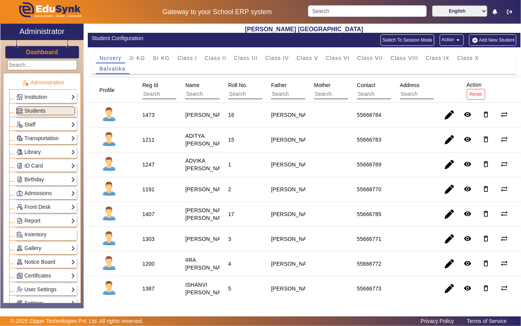
click at [270, 60] on span "Class IV" at bounding box center [277, 57] width 24 height 5
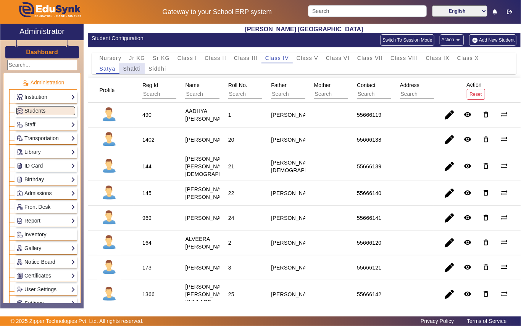
click at [132, 66] on span "Shakti" at bounding box center [132, 68] width 18 height 5
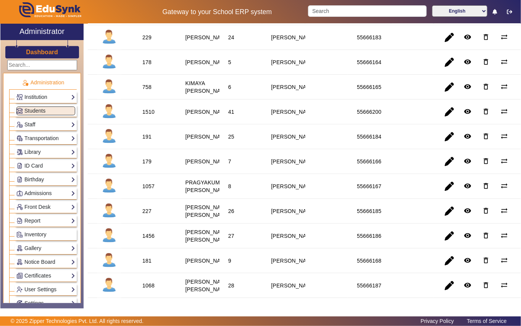
scroll to position [356, 0]
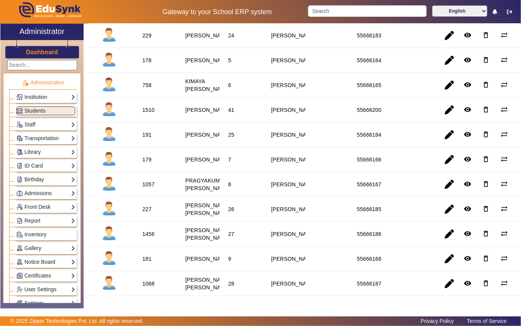
click at [147, 163] on div "179" at bounding box center [146, 160] width 9 height 8
copy div "179"
click at [46, 151] on link "Library" at bounding box center [45, 152] width 59 height 9
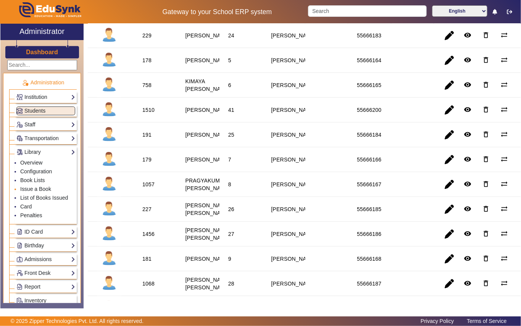
click at [51, 188] on li "Issue a Book" at bounding box center [47, 189] width 55 height 9
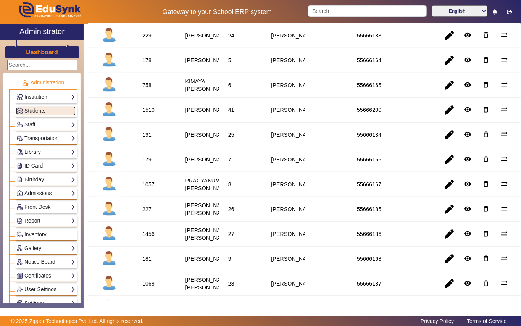
click at [47, 151] on link "Library" at bounding box center [45, 152] width 59 height 9
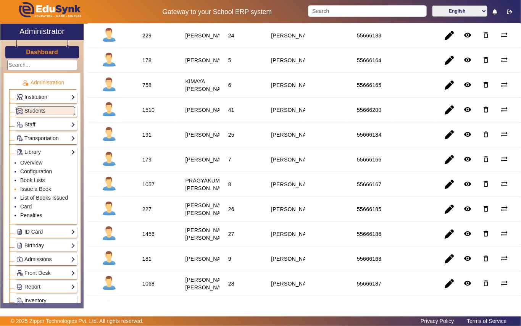
click at [48, 188] on link "Issue a Book" at bounding box center [35, 189] width 31 height 6
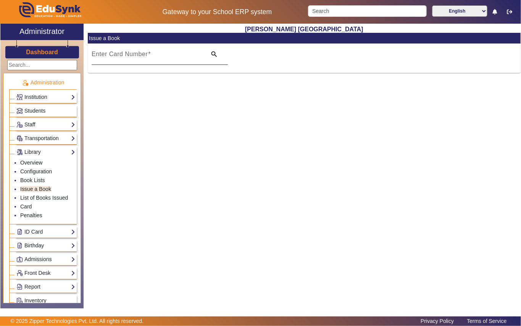
click at [127, 55] on mat-label "Enter Card Number" at bounding box center [120, 54] width 56 height 6
click at [127, 55] on input "Enter Card Number" at bounding box center [147, 57] width 110 height 9
paste input "179"
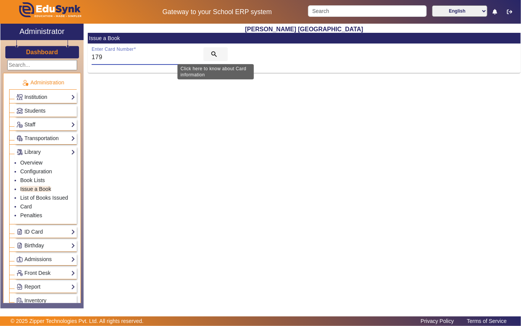
type input "179"
click at [212, 52] on mat-icon "search" at bounding box center [214, 54] width 8 height 8
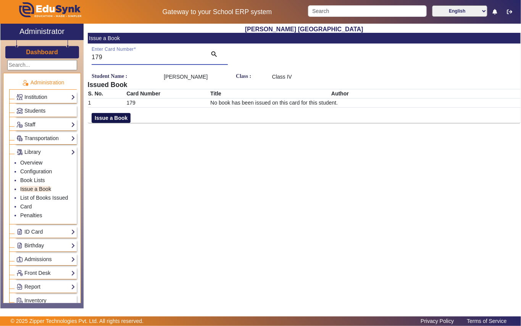
drag, startPoint x: 120, startPoint y: 126, endPoint x: 124, endPoint y: 125, distance: 4.6
click at [123, 123] on button "Issue a Book" at bounding box center [111, 118] width 39 height 10
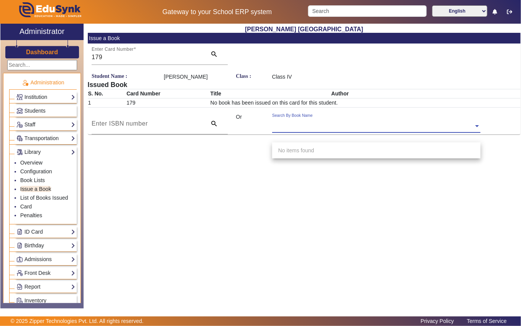
click at [325, 130] on input "text" at bounding box center [376, 126] width 208 height 8
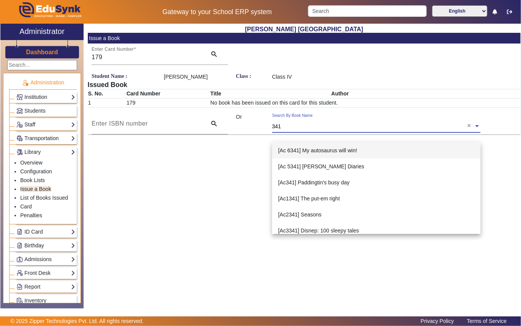
type input "3414"
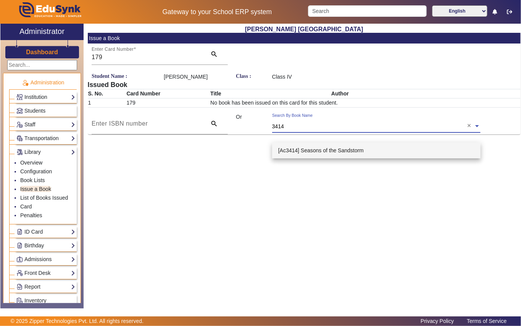
click at [320, 148] on span "[Ac3414] Seasons of the Sandstorm" at bounding box center [320, 150] width 85 height 6
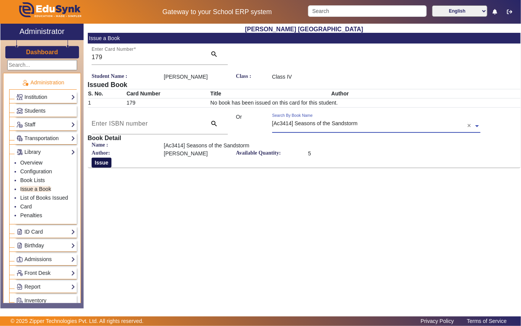
click at [98, 167] on button "Issue" at bounding box center [102, 162] width 20 height 10
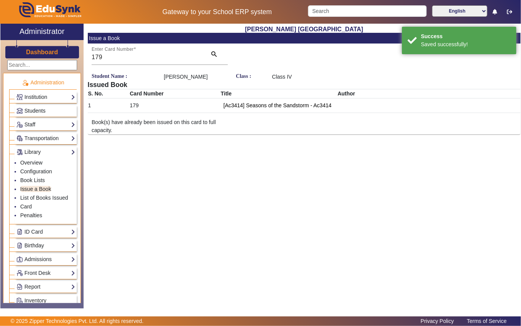
drag, startPoint x: 56, startPoint y: 108, endPoint x: 82, endPoint y: 108, distance: 25.9
click at [57, 109] on link "Students" at bounding box center [45, 110] width 59 height 9
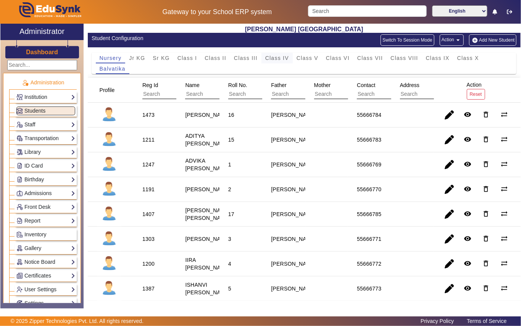
click at [281, 58] on span "Class IV" at bounding box center [277, 57] width 24 height 5
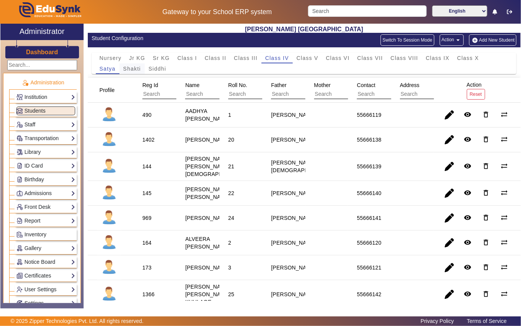
click at [135, 69] on span "Shakti" at bounding box center [132, 68] width 18 height 5
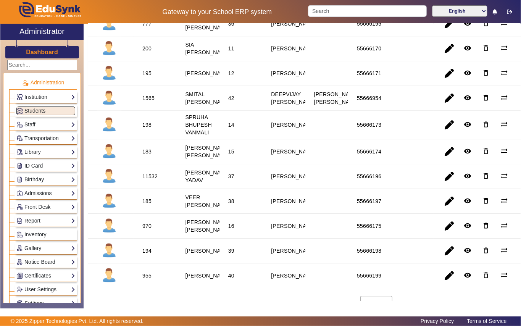
scroll to position [864, 0]
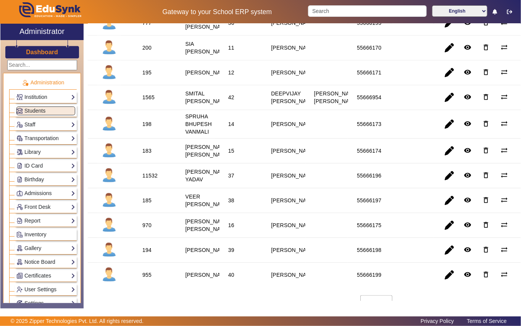
click at [147, 154] on div "183" at bounding box center [146, 151] width 9 height 8
copy div "183"
drag, startPoint x: 54, startPoint y: 150, endPoint x: 36, endPoint y: 149, distance: 18.3
click at [52, 150] on link "Library" at bounding box center [45, 152] width 59 height 9
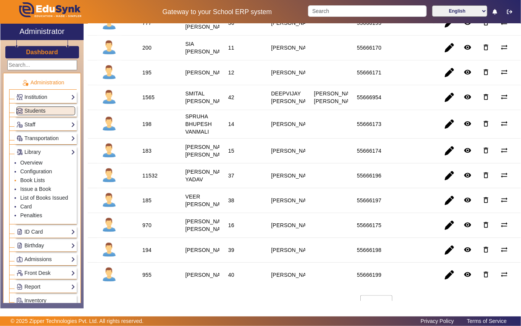
click at [50, 185] on li "Book Lists" at bounding box center [47, 180] width 55 height 9
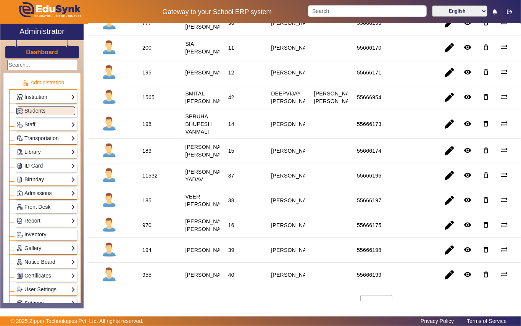
click at [44, 153] on link "Library" at bounding box center [45, 152] width 59 height 9
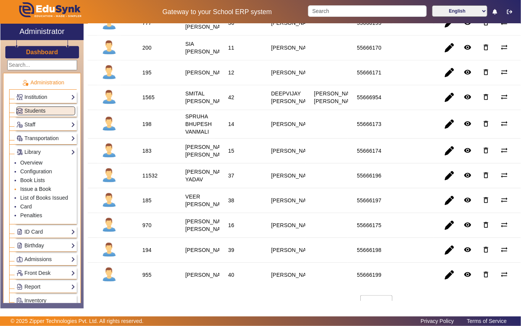
click at [50, 188] on link "Issue a Book" at bounding box center [35, 189] width 31 height 6
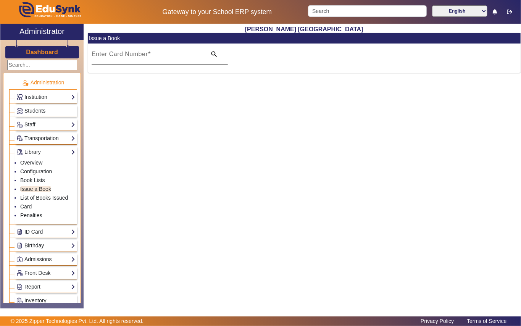
click at [122, 54] on mat-label "Enter Card Number" at bounding box center [120, 54] width 56 height 6
click at [122, 54] on input "Enter Card Number" at bounding box center [147, 57] width 110 height 9
paste input "183"
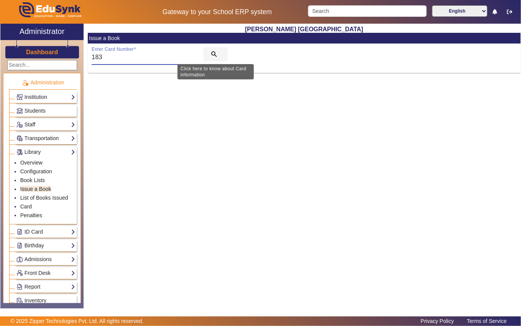
type input "183"
click at [212, 52] on mat-icon "search" at bounding box center [214, 54] width 8 height 8
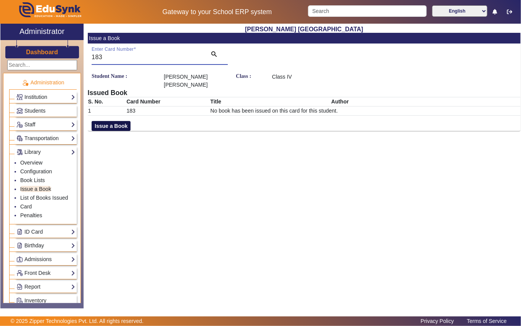
click at [116, 124] on button "Issue a Book" at bounding box center [111, 126] width 39 height 10
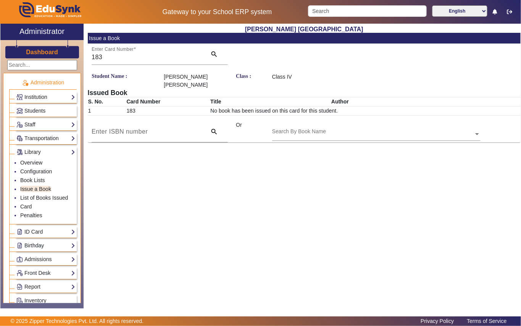
click at [305, 133] on input "text" at bounding box center [376, 134] width 208 height 8
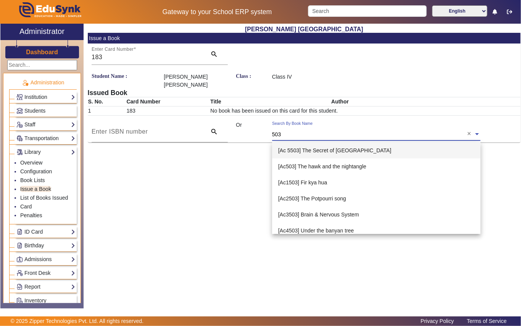
type input "5037"
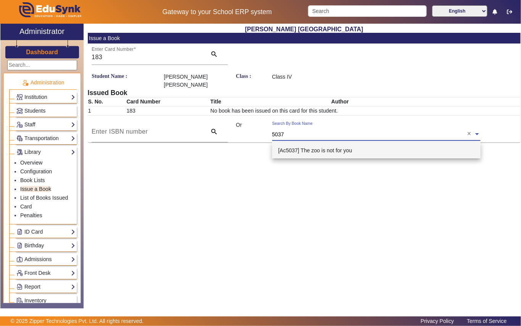
click at [334, 149] on span "[Ac5037] The zoo is not for you" at bounding box center [315, 150] width 74 height 6
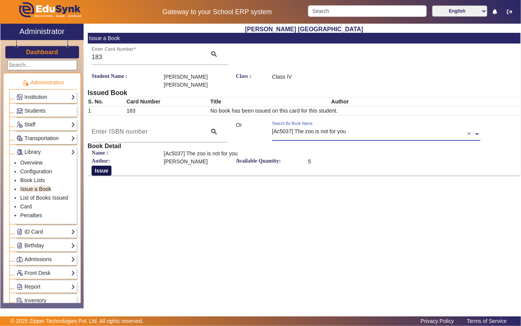
click at [103, 170] on button "Issue" at bounding box center [102, 170] width 20 height 10
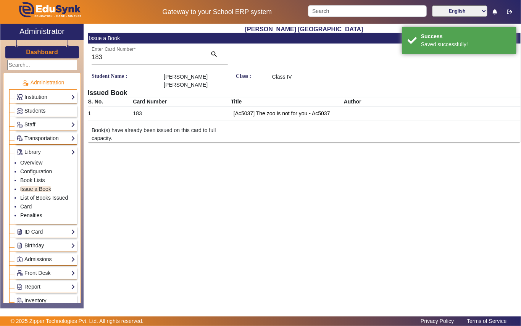
click at [52, 108] on link "Students" at bounding box center [45, 110] width 59 height 9
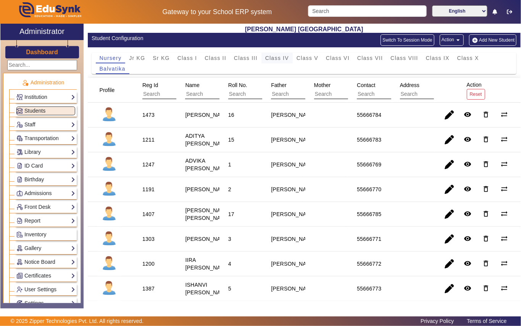
click at [278, 58] on span "Class IV" at bounding box center [277, 57] width 24 height 5
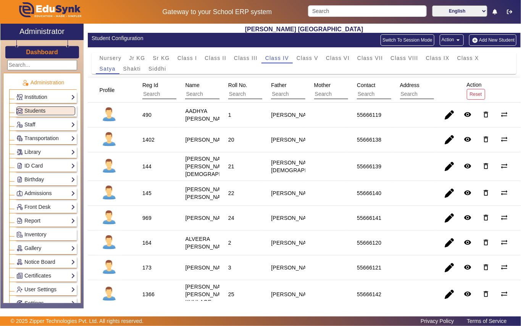
click at [130, 69] on span "Shakti" at bounding box center [132, 68] width 18 height 5
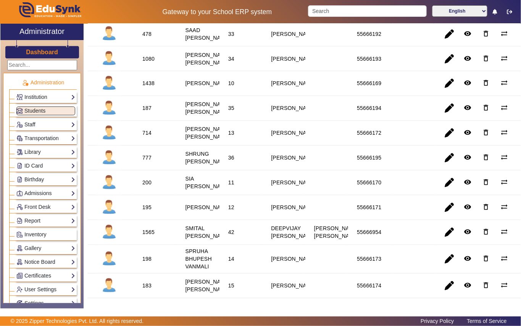
scroll to position [763, 0]
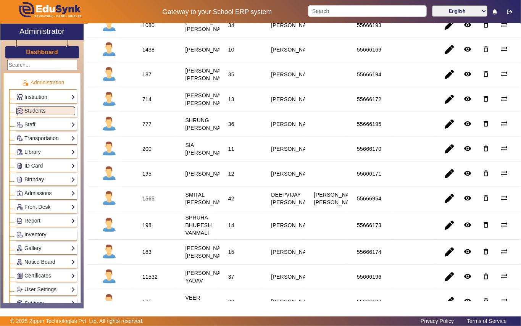
click at [145, 153] on div "200" at bounding box center [146, 149] width 9 height 8
copy div "200"
click at [48, 153] on link "Library" at bounding box center [45, 152] width 59 height 9
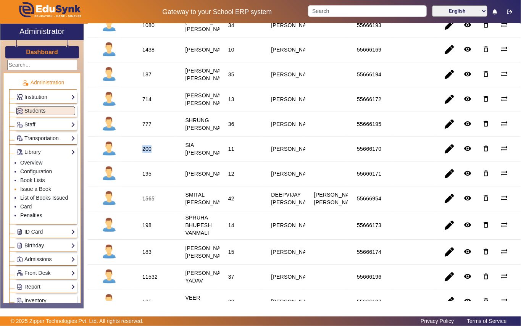
click at [51, 188] on link "Issue a Book" at bounding box center [35, 189] width 31 height 6
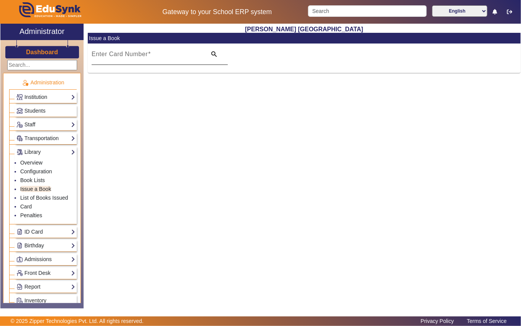
click at [109, 52] on mat-label "Enter Card Number" at bounding box center [120, 54] width 56 height 6
click at [109, 53] on input "Enter Card Number" at bounding box center [147, 57] width 110 height 9
paste input "200"
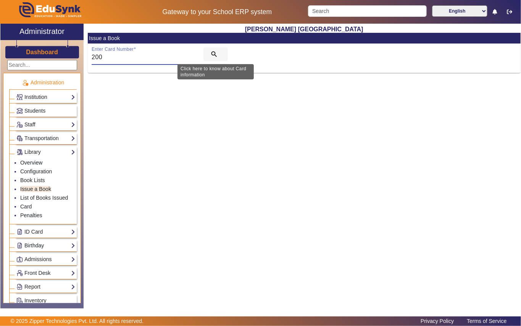
type input "200"
click at [212, 55] on mat-icon "search" at bounding box center [214, 54] width 8 height 8
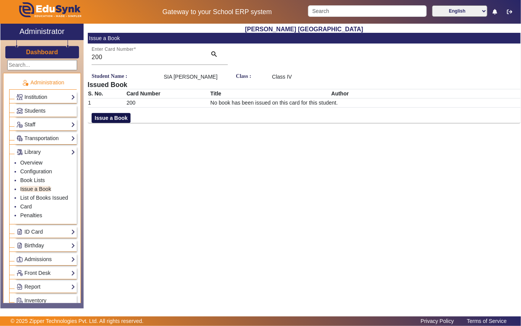
click at [119, 115] on button "Issue a Book" at bounding box center [111, 118] width 39 height 10
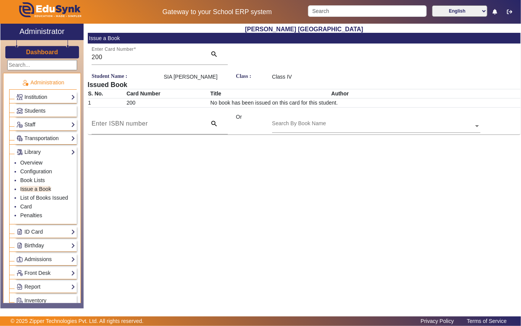
click at [317, 118] on div "Search By Book Name" at bounding box center [372, 117] width 201 height 9
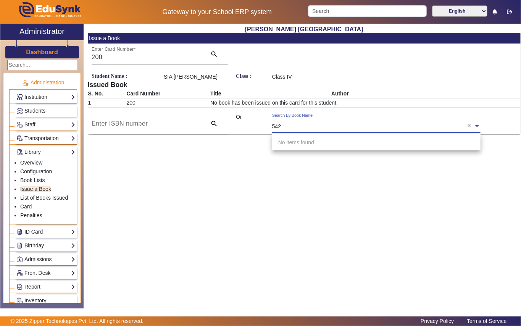
type input "5425"
click at [346, 140] on span "[Ac 5425] Amma ,tell me about Ganesha!" at bounding box center [345, 142] width 135 height 6
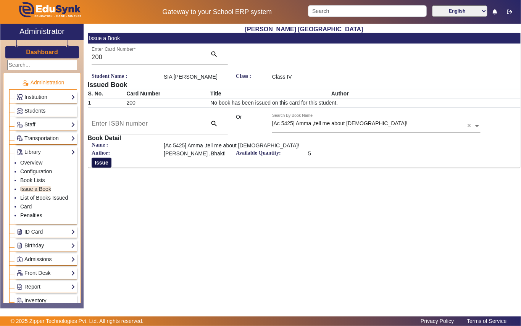
click at [100, 158] on button "Issue" at bounding box center [102, 162] width 20 height 10
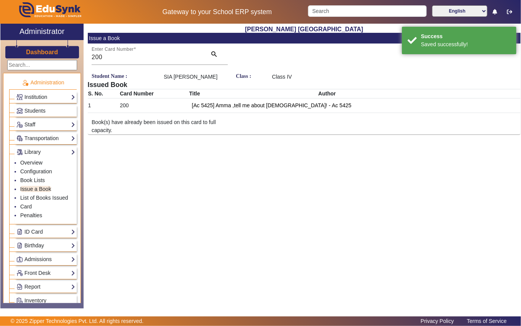
click at [51, 106] on div "Students" at bounding box center [46, 111] width 62 height 12
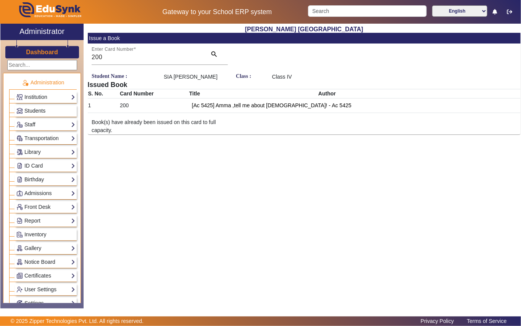
click at [49, 108] on link "Students" at bounding box center [45, 110] width 59 height 9
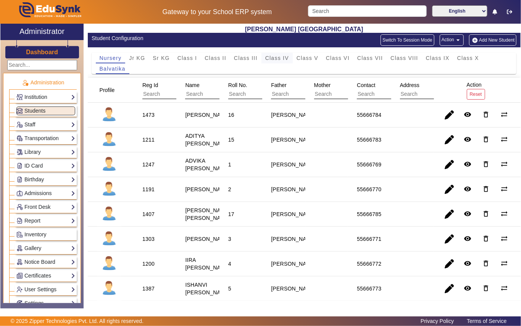
drag, startPoint x: 277, startPoint y: 58, endPoint x: 234, endPoint y: 72, distance: 45.3
click at [275, 59] on span "Class IV" at bounding box center [277, 57] width 24 height 5
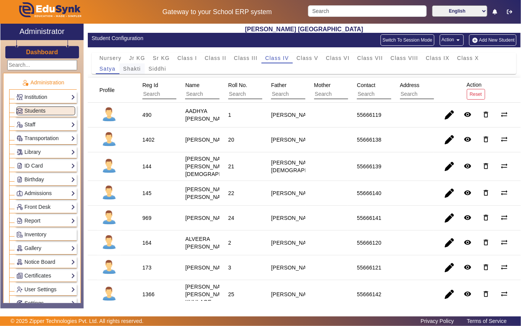
click at [134, 66] on span "Shakti" at bounding box center [132, 68] width 18 height 5
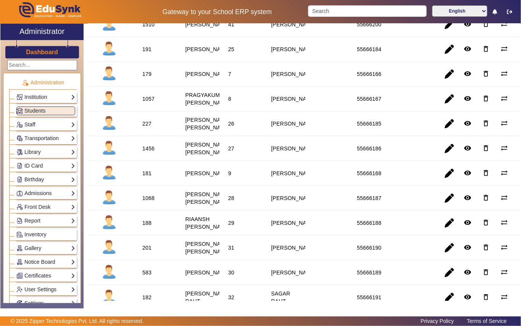
scroll to position [458, 0]
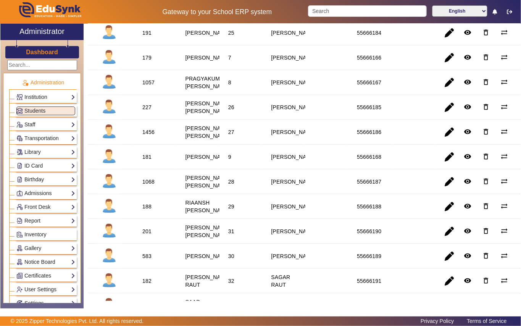
click at [153, 185] on div "1068" at bounding box center [148, 182] width 12 height 8
click at [149, 185] on div "1068" at bounding box center [148, 182] width 12 height 8
copy div "1068"
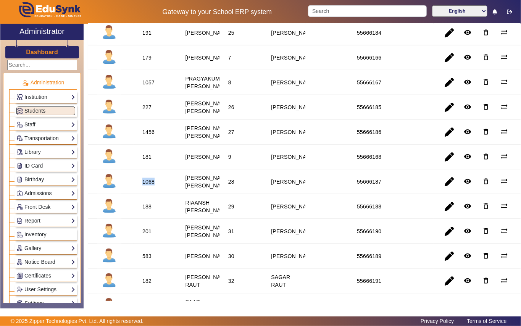
click at [56, 151] on link "Library" at bounding box center [45, 152] width 59 height 9
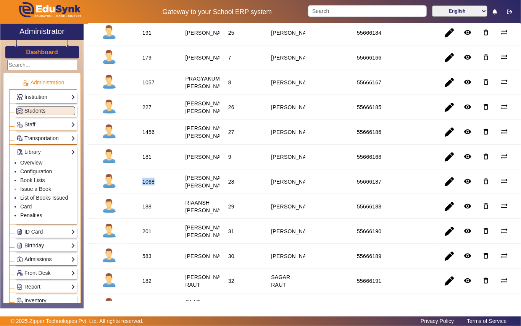
click at [42, 189] on link "Issue a Book" at bounding box center [35, 189] width 31 height 6
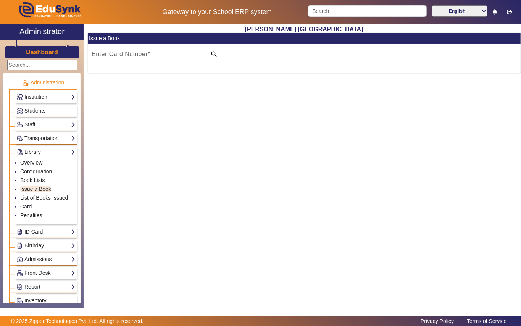
click at [123, 52] on mat-label "Enter Card Number" at bounding box center [120, 54] width 56 height 6
click at [123, 53] on input "Enter Card Number" at bounding box center [147, 57] width 110 height 9
paste input "1068"
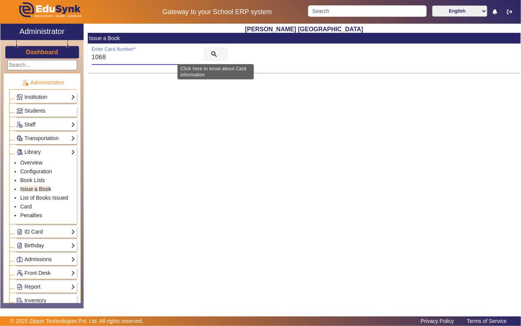
type input "1068"
click at [211, 49] on span "search" at bounding box center [215, 54] width 24 height 18
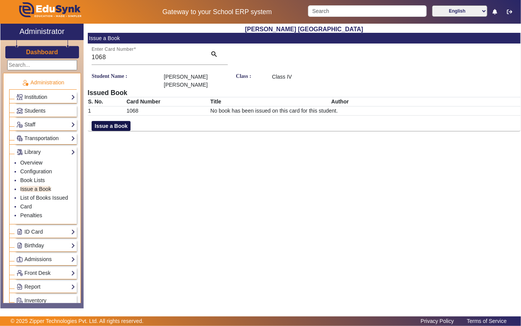
click at [117, 121] on button "Issue a Book" at bounding box center [111, 126] width 39 height 10
click at [307, 127] on div "Search By Book Name" at bounding box center [299, 131] width 54 height 8
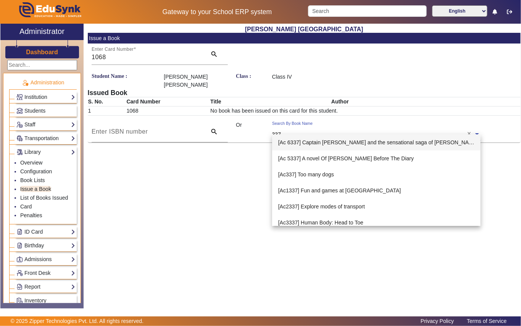
type input "3373"
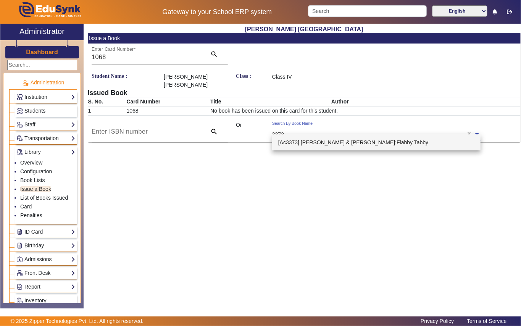
click at [307, 139] on span "[Ac3373] Tom & Jerry:Flabby Tabby" at bounding box center [353, 142] width 150 height 6
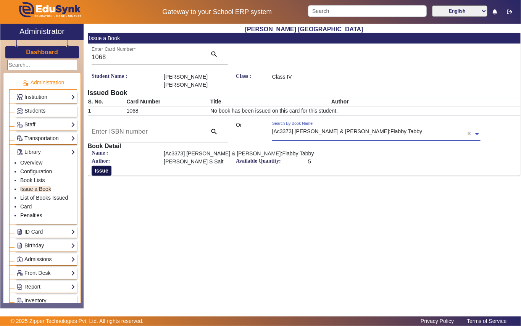
click at [101, 165] on button "Issue" at bounding box center [102, 170] width 20 height 10
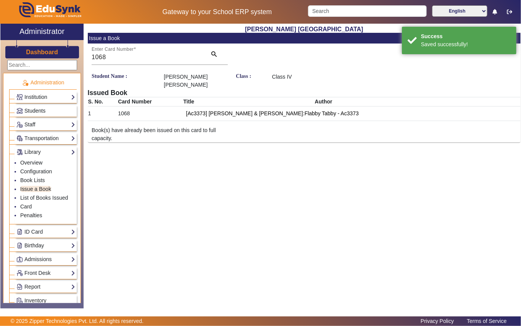
click at [52, 108] on link "Students" at bounding box center [45, 110] width 59 height 9
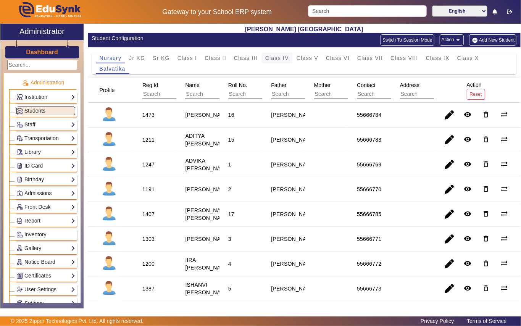
click at [275, 56] on span "Class IV" at bounding box center [277, 57] width 24 height 5
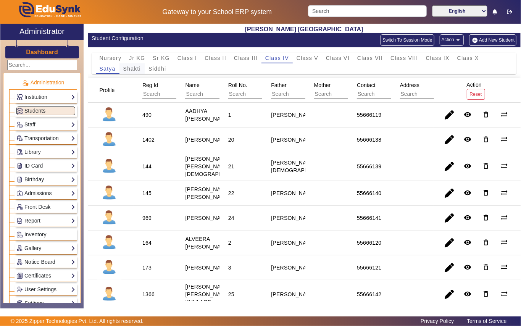
click at [132, 66] on span "Shakti" at bounding box center [132, 68] width 18 height 5
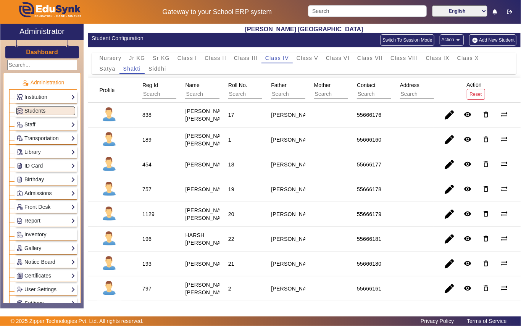
click at [144, 193] on div "757" at bounding box center [146, 189] width 9 height 8
copy div "757"
click at [55, 152] on link "Library" at bounding box center [45, 152] width 59 height 9
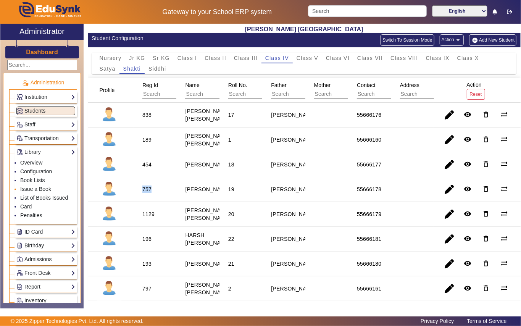
click at [48, 188] on link "Issue a Book" at bounding box center [35, 189] width 31 height 6
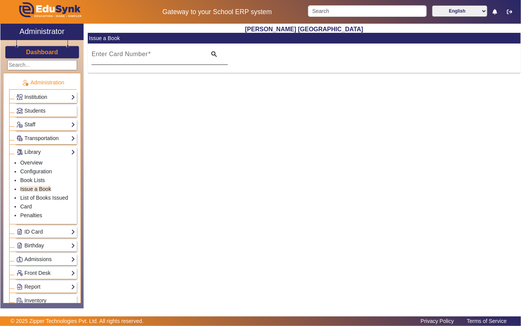
click at [132, 57] on mat-label "Enter Card Number" at bounding box center [120, 54] width 56 height 6
click at [132, 57] on input "Enter Card Number" at bounding box center [147, 57] width 110 height 9
paste input "757"
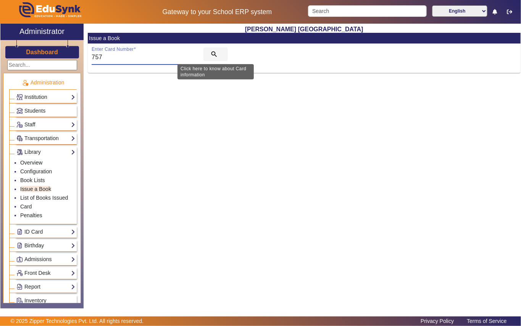
type input "757"
click at [217, 51] on mat-icon "search" at bounding box center [214, 54] width 8 height 8
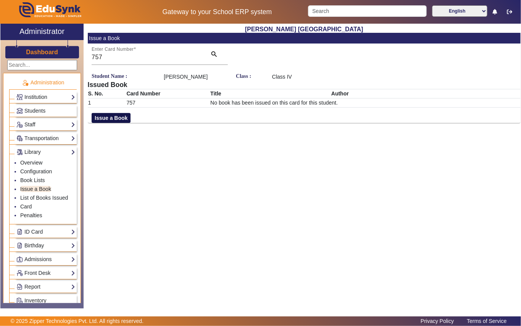
click at [117, 123] on button "Issue a Book" at bounding box center [111, 118] width 39 height 10
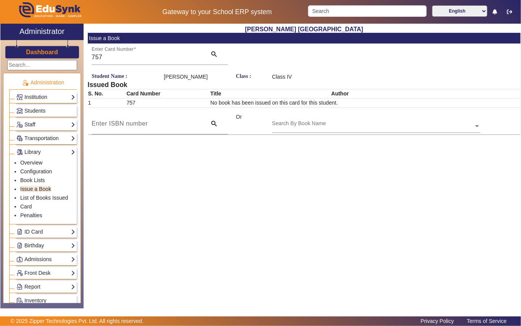
click at [296, 130] on input "text" at bounding box center [376, 126] width 208 height 8
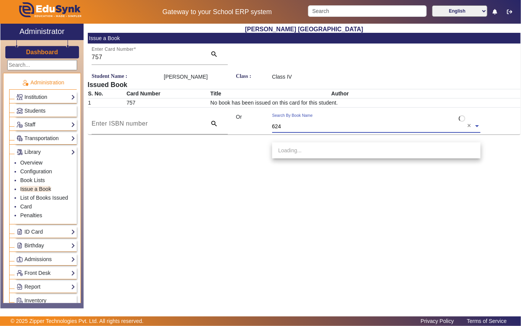
type input "6244"
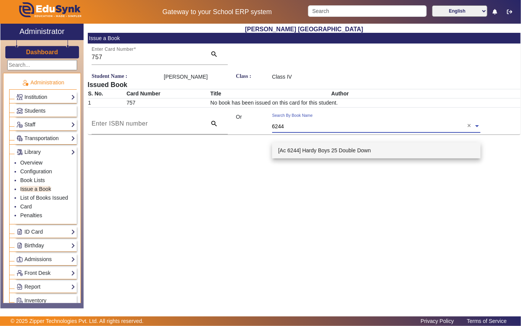
click at [320, 148] on span "[Ac 6244] Hardy Boys 25 Double Down" at bounding box center [324, 150] width 93 height 6
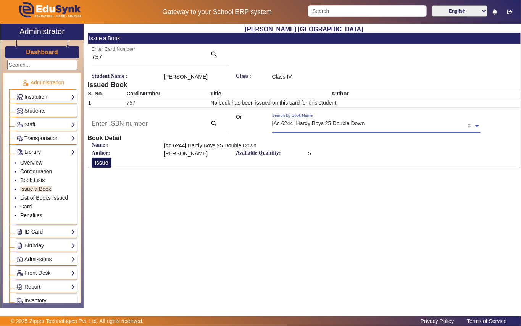
click at [98, 167] on button "Issue" at bounding box center [102, 162] width 20 height 10
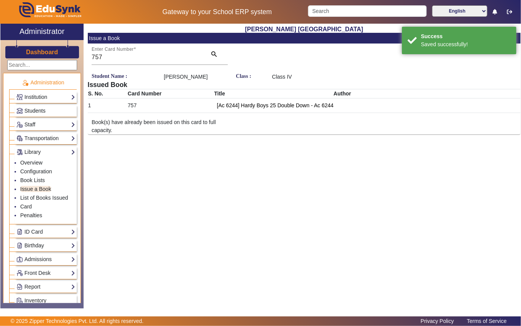
click at [54, 109] on link "Students" at bounding box center [45, 110] width 59 height 9
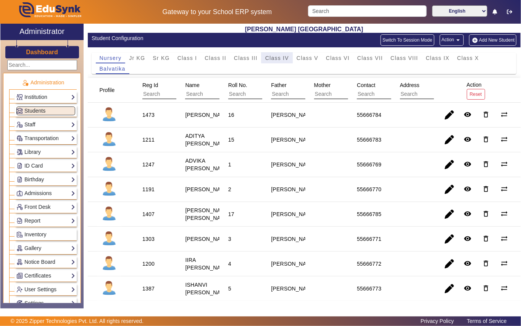
drag, startPoint x: 284, startPoint y: 57, endPoint x: 197, endPoint y: 89, distance: 93.4
click at [281, 58] on span "Class IV" at bounding box center [277, 57] width 24 height 5
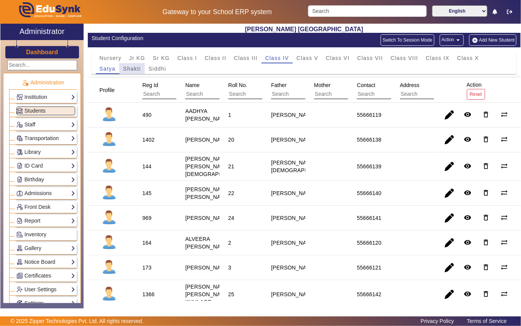
click at [135, 69] on span "Shakti" at bounding box center [132, 68] width 18 height 5
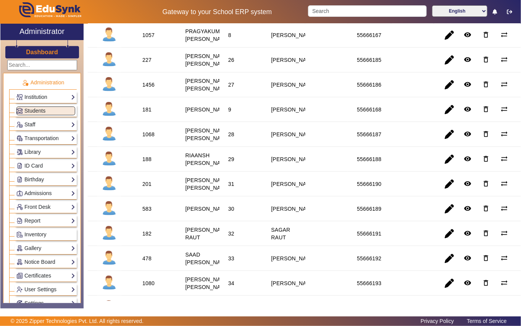
scroll to position [610, 0]
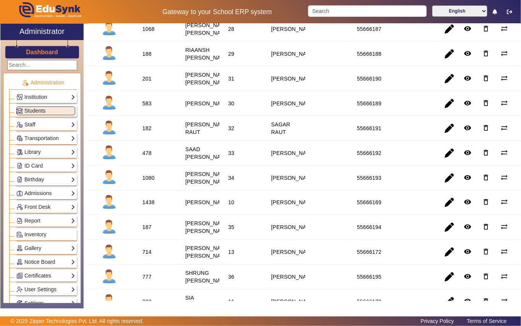
click at [149, 58] on div "188" at bounding box center [146, 54] width 9 height 8
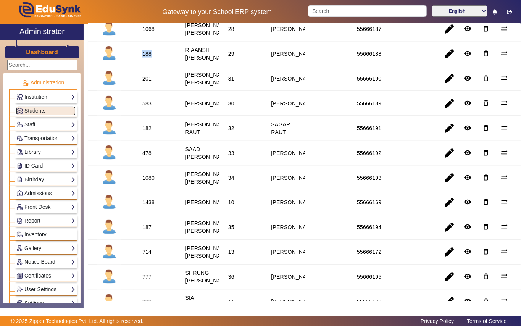
copy div "188"
click at [54, 151] on link "Library" at bounding box center [45, 152] width 59 height 9
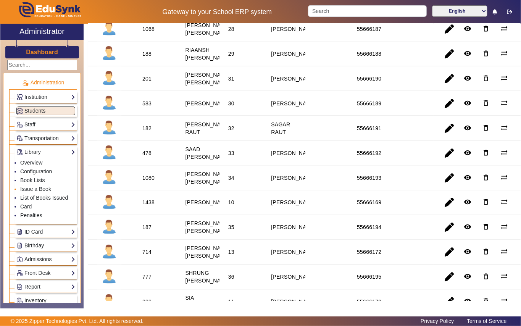
click at [52, 188] on li "Issue a Book" at bounding box center [47, 189] width 55 height 9
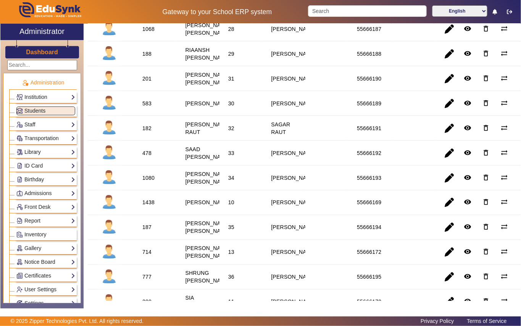
click at [46, 149] on link "Library" at bounding box center [45, 152] width 59 height 9
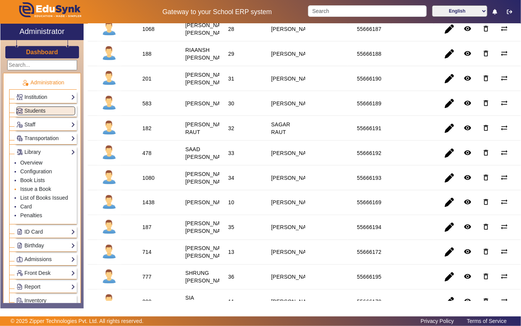
click at [54, 188] on li "Issue a Book" at bounding box center [47, 189] width 55 height 9
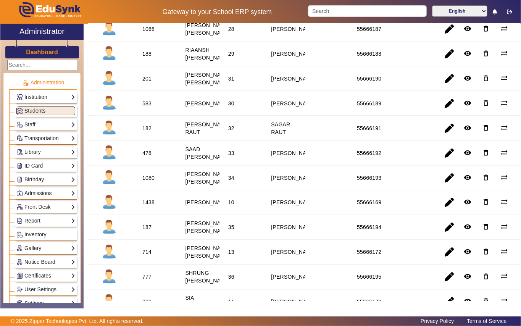
click at [50, 150] on link "Library" at bounding box center [45, 152] width 59 height 9
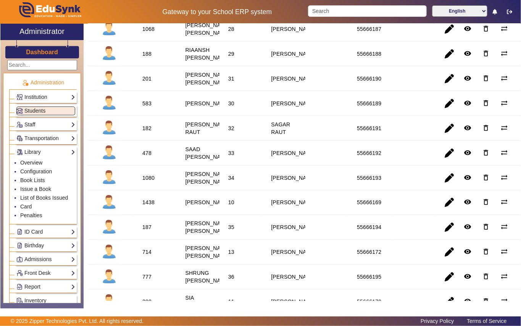
click at [50, 186] on li "Issue a Book" at bounding box center [47, 189] width 55 height 9
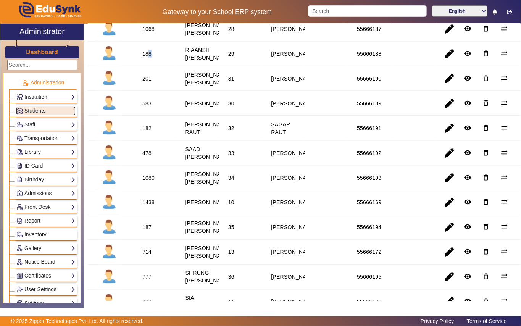
click at [150, 58] on div "188" at bounding box center [146, 54] width 9 height 8
click at [145, 58] on div "188" at bounding box center [146, 54] width 9 height 8
drag, startPoint x: 55, startPoint y: 152, endPoint x: 51, endPoint y: 156, distance: 6.2
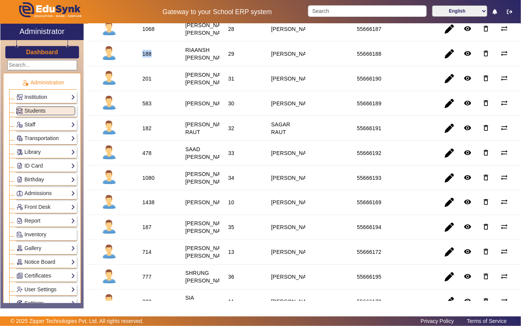
click at [53, 154] on link "Library" at bounding box center [45, 152] width 59 height 9
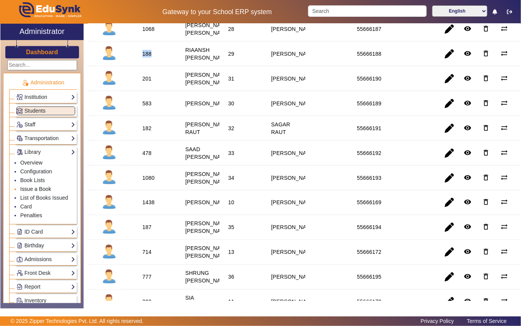
click at [48, 190] on link "Issue a Book" at bounding box center [35, 189] width 31 height 6
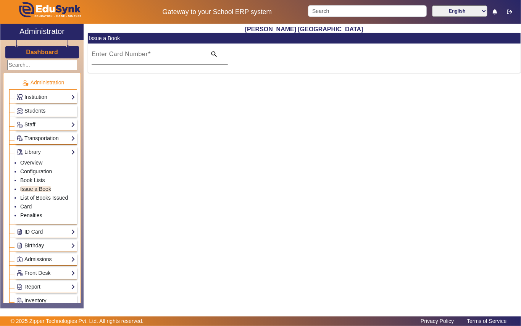
click at [123, 53] on mat-label "Enter Card Number" at bounding box center [120, 54] width 56 height 6
click at [123, 53] on input "Enter Card Number" at bounding box center [147, 57] width 110 height 9
paste input "188"
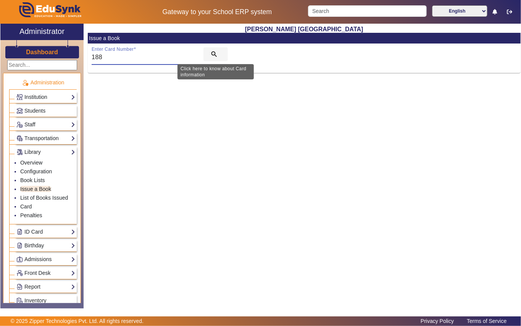
type input "188"
click at [217, 54] on mat-icon "search" at bounding box center [214, 54] width 8 height 8
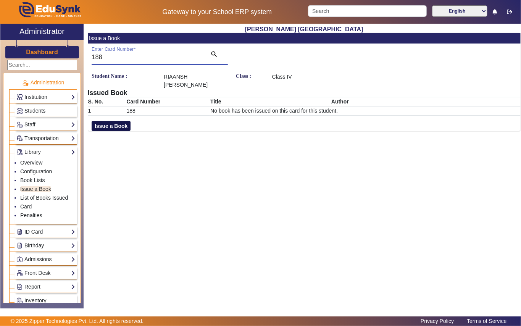
click at [121, 125] on button "Issue a Book" at bounding box center [111, 126] width 39 height 10
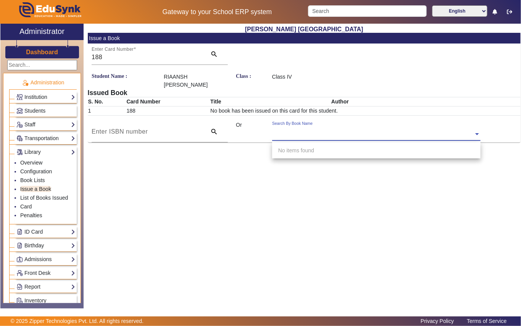
click at [302, 136] on input "text" at bounding box center [376, 134] width 208 height 8
type input "3413"
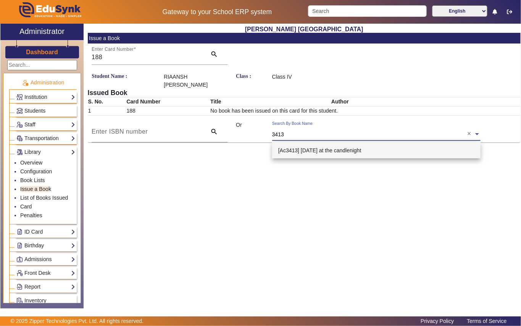
click at [345, 147] on span "[Ac3413] [DATE] at the candlenight" at bounding box center [319, 150] width 83 height 6
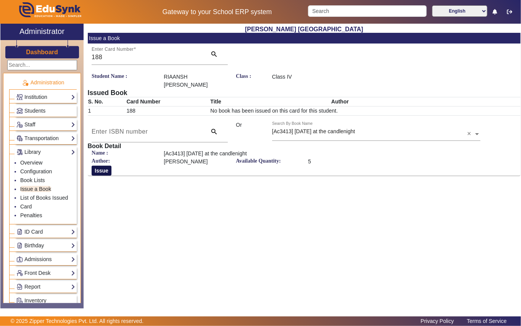
click at [104, 168] on button "Issue" at bounding box center [102, 170] width 20 height 10
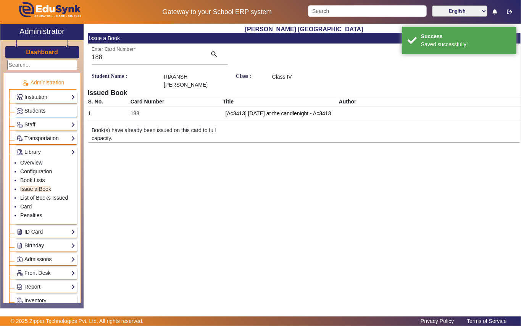
click at [51, 109] on link "Students" at bounding box center [45, 110] width 59 height 9
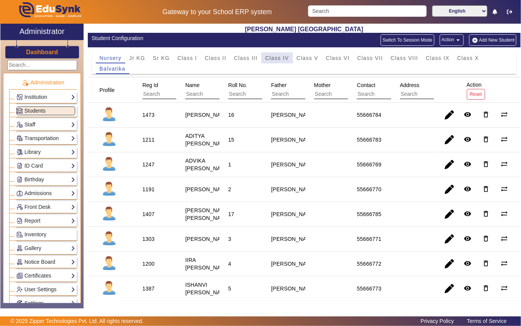
click at [278, 55] on span "Class IV" at bounding box center [277, 57] width 24 height 5
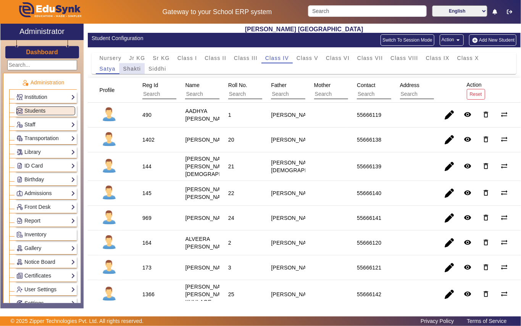
click at [130, 69] on span "Shakti" at bounding box center [132, 68] width 18 height 5
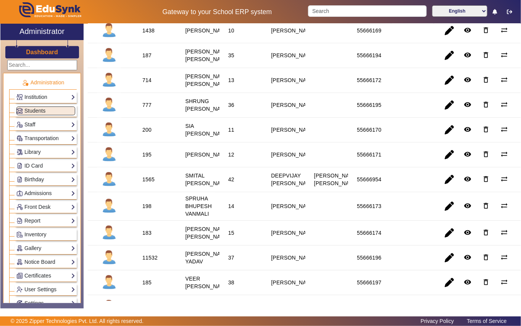
scroll to position [813, 0]
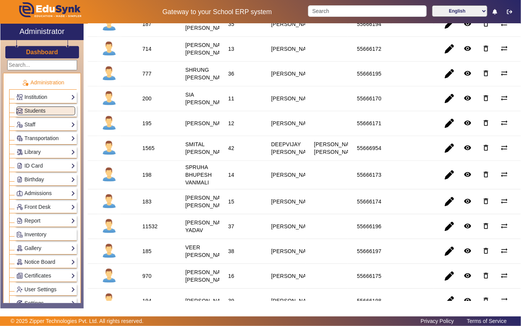
click at [149, 77] on div "777" at bounding box center [146, 74] width 9 height 8
click at [48, 153] on link "Library" at bounding box center [45, 152] width 59 height 9
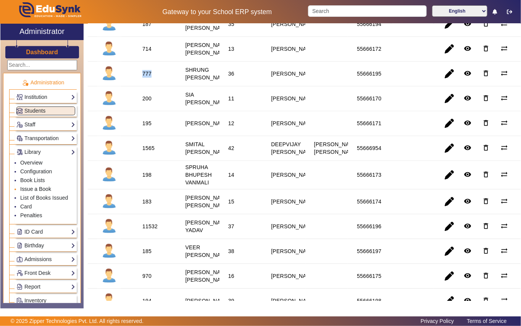
click at [46, 189] on link "Issue a Book" at bounding box center [35, 189] width 31 height 6
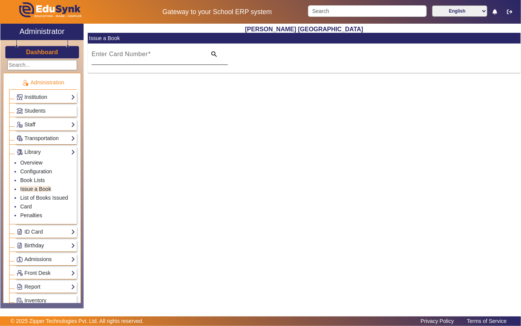
click at [135, 51] on mat-label "Enter Card Number" at bounding box center [120, 54] width 56 height 6
click at [135, 53] on input "Enter Card Number" at bounding box center [147, 57] width 110 height 9
paste input "777"
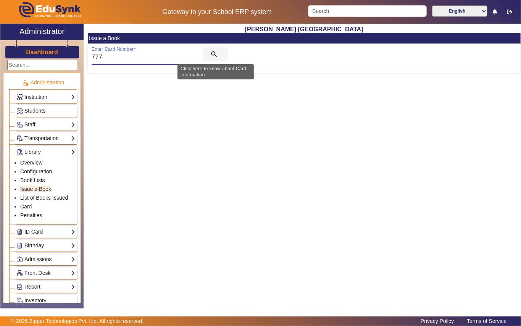
type input "777"
click at [214, 50] on mat-icon "search" at bounding box center [214, 54] width 8 height 8
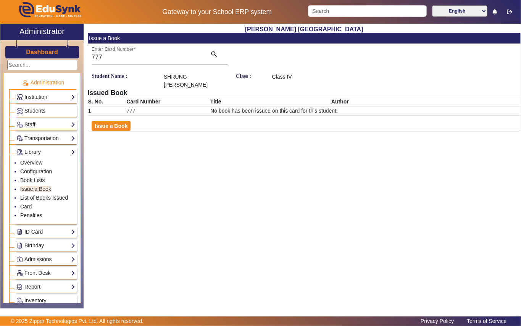
drag, startPoint x: 117, startPoint y: 124, endPoint x: 249, endPoint y: 120, distance: 131.6
click at [118, 123] on button "Issue a Book" at bounding box center [111, 126] width 39 height 10
click at [318, 127] on div "Search By Book Name" at bounding box center [299, 131] width 54 height 8
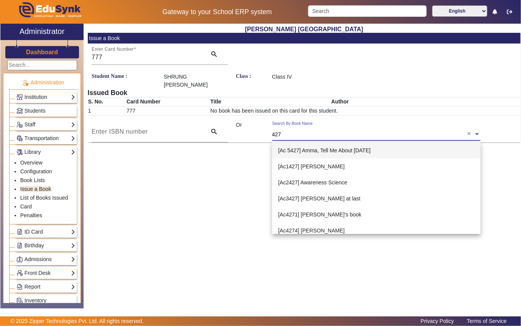
type input "4272"
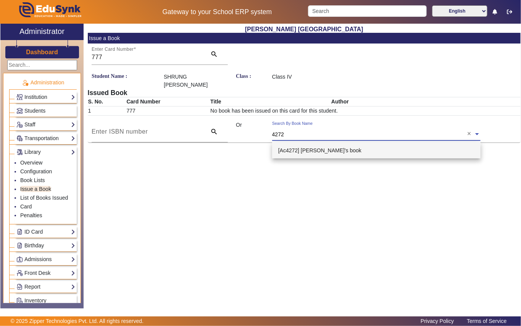
drag, startPoint x: 342, startPoint y: 152, endPoint x: 246, endPoint y: 141, distance: 96.3
click at [342, 151] on div "[Ac4272] Minni's book" at bounding box center [376, 150] width 208 height 16
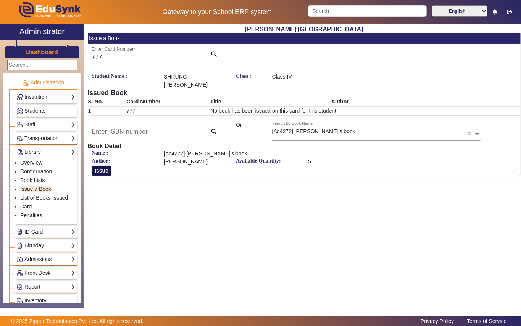
click at [103, 167] on button "Issue" at bounding box center [102, 170] width 20 height 10
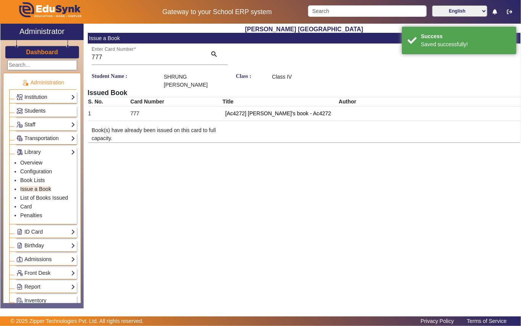
click at [49, 107] on link "Students" at bounding box center [45, 110] width 59 height 9
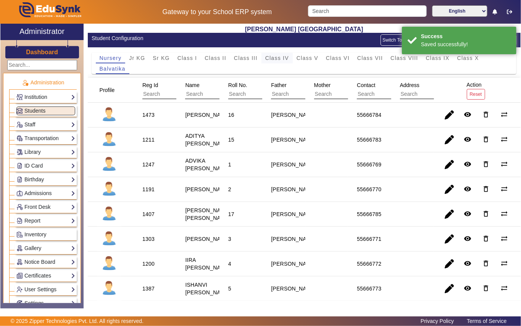
click at [286, 57] on span "Class IV" at bounding box center [277, 57] width 24 height 5
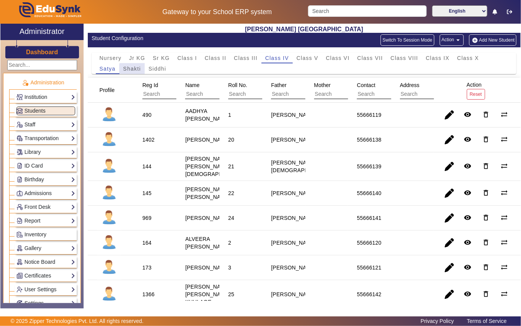
click at [133, 69] on span "Shakti" at bounding box center [132, 68] width 18 height 5
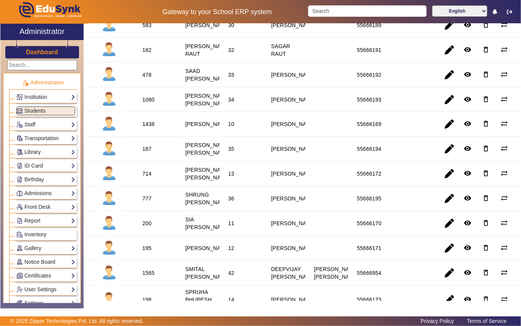
scroll to position [712, 0]
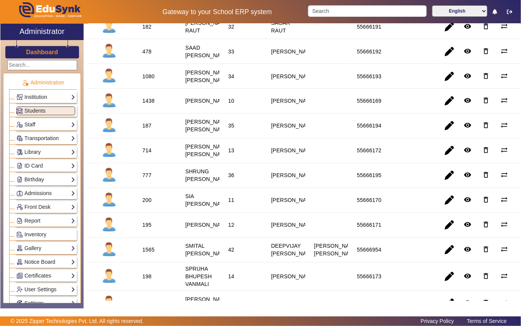
click at [147, 31] on div "182" at bounding box center [146, 27] width 9 height 8
click at [53, 146] on div "Library Overview Configuration Book Lists Issue a Book List of Books Issued Car…" at bounding box center [42, 151] width 67 height 14
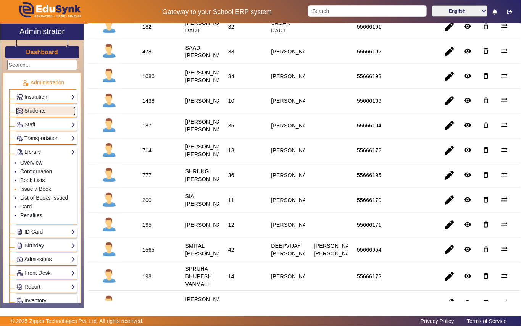
click at [45, 186] on li "Issue a Book" at bounding box center [47, 189] width 55 height 9
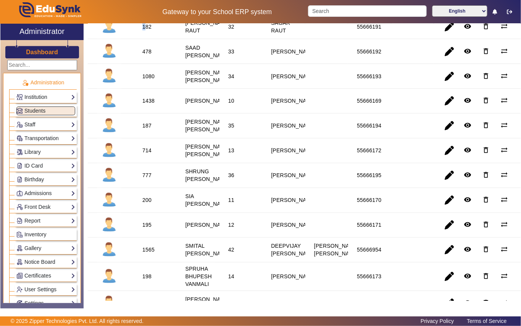
click at [144, 31] on div "182" at bounding box center [146, 27] width 9 height 8
click at [145, 31] on div "182" at bounding box center [146, 27] width 9 height 8
click at [158, 39] on mat-cell "182" at bounding box center [154, 26] width 43 height 25
click at [148, 31] on div "182" at bounding box center [146, 27] width 9 height 8
click at [151, 33] on div "182" at bounding box center [147, 26] width 14 height 13
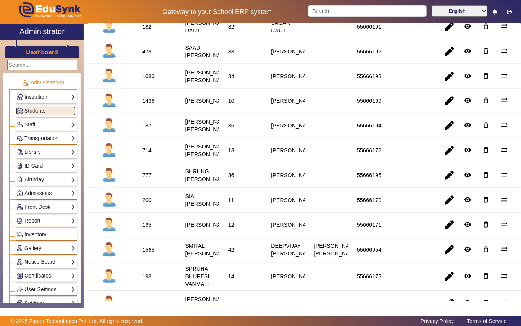
click at [148, 31] on div "182" at bounding box center [146, 27] width 9 height 8
click at [47, 155] on link "Library" at bounding box center [45, 152] width 59 height 9
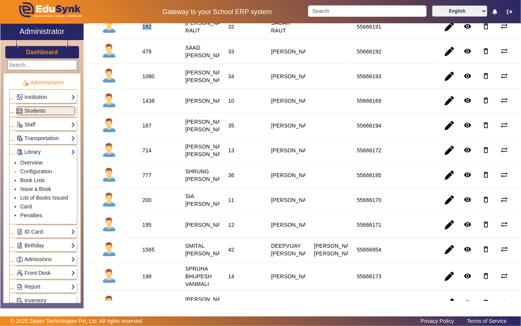
drag, startPoint x: 45, startPoint y: 188, endPoint x: 55, endPoint y: 170, distance: 21.0
click at [46, 188] on link "Issue a Book" at bounding box center [35, 189] width 31 height 6
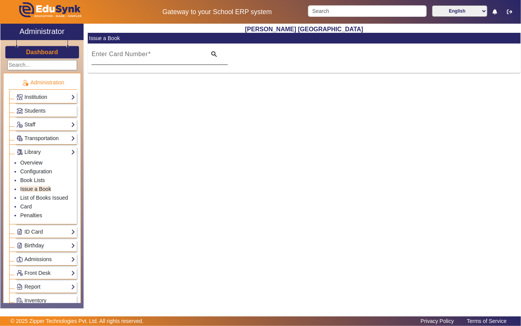
click at [133, 53] on mat-label "Enter Card Number" at bounding box center [120, 54] width 56 height 6
click at [133, 53] on input "Enter Card Number" at bounding box center [147, 57] width 110 height 9
paste input "182"
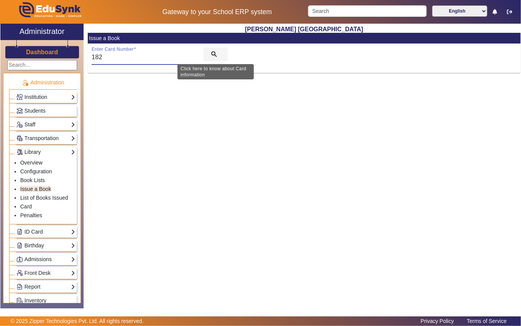
type input "182"
click at [219, 52] on span "search" at bounding box center [215, 54] width 24 height 18
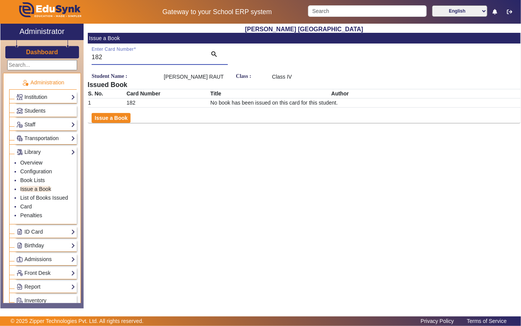
drag, startPoint x: 103, startPoint y: 116, endPoint x: 223, endPoint y: 149, distance: 125.1
click at [117, 122] on button "Issue a Book" at bounding box center [111, 118] width 39 height 10
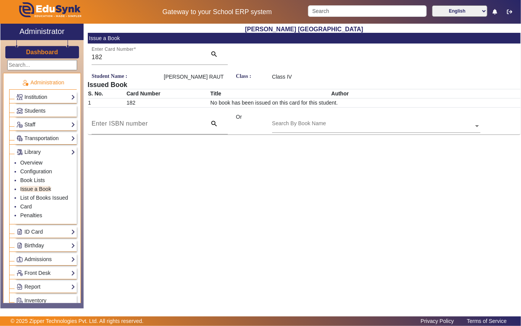
click at [309, 127] on input "text" at bounding box center [376, 126] width 208 height 8
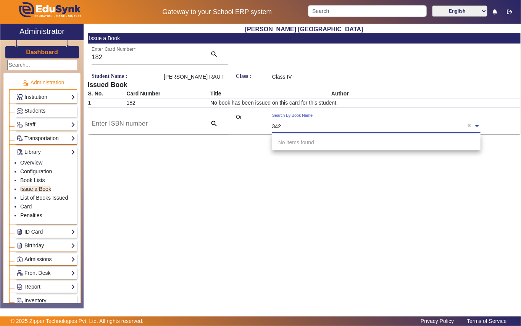
type input "3425"
click at [321, 142] on span "[Ac3425] A crazy day with cbras" at bounding box center [316, 142] width 76 height 6
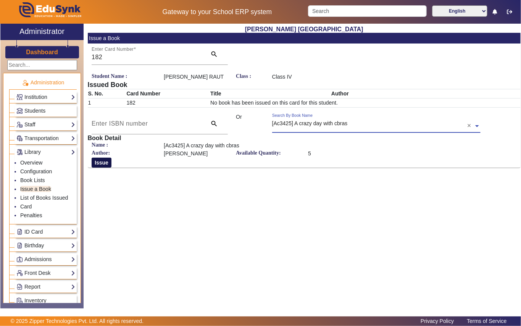
click at [109, 162] on button "Issue" at bounding box center [102, 162] width 20 height 10
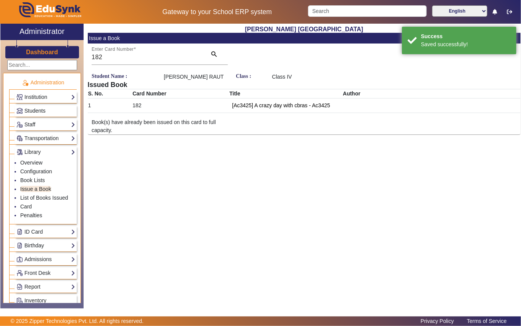
click at [63, 107] on link "Students" at bounding box center [45, 110] width 59 height 9
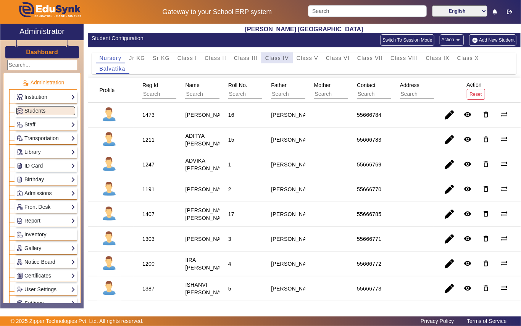
click at [278, 58] on span "Class IV" at bounding box center [277, 57] width 24 height 5
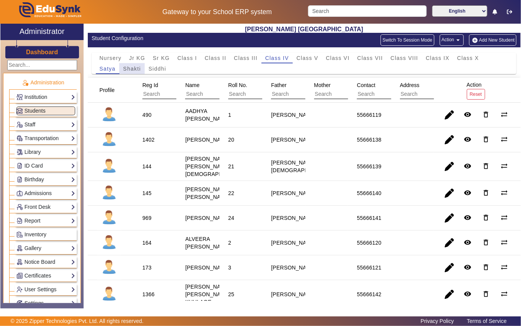
click at [130, 69] on span "Shakti" at bounding box center [132, 68] width 18 height 5
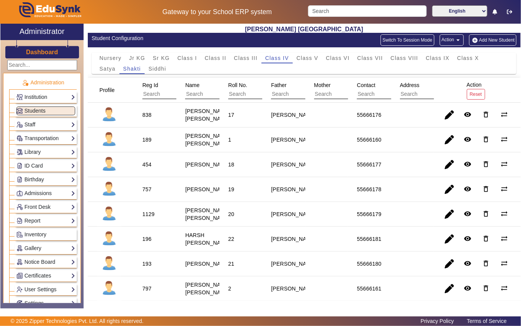
click at [148, 168] on div "454" at bounding box center [146, 165] width 9 height 8
click at [43, 153] on link "Library" at bounding box center [45, 152] width 59 height 9
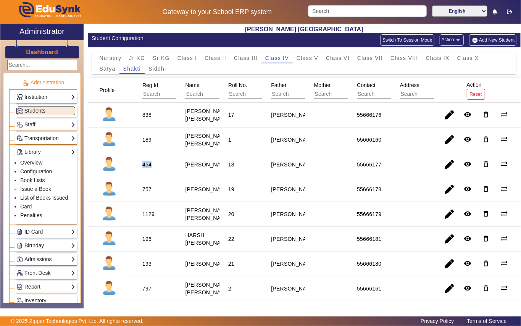
click at [50, 187] on link "Issue a Book" at bounding box center [35, 189] width 31 height 6
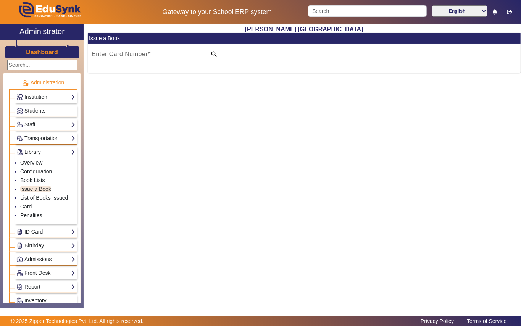
click at [122, 53] on mat-label "Enter Card Number" at bounding box center [120, 54] width 56 height 6
click at [122, 53] on input "Enter Card Number" at bounding box center [147, 57] width 110 height 9
paste input "454"
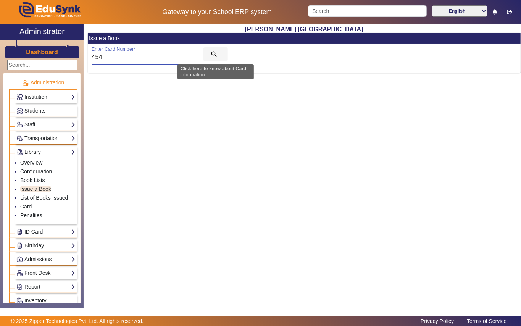
type input "454"
click at [214, 47] on span "search" at bounding box center [215, 54] width 24 height 18
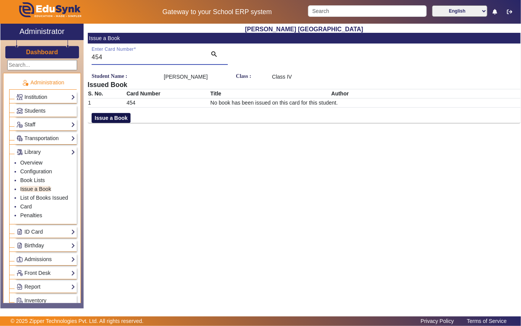
click at [120, 123] on button "Issue a Book" at bounding box center [111, 118] width 39 height 10
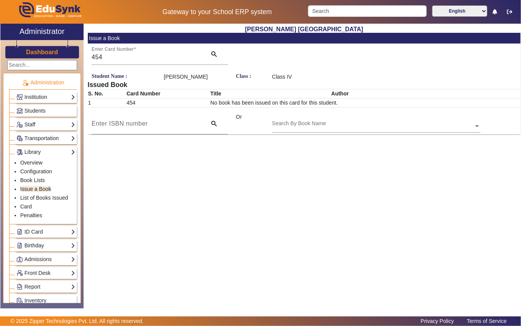
drag, startPoint x: 293, startPoint y: 132, endPoint x: 300, endPoint y: 124, distance: 11.1
click at [300, 122] on div "Search By Book Name" at bounding box center [372, 117] width 201 height 9
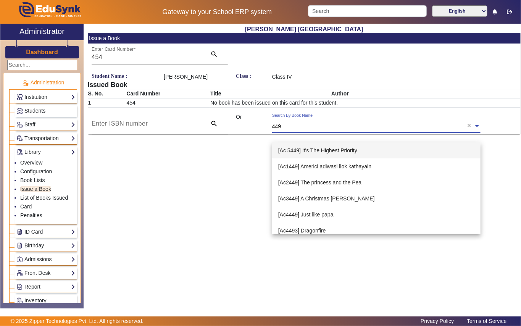
type input "4490"
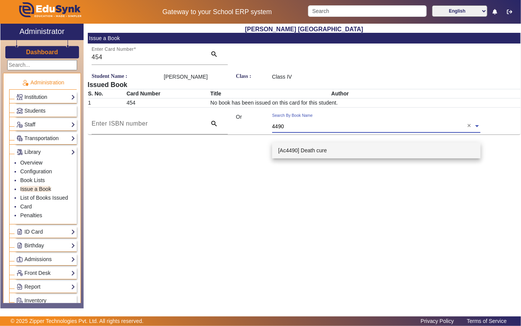
click at [320, 147] on span "[Ac4490] Death cure" at bounding box center [302, 150] width 49 height 6
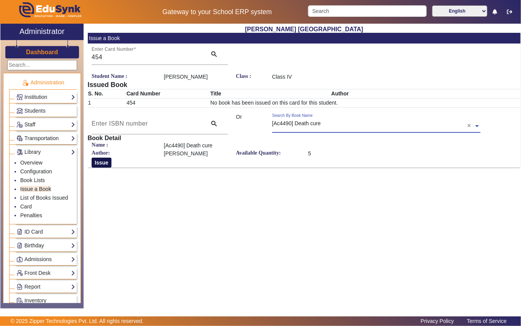
click at [104, 167] on button "Issue" at bounding box center [102, 162] width 20 height 10
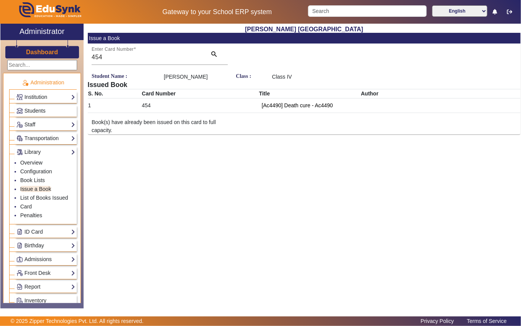
click at [47, 109] on link "Students" at bounding box center [45, 110] width 59 height 9
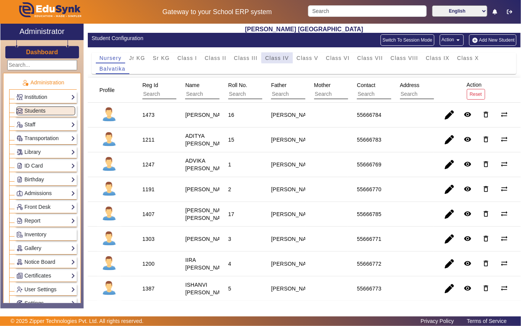
click at [281, 58] on span "Class IV" at bounding box center [277, 57] width 24 height 5
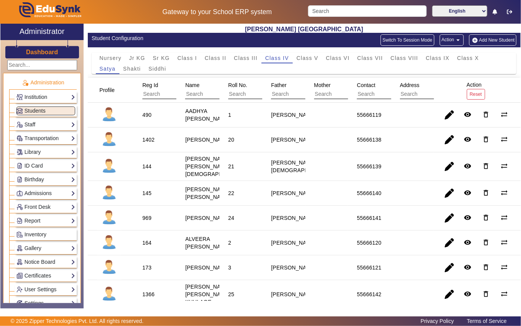
drag, startPoint x: 130, startPoint y: 66, endPoint x: 134, endPoint y: 75, distance: 9.9
click at [130, 68] on span "Shakti" at bounding box center [132, 68] width 18 height 5
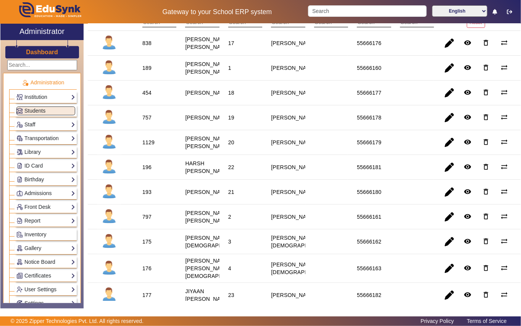
scroll to position [101, 0]
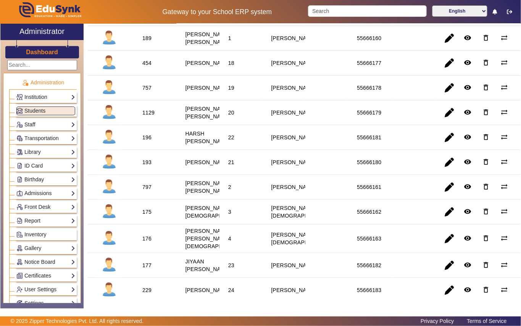
click at [146, 215] on div "175" at bounding box center [146, 212] width 9 height 8
click at [42, 151] on link "Library" at bounding box center [45, 152] width 59 height 9
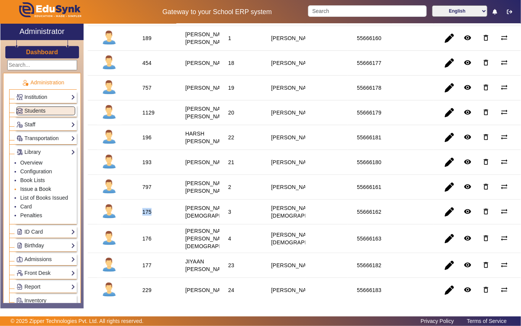
click at [48, 187] on link "Issue a Book" at bounding box center [35, 189] width 31 height 6
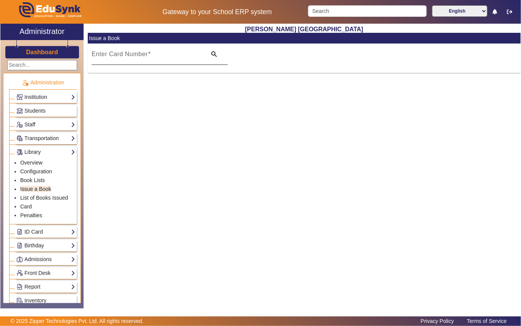
click at [115, 55] on mat-label "Enter Card Number" at bounding box center [120, 54] width 56 height 6
click at [115, 55] on input "Enter Card Number" at bounding box center [147, 57] width 110 height 9
paste input "175"
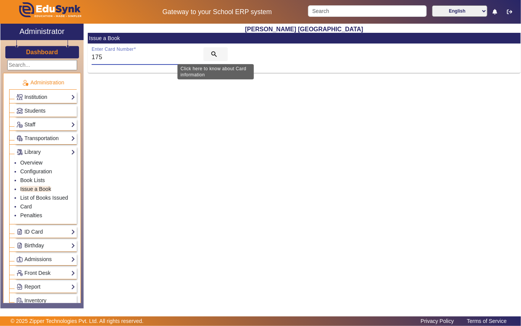
type input "175"
drag, startPoint x: 211, startPoint y: 49, endPoint x: 206, endPoint y: 80, distance: 31.7
click at [211, 50] on button "search" at bounding box center [215, 54] width 24 height 14
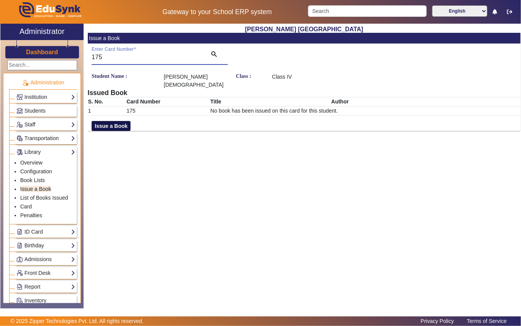
click at [115, 121] on button "Issue a Book" at bounding box center [111, 126] width 39 height 10
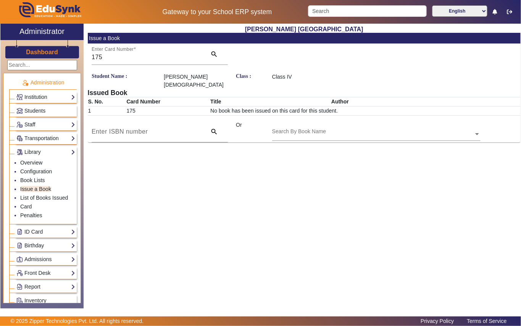
click at [308, 121] on div "Search By Book Name" at bounding box center [372, 125] width 201 height 9
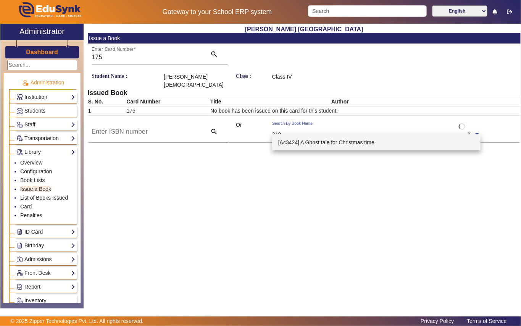
type input "3424"
click at [341, 140] on span "[Ac3424] A Ghost tale for Christmas time" at bounding box center [326, 142] width 96 height 6
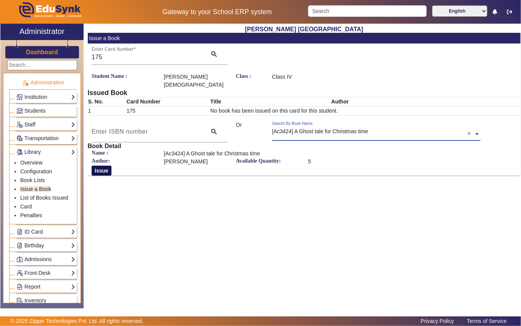
click at [98, 165] on button "Issue" at bounding box center [102, 170] width 20 height 10
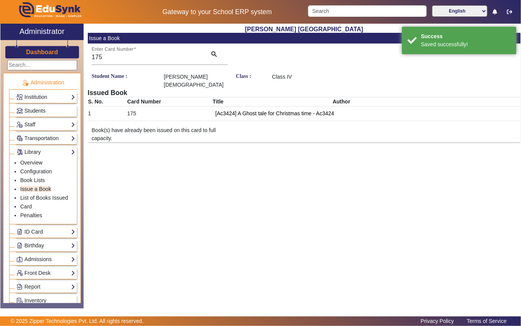
click at [52, 107] on link "Students" at bounding box center [45, 110] width 59 height 9
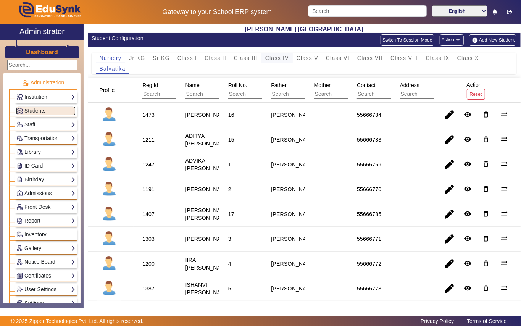
drag, startPoint x: 273, startPoint y: 56, endPoint x: 202, endPoint y: 81, distance: 75.1
click at [273, 57] on span "Class IV" at bounding box center [277, 57] width 24 height 5
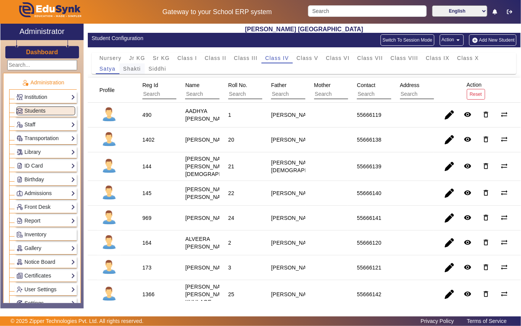
click at [134, 64] on span "Shakti" at bounding box center [132, 68] width 18 height 11
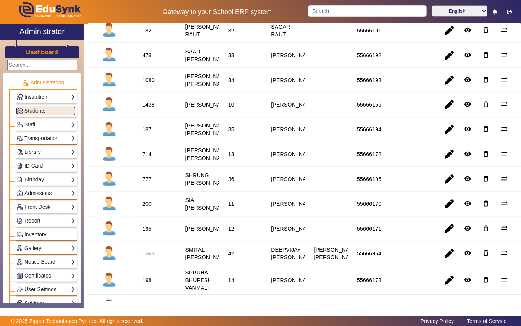
scroll to position [712, 0]
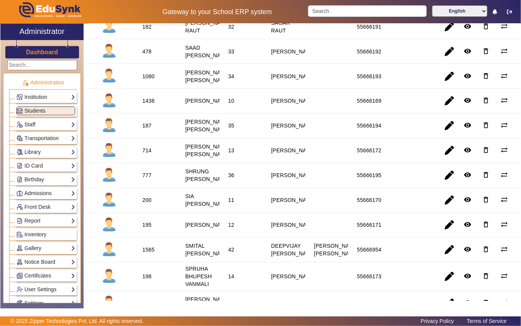
click at [148, 105] on div "1438" at bounding box center [148, 101] width 12 height 8
click at [39, 151] on link "Library" at bounding box center [45, 152] width 59 height 9
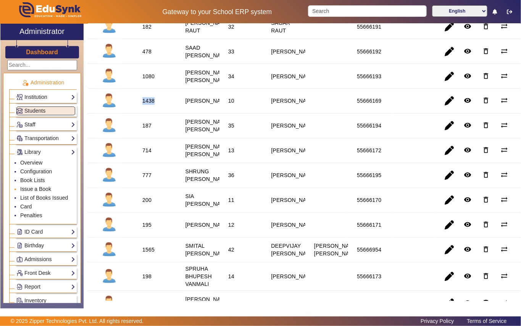
click at [48, 187] on link "Issue a Book" at bounding box center [35, 189] width 31 height 6
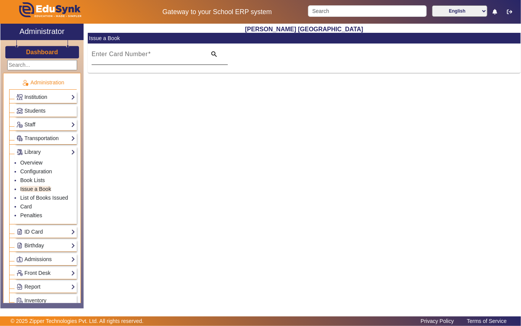
click at [128, 55] on mat-label "Enter Card Number" at bounding box center [120, 54] width 56 height 6
click at [128, 55] on input "Enter Card Number" at bounding box center [147, 57] width 110 height 9
paste input "1438"
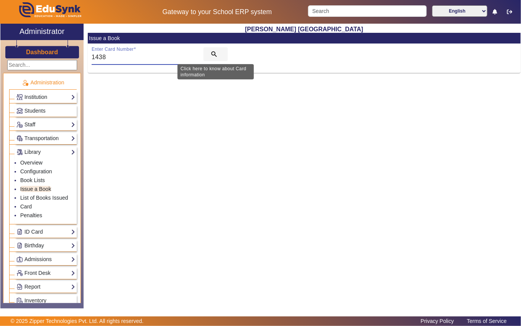
type input "1438"
click at [212, 52] on mat-icon "search" at bounding box center [214, 54] width 8 height 8
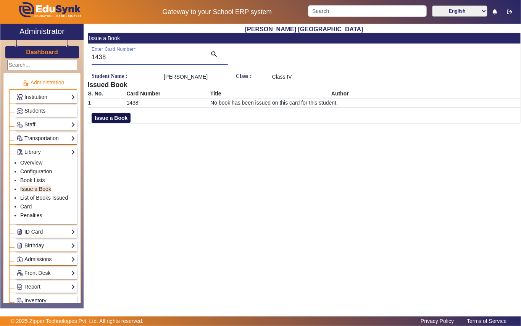
click at [116, 122] on button "Issue a Book" at bounding box center [111, 118] width 39 height 10
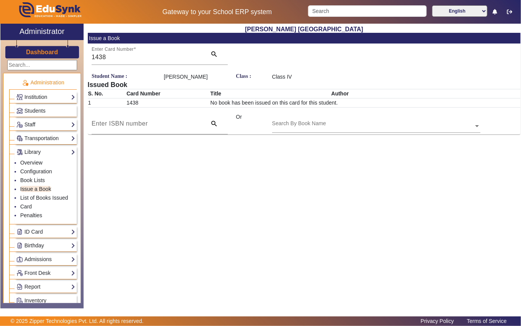
click at [281, 122] on div "Search By Book Name" at bounding box center [372, 117] width 201 height 9
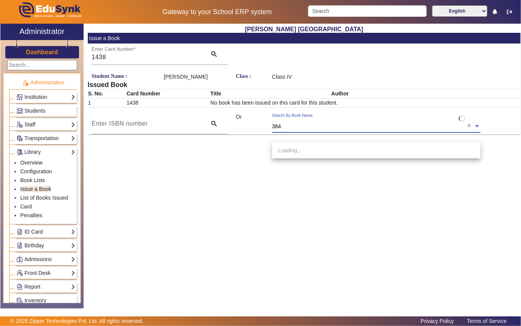
type input "3842"
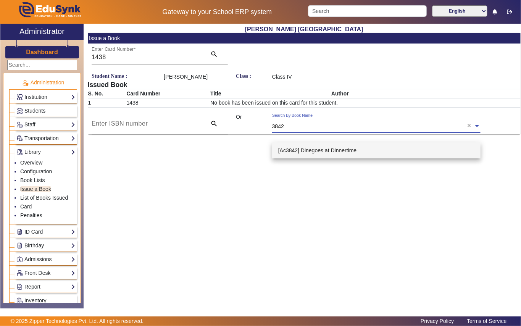
click at [312, 154] on div "[Ac3842] Dinegoes at Dinnertime" at bounding box center [376, 150] width 208 height 16
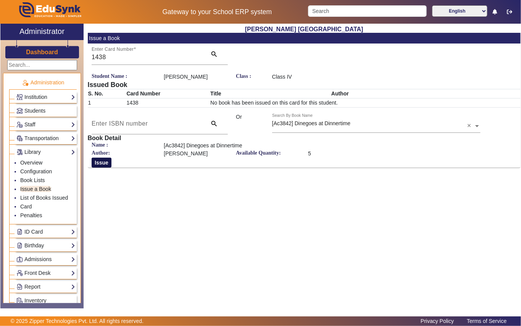
click at [105, 167] on button "Issue" at bounding box center [102, 162] width 20 height 10
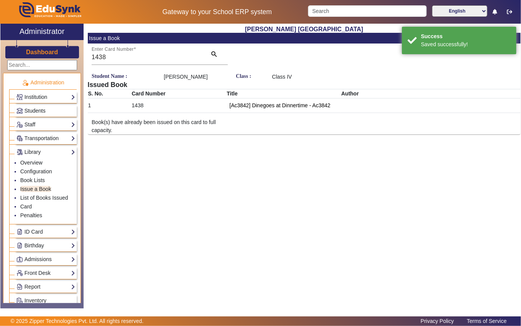
click at [48, 106] on link "Students" at bounding box center [45, 110] width 59 height 9
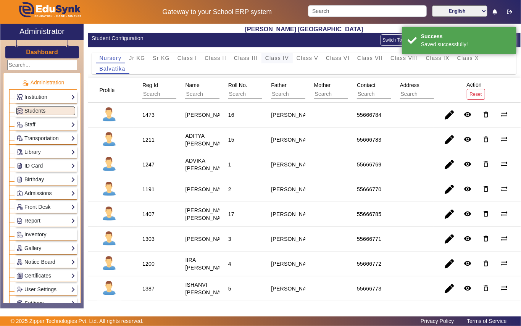
click at [270, 57] on span "Class IV" at bounding box center [277, 57] width 24 height 5
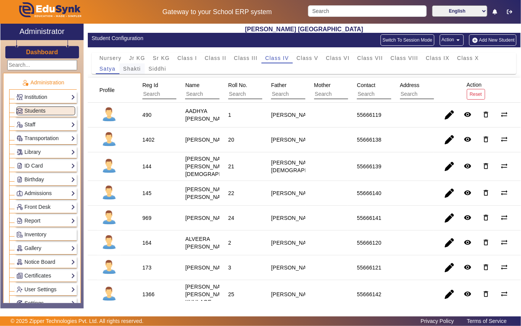
click at [132, 66] on span "Shakti" at bounding box center [132, 68] width 18 height 5
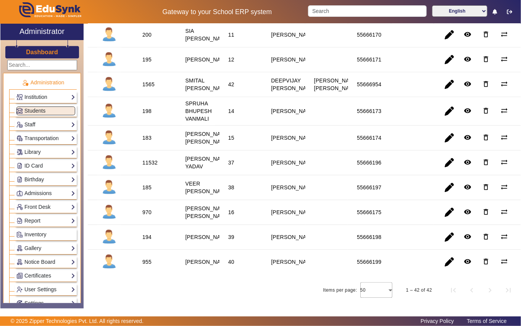
scroll to position [1035, 0]
click at [145, 208] on div "970" at bounding box center [146, 212] width 9 height 8
drag, startPoint x: 40, startPoint y: 148, endPoint x: 52, endPoint y: 171, distance: 25.4
click at [41, 148] on link "Library" at bounding box center [45, 152] width 59 height 9
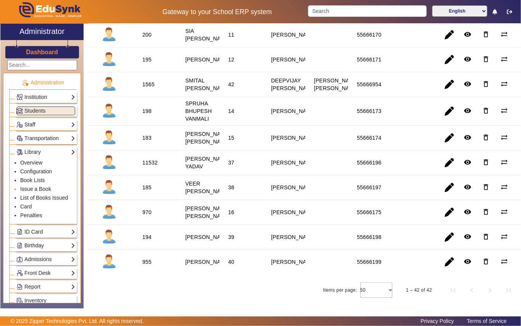
click at [51, 187] on li "Issue a Book" at bounding box center [47, 189] width 55 height 9
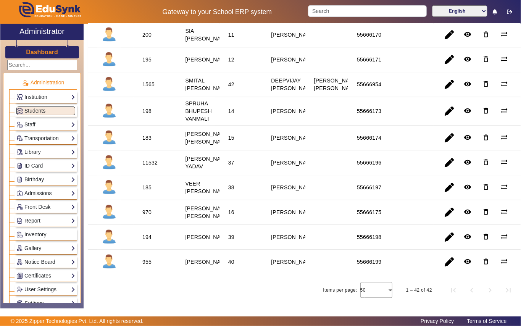
click at [150, 208] on div "970" at bounding box center [146, 212] width 9 height 8
click at [147, 208] on div "970" at bounding box center [146, 212] width 9 height 8
click at [43, 153] on link "Library" at bounding box center [45, 152] width 59 height 9
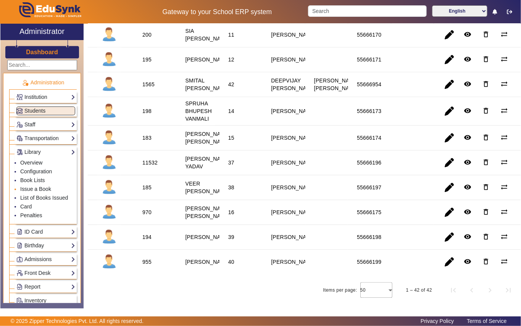
click at [53, 190] on li "Issue a Book" at bounding box center [47, 189] width 55 height 9
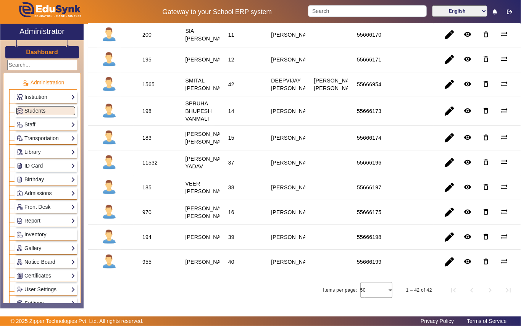
click at [145, 208] on div "970" at bounding box center [146, 212] width 9 height 8
click at [48, 149] on link "Library" at bounding box center [45, 152] width 59 height 9
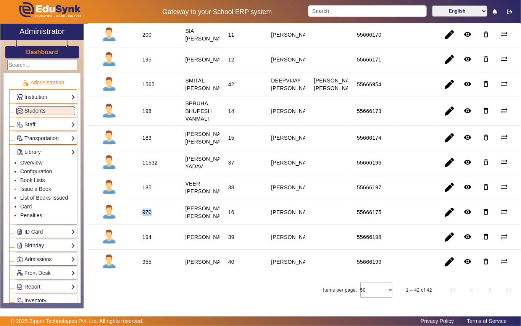
click at [44, 188] on link "Issue a Book" at bounding box center [35, 189] width 31 height 6
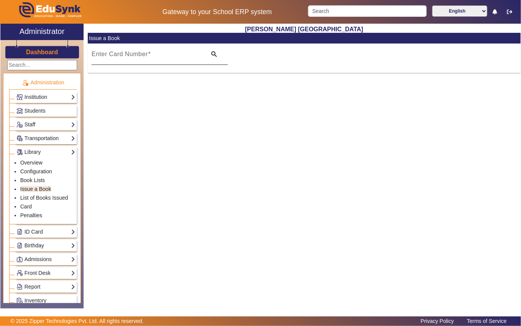
click at [130, 54] on mat-label "Enter Card Number" at bounding box center [120, 54] width 56 height 6
click at [130, 54] on input "Enter Card Number" at bounding box center [147, 57] width 110 height 9
paste input "970"
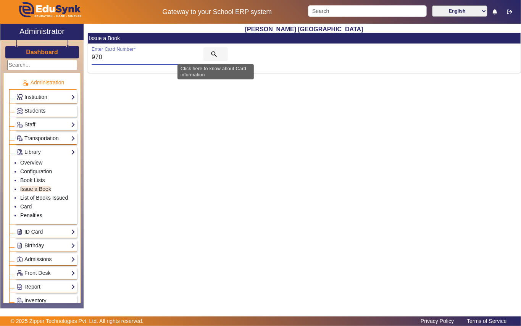
type input "970"
drag, startPoint x: 215, startPoint y: 54, endPoint x: 210, endPoint y: 56, distance: 5.5
click at [216, 54] on mat-icon "search" at bounding box center [214, 54] width 8 height 8
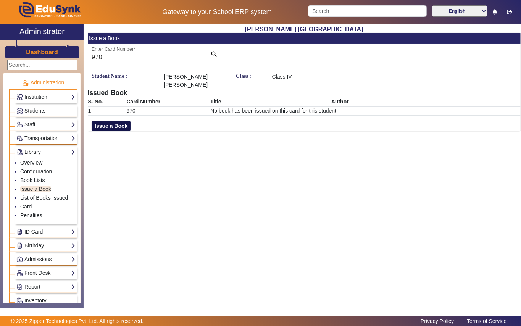
click at [115, 122] on button "Issue a Book" at bounding box center [111, 126] width 39 height 10
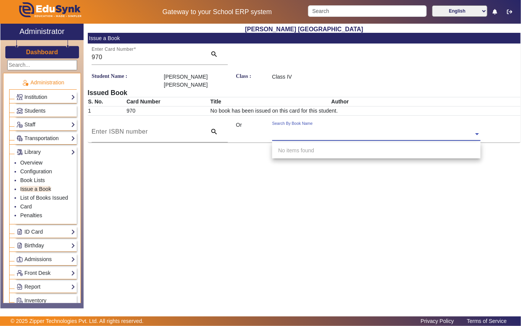
click at [345, 127] on div "Search By Book Name" at bounding box center [372, 125] width 201 height 9
type input "3841"
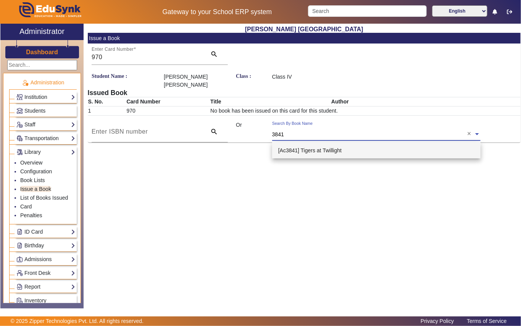
drag, startPoint x: 316, startPoint y: 147, endPoint x: 243, endPoint y: 162, distance: 74.3
click at [316, 147] on span "[Ac3841] Tigers at Twillight" at bounding box center [309, 150] width 63 height 6
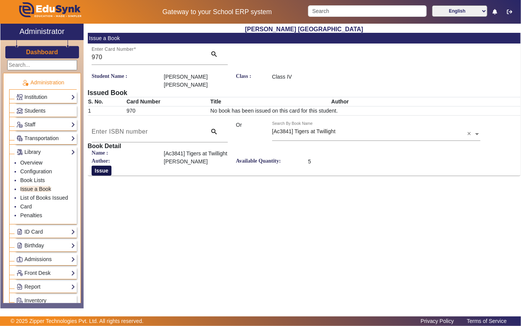
click at [104, 170] on button "Issue" at bounding box center [102, 170] width 20 height 10
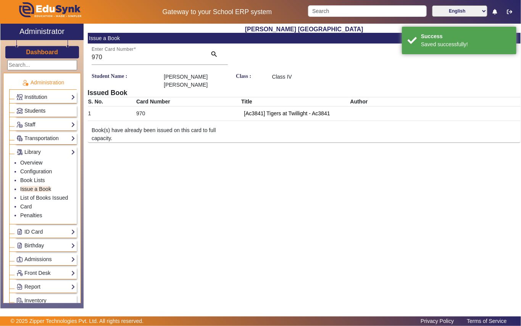
click at [56, 108] on link "Students" at bounding box center [45, 110] width 59 height 9
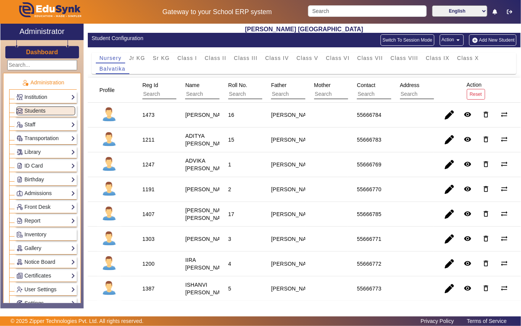
drag, startPoint x: 275, startPoint y: 57, endPoint x: 252, endPoint y: 72, distance: 27.5
click at [275, 57] on span "Class IV" at bounding box center [277, 57] width 24 height 5
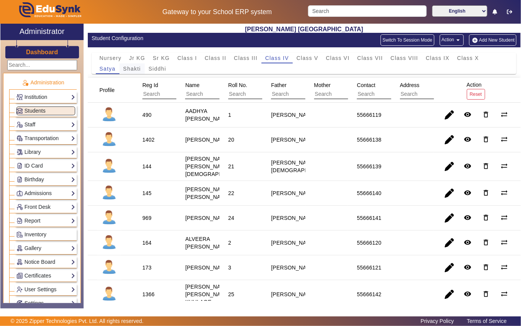
click at [133, 66] on span "Shakti" at bounding box center [132, 68] width 18 height 5
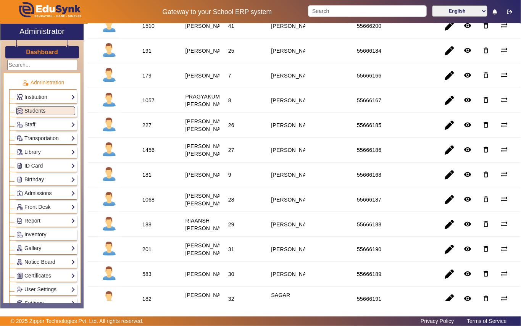
scroll to position [458, 0]
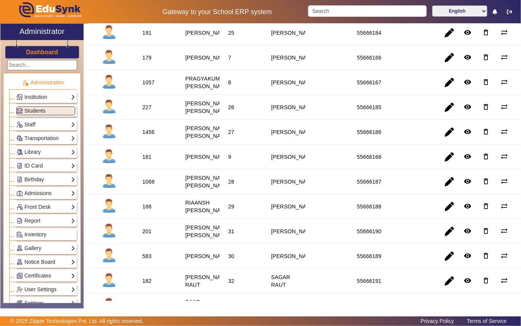
click at [149, 161] on div "181" at bounding box center [146, 157] width 9 height 8
click at [143, 161] on div "181" at bounding box center [146, 157] width 9 height 8
click at [41, 149] on link "Library" at bounding box center [45, 152] width 59 height 9
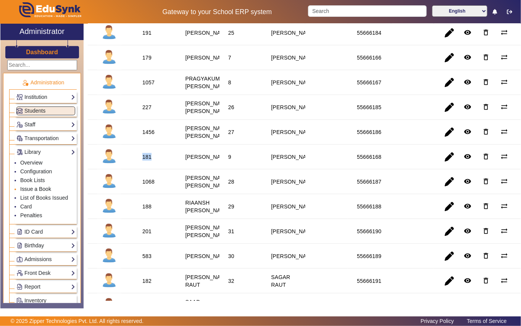
click at [48, 188] on link "Issue a Book" at bounding box center [35, 189] width 31 height 6
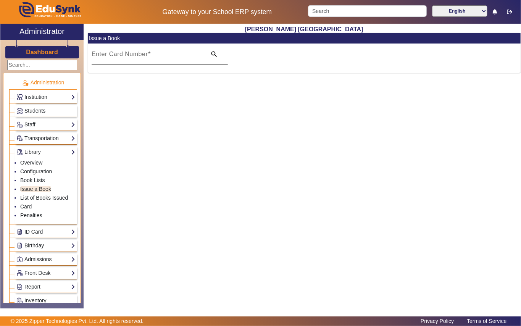
click at [127, 50] on div "Enter Card Number" at bounding box center [147, 53] width 110 height 21
paste input "181"
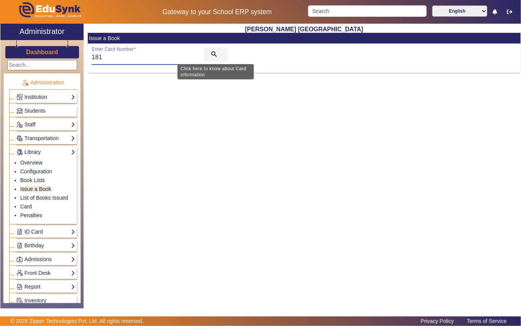
type input "181"
click at [211, 52] on mat-icon "search" at bounding box center [214, 54] width 8 height 8
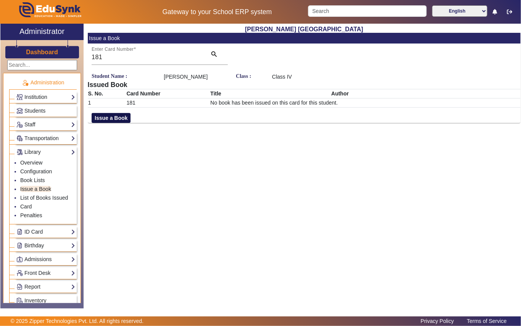
click at [113, 117] on button "Issue a Book" at bounding box center [111, 118] width 39 height 10
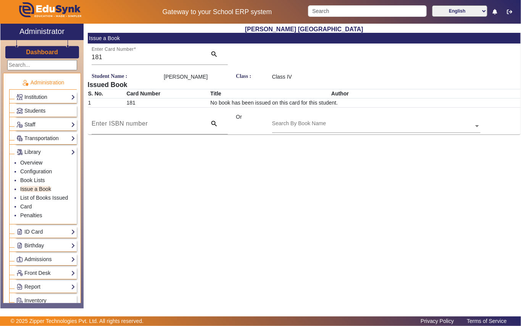
click at [297, 123] on input "text" at bounding box center [376, 126] width 208 height 8
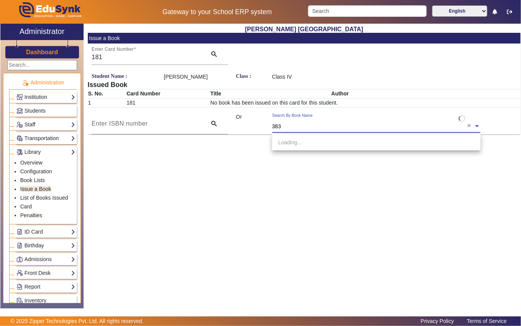
type input "3830"
click at [320, 142] on span "[Ac3830] Dragon masters: waking the rainbow dragon" at bounding box center [341, 142] width 127 height 6
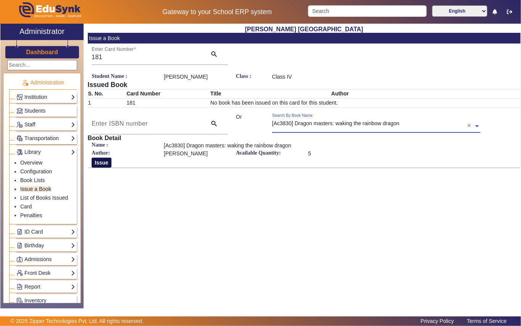
click at [103, 165] on button "Issue" at bounding box center [102, 162] width 20 height 10
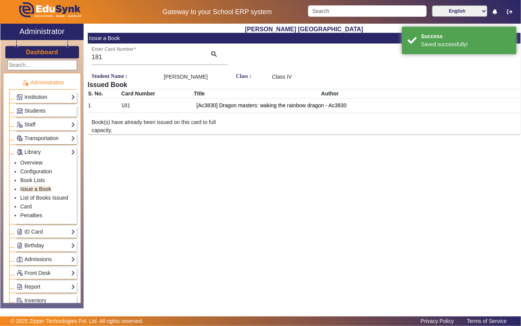
drag, startPoint x: 53, startPoint y: 106, endPoint x: 86, endPoint y: 111, distance: 33.3
click at [53, 106] on div "Students" at bounding box center [46, 111] width 62 height 12
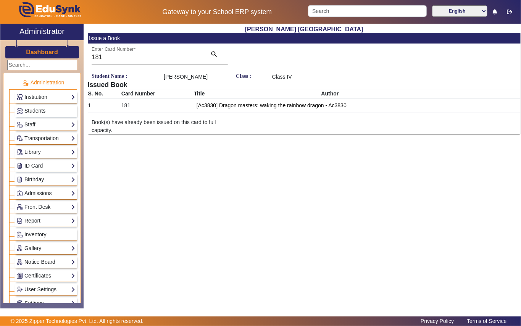
click at [49, 110] on link "Students" at bounding box center [45, 110] width 59 height 9
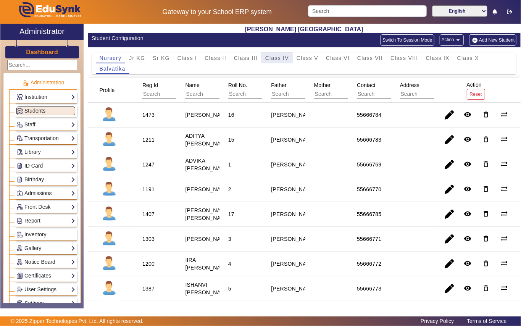
drag, startPoint x: 278, startPoint y: 57, endPoint x: 224, endPoint y: 80, distance: 58.2
click at [277, 57] on span "Class IV" at bounding box center [277, 57] width 24 height 5
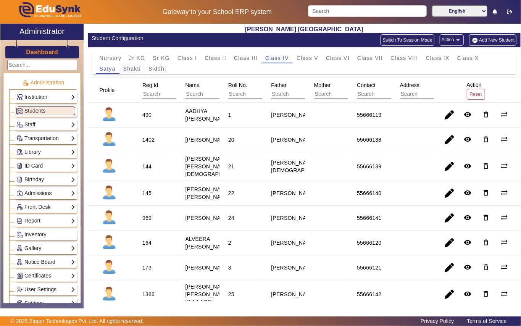
click at [132, 68] on span "Shakti" at bounding box center [132, 68] width 18 height 5
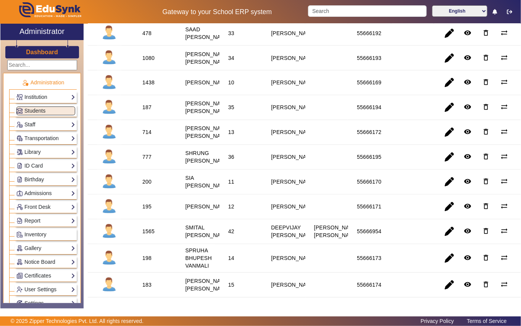
scroll to position [628, 0]
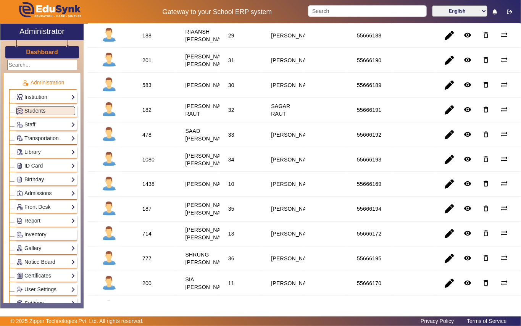
click at [146, 89] on div "583" at bounding box center [146, 85] width 9 height 8
drag, startPoint x: 51, startPoint y: 153, endPoint x: 50, endPoint y: 157, distance: 5.0
click at [51, 155] on link "Library" at bounding box center [45, 152] width 59 height 9
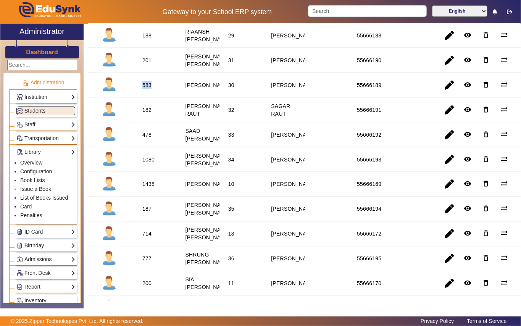
click at [49, 190] on link "Issue a Book" at bounding box center [35, 189] width 31 height 6
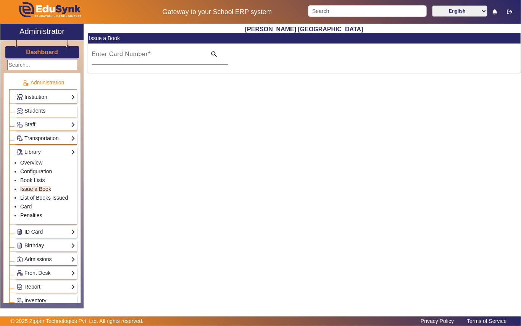
click at [126, 53] on mat-label "Enter Card Number" at bounding box center [120, 54] width 56 height 6
click at [126, 53] on input "Enter Card Number" at bounding box center [147, 57] width 110 height 9
paste input "583"
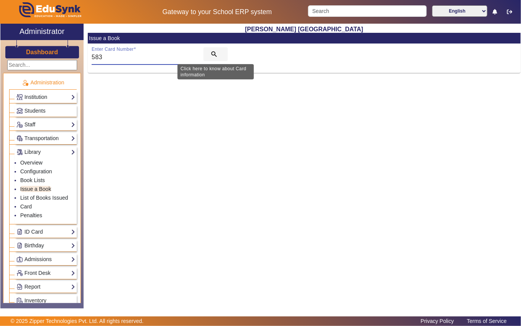
type input "583"
click at [214, 47] on span "search" at bounding box center [215, 54] width 24 height 18
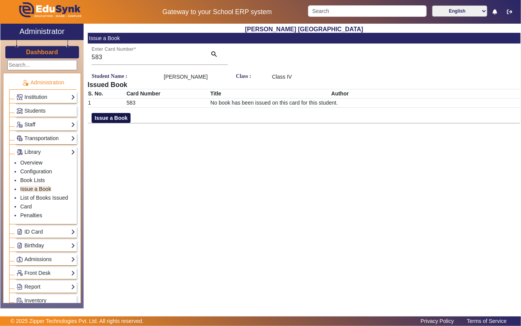
click at [104, 123] on button "Issue a Book" at bounding box center [111, 118] width 39 height 10
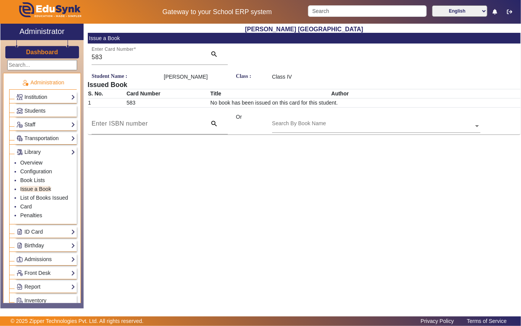
click at [329, 130] on input "text" at bounding box center [376, 126] width 208 height 8
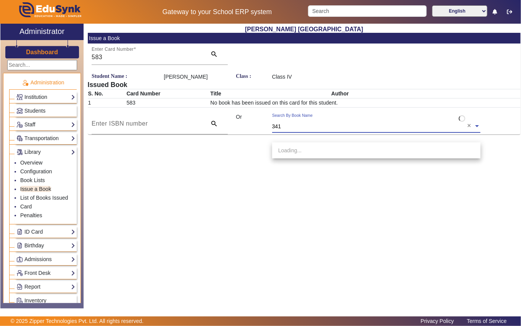
type input "3419"
click at [330, 149] on span "[Ac3419] Dark day in the deep sea" at bounding box center [319, 150] width 82 height 6
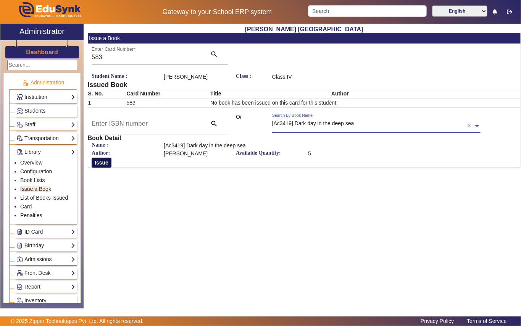
click at [106, 167] on button "Issue" at bounding box center [102, 162] width 20 height 10
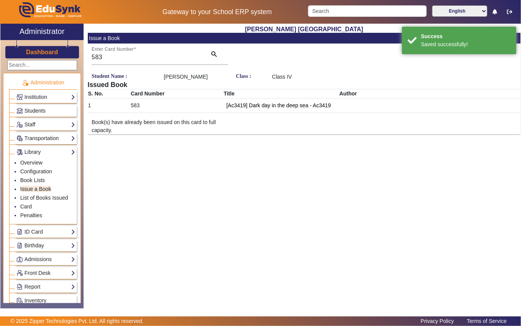
click at [52, 109] on link "Students" at bounding box center [45, 110] width 59 height 9
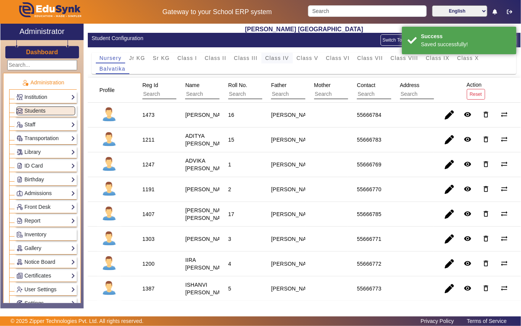
click at [269, 57] on span "Class IV" at bounding box center [277, 57] width 24 height 5
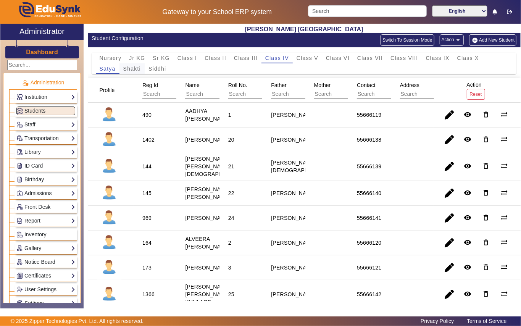
click at [129, 67] on span "Shakti" at bounding box center [132, 68] width 18 height 5
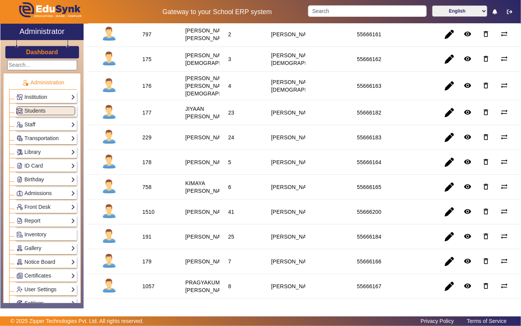
scroll to position [305, 0]
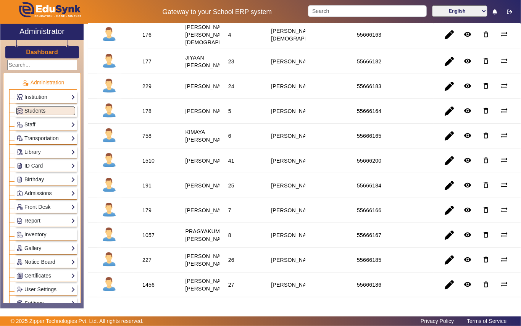
click at [146, 189] on div "191" at bounding box center [146, 186] width 9 height 8
click at [57, 148] on link "Library" at bounding box center [45, 152] width 59 height 9
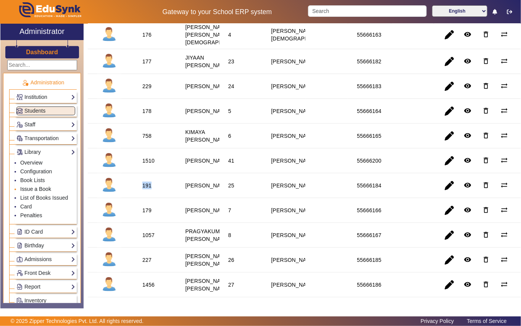
click at [48, 186] on link "Issue a Book" at bounding box center [35, 189] width 31 height 6
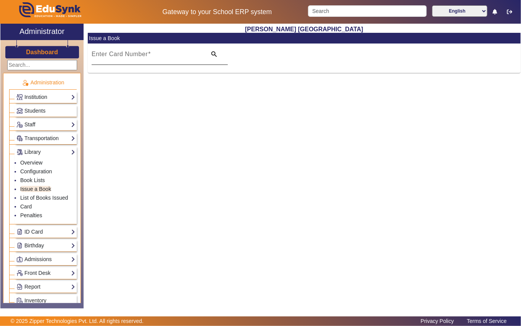
click at [147, 45] on div "Enter Card Number" at bounding box center [147, 53] width 110 height 21
paste input "191"
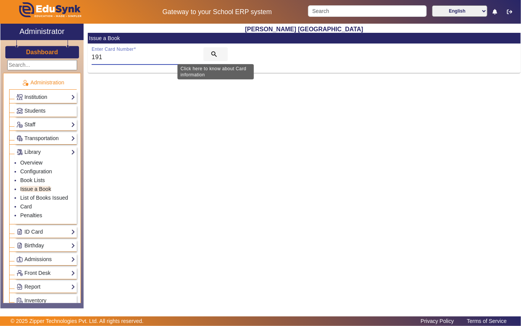
type input "191"
click at [217, 51] on mat-icon "search" at bounding box center [214, 54] width 8 height 8
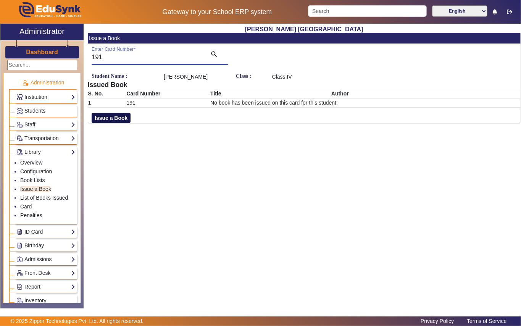
drag, startPoint x: 121, startPoint y: 124, endPoint x: 126, endPoint y: 125, distance: 5.1
click at [126, 123] on button "Issue a Book" at bounding box center [111, 118] width 39 height 10
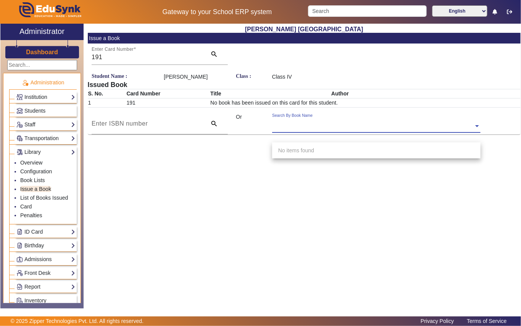
click at [342, 122] on div "Search By Book Name" at bounding box center [372, 117] width 201 height 9
type input "3421"
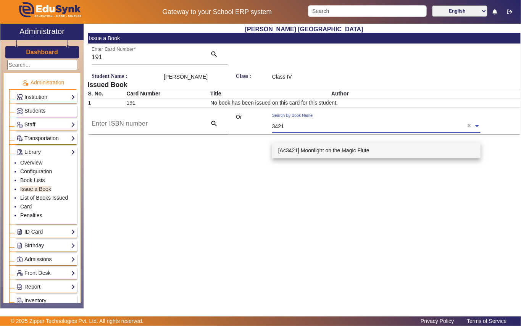
click at [326, 149] on span "[Ac3421] Moonlight on the Magic Flute" at bounding box center [323, 150] width 91 height 6
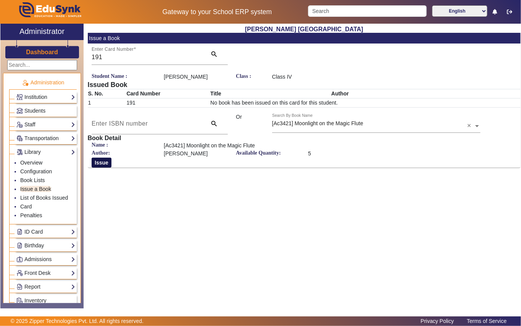
click at [101, 167] on button "Issue" at bounding box center [102, 162] width 20 height 10
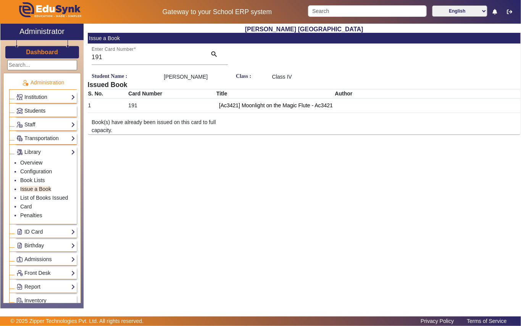
click at [50, 110] on link "Students" at bounding box center [45, 110] width 59 height 9
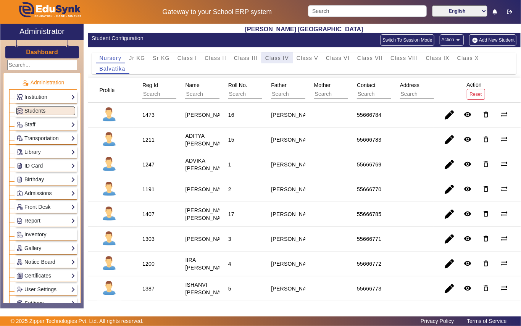
drag, startPoint x: 281, startPoint y: 58, endPoint x: 176, endPoint y: 89, distance: 109.1
click at [280, 58] on span "Class IV" at bounding box center [277, 57] width 24 height 5
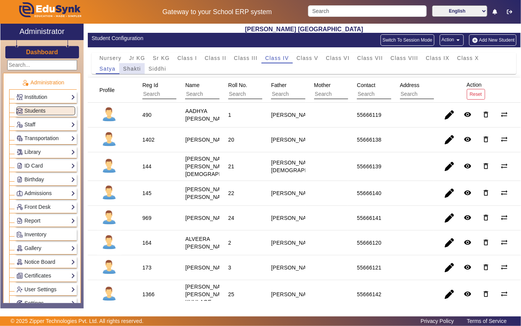
click at [130, 68] on span "Shakti" at bounding box center [132, 68] width 18 height 5
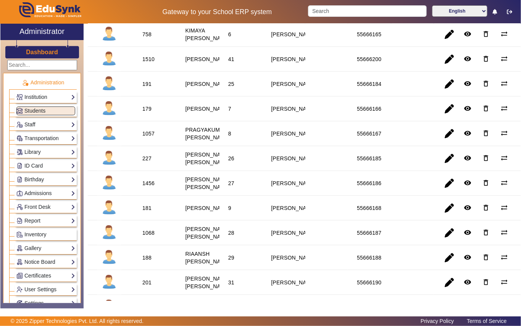
scroll to position [458, 0]
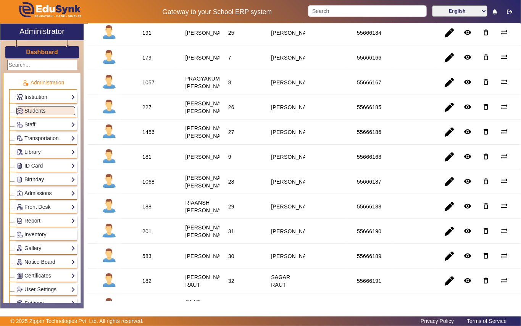
click at [145, 136] on div "1456" at bounding box center [148, 132] width 12 height 8
drag, startPoint x: 53, startPoint y: 150, endPoint x: 42, endPoint y: 182, distance: 33.8
click at [53, 151] on link "Library" at bounding box center [45, 152] width 59 height 9
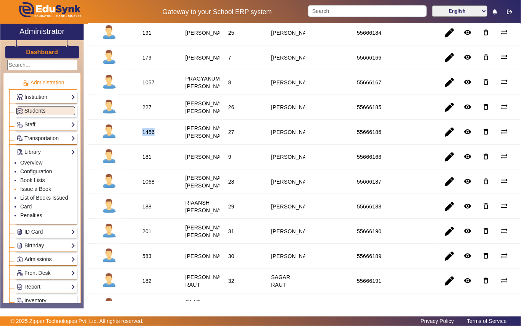
click at [48, 189] on link "Issue a Book" at bounding box center [35, 189] width 31 height 6
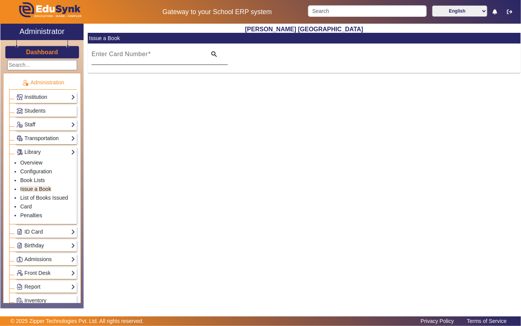
click at [121, 52] on mat-label "Enter Card Number" at bounding box center [120, 54] width 56 height 6
click at [121, 53] on input "Enter Card Number" at bounding box center [147, 57] width 110 height 9
paste input "1456"
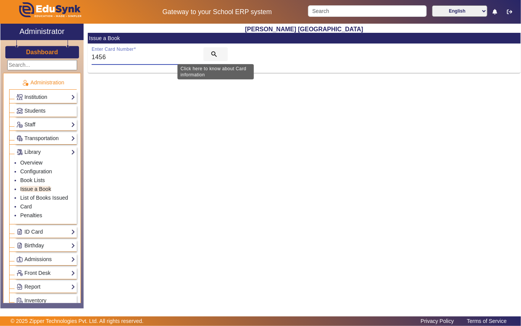
type input "1456"
click at [210, 55] on mat-icon "search" at bounding box center [214, 54] width 8 height 8
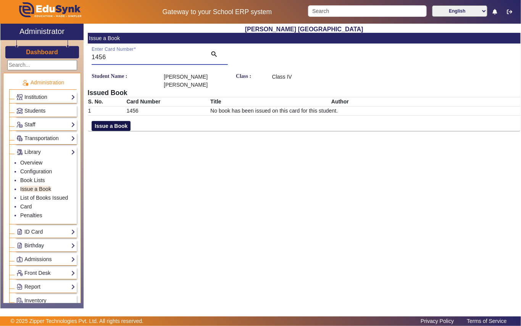
click at [126, 125] on button "Issue a Book" at bounding box center [111, 126] width 39 height 10
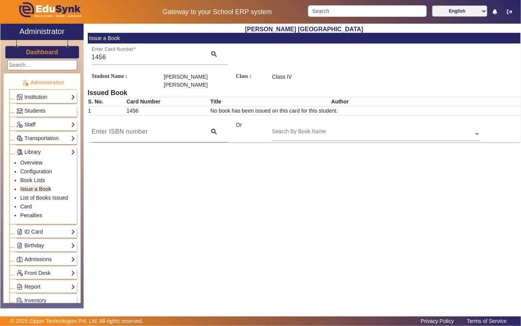
click at [281, 130] on div "Search By Book Name" at bounding box center [372, 125] width 201 height 9
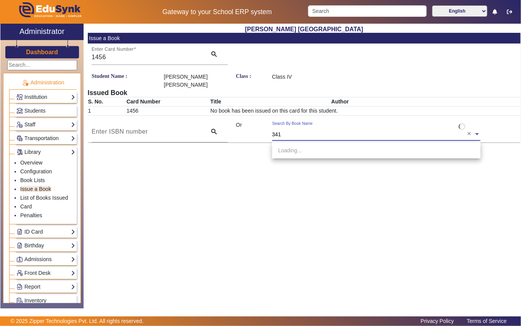
type input "3417"
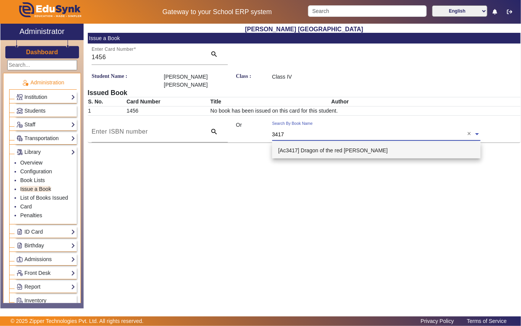
click at [323, 147] on span "[Ac3417] Dragon of the red dawn" at bounding box center [332, 150] width 109 height 6
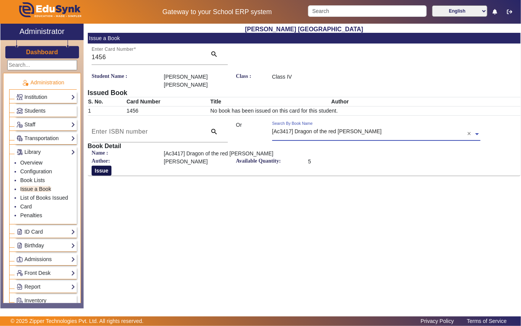
click at [98, 170] on button "Issue" at bounding box center [102, 170] width 20 height 10
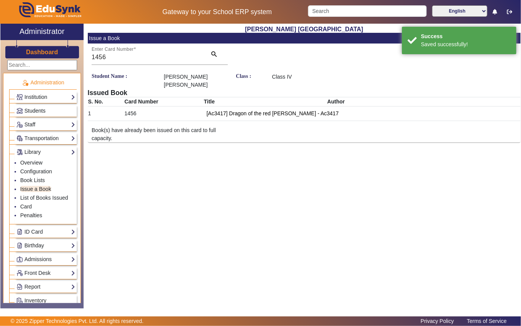
click at [57, 109] on link "Students" at bounding box center [45, 110] width 59 height 9
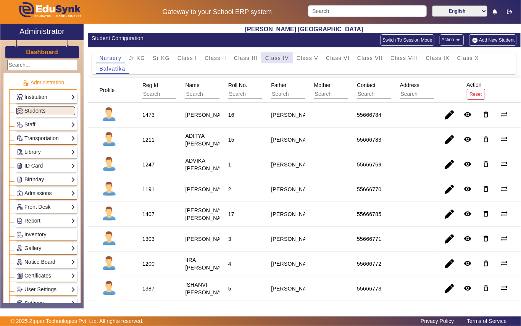
click at [280, 57] on span "Class IV" at bounding box center [277, 57] width 24 height 5
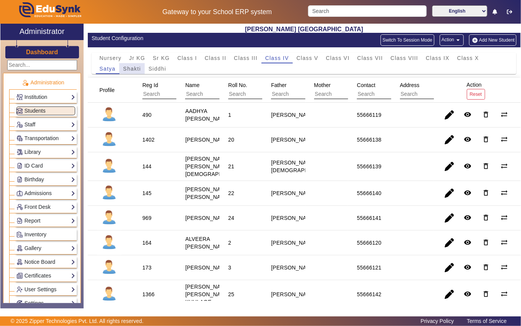
click at [131, 66] on span "Shakti" at bounding box center [132, 68] width 18 height 5
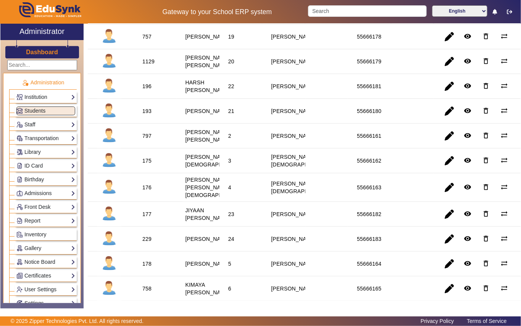
scroll to position [203, 0]
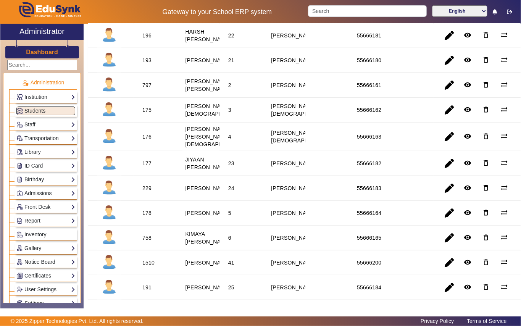
click at [144, 167] on div "177" at bounding box center [146, 163] width 9 height 8
drag, startPoint x: 53, startPoint y: 153, endPoint x: 31, endPoint y: 194, distance: 47.2
click at [53, 153] on link "Library" at bounding box center [45, 152] width 59 height 9
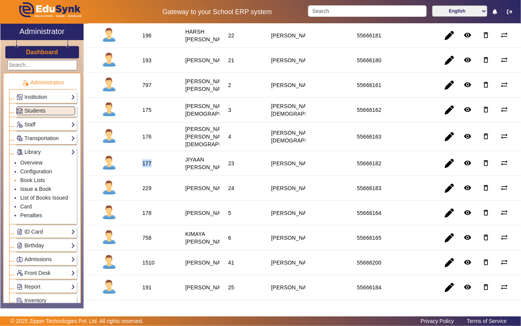
click at [49, 188] on link "Issue a Book" at bounding box center [35, 189] width 31 height 6
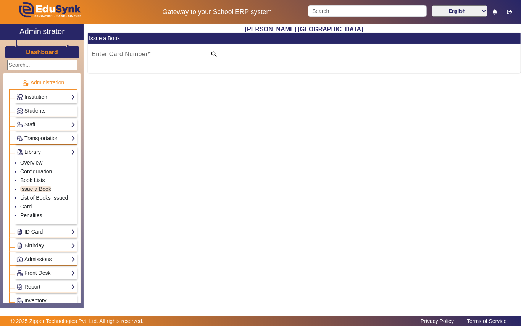
click at [135, 53] on mat-label "Enter Card Number" at bounding box center [120, 54] width 56 height 6
click at [135, 53] on input "Enter Card Number" at bounding box center [147, 57] width 110 height 9
paste input "177"
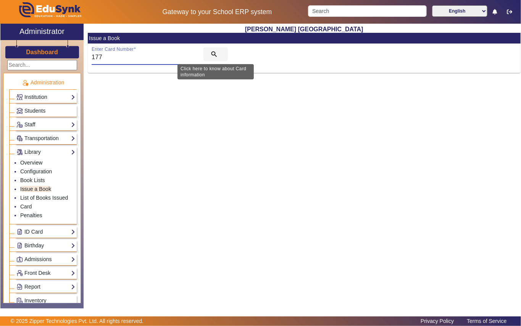
type input "177"
click at [215, 52] on mat-icon "search" at bounding box center [214, 54] width 8 height 8
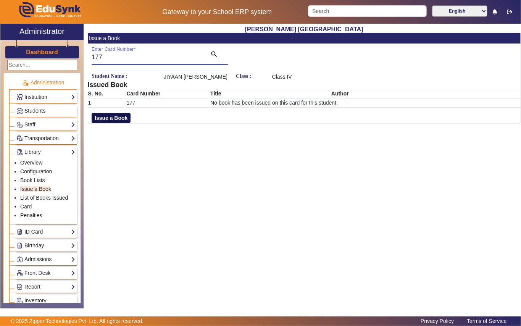
click at [118, 117] on button "Issue a Book" at bounding box center [111, 118] width 39 height 10
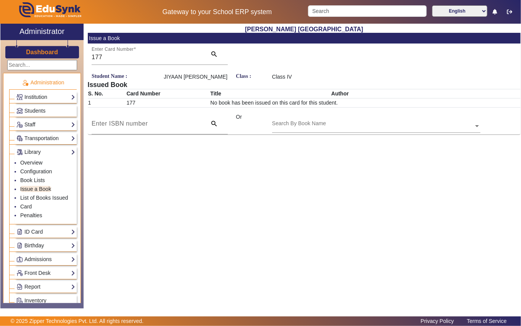
click at [315, 124] on input "text" at bounding box center [376, 126] width 208 height 8
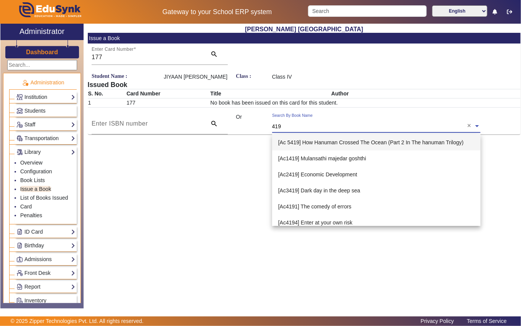
type input "4198"
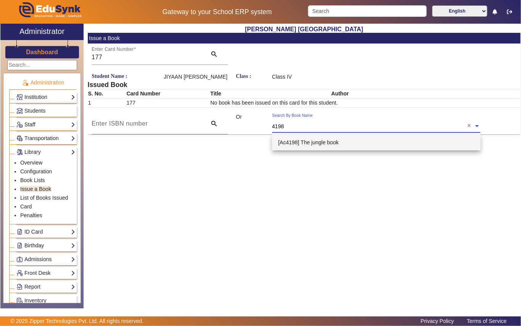
click at [325, 142] on span "[Ac4198] The jungle book" at bounding box center [308, 142] width 61 height 6
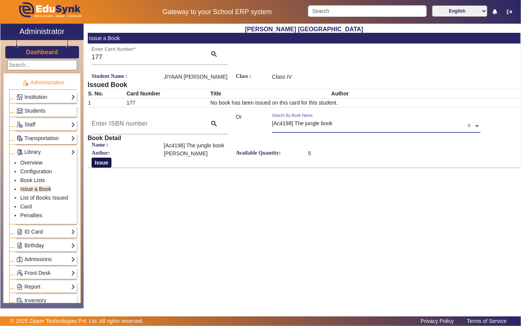
click at [92, 161] on button "Issue" at bounding box center [102, 162] width 20 height 10
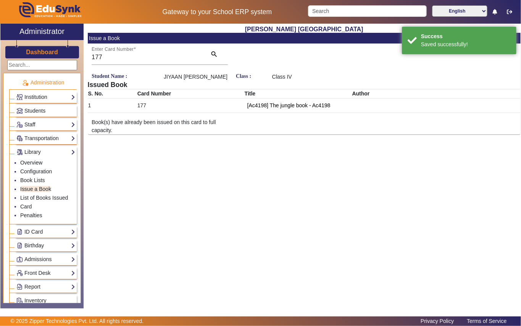
click at [51, 105] on div "Students" at bounding box center [46, 111] width 62 height 12
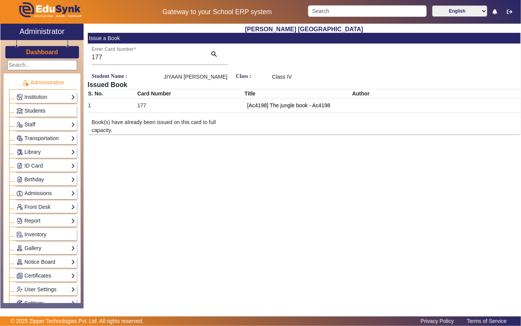
click at [55, 109] on link "Students" at bounding box center [45, 110] width 59 height 9
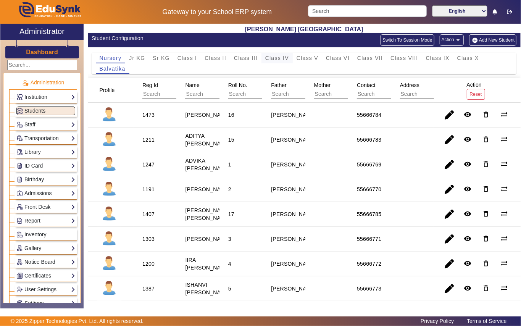
click at [278, 55] on span "Class IV" at bounding box center [277, 57] width 24 height 5
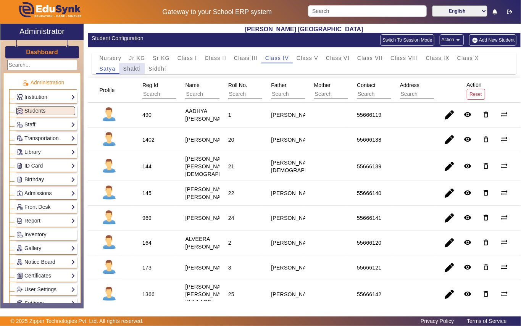
click at [129, 66] on span "Shakti" at bounding box center [132, 68] width 18 height 5
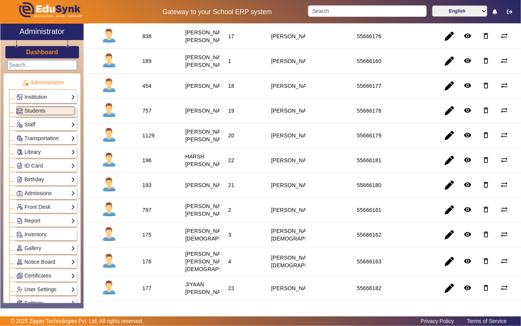
scroll to position [101, 0]
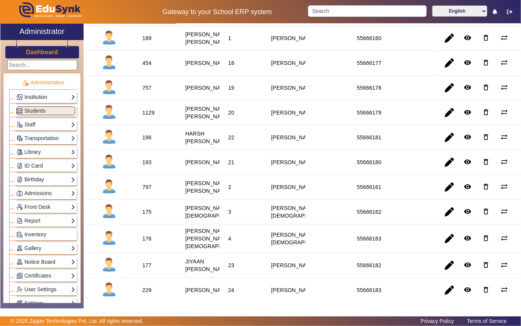
click at [146, 191] on div "797" at bounding box center [146, 187] width 9 height 8
click at [51, 150] on link "Library" at bounding box center [45, 152] width 59 height 9
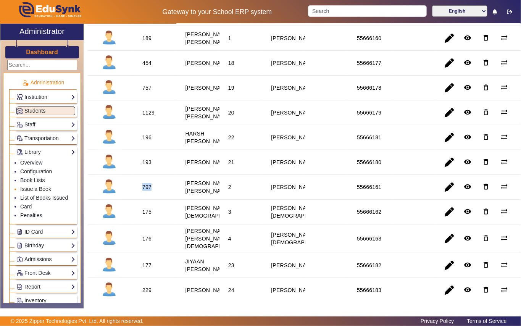
click at [45, 188] on link "Issue a Book" at bounding box center [35, 189] width 31 height 6
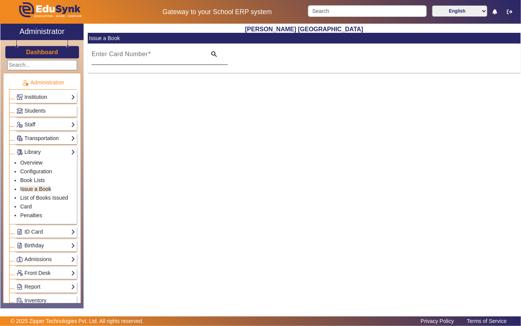
click at [133, 49] on div "Enter Card Number" at bounding box center [147, 53] width 110 height 21
paste input "797"
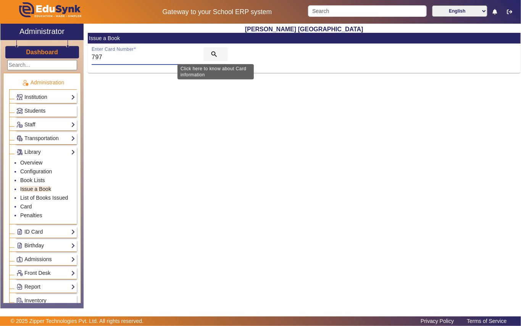
type input "797"
click at [214, 51] on mat-icon "search" at bounding box center [214, 54] width 8 height 8
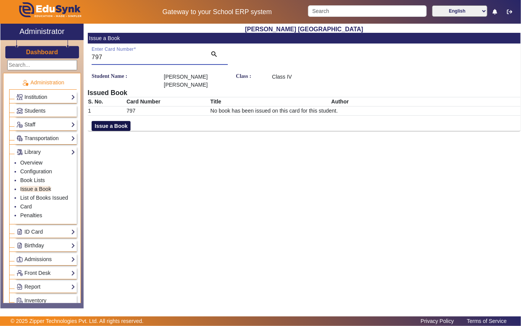
click at [120, 122] on button "Issue a Book" at bounding box center [111, 126] width 39 height 10
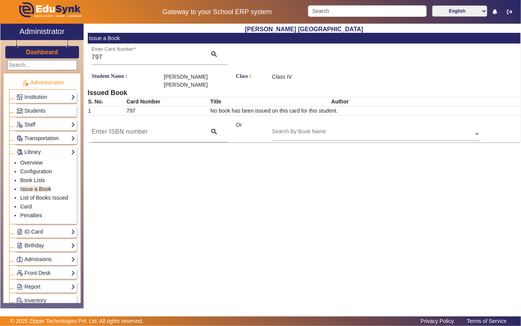
click at [315, 130] on div "Search By Book Name" at bounding box center [372, 125] width 201 height 9
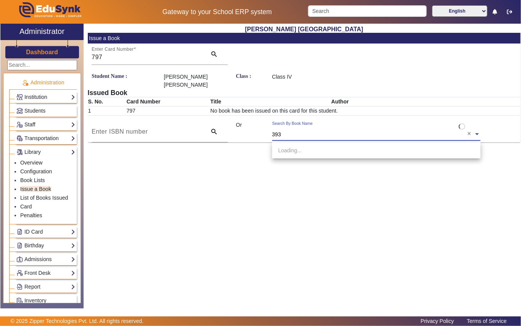
type input "3930"
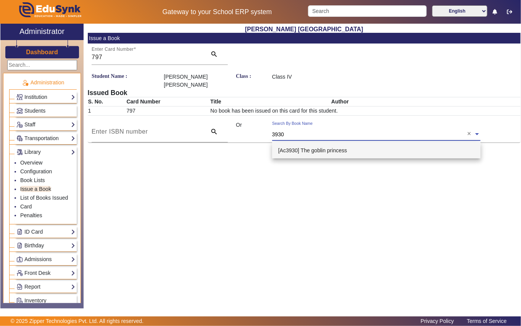
click at [317, 150] on span "[Ac3930] The goblin princess" at bounding box center [312, 150] width 69 height 6
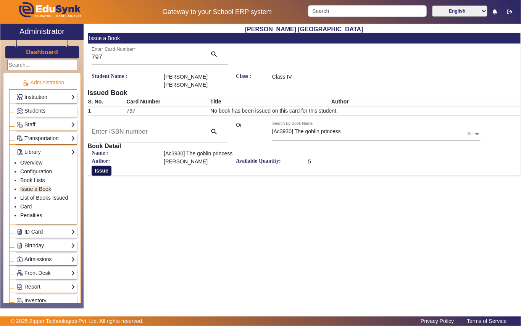
click at [99, 170] on button "Issue" at bounding box center [102, 170] width 20 height 10
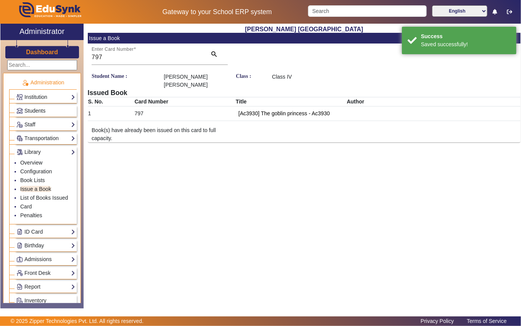
click at [53, 109] on link "Students" at bounding box center [45, 110] width 59 height 9
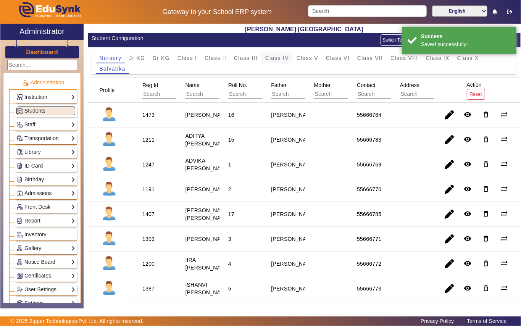
click at [277, 60] on span "Class IV" at bounding box center [277, 57] width 24 height 5
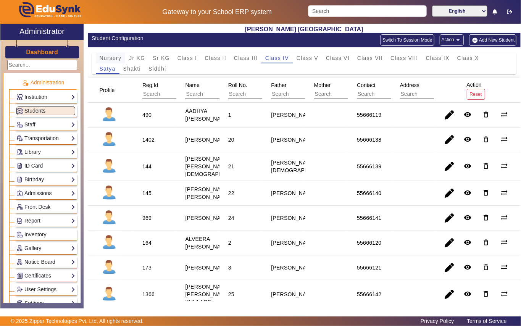
click at [122, 63] on div "Nursery" at bounding box center [111, 58] width 30 height 11
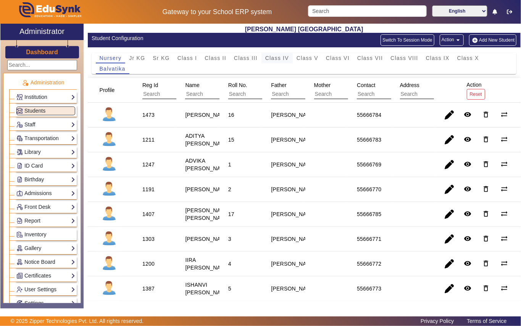
click at [286, 54] on span "Class IV" at bounding box center [277, 58] width 24 height 11
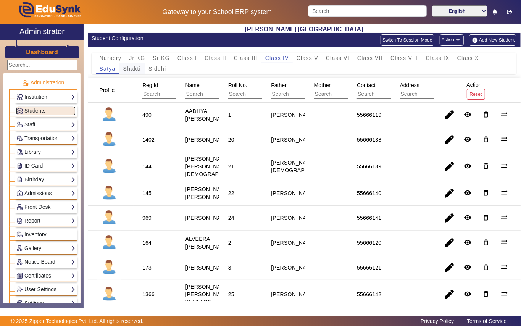
drag, startPoint x: 133, startPoint y: 65, endPoint x: 151, endPoint y: 92, distance: 32.8
click at [134, 68] on span "Shakti" at bounding box center [132, 68] width 18 height 11
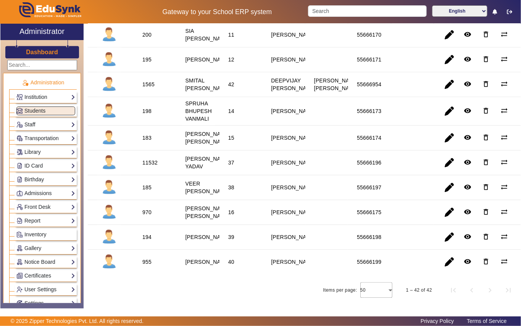
scroll to position [915, 0]
click at [143, 63] on div "195" at bounding box center [146, 60] width 9 height 8
click at [144, 63] on div "195" at bounding box center [146, 60] width 9 height 8
click at [148, 63] on div "195" at bounding box center [146, 60] width 9 height 8
click at [149, 63] on div "195" at bounding box center [146, 60] width 9 height 8
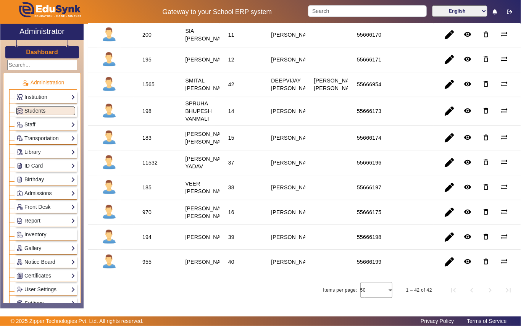
click at [148, 63] on div "195" at bounding box center [146, 60] width 9 height 8
drag, startPoint x: 49, startPoint y: 152, endPoint x: 43, endPoint y: 171, distance: 20.0
click at [50, 152] on link "Library" at bounding box center [45, 152] width 59 height 9
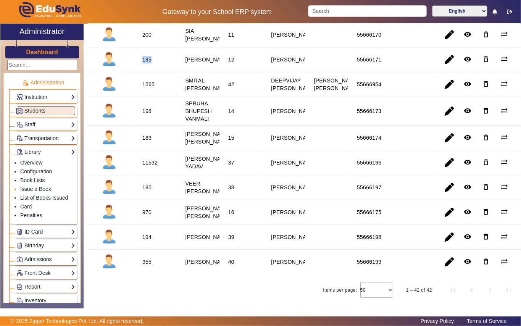
click at [49, 188] on link "Issue a Book" at bounding box center [35, 189] width 31 height 6
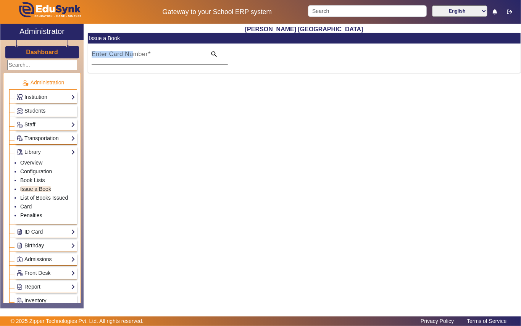
click at [134, 50] on div "Enter Card Number" at bounding box center [147, 53] width 110 height 21
paste input "195"
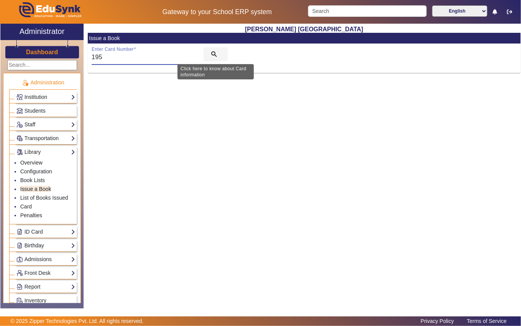
type input "195"
click at [219, 52] on button "search" at bounding box center [215, 54] width 24 height 14
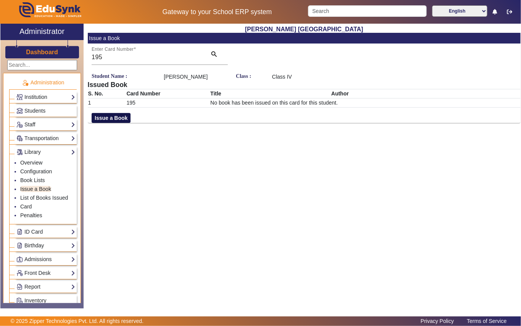
click at [101, 118] on button "Issue a Book" at bounding box center [111, 118] width 39 height 10
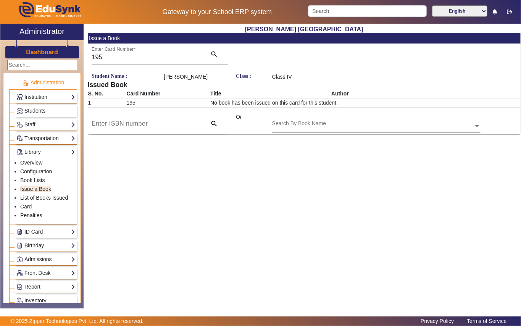
click at [279, 123] on input "text" at bounding box center [376, 126] width 208 height 8
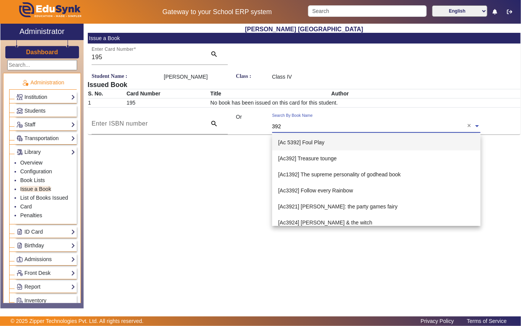
type input "3929"
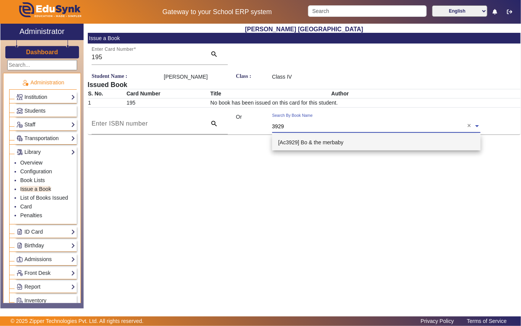
click at [345, 141] on div "[Ac3929] Bo & the merbaby" at bounding box center [376, 142] width 208 height 16
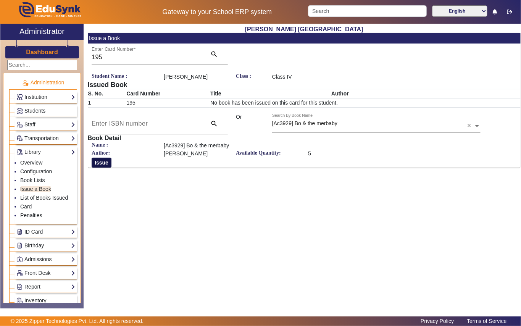
click at [108, 158] on button "Issue" at bounding box center [102, 162] width 20 height 10
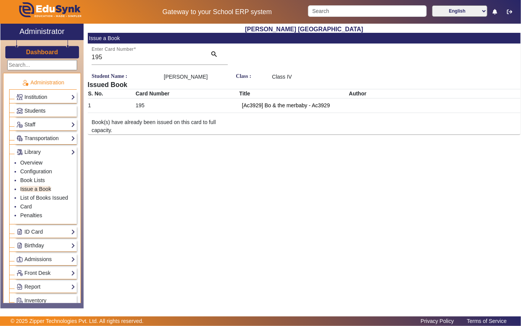
click at [39, 111] on span "Students" at bounding box center [34, 111] width 21 height 6
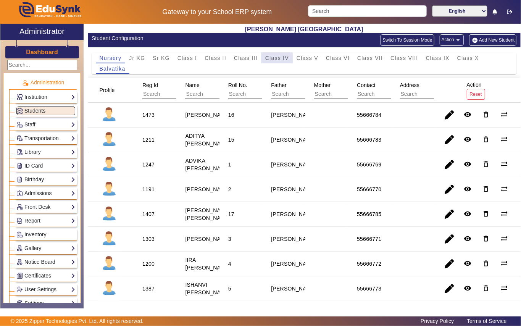
click at [273, 60] on span "Class IV" at bounding box center [277, 57] width 24 height 5
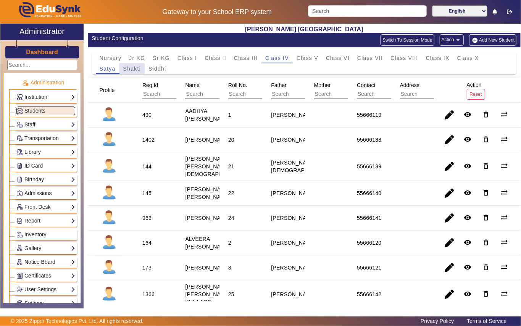
click at [136, 71] on span "Shakti" at bounding box center [132, 68] width 18 height 5
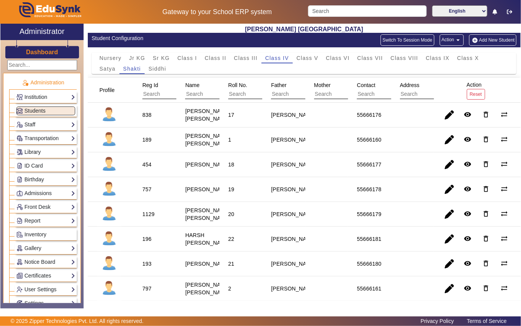
click at [40, 153] on link "Library" at bounding box center [45, 152] width 59 height 9
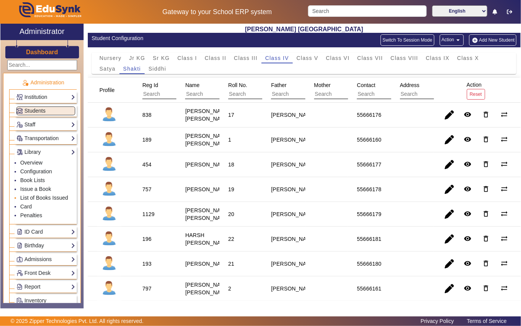
click at [37, 200] on link "List of Books Issued" at bounding box center [44, 197] width 48 height 6
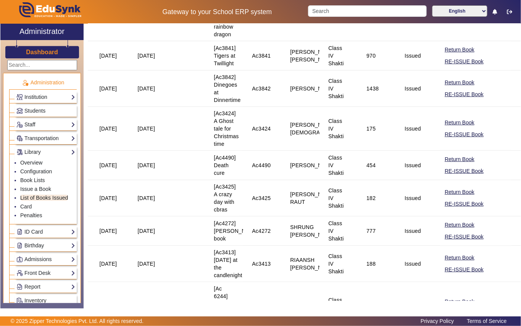
scroll to position [305, 0]
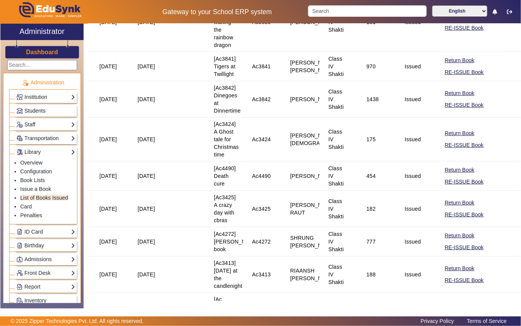
click at [40, 110] on span "Students" at bounding box center [34, 111] width 21 height 6
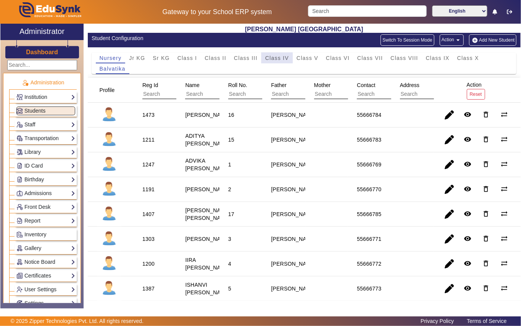
click at [275, 62] on span "Class IV" at bounding box center [277, 58] width 24 height 11
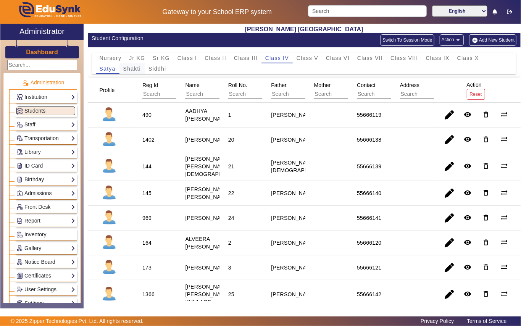
click at [131, 71] on span "Shakti" at bounding box center [132, 68] width 18 height 5
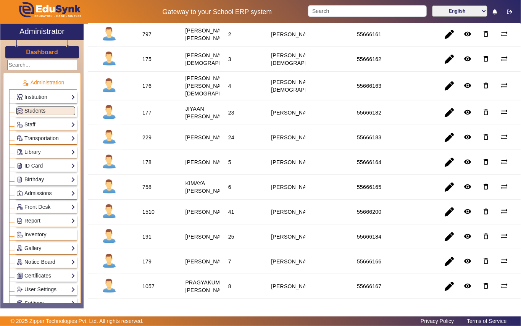
scroll to position [305, 0]
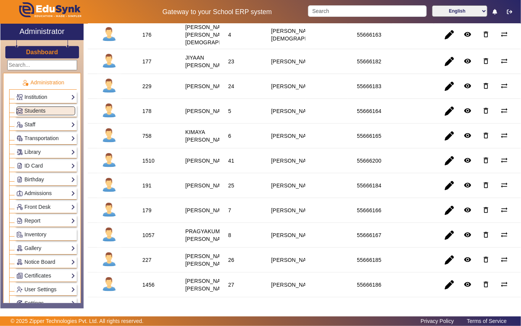
click at [149, 115] on div "178" at bounding box center [146, 111] width 9 height 8
click at [34, 153] on link "Library" at bounding box center [45, 152] width 59 height 9
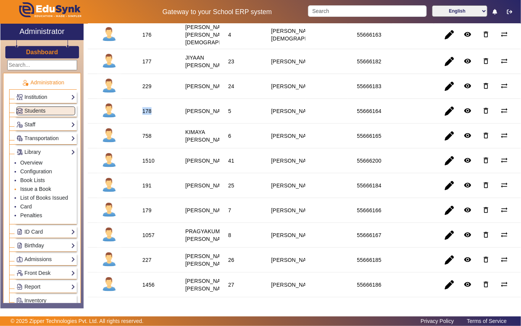
click at [31, 191] on link "Issue a Book" at bounding box center [35, 189] width 31 height 6
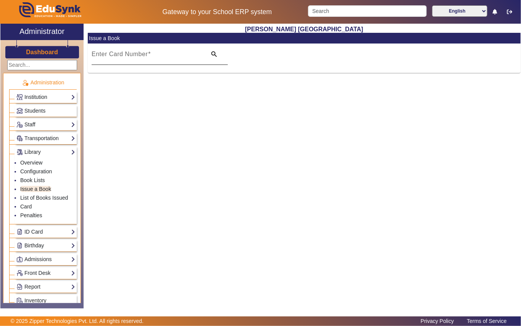
click at [150, 60] on input "Enter Card Number" at bounding box center [147, 57] width 110 height 9
paste input "178"
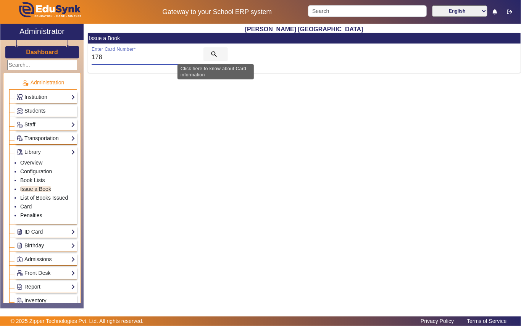
type input "178"
click at [213, 51] on mat-icon "search" at bounding box center [214, 54] width 8 height 8
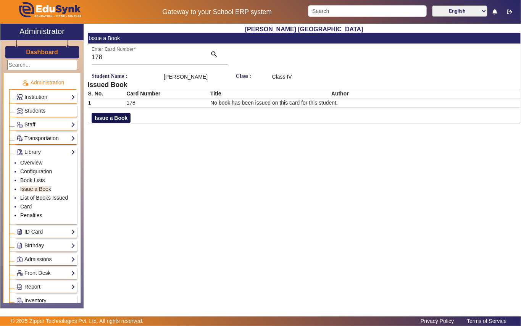
click at [116, 123] on button "Issue a Book" at bounding box center [111, 118] width 39 height 10
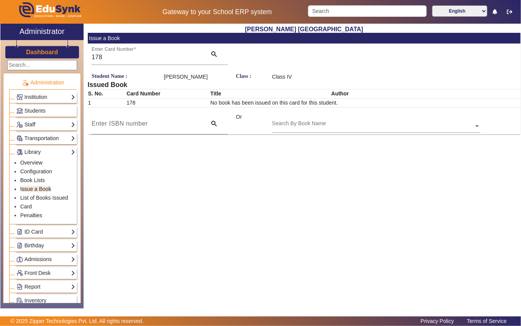
click at [348, 130] on input "text" at bounding box center [376, 126] width 208 height 8
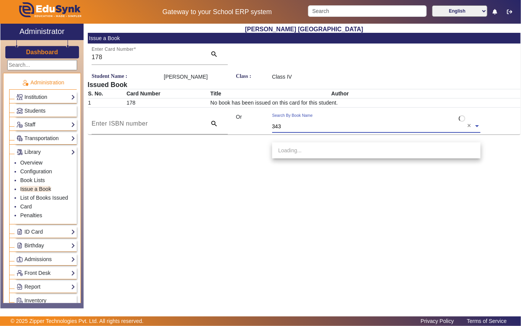
type input "3433"
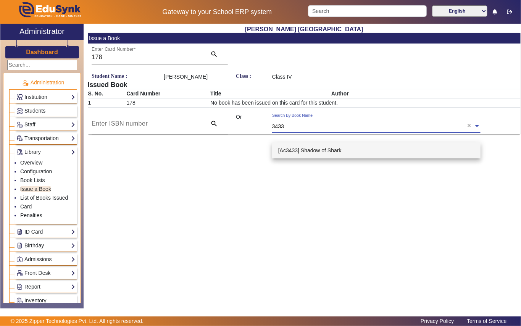
click at [333, 149] on span "[Ac3433] Shadow of Shark" at bounding box center [309, 150] width 63 height 6
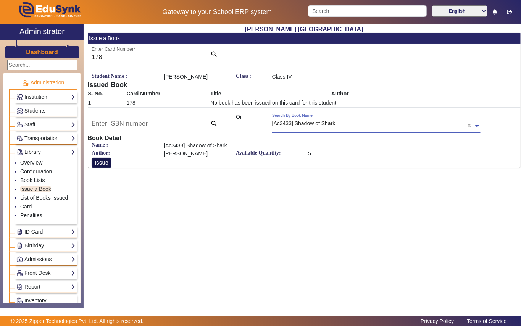
click at [101, 167] on button "Issue" at bounding box center [102, 162] width 20 height 10
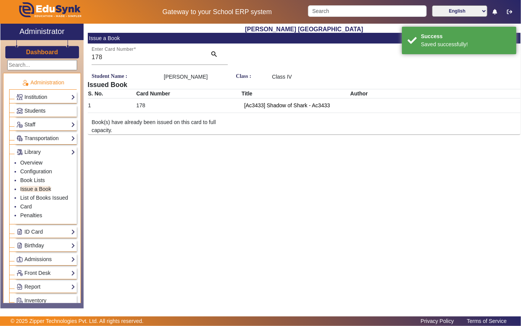
click at [42, 111] on span "Students" at bounding box center [34, 111] width 21 height 6
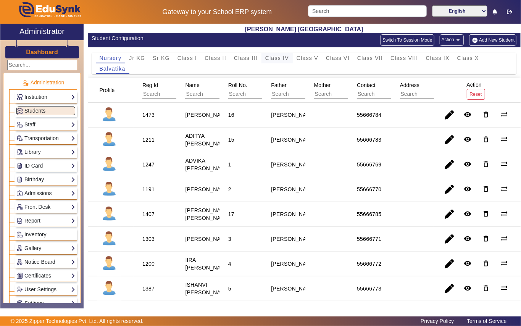
click at [276, 57] on span "Class IV" at bounding box center [277, 57] width 24 height 5
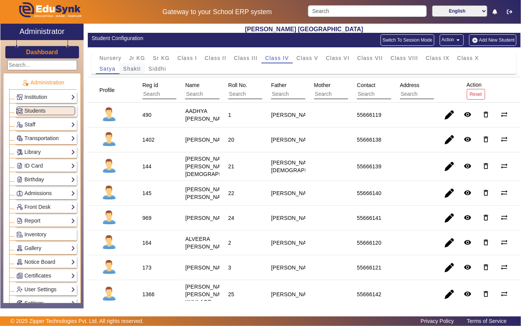
click at [137, 71] on span "Shakti" at bounding box center [132, 68] width 18 height 5
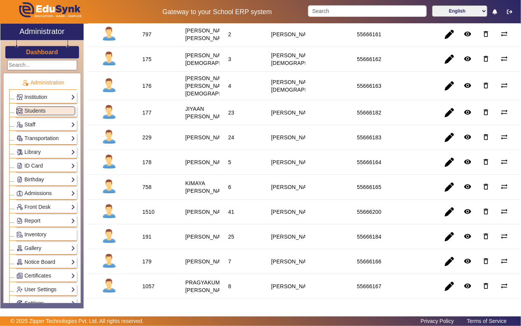
scroll to position [305, 0]
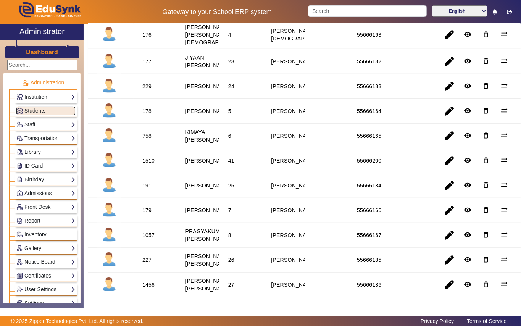
click at [149, 140] on div "758" at bounding box center [146, 136] width 9 height 8
click at [40, 153] on link "Library" at bounding box center [45, 152] width 59 height 9
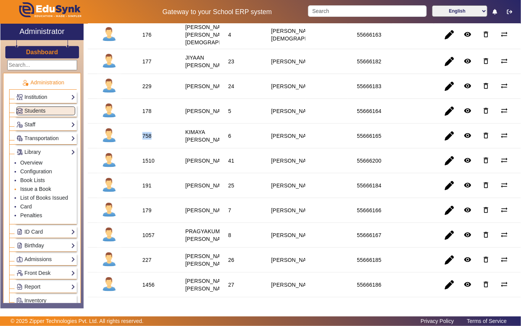
click at [29, 188] on link "Issue a Book" at bounding box center [35, 189] width 31 height 6
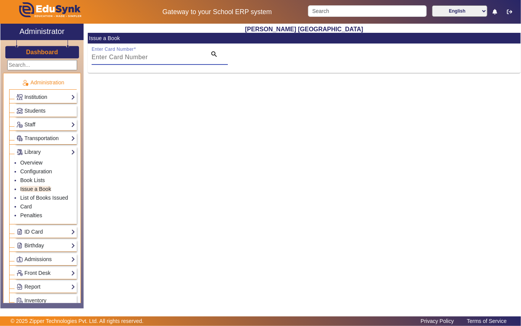
click at [156, 54] on input "Enter Card Number" at bounding box center [147, 57] width 110 height 9
paste input "758"
type input "758"
click at [213, 52] on mat-icon "search" at bounding box center [214, 54] width 8 height 8
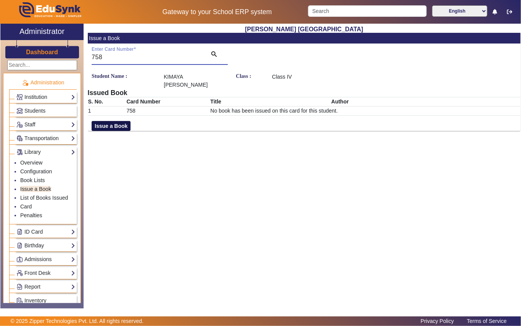
click at [104, 121] on button "Issue a Book" at bounding box center [111, 126] width 39 height 10
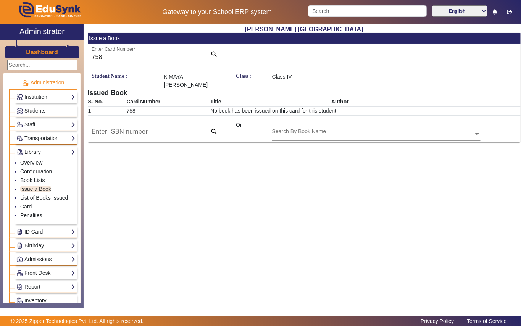
click at [342, 121] on div "Search By Book Name" at bounding box center [372, 125] width 201 height 9
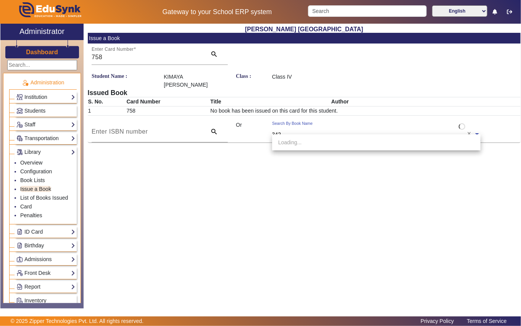
type input "3422"
drag, startPoint x: 324, startPoint y: 142, endPoint x: 310, endPoint y: 137, distance: 14.9
click at [322, 142] on span "[Ac3422] A goodnight for Ghost" at bounding box center [315, 142] width 74 height 6
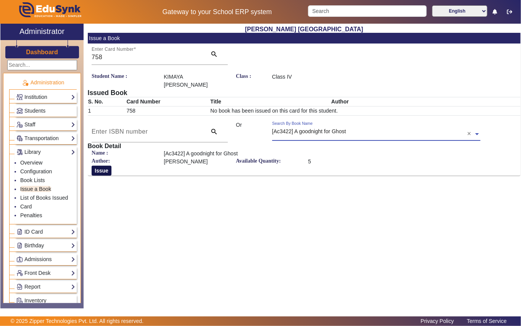
click at [101, 165] on button "Issue" at bounding box center [102, 170] width 20 height 10
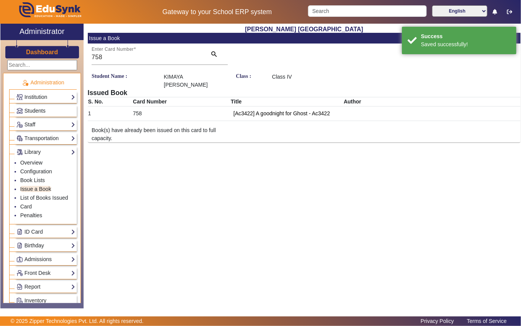
click at [39, 111] on span "Students" at bounding box center [34, 111] width 21 height 6
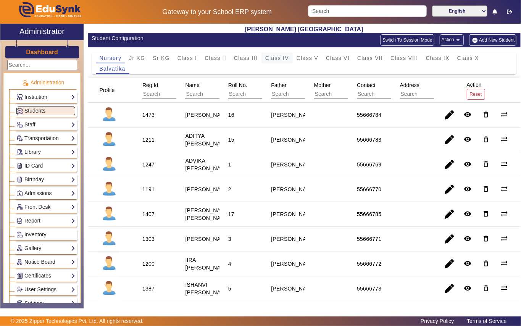
click at [270, 57] on span "Class IV" at bounding box center [277, 57] width 24 height 5
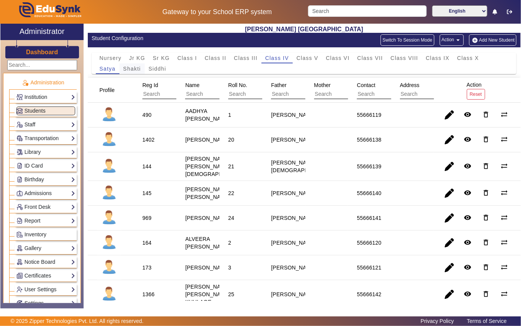
click at [128, 69] on span "Shakti" at bounding box center [132, 68] width 18 height 5
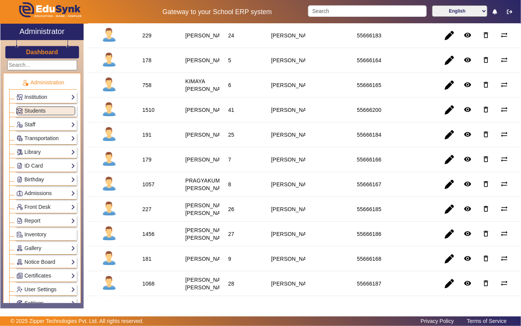
scroll to position [407, 0]
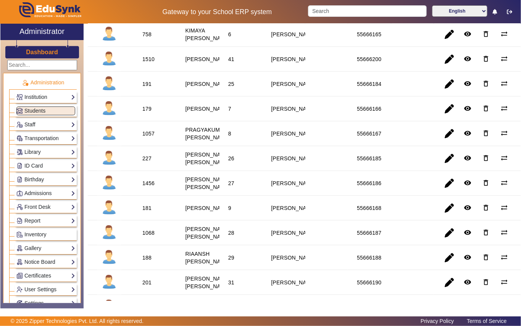
click at [147, 112] on div "179" at bounding box center [146, 109] width 9 height 8
click at [35, 155] on link "Library" at bounding box center [45, 152] width 59 height 9
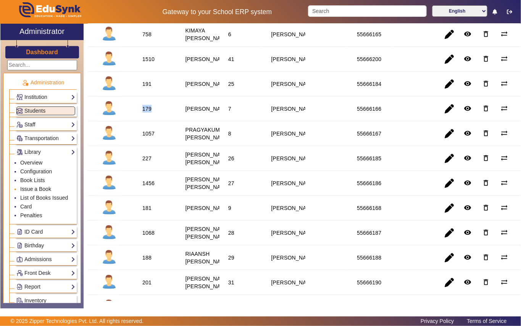
click at [36, 190] on link "Issue a Book" at bounding box center [35, 189] width 31 height 6
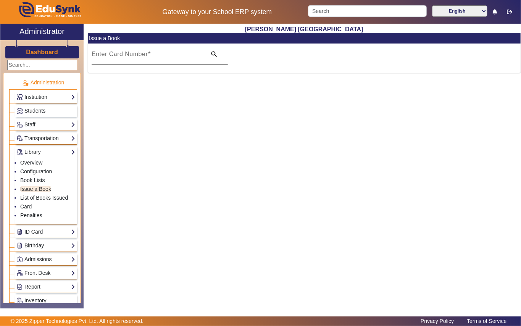
click at [154, 51] on div "Enter Card Number" at bounding box center [147, 53] width 110 height 21
paste input "179"
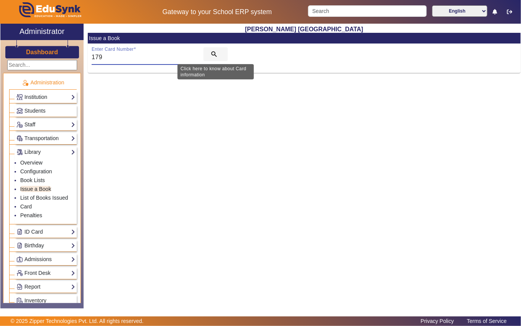
type input "179"
click at [212, 55] on mat-icon "search" at bounding box center [214, 54] width 8 height 8
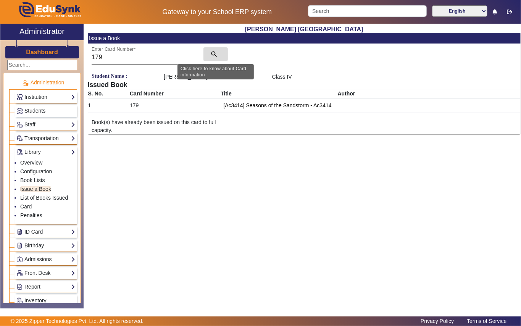
click at [214, 52] on mat-icon "search" at bounding box center [214, 54] width 8 height 8
click at [382, 127] on div "Book(s) have already been issued on this card to full capacity." at bounding box center [304, 126] width 432 height 16
click at [357, 112] on div "[Ac3414] Seasons of the Sandstorm - Ac3414" at bounding box center [369, 105] width 299 height 13
click at [292, 112] on div "[Ac3414] Seasons of the Sandstorm - Ac3414" at bounding box center [369, 105] width 299 height 13
click at [305, 111] on div "[Ac3414] Seasons of the Sandstorm - Ac3414" at bounding box center [369, 105] width 299 height 13
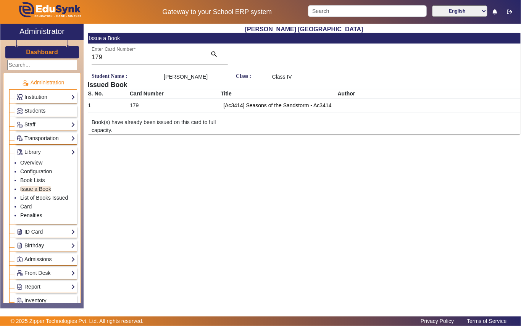
click at [324, 112] on div "[Ac3414] Seasons of the Sandstorm - Ac3414" at bounding box center [369, 105] width 299 height 13
drag, startPoint x: 117, startPoint y: 138, endPoint x: 124, endPoint y: 133, distance: 7.4
click at [121, 134] on div "Book(s) have already been issued on this card to full capacity." at bounding box center [160, 126] width 144 height 16
drag, startPoint x: 117, startPoint y: 133, endPoint x: 101, endPoint y: 130, distance: 16.4
click at [117, 133] on div "Book(s) have already been issued on this card to full capacity." at bounding box center [160, 126] width 144 height 16
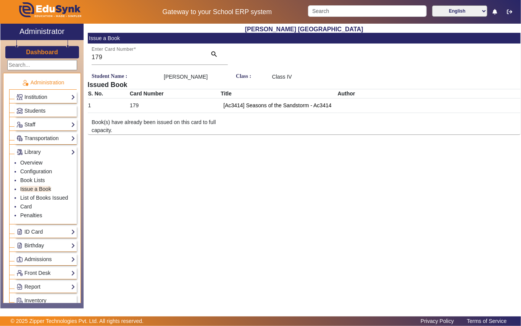
click at [346, 112] on div "[Ac3414] Seasons of the Sandstorm - Ac3414" at bounding box center [369, 105] width 299 height 13
click at [339, 112] on div "[Ac3414] Seasons of the Sandstorm - Ac3414" at bounding box center [369, 105] width 299 height 13
click at [45, 110] on span "Students" at bounding box center [34, 111] width 21 height 6
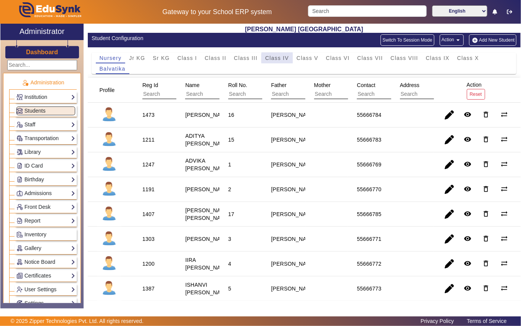
click at [280, 59] on span "Class IV" at bounding box center [277, 57] width 24 height 5
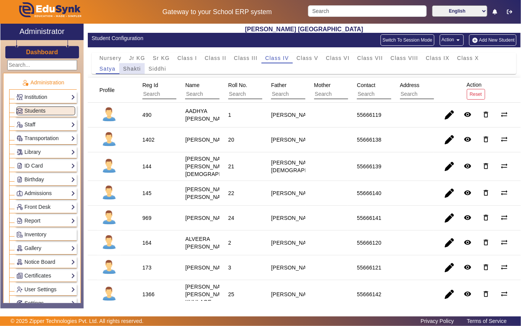
click at [139, 69] on span "Shakti" at bounding box center [132, 68] width 18 height 5
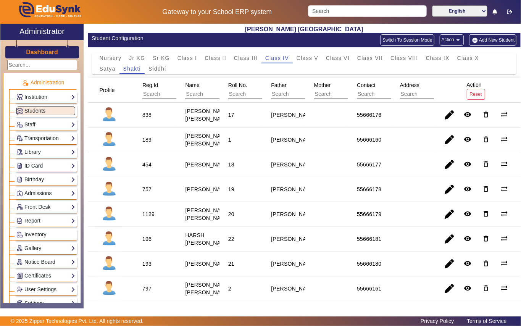
click at [40, 148] on link "Library" at bounding box center [45, 152] width 59 height 9
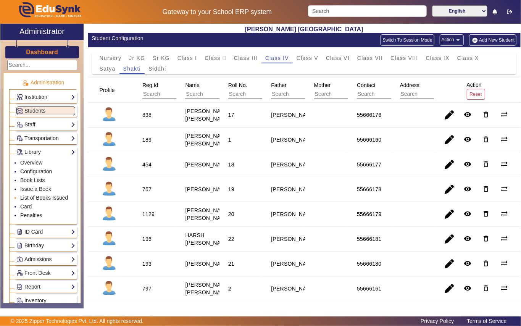
drag, startPoint x: 41, startPoint y: 199, endPoint x: 46, endPoint y: 198, distance: 5.0
click at [42, 199] on link "List of Books Issued" at bounding box center [44, 197] width 48 height 6
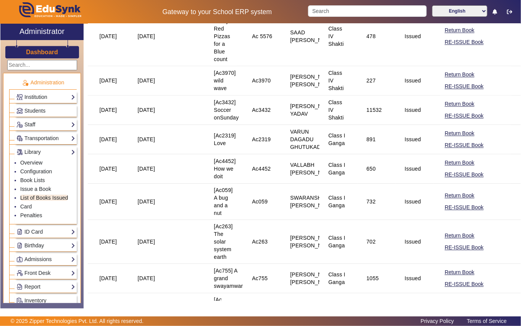
scroll to position [864, 0]
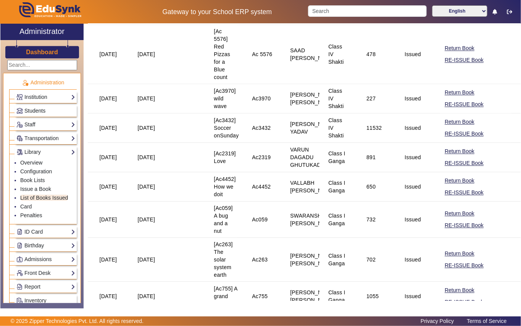
click at [41, 111] on span "Students" at bounding box center [34, 111] width 21 height 6
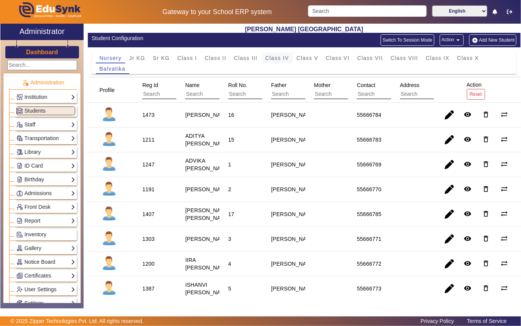
click at [273, 58] on span "Class IV" at bounding box center [277, 57] width 24 height 5
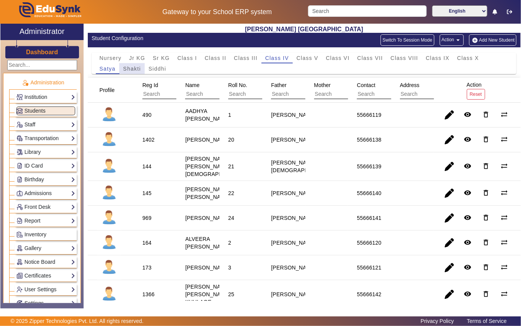
click at [134, 68] on span "Shakti" at bounding box center [132, 68] width 18 height 5
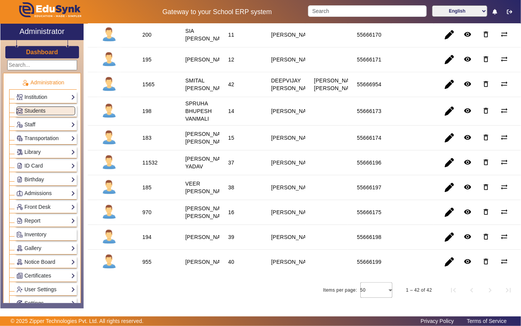
scroll to position [915, 0]
click at [145, 115] on div "198" at bounding box center [146, 111] width 9 height 8
click at [37, 152] on link "Library" at bounding box center [45, 152] width 59 height 9
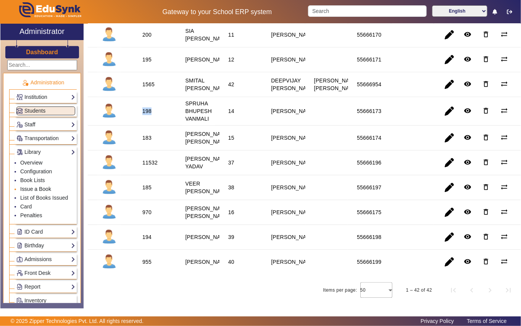
click at [43, 191] on link "Issue a Book" at bounding box center [35, 189] width 31 height 6
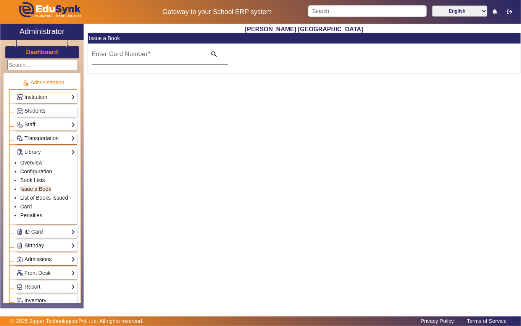
click at [162, 56] on input "Enter Card Number" at bounding box center [147, 57] width 110 height 9
paste input "198"
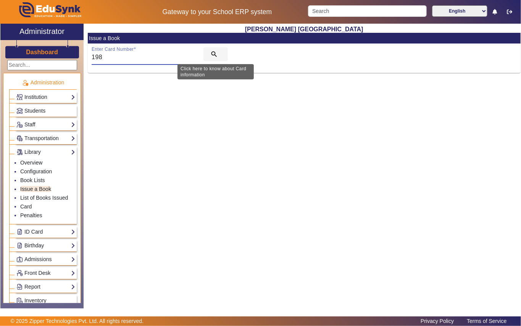
type input "198"
drag, startPoint x: 212, startPoint y: 52, endPoint x: 201, endPoint y: 55, distance: 12.2
click at [212, 53] on mat-icon "search" at bounding box center [214, 54] width 8 height 8
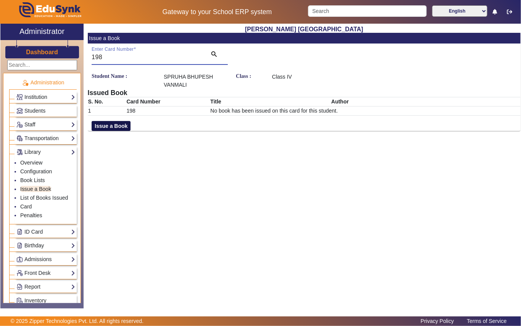
click at [102, 124] on button "Issue a Book" at bounding box center [111, 126] width 39 height 10
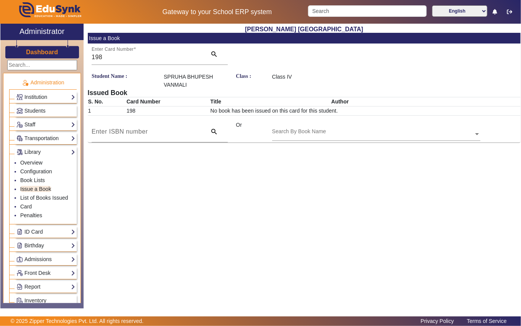
click at [344, 130] on div "Search By Book Name" at bounding box center [372, 125] width 201 height 9
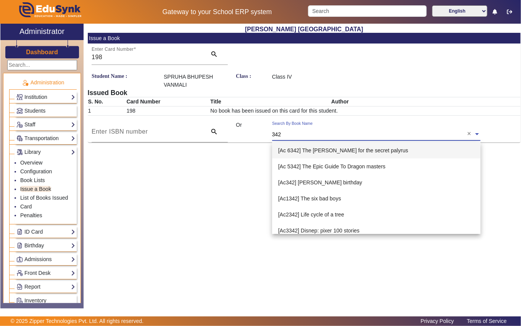
type input "3423"
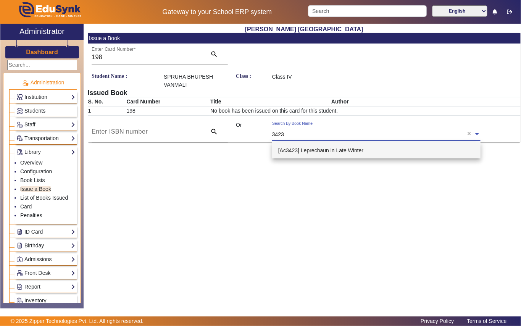
click at [329, 148] on span "[Ac3423] Leprechaun in Late Winter" at bounding box center [320, 150] width 85 height 6
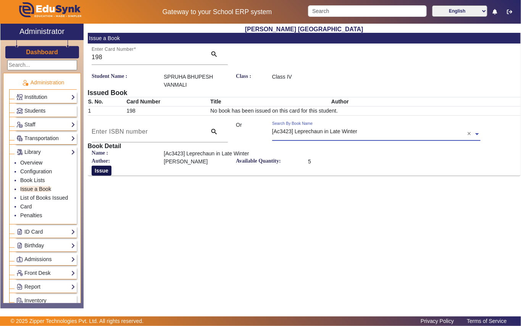
click at [106, 169] on button "Issue" at bounding box center [102, 170] width 20 height 10
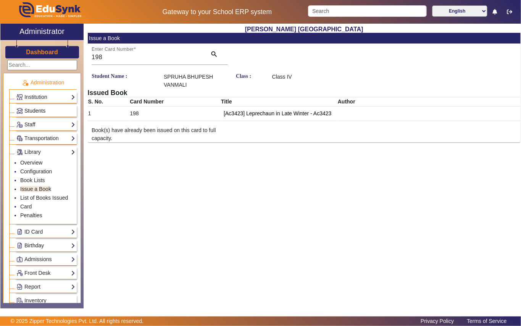
click at [38, 111] on span "Students" at bounding box center [34, 111] width 21 height 6
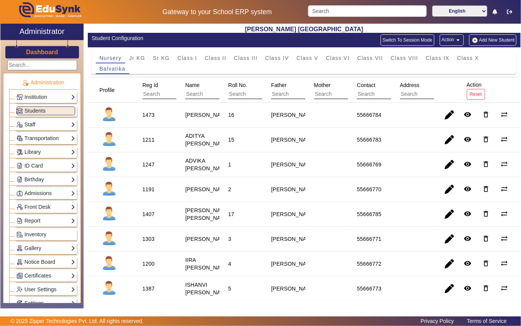
click at [31, 154] on link "Library" at bounding box center [45, 152] width 59 height 9
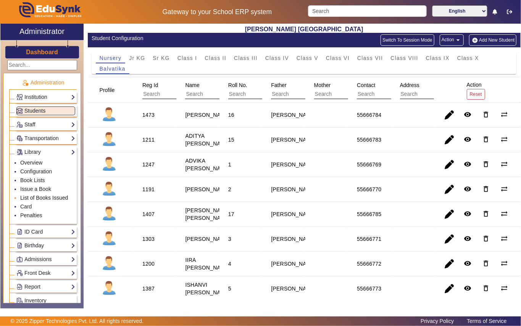
click at [37, 198] on link "List of Books Issued" at bounding box center [44, 197] width 48 height 6
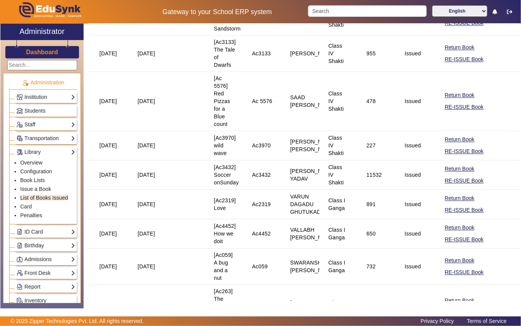
scroll to position [864, 0]
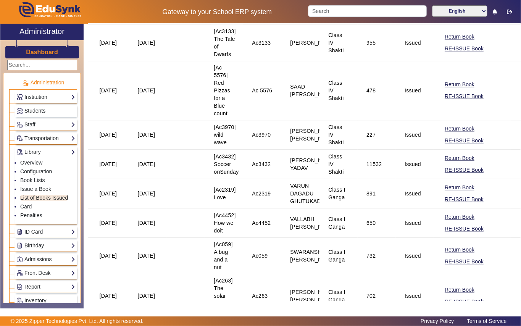
click at [35, 110] on span "Students" at bounding box center [34, 111] width 21 height 6
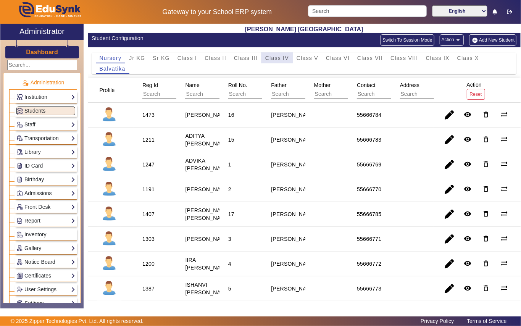
click at [268, 58] on span "Class IV" at bounding box center [277, 57] width 24 height 5
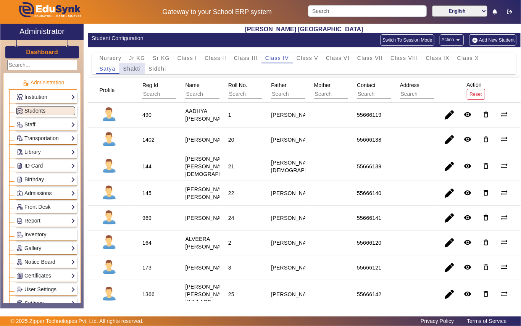
click at [135, 68] on span "Shakti" at bounding box center [132, 68] width 18 height 5
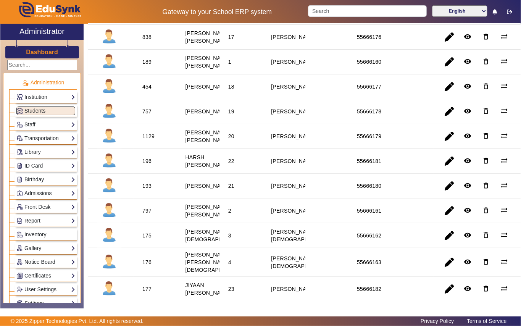
scroll to position [101, 0]
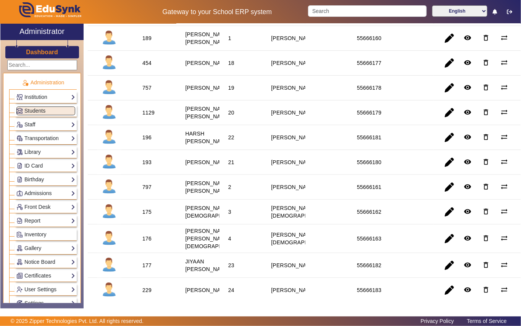
click at [145, 166] on div "193" at bounding box center [146, 162] width 9 height 8
click at [40, 148] on link "Library" at bounding box center [45, 152] width 59 height 9
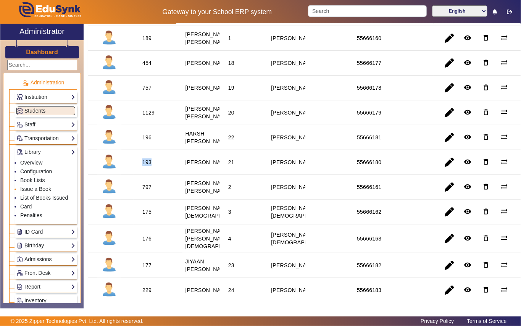
click at [35, 192] on link "Issue a Book" at bounding box center [35, 189] width 31 height 6
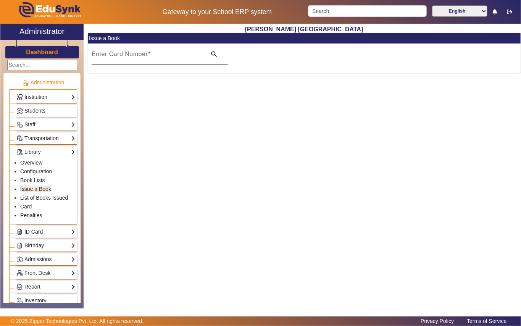
click at [185, 56] on input "Enter Card Number" at bounding box center [147, 57] width 110 height 9
paste input "193"
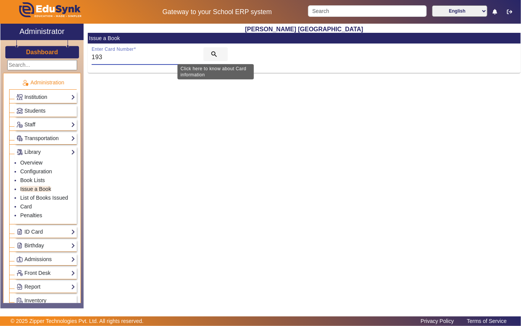
type input "193"
click at [212, 55] on mat-icon "search" at bounding box center [214, 54] width 8 height 8
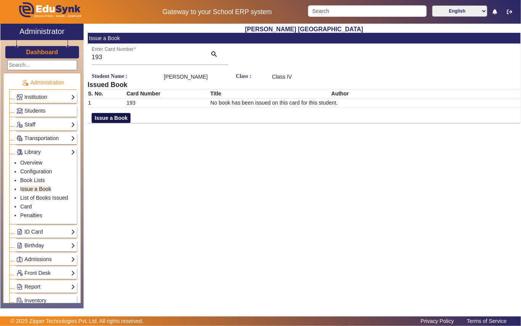
click at [98, 123] on button "Issue a Book" at bounding box center [111, 118] width 39 height 10
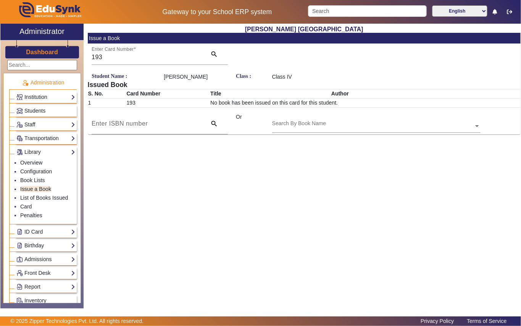
click at [334, 130] on input "text" at bounding box center [376, 126] width 208 height 8
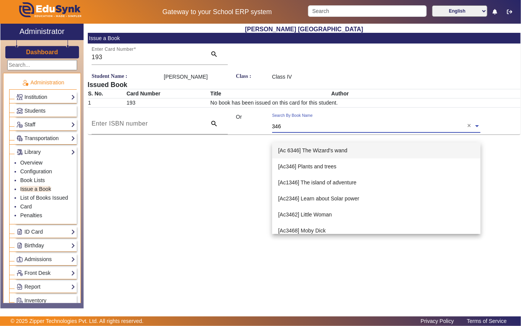
type input "3463"
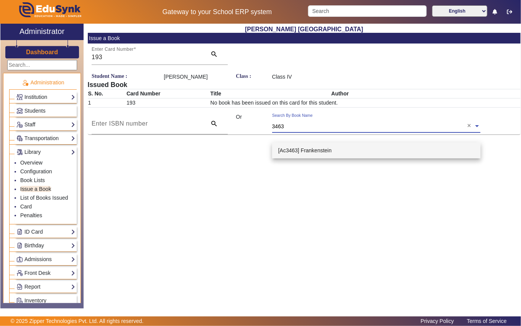
click at [313, 151] on span "[Ac3463] Frankenstein" at bounding box center [304, 150] width 53 height 6
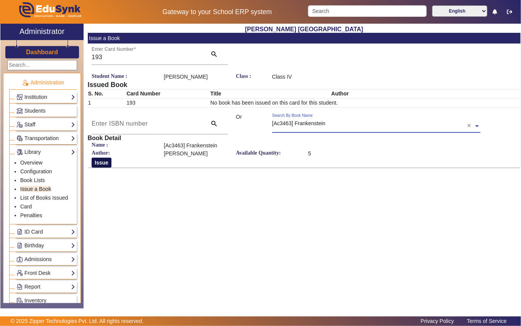
click at [108, 167] on button "Issue" at bounding box center [102, 162] width 20 height 10
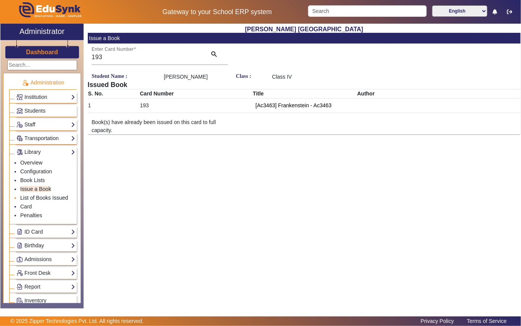
click at [39, 199] on link "List of Books Issued" at bounding box center [44, 197] width 48 height 6
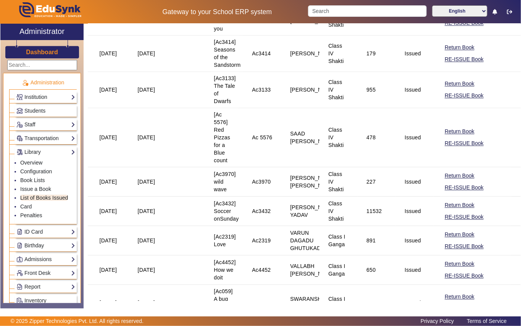
scroll to position [864, 0]
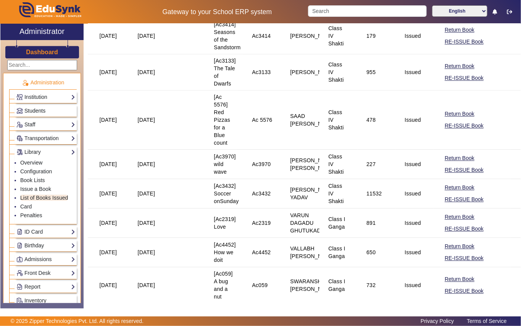
click at [38, 110] on span "Students" at bounding box center [34, 111] width 21 height 6
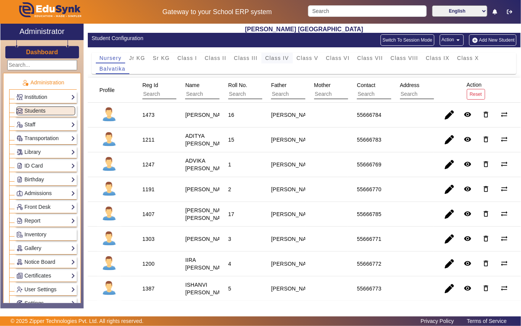
click at [273, 58] on span "Class IV" at bounding box center [277, 57] width 24 height 5
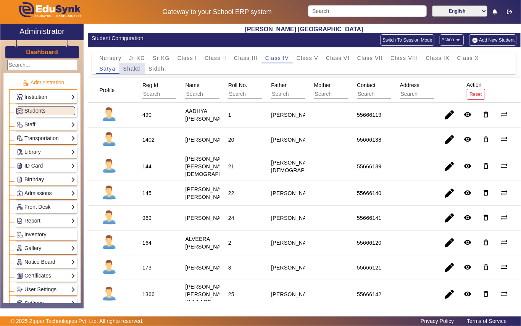
click at [137, 66] on span "Shakti" at bounding box center [132, 68] width 18 height 5
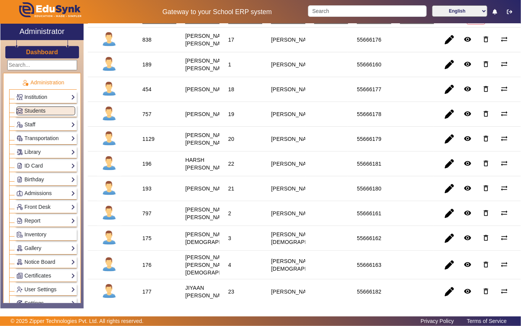
scroll to position [101, 0]
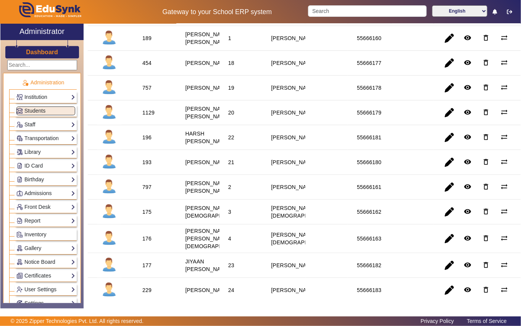
click at [148, 141] on div "196" at bounding box center [146, 137] width 9 height 8
click at [44, 151] on link "Library" at bounding box center [45, 152] width 59 height 9
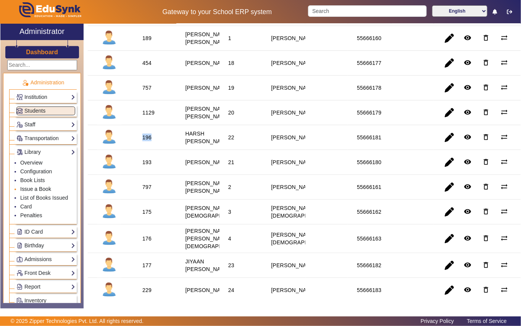
click at [34, 190] on link "Issue a Book" at bounding box center [35, 189] width 31 height 6
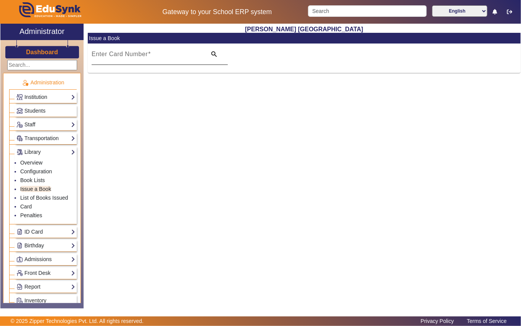
click at [161, 53] on input "Enter Card Number" at bounding box center [147, 57] width 110 height 9
paste input "196"
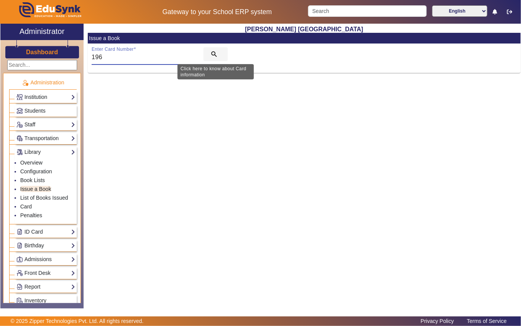
type input "196"
click at [211, 53] on mat-icon "search" at bounding box center [214, 54] width 8 height 8
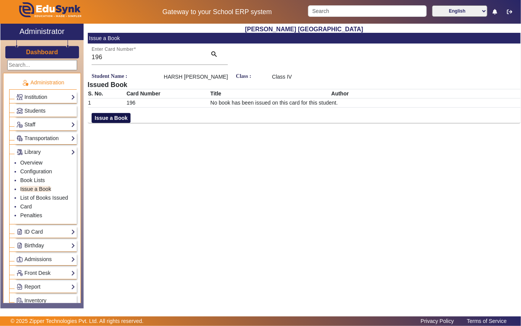
click at [109, 118] on button "Issue a Book" at bounding box center [111, 118] width 39 height 10
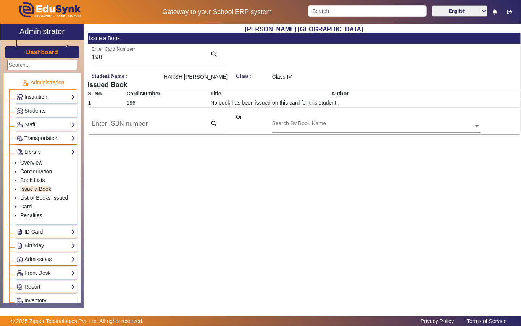
click at [343, 119] on div "Search By Book Name" at bounding box center [372, 117] width 201 height 9
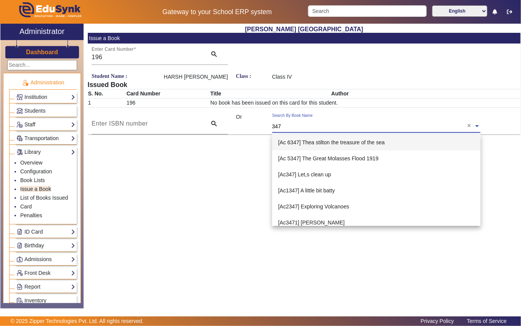
type input "3473"
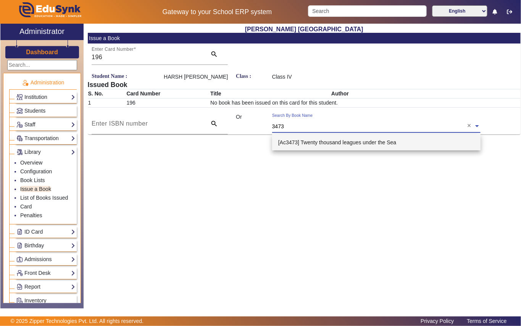
click at [315, 138] on div "[Ac3473] Twenty thousand leagues under the Sea" at bounding box center [376, 142] width 208 height 16
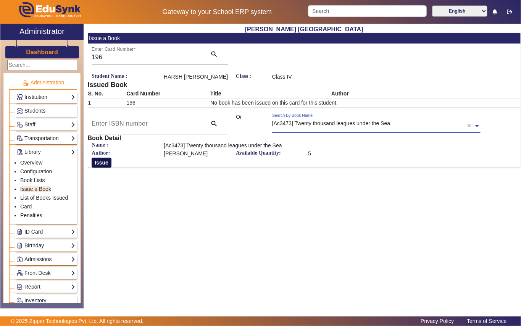
click at [100, 164] on button "Issue" at bounding box center [102, 162] width 20 height 10
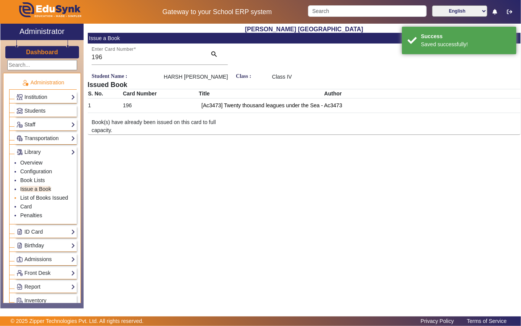
click at [38, 200] on link "List of Books Issued" at bounding box center [44, 197] width 48 height 6
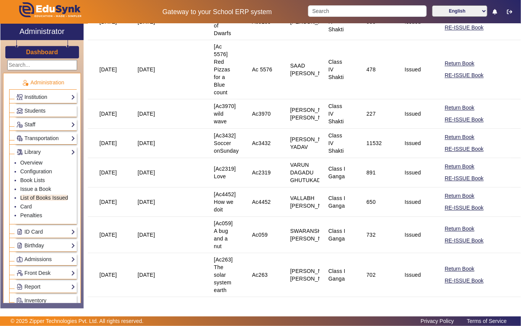
scroll to position [1017, 0]
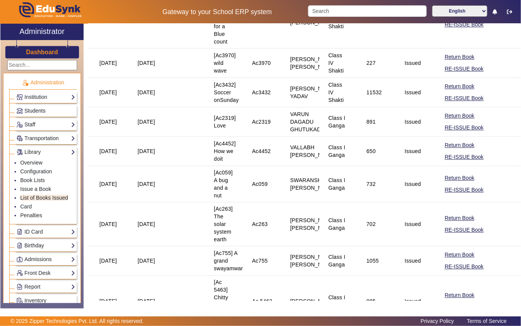
click at [39, 111] on span "Students" at bounding box center [34, 111] width 21 height 6
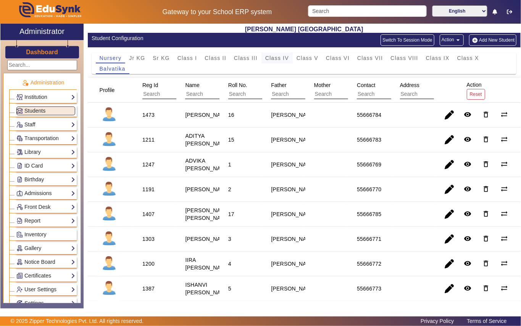
click at [281, 61] on span "Class IV" at bounding box center [277, 58] width 24 height 11
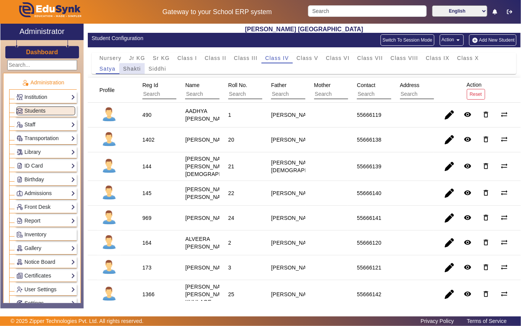
click at [140, 69] on span "Shakti" at bounding box center [132, 68] width 18 height 5
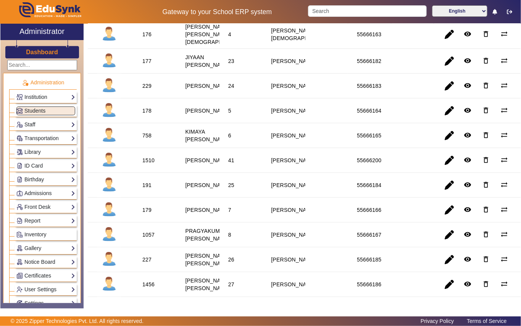
scroll to position [356, 0]
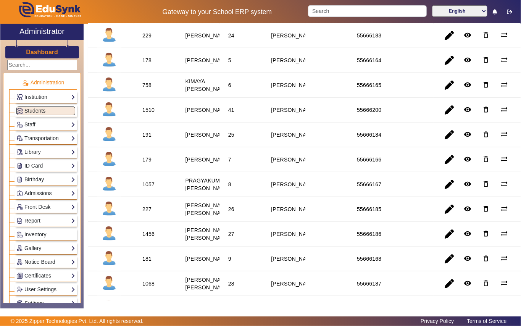
click at [152, 114] on div "1510" at bounding box center [148, 110] width 12 height 8
click at [38, 154] on link "Library" at bounding box center [45, 152] width 59 height 9
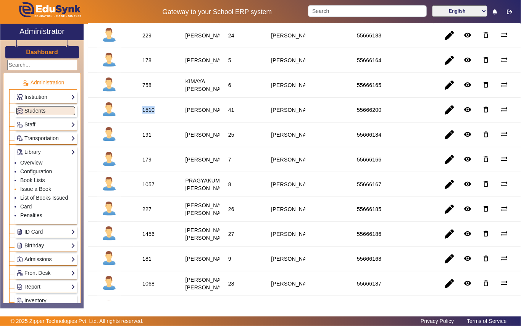
click at [38, 190] on link "Issue a Book" at bounding box center [35, 189] width 31 height 6
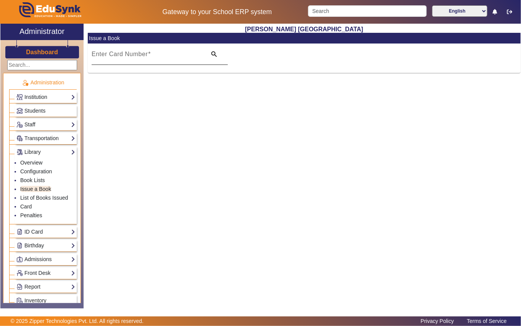
click at [164, 55] on input "Enter Card Number" at bounding box center [147, 57] width 110 height 9
paste input "1510"
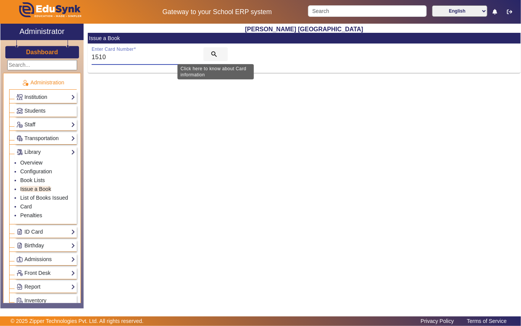
type input "1510"
click at [210, 50] on mat-icon "search" at bounding box center [214, 54] width 8 height 8
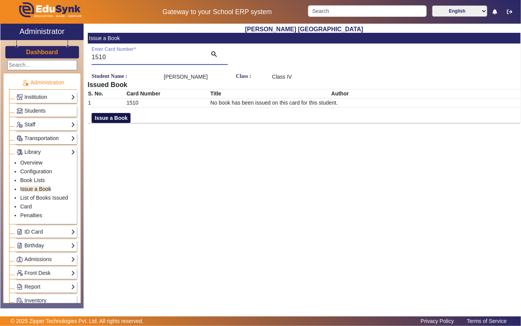
click at [121, 123] on button "Issue a Book" at bounding box center [111, 118] width 39 height 10
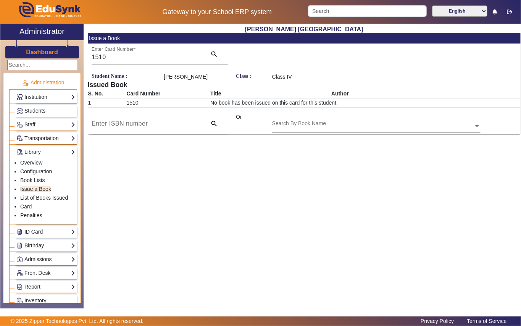
click at [368, 130] on input "text" at bounding box center [376, 126] width 208 height 8
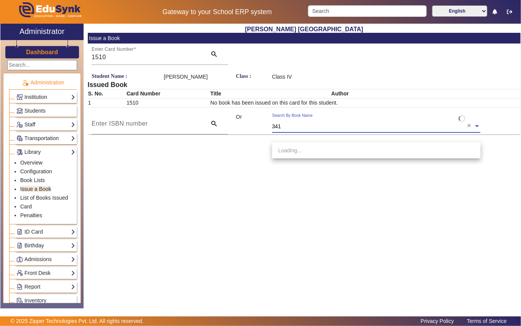
type input "3416"
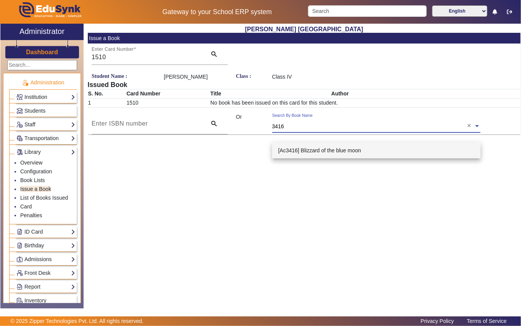
click at [345, 152] on span "[Ac3416] Blizzard of the blue moon" at bounding box center [319, 150] width 83 height 6
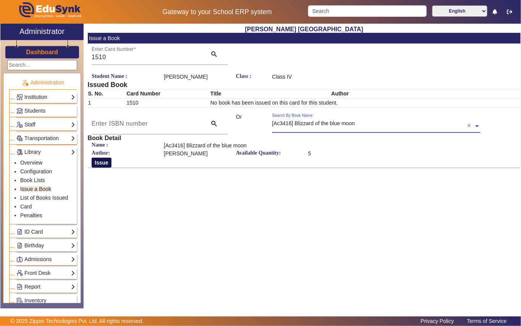
click at [104, 167] on button "Issue" at bounding box center [102, 162] width 20 height 10
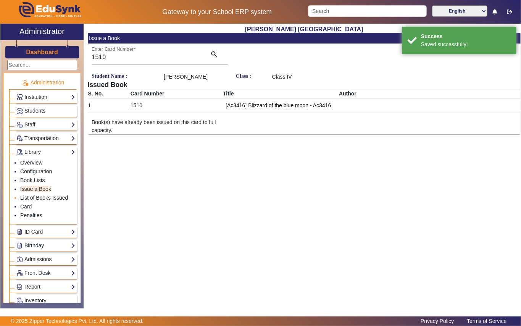
click at [34, 199] on link "List of Books Issued" at bounding box center [44, 197] width 48 height 6
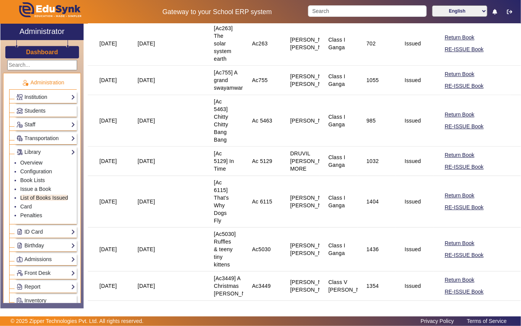
scroll to position [987, 0]
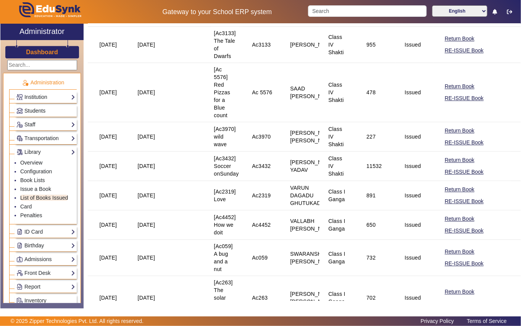
click at [53, 109] on link "Students" at bounding box center [45, 110] width 59 height 9
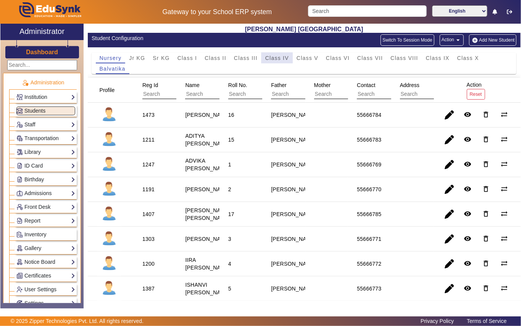
click at [271, 58] on span "Class IV" at bounding box center [277, 57] width 24 height 5
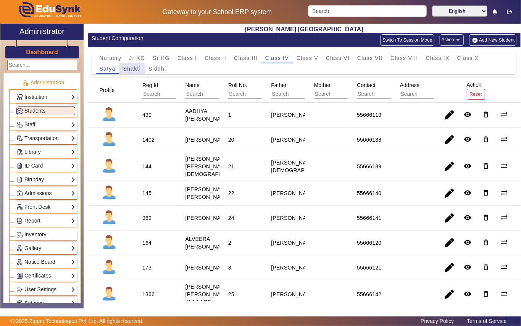
click at [134, 69] on span "Shakti" at bounding box center [132, 68] width 18 height 5
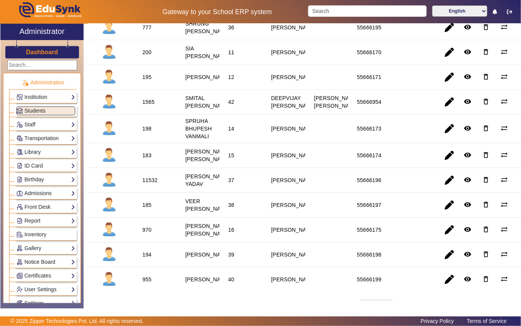
scroll to position [864, 0]
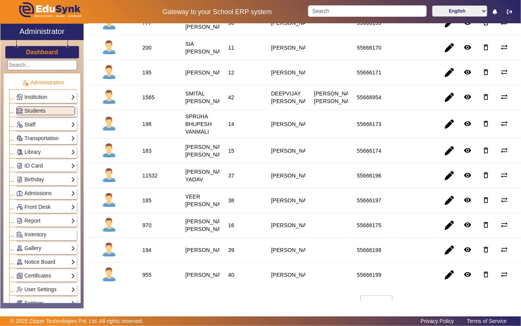
click at [151, 101] on div "1565" at bounding box center [148, 97] width 12 height 8
click at [43, 154] on link "Library" at bounding box center [45, 152] width 59 height 9
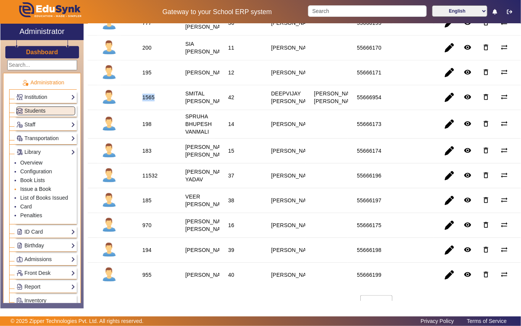
click at [41, 190] on link "Issue a Book" at bounding box center [35, 189] width 31 height 6
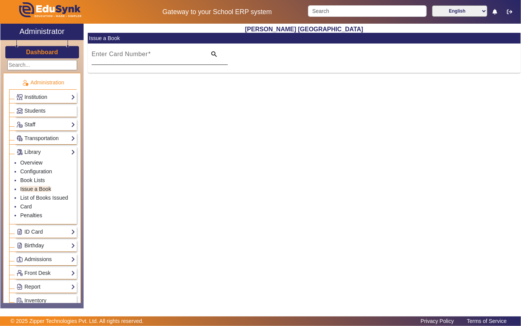
click at [115, 55] on mat-label "Enter Card Number" at bounding box center [120, 54] width 56 height 6
click at [115, 55] on input "Enter Card Number" at bounding box center [147, 57] width 110 height 9
paste input "1565"
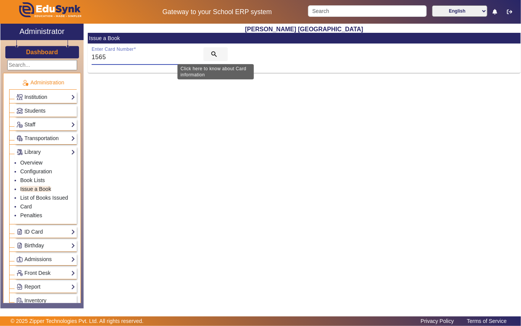
type input "1565"
click at [211, 53] on mat-icon "search" at bounding box center [214, 54] width 8 height 8
click at [215, 50] on mat-icon "search" at bounding box center [214, 54] width 8 height 8
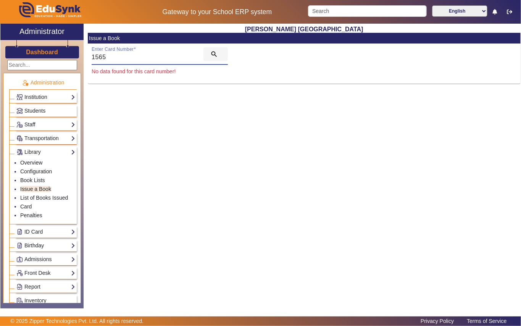
click at [215, 50] on mat-icon "search" at bounding box center [214, 54] width 8 height 8
click at [214, 52] on mat-icon "search" at bounding box center [214, 54] width 8 height 8
click at [57, 110] on link "Students" at bounding box center [45, 110] width 59 height 9
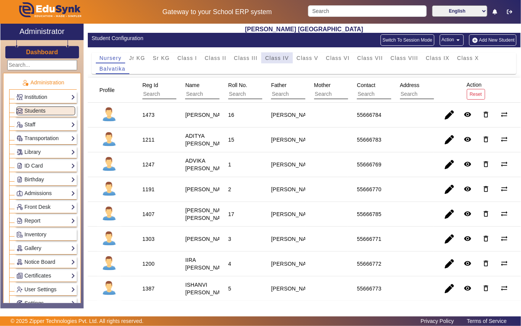
drag, startPoint x: 281, startPoint y: 57, endPoint x: 217, endPoint y: 101, distance: 77.4
click at [281, 58] on span "Class IV" at bounding box center [277, 57] width 24 height 5
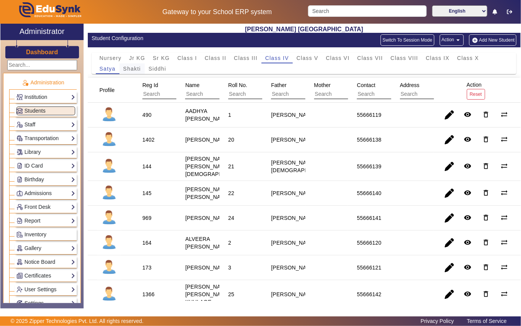
click at [133, 68] on span "Shakti" at bounding box center [132, 68] width 18 height 5
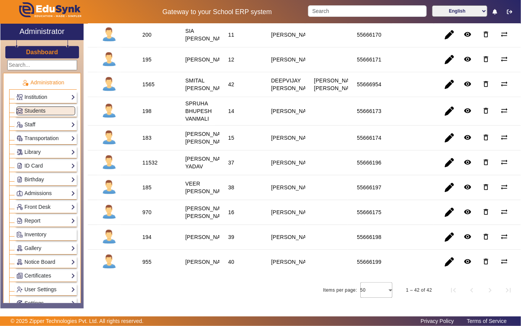
scroll to position [934, 0]
click at [145, 88] on div "1565" at bounding box center [148, 84] width 12 height 8
click at [43, 154] on link "Library" at bounding box center [45, 152] width 59 height 9
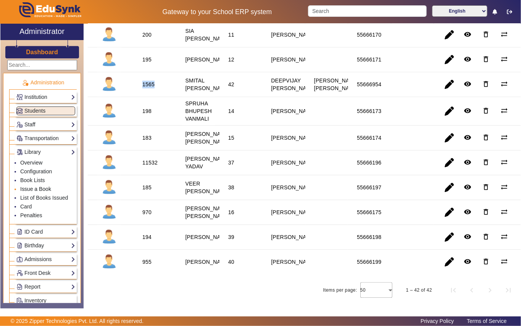
click at [45, 186] on link "Issue a Book" at bounding box center [35, 189] width 31 height 6
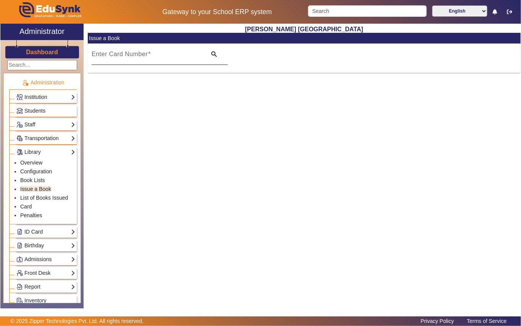
click at [124, 56] on mat-label "Enter Card Number" at bounding box center [120, 54] width 56 height 6
click at [124, 56] on input "Enter Card Number" at bounding box center [147, 57] width 110 height 9
paste input "1565"
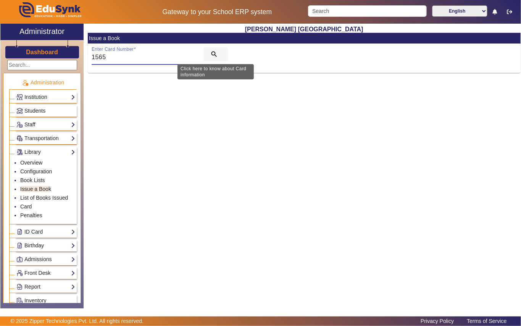
type input "1565"
click at [214, 50] on span "search" at bounding box center [215, 54] width 24 height 18
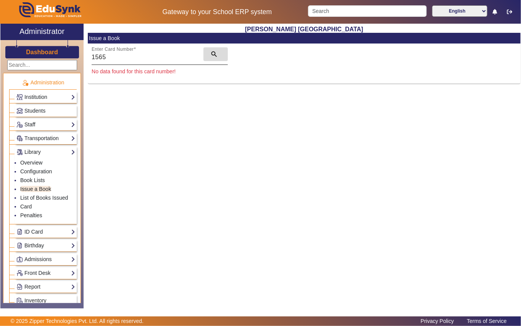
click at [212, 51] on mat-icon "search" at bounding box center [214, 54] width 8 height 8
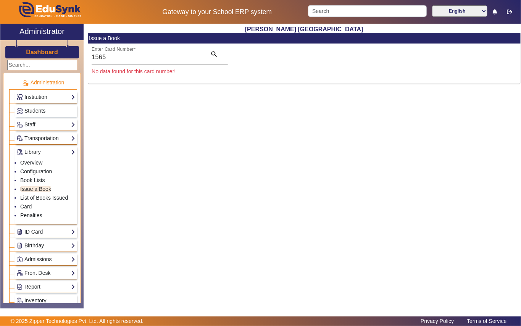
click at [59, 107] on link "Students" at bounding box center [45, 110] width 59 height 9
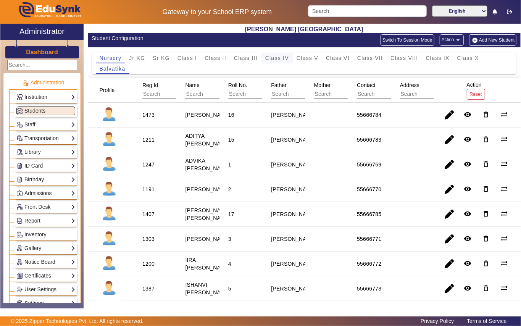
click at [280, 55] on span "Class IV" at bounding box center [277, 57] width 24 height 5
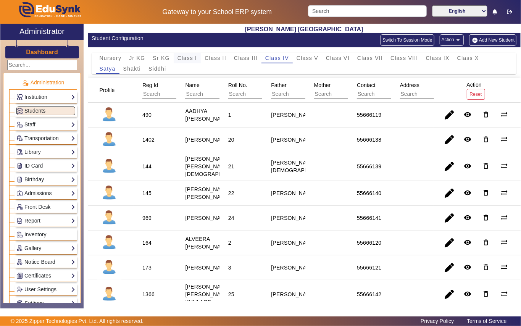
click at [185, 55] on span "Class I" at bounding box center [187, 57] width 20 height 5
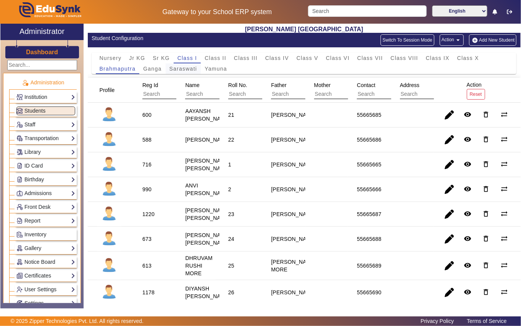
click at [186, 67] on span "Saraswati" at bounding box center [183, 68] width 28 height 5
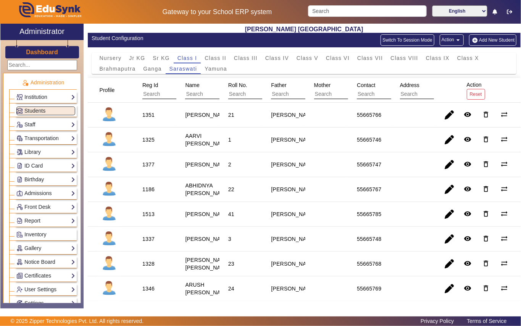
click at [149, 143] on div "1325" at bounding box center [148, 140] width 12 height 8
click at [40, 150] on link "Library" at bounding box center [45, 152] width 59 height 9
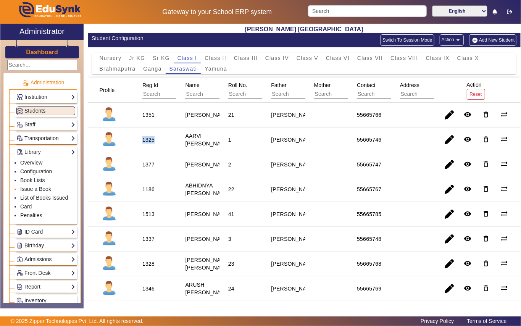
drag, startPoint x: 47, startPoint y: 189, endPoint x: 49, endPoint y: 186, distance: 4.1
click at [48, 188] on link "Issue a Book" at bounding box center [35, 189] width 31 height 6
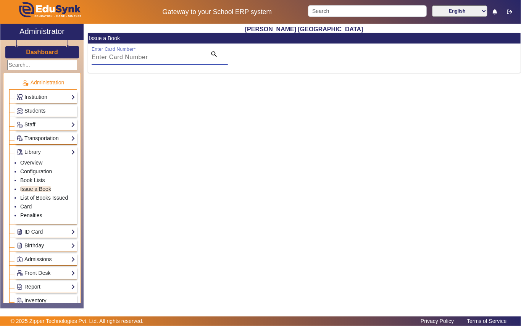
click at [127, 59] on input "Enter Card Number" at bounding box center [147, 57] width 110 height 9
paste input "1325"
type input "1325"
click at [211, 54] on mat-icon "search" at bounding box center [214, 54] width 8 height 8
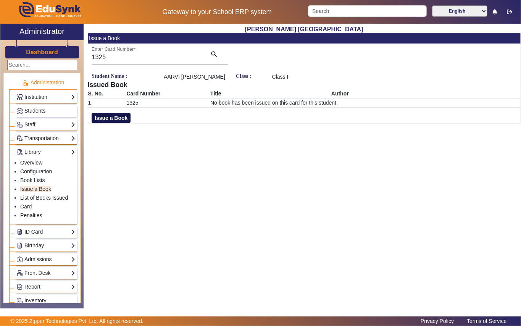
click at [111, 116] on button "Issue a Book" at bounding box center [111, 118] width 39 height 10
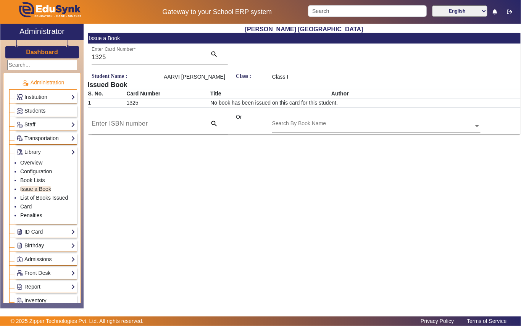
click at [328, 127] on input "text" at bounding box center [376, 126] width 208 height 8
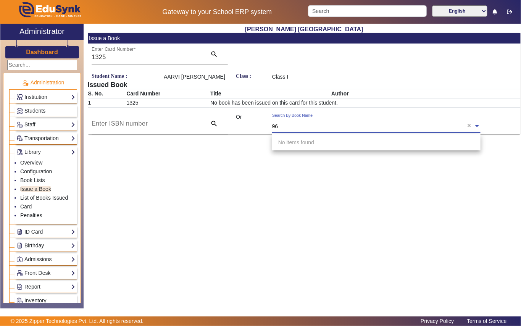
click at [280, 125] on input "96" at bounding box center [376, 126] width 208 height 8
type input "9"
type input "1"
click at [48, 106] on link "Students" at bounding box center [45, 110] width 59 height 9
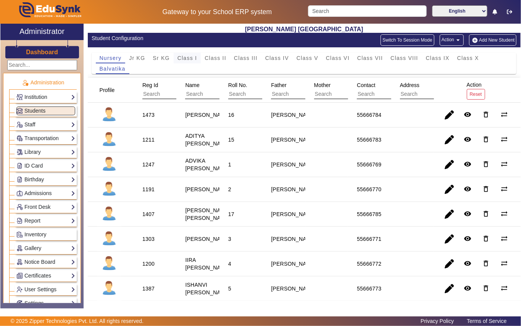
click at [190, 55] on span "Class I" at bounding box center [187, 57] width 20 height 5
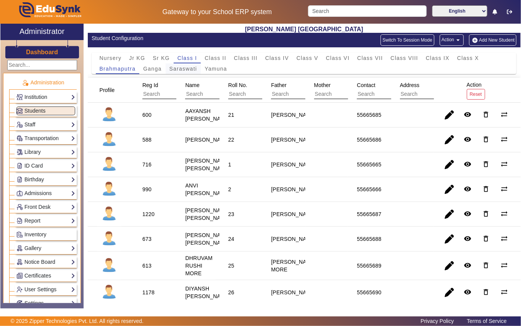
click at [188, 69] on span "Saraswati" at bounding box center [183, 68] width 28 height 5
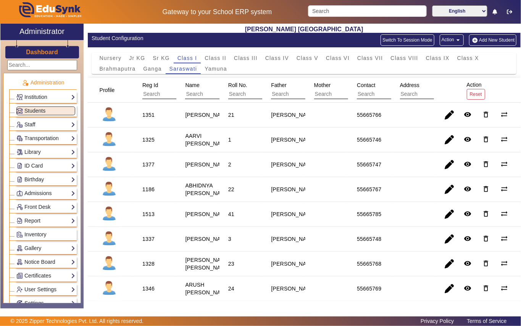
click at [146, 143] on div "1325" at bounding box center [148, 140] width 12 height 8
click at [51, 153] on link "Library" at bounding box center [45, 152] width 59 height 9
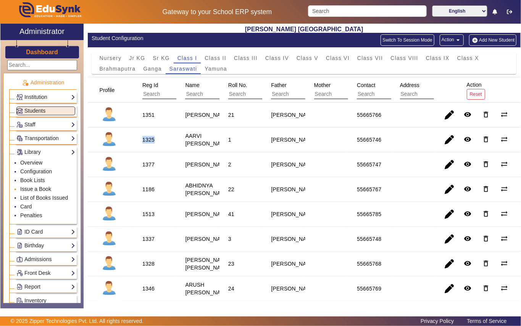
click at [31, 190] on link "Issue a Book" at bounding box center [35, 189] width 31 height 6
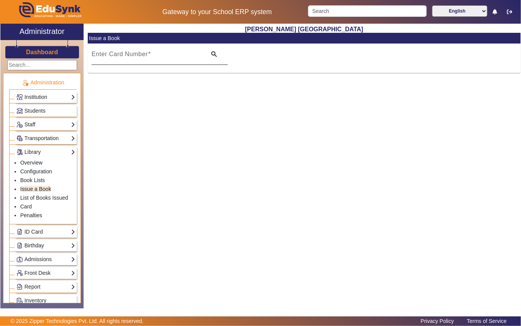
click at [131, 54] on mat-label "Enter Card Number" at bounding box center [120, 54] width 56 height 6
click at [131, 54] on input "Enter Card Number" at bounding box center [147, 57] width 110 height 9
paste input "1325"
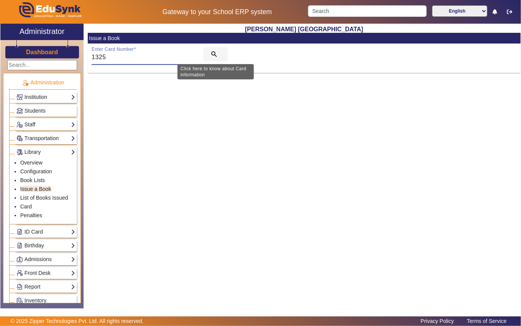
type input "1325"
click at [217, 53] on mat-icon "search" at bounding box center [214, 54] width 8 height 8
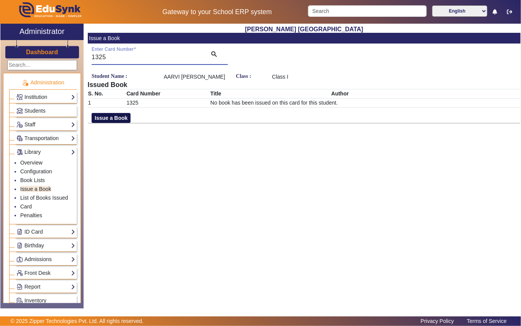
click at [128, 119] on button "Issue a Book" at bounding box center [111, 118] width 39 height 10
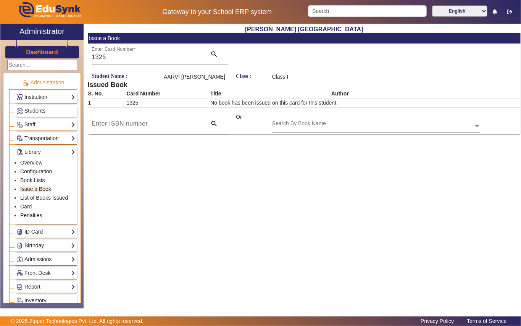
click at [311, 119] on div "Search By Book Name" at bounding box center [299, 123] width 54 height 8
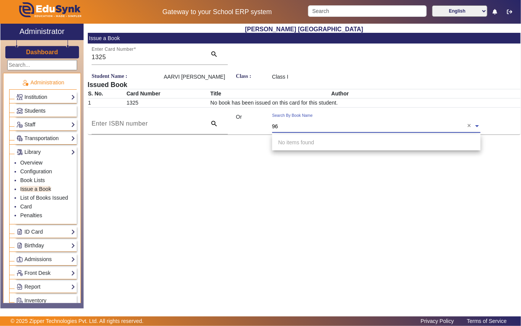
type input "96"
click at [62, 114] on link "Students" at bounding box center [45, 110] width 59 height 9
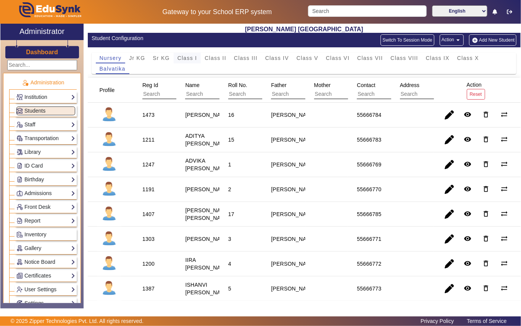
click at [176, 57] on div "Class I" at bounding box center [187, 58] width 27 height 11
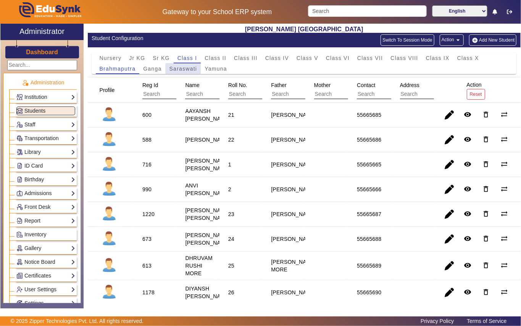
click at [186, 70] on span "Saraswati" at bounding box center [183, 68] width 28 height 5
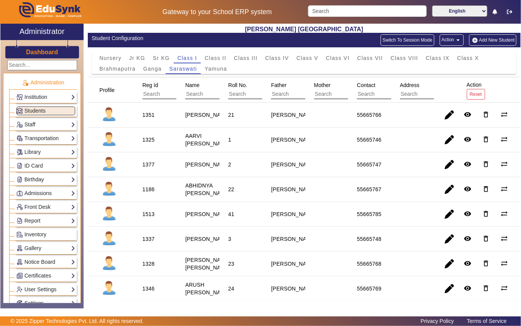
click at [144, 168] on div "1377" at bounding box center [148, 165] width 12 height 8
click at [36, 149] on link "Library" at bounding box center [45, 152] width 59 height 9
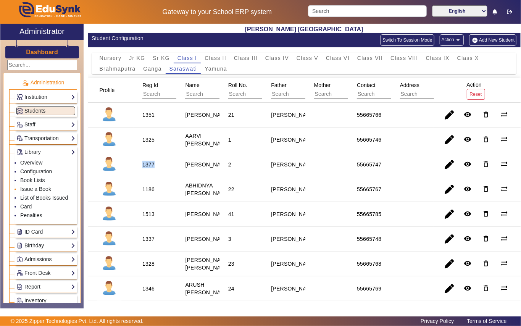
click at [39, 188] on link "Issue a Book" at bounding box center [35, 189] width 31 height 6
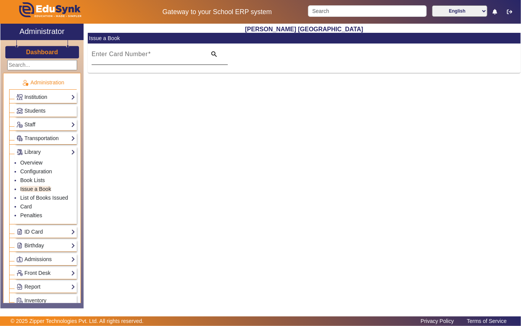
click at [133, 56] on mat-label "Enter Card Number" at bounding box center [120, 54] width 56 height 6
click at [133, 56] on input "Enter Card Number" at bounding box center [147, 57] width 110 height 9
paste input "1377"
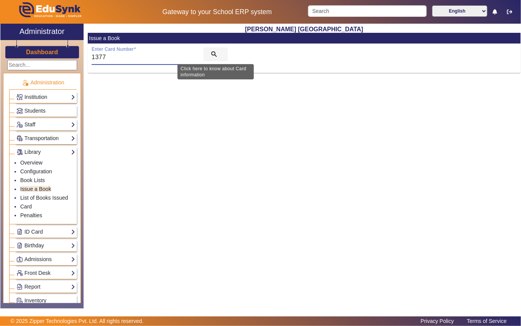
type input "1377"
click at [214, 51] on mat-icon "search" at bounding box center [214, 54] width 8 height 8
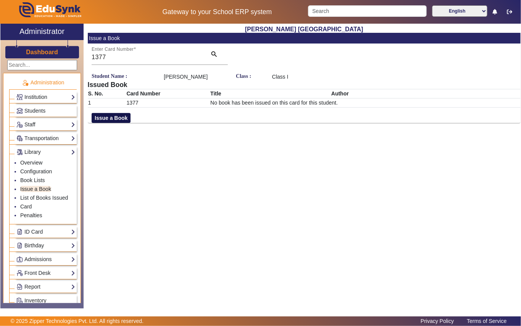
click at [105, 123] on button "Issue a Book" at bounding box center [111, 118] width 39 height 10
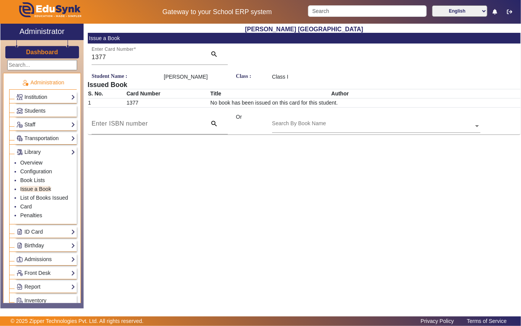
click at [278, 130] on input "text" at bounding box center [376, 126] width 208 height 8
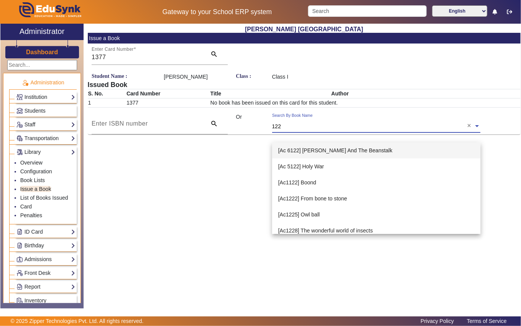
type input "1221"
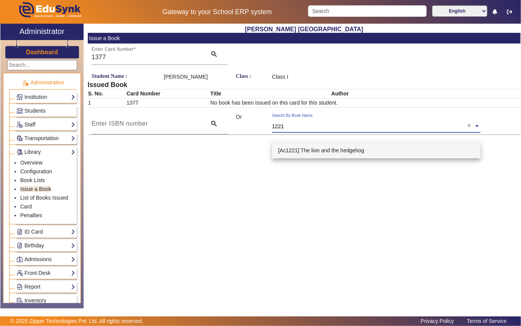
click at [340, 150] on span "[Ac1221] The lion and the hedgehog" at bounding box center [321, 150] width 86 height 6
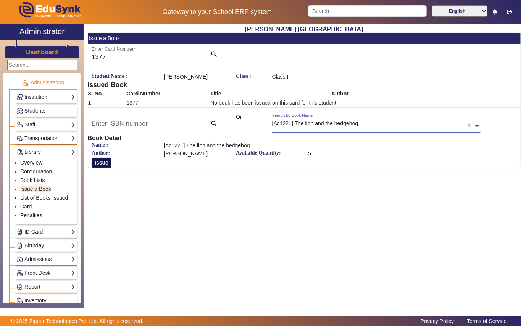
click at [102, 167] on button "Issue" at bounding box center [102, 162] width 20 height 10
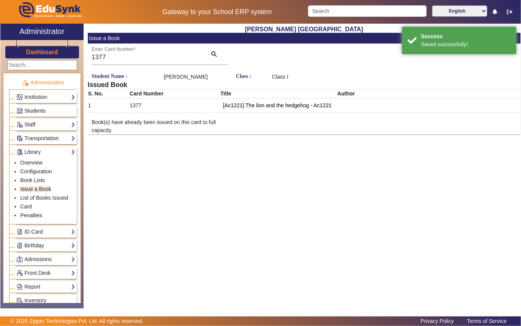
click at [53, 108] on link "Students" at bounding box center [45, 110] width 59 height 9
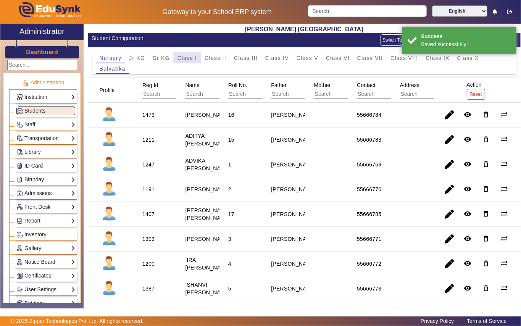
click at [182, 54] on span "Class I" at bounding box center [187, 58] width 20 height 11
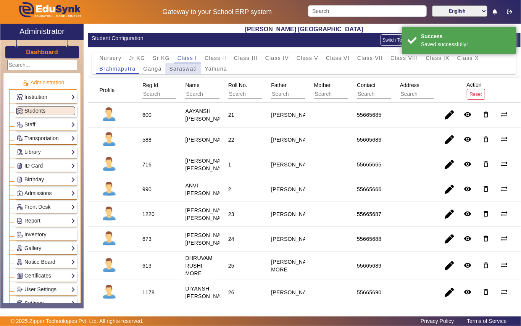
click at [185, 70] on span "Saraswati" at bounding box center [183, 68] width 28 height 5
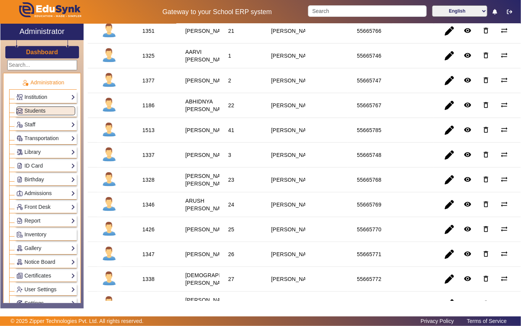
scroll to position [101, 0]
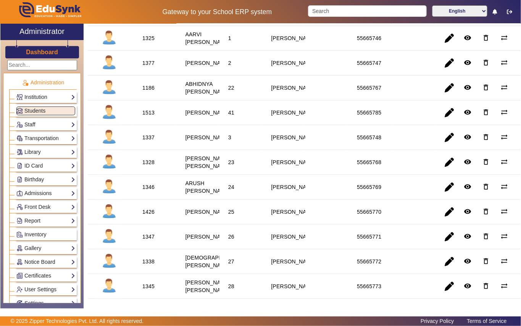
click at [144, 141] on div "1337" at bounding box center [148, 137] width 12 height 8
click at [51, 155] on link "Library" at bounding box center [45, 152] width 59 height 9
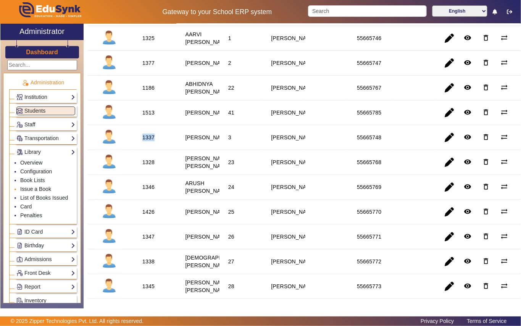
click at [46, 190] on link "Issue a Book" at bounding box center [35, 189] width 31 height 6
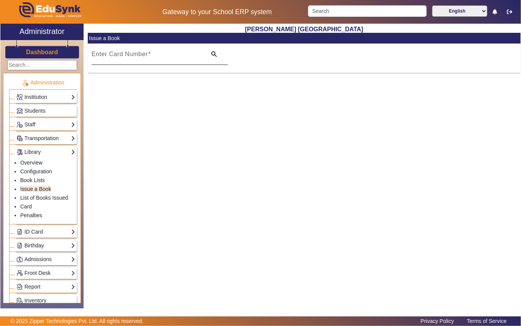
click at [132, 57] on mat-label "Enter Card Number" at bounding box center [120, 54] width 56 height 6
click at [132, 57] on input "Enter Card Number" at bounding box center [147, 57] width 110 height 9
paste input "1337"
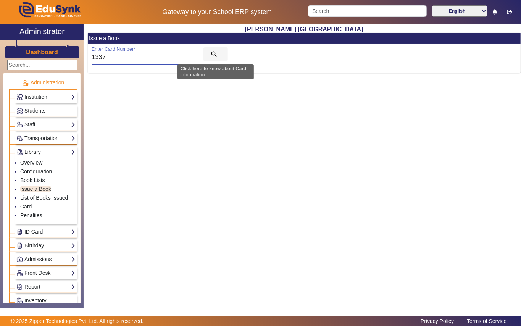
type input "1337"
click at [214, 53] on mat-icon "search" at bounding box center [214, 54] width 8 height 8
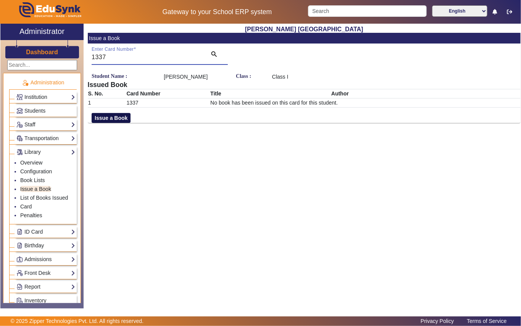
click at [120, 113] on button "Issue a Book" at bounding box center [111, 118] width 39 height 10
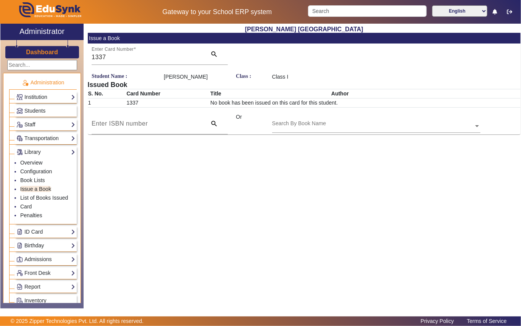
click at [333, 123] on input "text" at bounding box center [376, 126] width 208 height 8
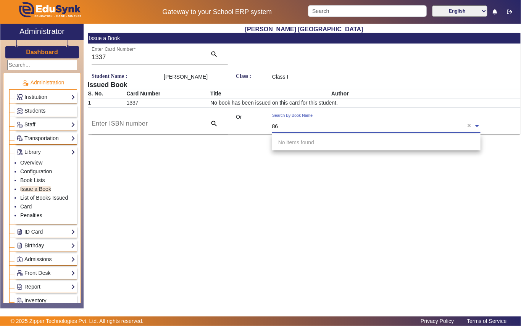
type input "86"
click at [51, 113] on link "Students" at bounding box center [45, 110] width 59 height 9
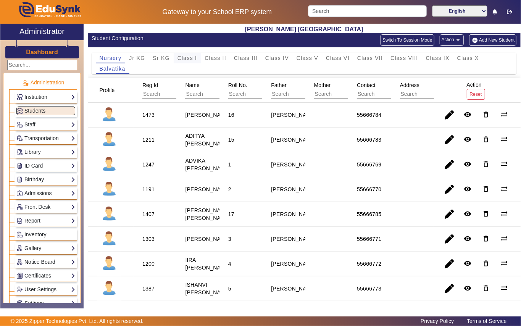
click at [186, 58] on span "Class I" at bounding box center [187, 57] width 20 height 5
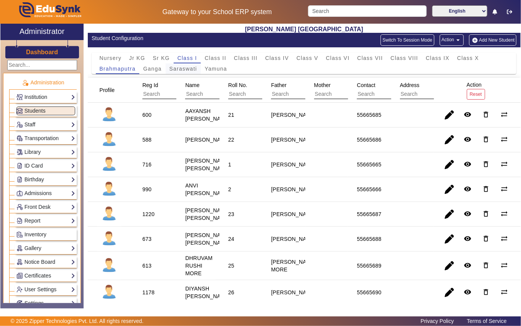
click at [183, 69] on span "Saraswati" at bounding box center [183, 68] width 28 height 5
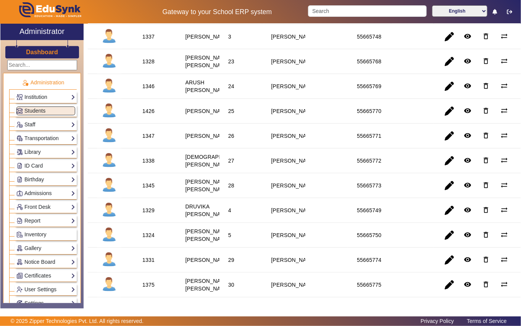
scroll to position [356, 0]
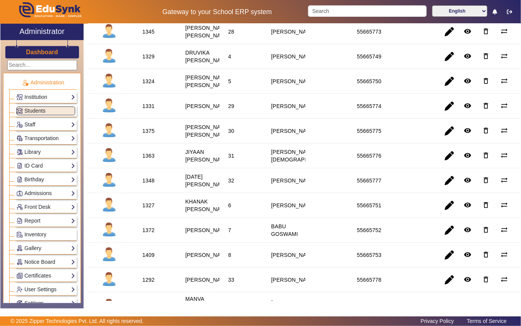
click at [146, 60] on div "1329" at bounding box center [148, 57] width 12 height 8
click at [40, 151] on link "Library" at bounding box center [45, 152] width 59 height 9
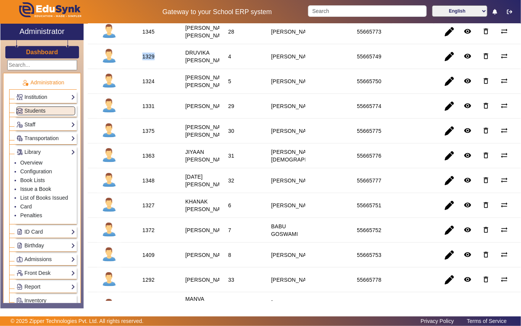
drag, startPoint x: 50, startPoint y: 190, endPoint x: 87, endPoint y: 168, distance: 42.9
click at [50, 188] on link "Issue a Book" at bounding box center [35, 189] width 31 height 6
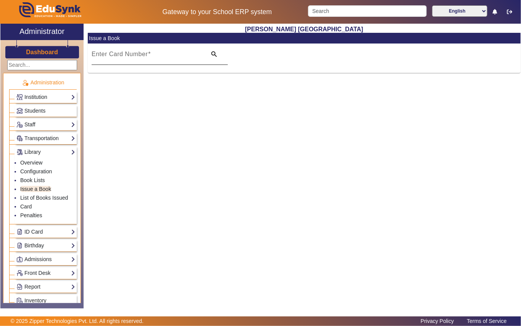
click at [135, 57] on mat-label "Enter Card Number" at bounding box center [120, 54] width 56 height 6
click at [135, 57] on input "Enter Card Number" at bounding box center [147, 57] width 110 height 9
paste input "1329"
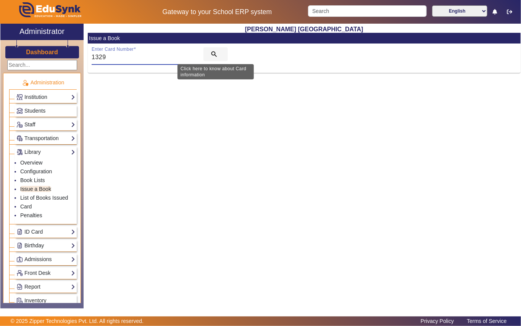
type input "1329"
click at [215, 49] on span "search" at bounding box center [215, 54] width 24 height 18
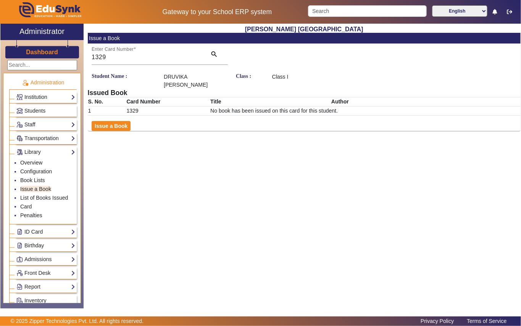
drag, startPoint x: 110, startPoint y: 124, endPoint x: 198, endPoint y: 109, distance: 89.0
click at [112, 124] on button "Issue a Book" at bounding box center [111, 126] width 39 height 10
click at [296, 127] on div "Search By Book Name" at bounding box center [372, 125] width 201 height 9
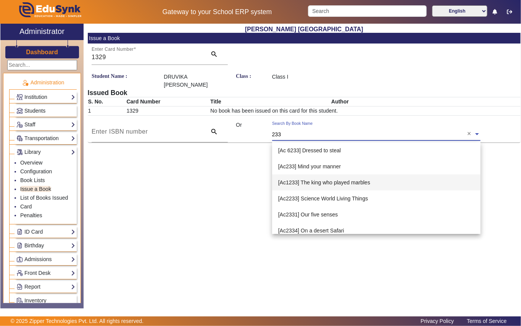
type input "233"
drag, startPoint x: 66, startPoint y: 111, endPoint x: 74, endPoint y: 104, distance: 10.5
click at [66, 110] on link "Students" at bounding box center [45, 110] width 59 height 9
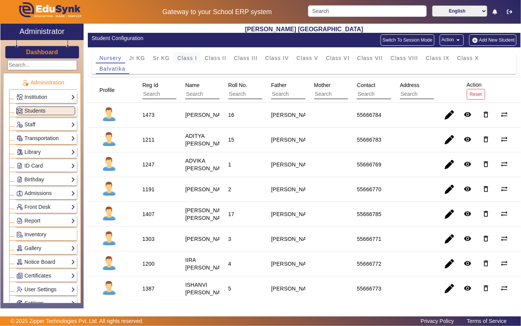
click at [189, 59] on span "Class I" at bounding box center [187, 57] width 20 height 5
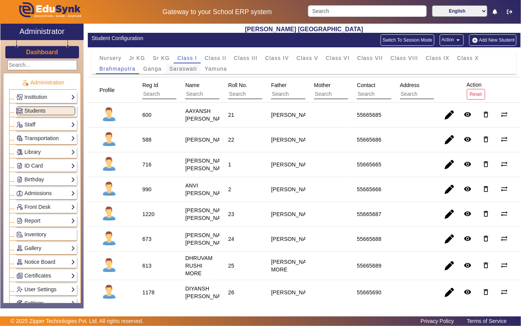
click at [182, 70] on span "Saraswati" at bounding box center [183, 68] width 28 height 5
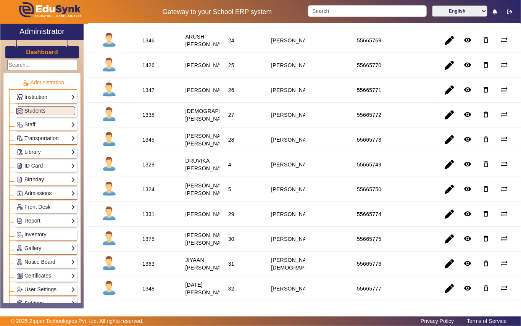
scroll to position [254, 0]
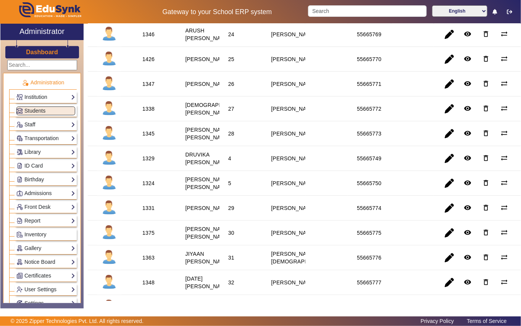
click at [147, 187] on div "1324" at bounding box center [148, 183] width 12 height 8
click at [148, 187] on div "1324" at bounding box center [148, 183] width 12 height 8
click at [45, 154] on link "Library" at bounding box center [45, 152] width 59 height 9
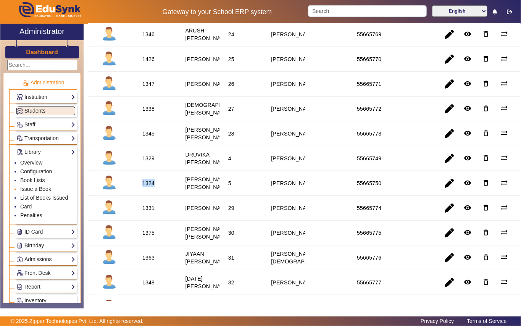
click at [38, 187] on link "Issue a Book" at bounding box center [35, 189] width 31 height 6
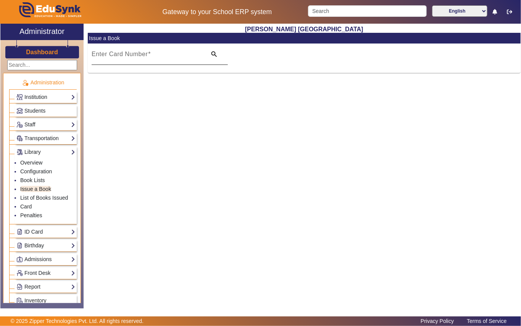
click at [118, 57] on mat-label "Enter Card Number" at bounding box center [120, 54] width 56 height 6
click at [118, 57] on input "Enter Card Number" at bounding box center [147, 57] width 110 height 9
paste input "1324"
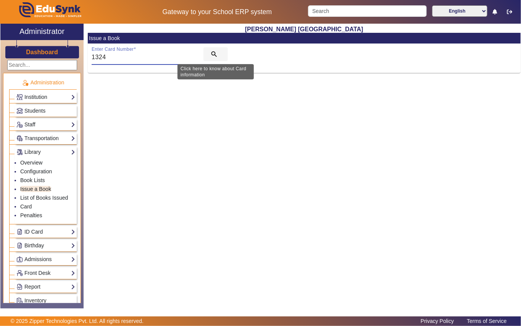
type input "1324"
click at [215, 53] on mat-icon "search" at bounding box center [214, 54] width 8 height 8
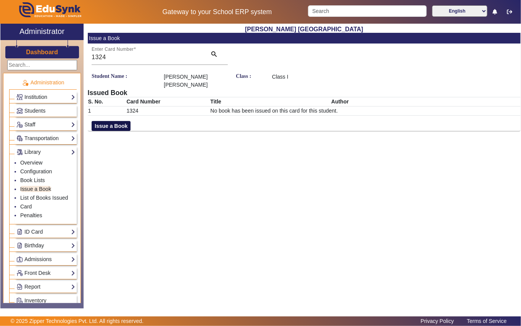
click at [124, 122] on button "Issue a Book" at bounding box center [111, 126] width 39 height 10
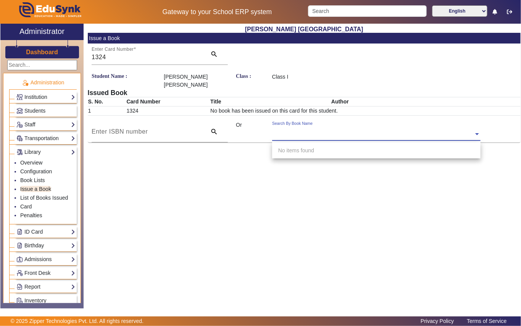
click at [313, 133] on input "text" at bounding box center [376, 134] width 208 height 8
click at [275, 127] on div "Search By Book Name" at bounding box center [372, 125] width 201 height 9
type input "5042"
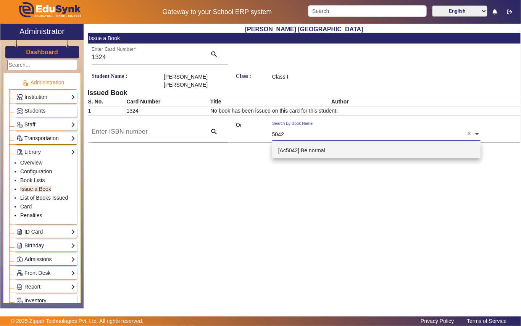
click at [329, 152] on div "[Ac5042] Be normal" at bounding box center [376, 150] width 208 height 16
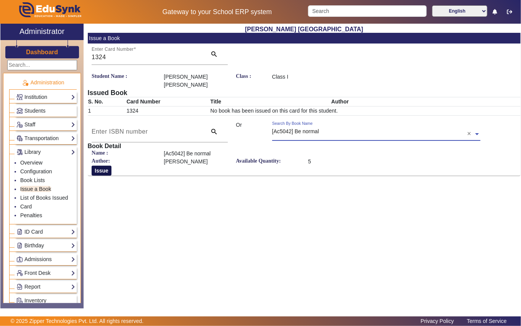
click at [101, 172] on button "Issue" at bounding box center [102, 170] width 20 height 10
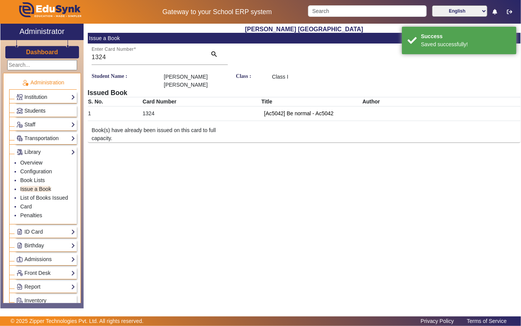
click at [53, 111] on link "Students" at bounding box center [45, 110] width 59 height 9
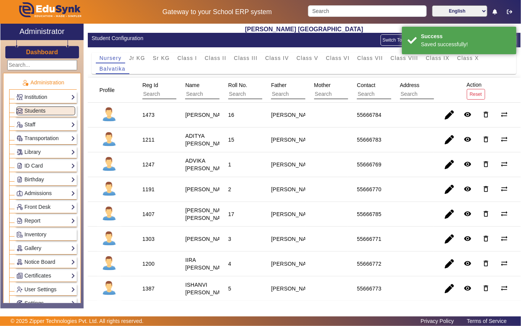
drag, startPoint x: 182, startPoint y: 55, endPoint x: 180, endPoint y: 71, distance: 15.8
click at [182, 59] on span "Class I" at bounding box center [187, 57] width 20 height 5
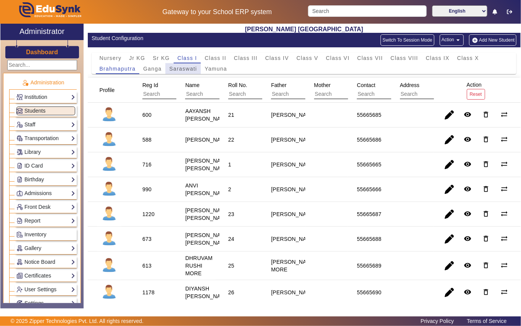
drag, startPoint x: 182, startPoint y: 66, endPoint x: 179, endPoint y: 88, distance: 21.5
click at [182, 67] on span "Saraswati" at bounding box center [183, 68] width 28 height 5
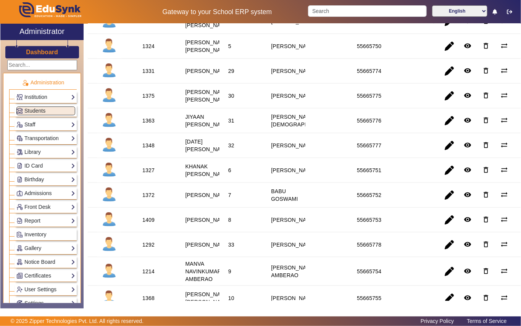
scroll to position [407, 0]
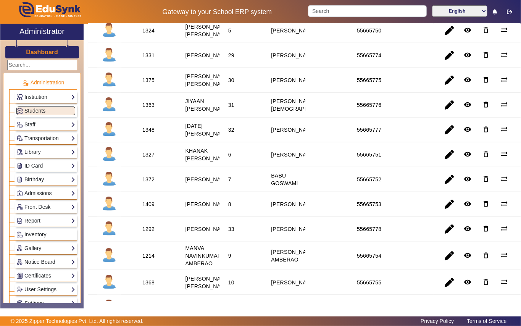
click at [151, 158] on div "1327" at bounding box center [148, 155] width 12 height 8
click at [47, 153] on link "Library" at bounding box center [45, 152] width 59 height 9
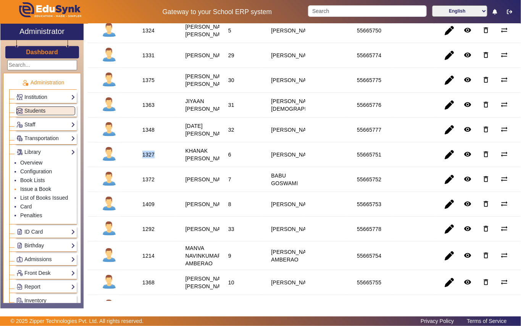
click at [50, 190] on link "Issue a Book" at bounding box center [35, 189] width 31 height 6
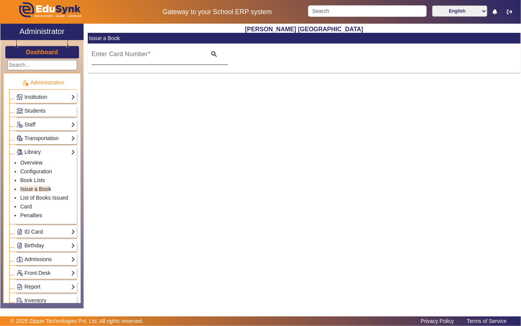
click at [111, 57] on mat-label "Enter Card Number" at bounding box center [120, 54] width 56 height 6
click at [111, 57] on input "Enter Card Number" at bounding box center [147, 57] width 110 height 9
paste input "1327"
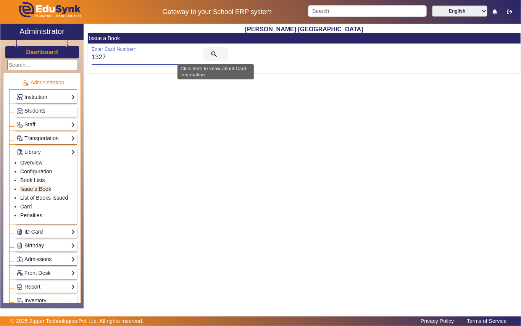
type input "1327"
click at [212, 49] on span "search" at bounding box center [215, 54] width 24 height 18
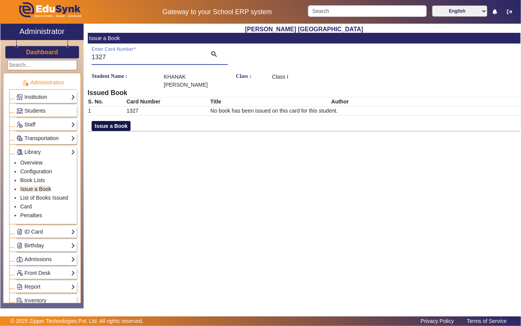
click at [115, 122] on button "Issue a Book" at bounding box center [111, 126] width 39 height 10
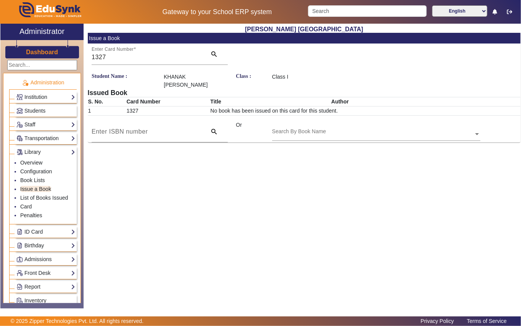
click at [310, 126] on div "Search By Book Name" at bounding box center [372, 125] width 201 height 9
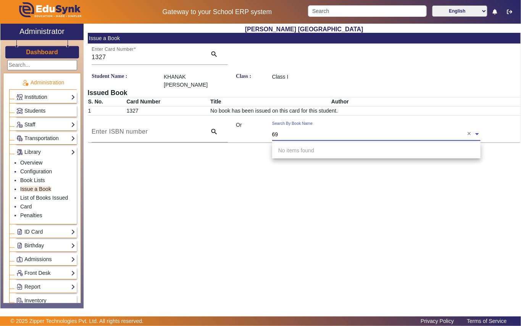
type input "695"
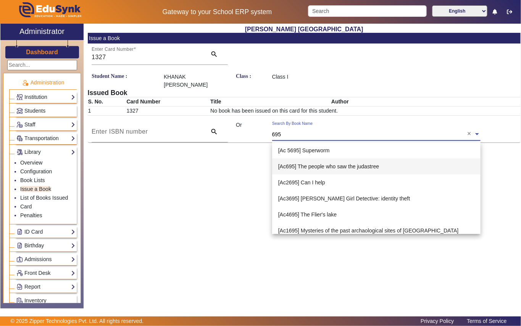
click at [351, 163] on span "[Ac695] The people who saw the judastree" at bounding box center [328, 166] width 101 height 6
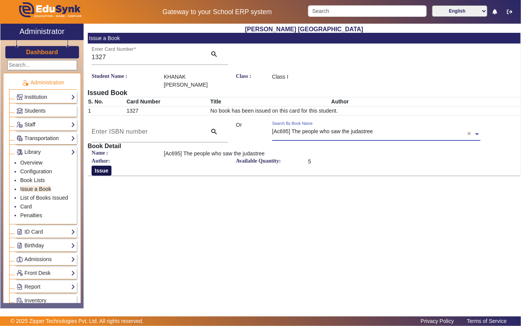
click at [98, 166] on button "Issue" at bounding box center [102, 170] width 20 height 10
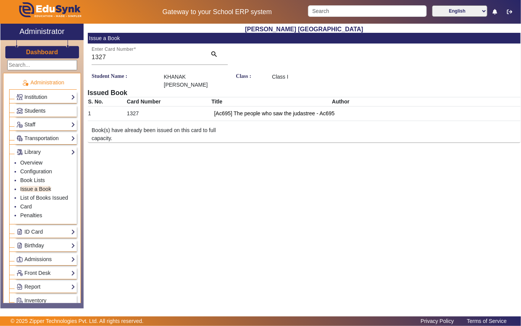
click at [54, 110] on link "Students" at bounding box center [45, 110] width 59 height 9
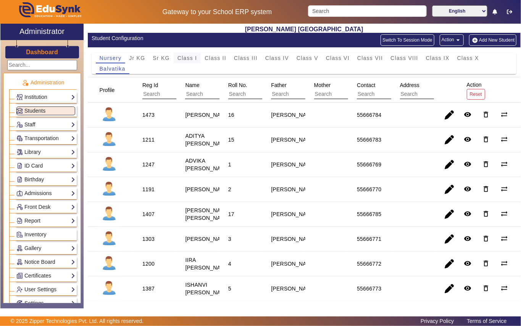
click at [188, 60] on span "Class I" at bounding box center [187, 57] width 20 height 5
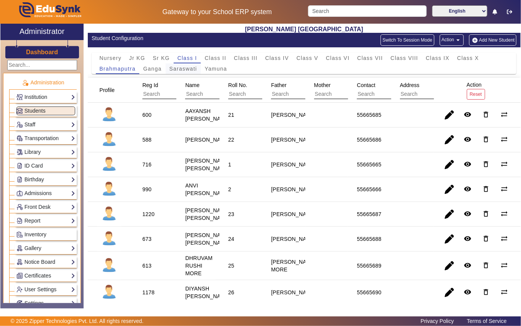
click at [184, 66] on span "Saraswati" at bounding box center [183, 68] width 28 height 5
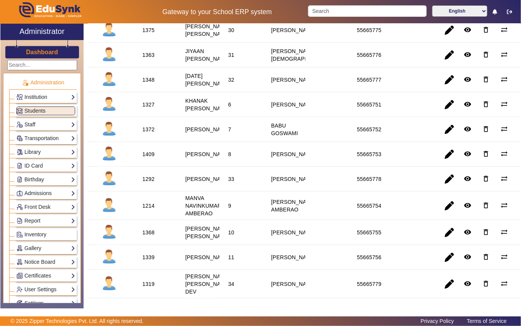
scroll to position [458, 0]
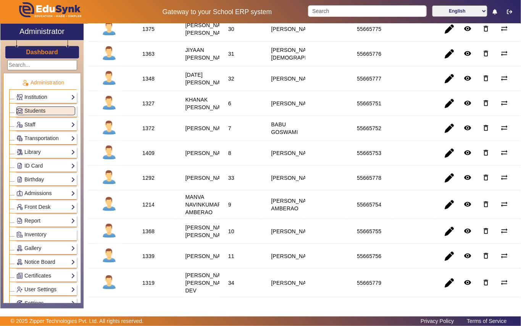
click at [148, 157] on div "1409" at bounding box center [148, 153] width 12 height 8
drag, startPoint x: 149, startPoint y: 231, endPoint x: 150, endPoint y: 223, distance: 8.0
click at [149, 159] on div "1409" at bounding box center [149, 152] width 18 height 13
drag, startPoint x: 145, startPoint y: 237, endPoint x: 148, endPoint y: 233, distance: 5.5
click at [146, 157] on div "1409" at bounding box center [148, 153] width 12 height 8
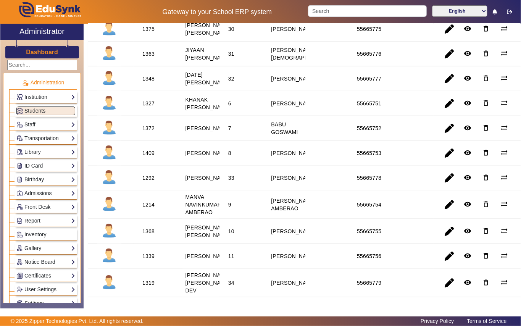
click at [148, 157] on div "1409" at bounding box center [148, 153] width 12 height 8
click at [46, 151] on link "Library" at bounding box center [45, 152] width 59 height 9
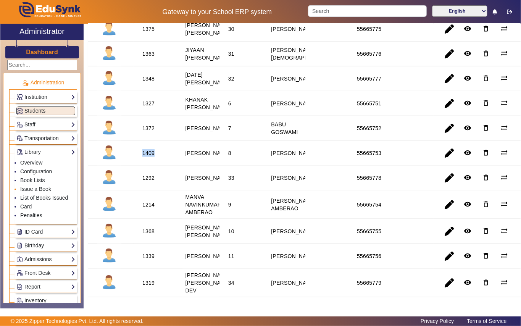
click at [34, 188] on link "Issue a Book" at bounding box center [35, 189] width 31 height 6
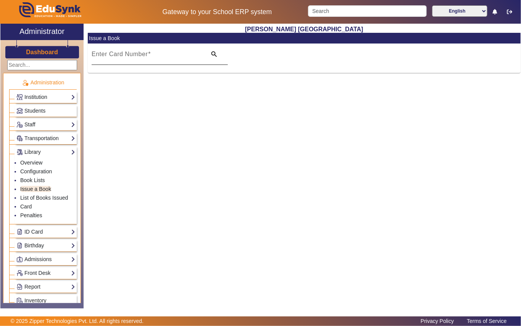
click at [113, 55] on mat-label "Enter Card Number" at bounding box center [120, 54] width 56 height 6
click at [113, 55] on input "Enter Card Number" at bounding box center [147, 57] width 110 height 9
paste input "1409"
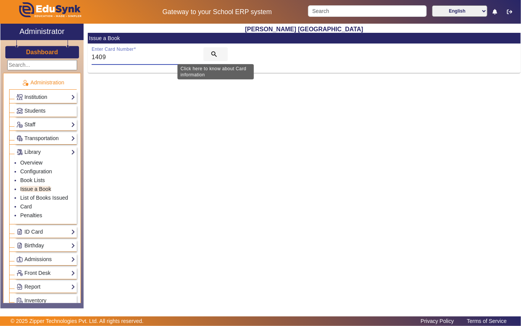
type input "1409"
drag, startPoint x: 215, startPoint y: 49, endPoint x: 209, endPoint y: 59, distance: 11.4
click at [215, 50] on span "search" at bounding box center [215, 54] width 24 height 18
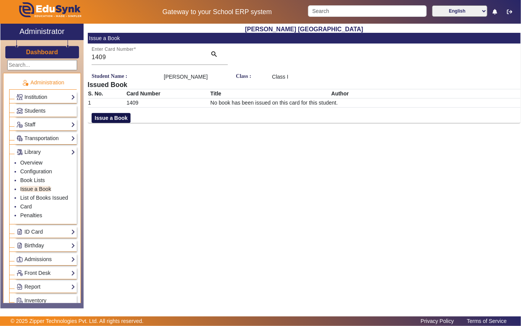
click at [118, 123] on button "Issue a Book" at bounding box center [111, 118] width 39 height 10
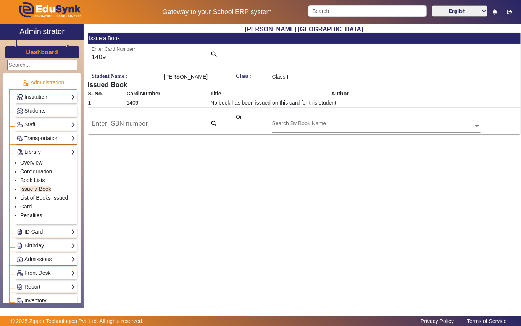
click at [321, 130] on input "text" at bounding box center [376, 126] width 208 height 8
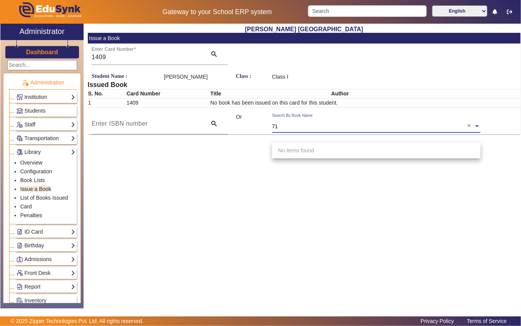
type input "711"
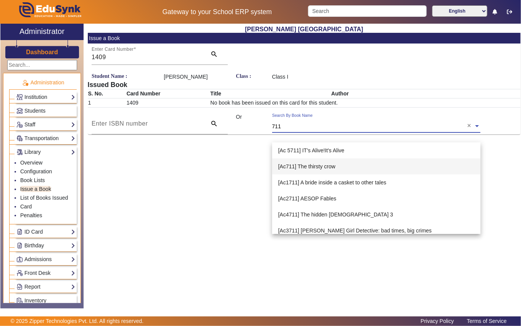
click at [322, 164] on span "[Ac711] The thirsty crow" at bounding box center [306, 166] width 57 height 6
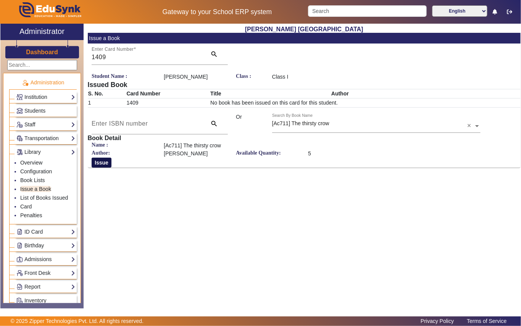
click at [104, 167] on button "Issue" at bounding box center [102, 162] width 20 height 10
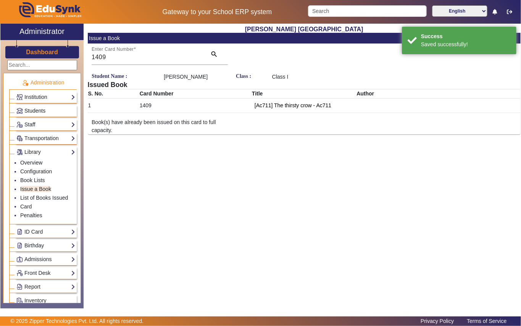
click at [54, 107] on link "Students" at bounding box center [45, 110] width 59 height 9
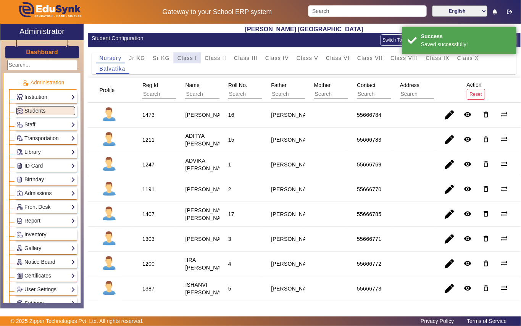
click at [185, 60] on span "Class I" at bounding box center [187, 57] width 20 height 5
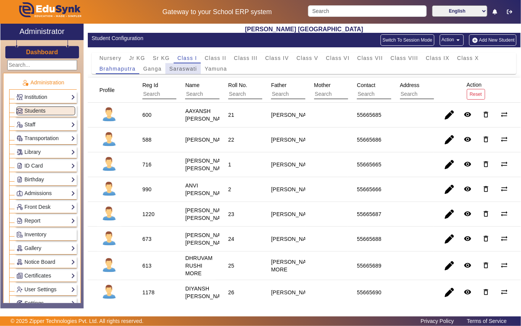
click at [174, 69] on span "Saraswati" at bounding box center [183, 68] width 28 height 5
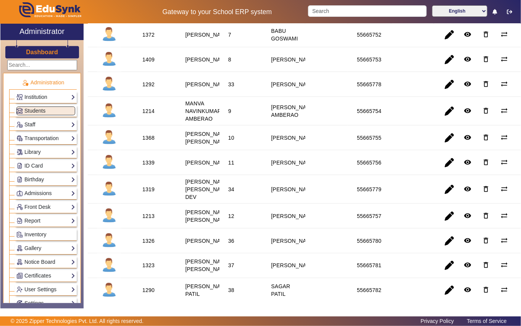
scroll to position [559, 0]
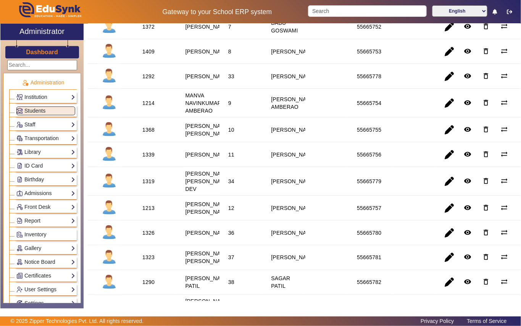
click at [147, 107] on div "1214" at bounding box center [148, 103] width 12 height 8
click at [48, 153] on link "Library" at bounding box center [45, 152] width 59 height 9
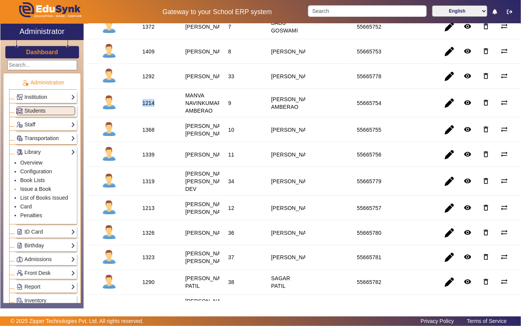
click at [38, 187] on link "Issue a Book" at bounding box center [35, 189] width 31 height 6
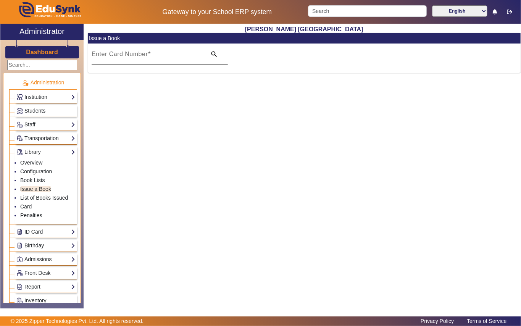
click at [121, 48] on div "Enter Card Number" at bounding box center [147, 53] width 110 height 21
paste input "1214"
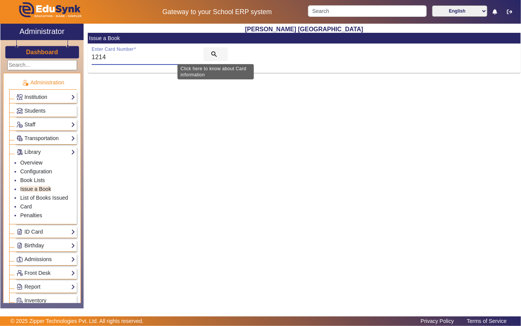
type input "1214"
click at [209, 52] on span "search" at bounding box center [215, 54] width 24 height 18
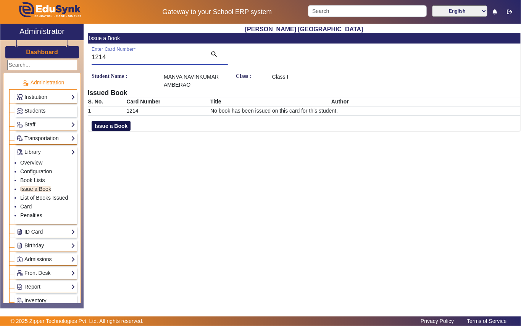
drag, startPoint x: 123, startPoint y: 126, endPoint x: 127, endPoint y: 126, distance: 4.6
click at [124, 126] on button "Issue a Book" at bounding box center [111, 126] width 39 height 10
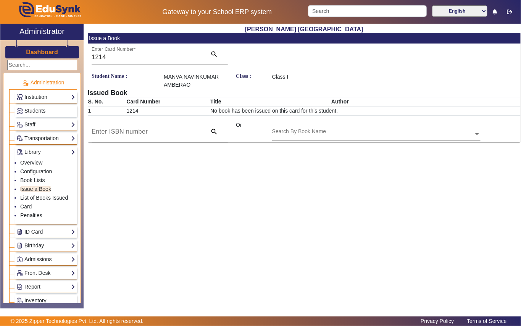
click at [308, 127] on div "Search By Book Name" at bounding box center [372, 125] width 201 height 9
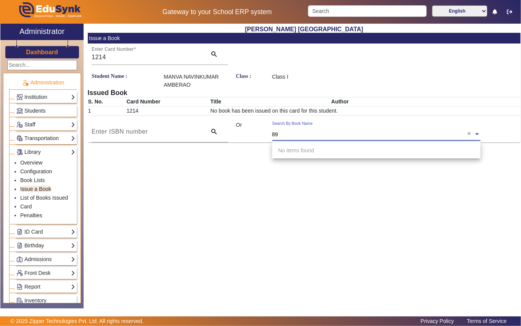
type input "89"
click at [50, 109] on link "Students" at bounding box center [45, 110] width 59 height 9
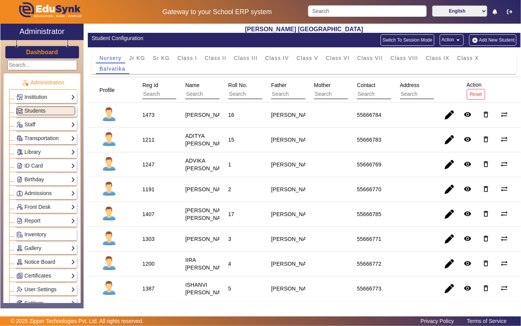
drag, startPoint x: 194, startPoint y: 57, endPoint x: 170, endPoint y: 72, distance: 28.8
click at [190, 59] on span "Class I" at bounding box center [187, 57] width 20 height 5
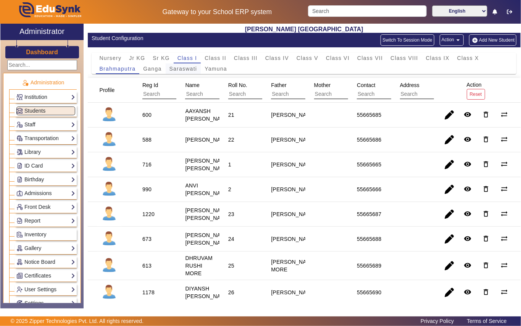
click at [185, 69] on span "Saraswati" at bounding box center [183, 68] width 28 height 5
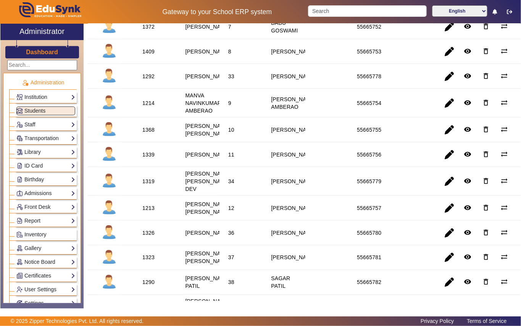
scroll to position [610, 0]
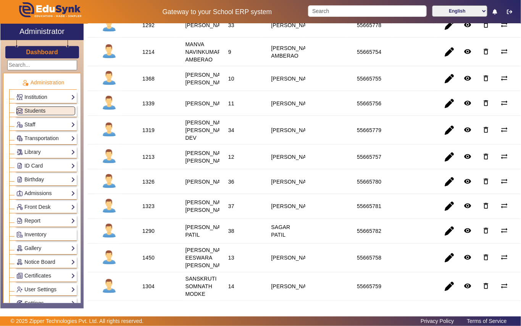
click at [148, 82] on div "1368" at bounding box center [148, 79] width 12 height 8
click at [147, 82] on div "1368" at bounding box center [148, 79] width 12 height 8
click at [53, 148] on link "Library" at bounding box center [45, 152] width 59 height 9
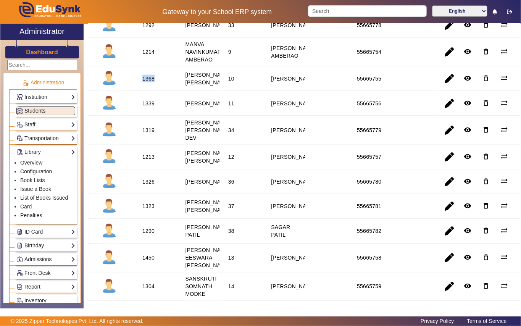
drag, startPoint x: 36, startPoint y: 187, endPoint x: 37, endPoint y: 157, distance: 29.8
click at [37, 187] on link "Issue a Book" at bounding box center [35, 189] width 31 height 6
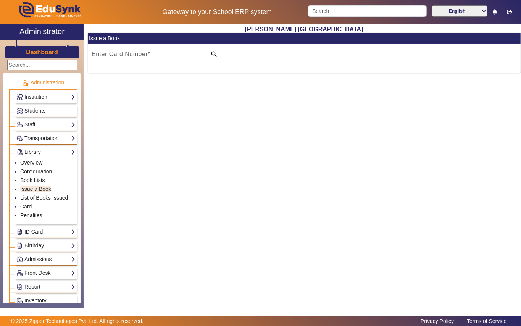
click at [120, 53] on mat-label "Enter Card Number" at bounding box center [120, 54] width 56 height 6
click at [120, 53] on input "Enter Card Number" at bounding box center [147, 57] width 110 height 9
paste input "1368"
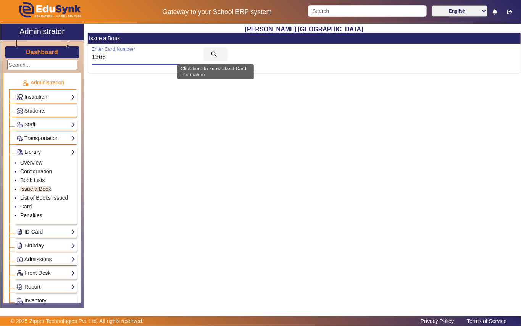
type input "1368"
click at [210, 54] on mat-icon "search" at bounding box center [214, 54] width 8 height 8
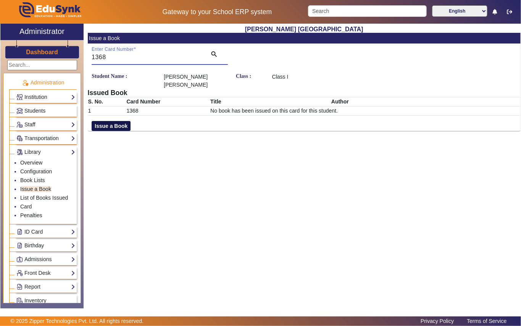
click at [117, 124] on button "Issue a Book" at bounding box center [111, 126] width 39 height 10
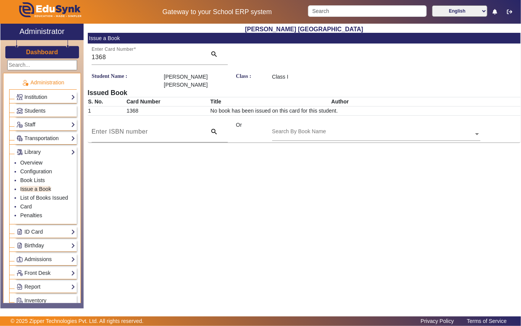
click at [320, 131] on input "text" at bounding box center [376, 134] width 208 height 8
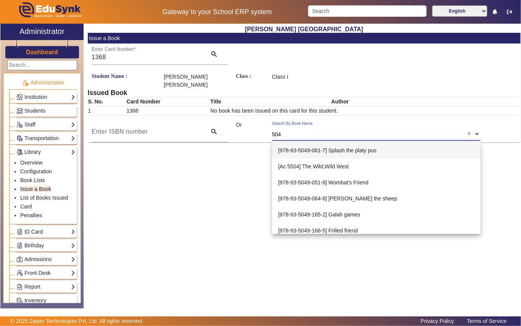
type input "5043"
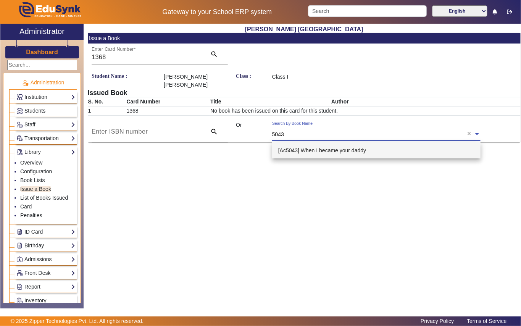
click at [351, 149] on span "[Ac5043] When I became your daddy" at bounding box center [322, 150] width 88 height 6
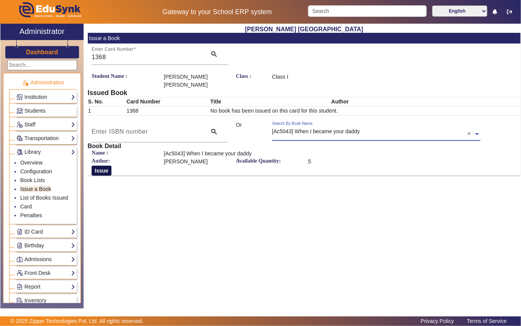
click at [100, 169] on button "Issue" at bounding box center [102, 170] width 20 height 10
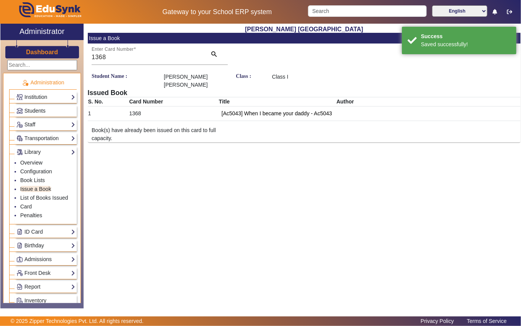
click at [52, 110] on link "Students" at bounding box center [45, 110] width 59 height 9
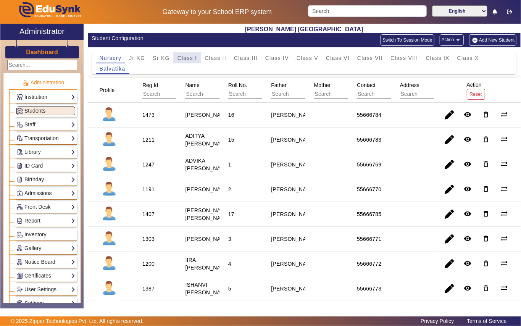
click at [188, 56] on span "Class I" at bounding box center [187, 57] width 20 height 5
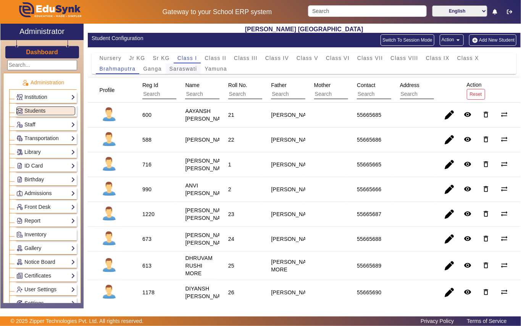
click at [188, 67] on span "Saraswati" at bounding box center [183, 68] width 28 height 5
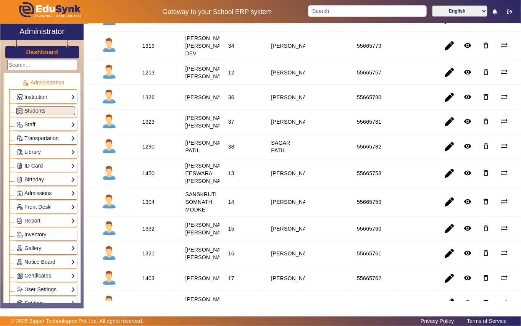
scroll to position [712, 0]
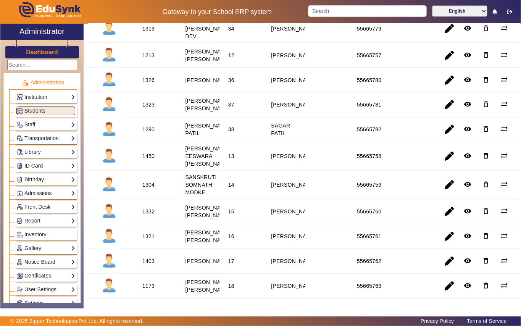
click at [142, 59] on div "1213" at bounding box center [148, 55] width 12 height 8
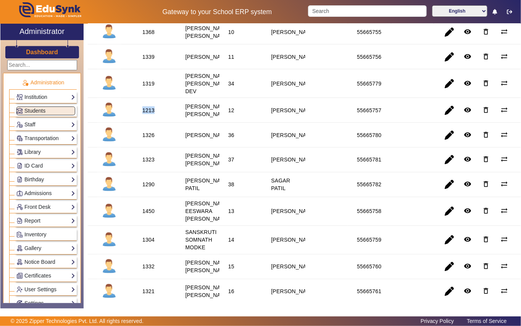
scroll to position [661, 0]
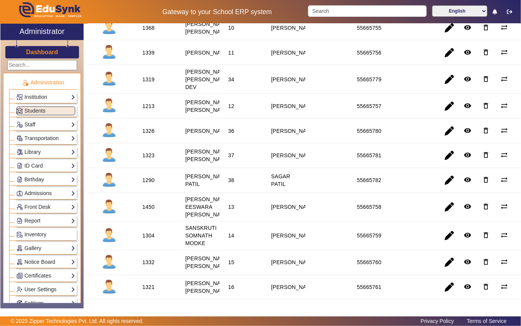
click at [147, 56] on div "1339" at bounding box center [148, 53] width 12 height 8
click at [146, 56] on div "1339" at bounding box center [148, 53] width 12 height 8
click at [53, 152] on link "Library" at bounding box center [45, 152] width 59 height 9
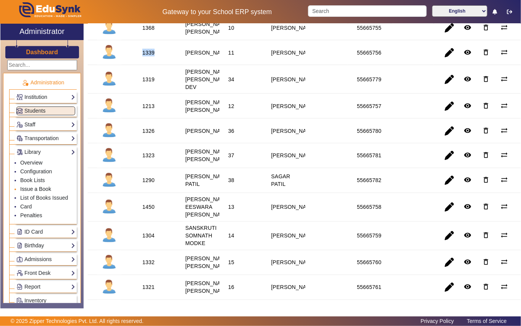
drag, startPoint x: 43, startPoint y: 191, endPoint x: 78, endPoint y: 155, distance: 50.2
click at [43, 191] on link "Issue a Book" at bounding box center [35, 189] width 31 height 6
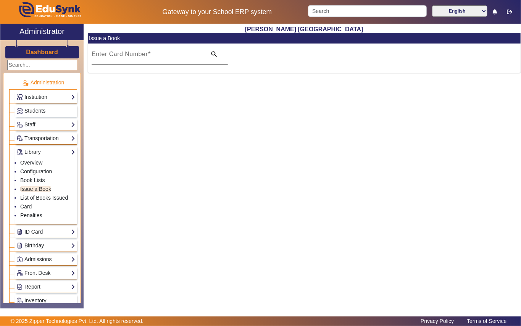
click at [122, 50] on div "Enter Card Number" at bounding box center [147, 53] width 110 height 21
paste input "1339"
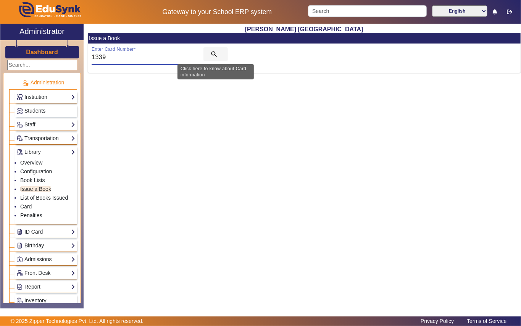
type input "1339"
click at [212, 51] on mat-icon "search" at bounding box center [214, 54] width 8 height 8
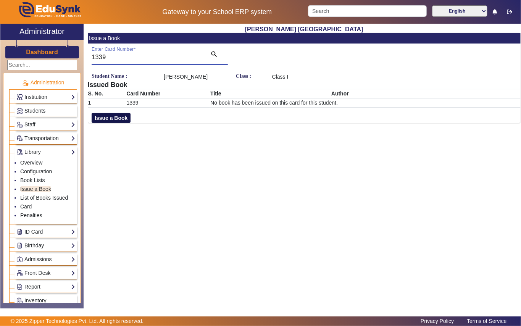
drag, startPoint x: 98, startPoint y: 116, endPoint x: 105, endPoint y: 117, distance: 7.4
click at [102, 116] on button "Issue a Book" at bounding box center [111, 118] width 39 height 10
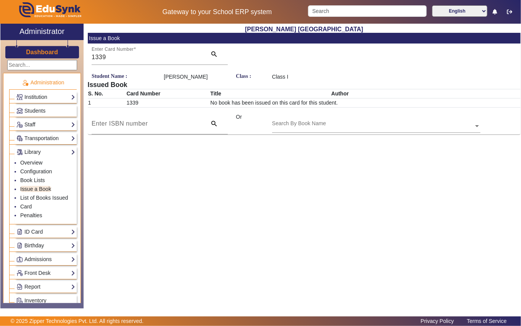
click at [316, 124] on input "text" at bounding box center [376, 126] width 208 height 8
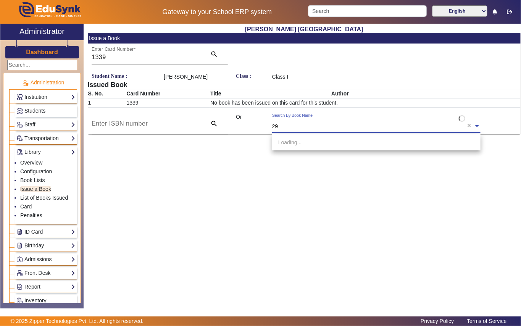
type input "293"
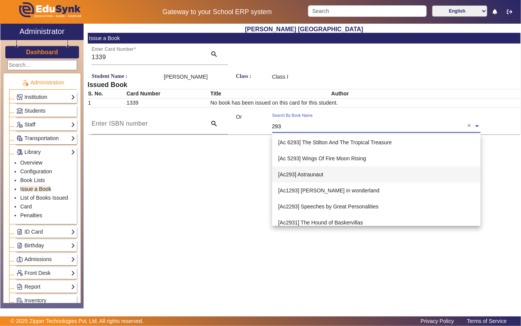
click at [312, 172] on span "[Ac293] Astraunaut" at bounding box center [300, 174] width 45 height 6
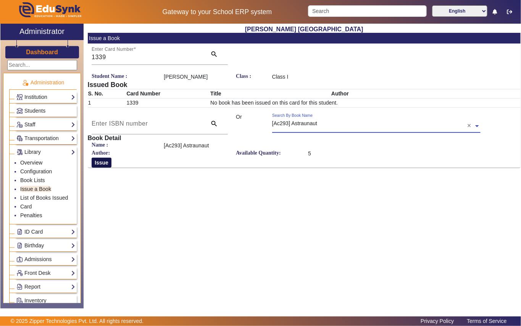
click at [106, 165] on button "Issue" at bounding box center [102, 162] width 20 height 10
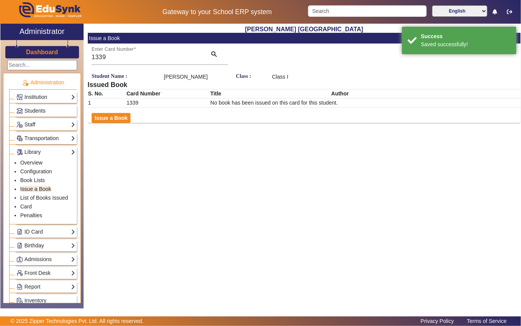
click at [50, 110] on link "Students" at bounding box center [45, 110] width 59 height 9
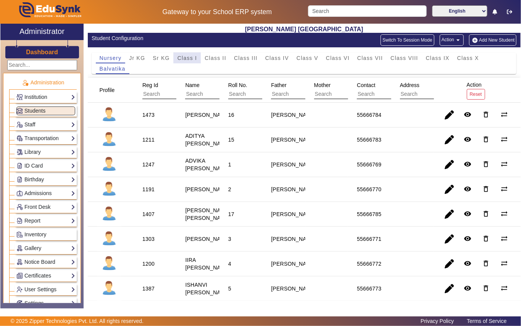
click at [182, 58] on span "Class I" at bounding box center [187, 57] width 20 height 5
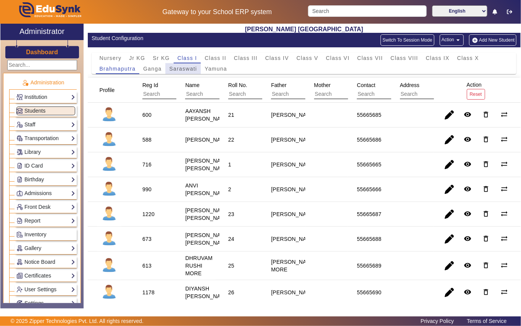
click at [180, 71] on span "Saraswati" at bounding box center [183, 68] width 28 height 5
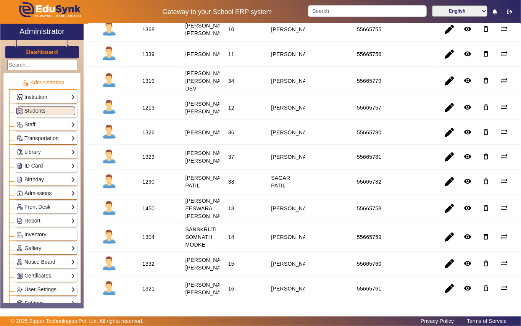
scroll to position [661, 0]
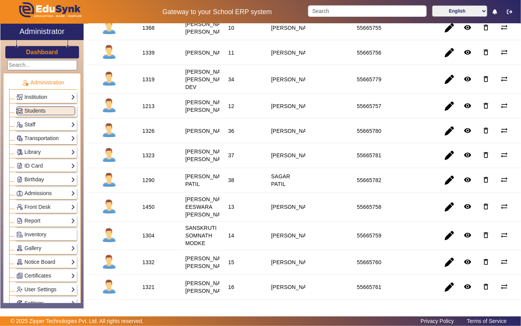
click at [150, 110] on div "1213" at bounding box center [148, 106] width 12 height 8
click at [53, 149] on link "Library" at bounding box center [45, 152] width 59 height 9
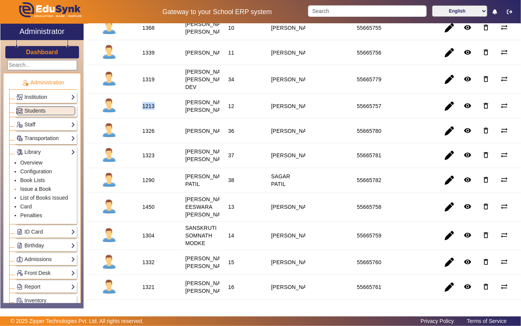
click at [47, 188] on link "Issue a Book" at bounding box center [35, 189] width 31 height 6
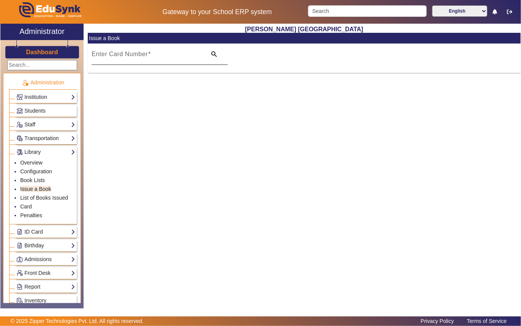
click at [127, 57] on mat-label "Enter Card Number" at bounding box center [120, 54] width 56 height 6
click at [127, 57] on input "Enter Card Number" at bounding box center [147, 57] width 110 height 9
paste input "1213"
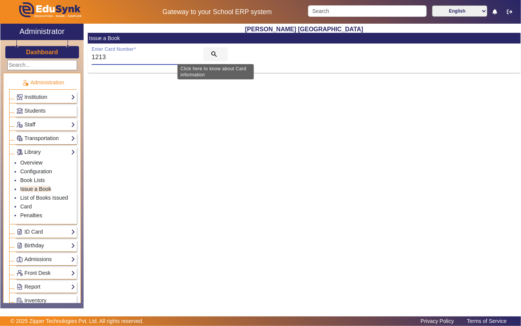
type input "1213"
click at [219, 52] on span "search" at bounding box center [215, 54] width 24 height 18
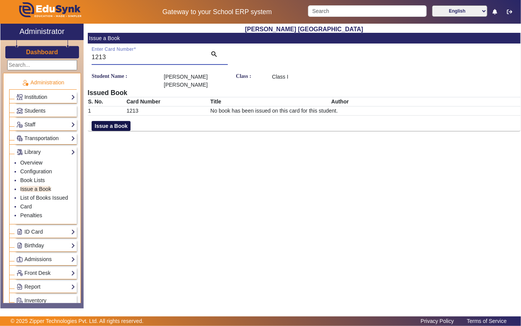
click at [97, 121] on button "Issue a Book" at bounding box center [111, 126] width 39 height 10
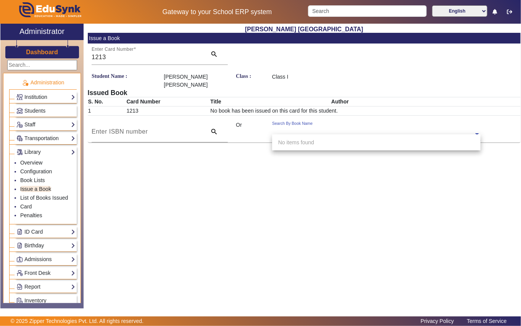
click at [307, 130] on input "text" at bounding box center [376, 134] width 208 height 8
type input "5024"
click at [319, 143] on span "[Ac5024] Hen in the bed" at bounding box center [306, 142] width 57 height 6
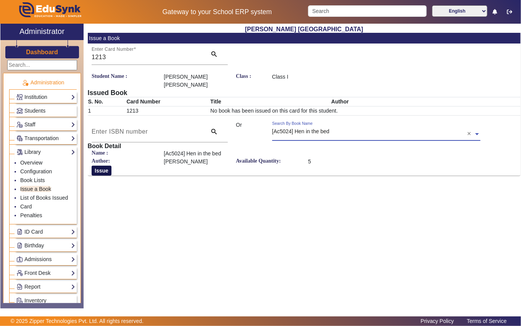
click at [101, 165] on button "Issue" at bounding box center [102, 170] width 20 height 10
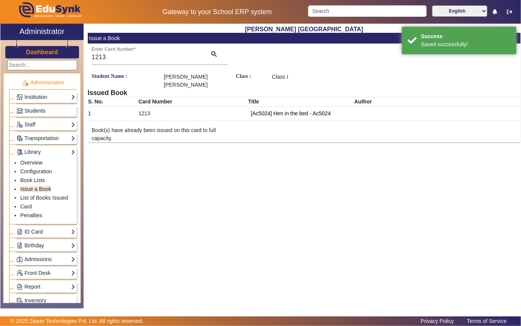
click at [46, 107] on link "Students" at bounding box center [45, 110] width 59 height 9
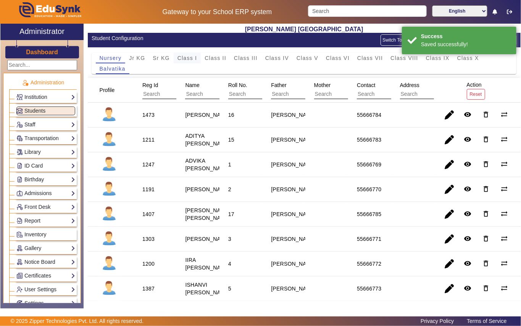
click at [185, 54] on span "Class I" at bounding box center [187, 58] width 20 height 11
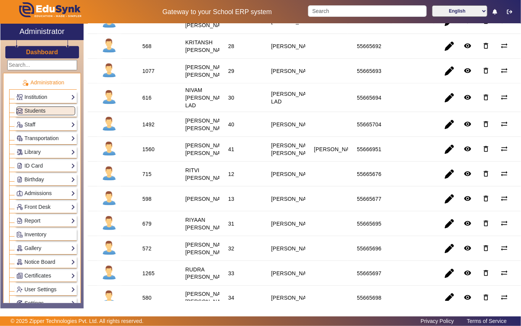
scroll to position [610, 0]
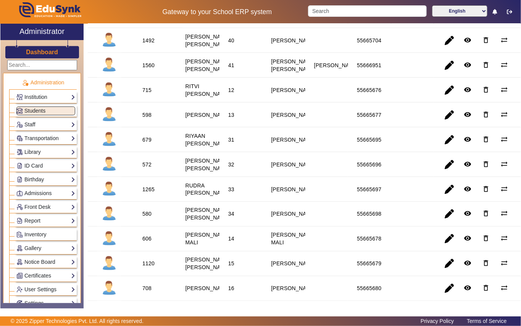
click at [148, 119] on div "598" at bounding box center [146, 115] width 9 height 8
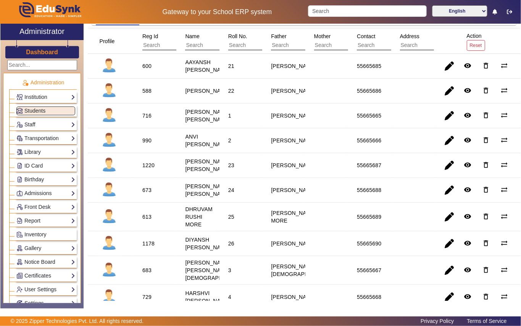
scroll to position [0, 0]
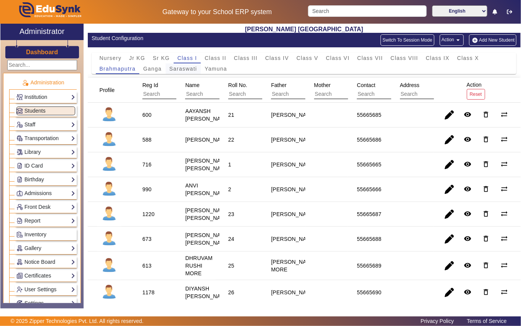
click at [185, 70] on span "Saraswati" at bounding box center [183, 68] width 28 height 5
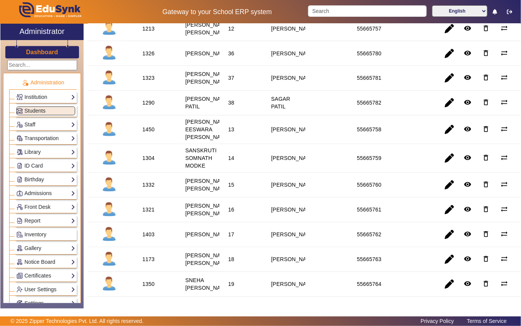
scroll to position [763, 0]
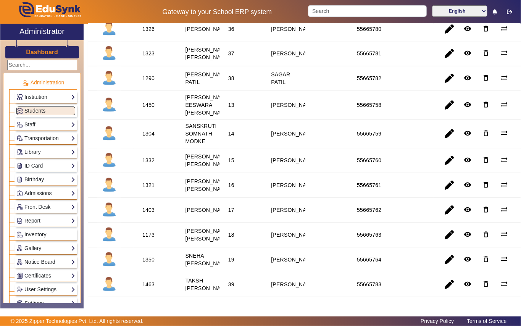
click at [148, 112] on div "1450" at bounding box center [149, 105] width 18 height 13
click at [48, 151] on link "Library" at bounding box center [45, 152] width 59 height 9
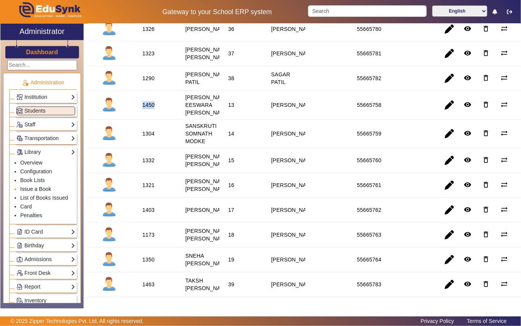
click at [43, 188] on link "Issue a Book" at bounding box center [35, 189] width 31 height 6
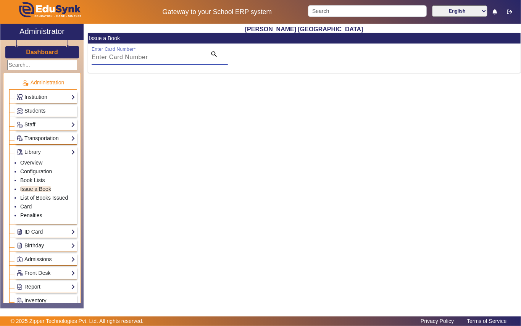
click at [136, 58] on input "Enter Card Number" at bounding box center [147, 57] width 110 height 9
paste input "1450"
type input "1450"
click at [214, 52] on mat-icon "search" at bounding box center [214, 54] width 8 height 8
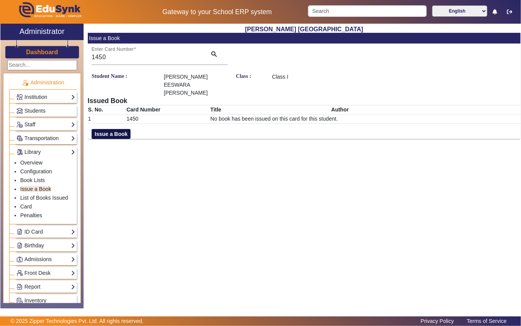
drag, startPoint x: 121, startPoint y: 124, endPoint x: 124, endPoint y: 125, distance: 3.9
click at [122, 129] on button "Issue a Book" at bounding box center [111, 134] width 39 height 10
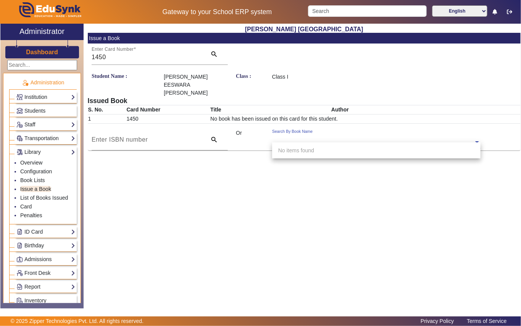
click at [326, 138] on input "text" at bounding box center [376, 142] width 208 height 8
type input "690"
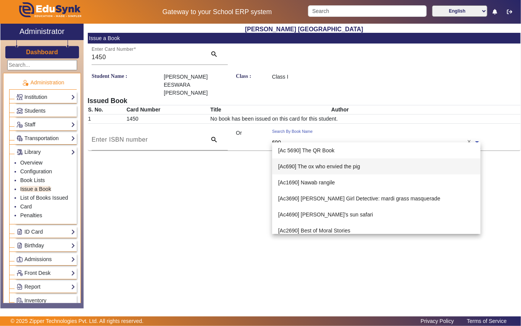
click at [341, 166] on span "[Ac690] The ox who envied the pig" at bounding box center [319, 166] width 82 height 6
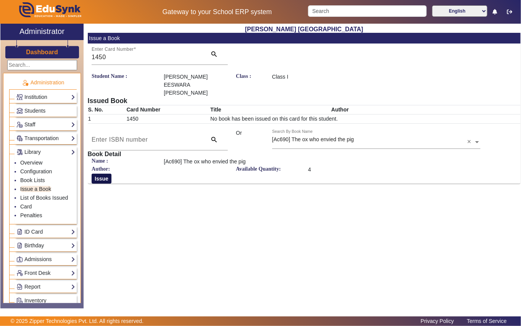
click at [103, 174] on button "Issue" at bounding box center [102, 179] width 20 height 10
